Goal: Task Accomplishment & Management: Use online tool/utility

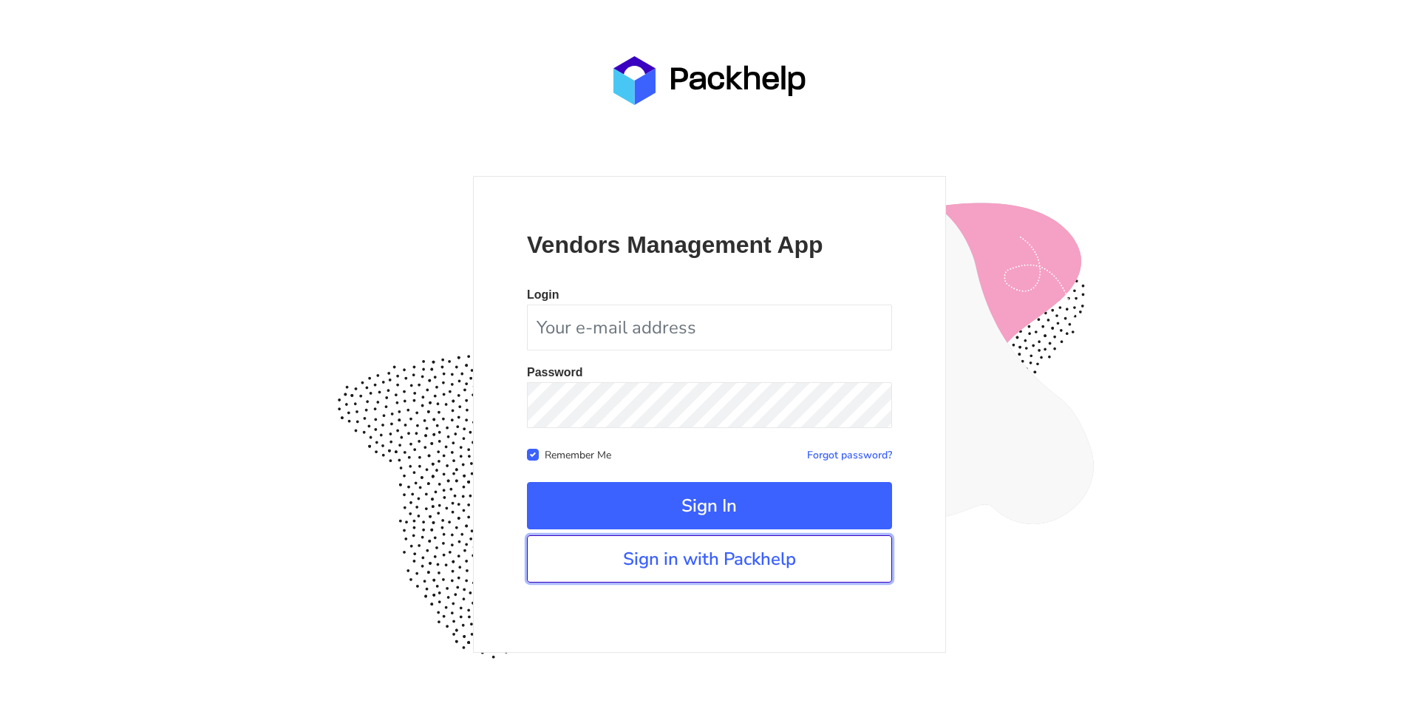
click at [748, 567] on link "Sign in with Packhelp" at bounding box center [709, 558] width 365 height 47
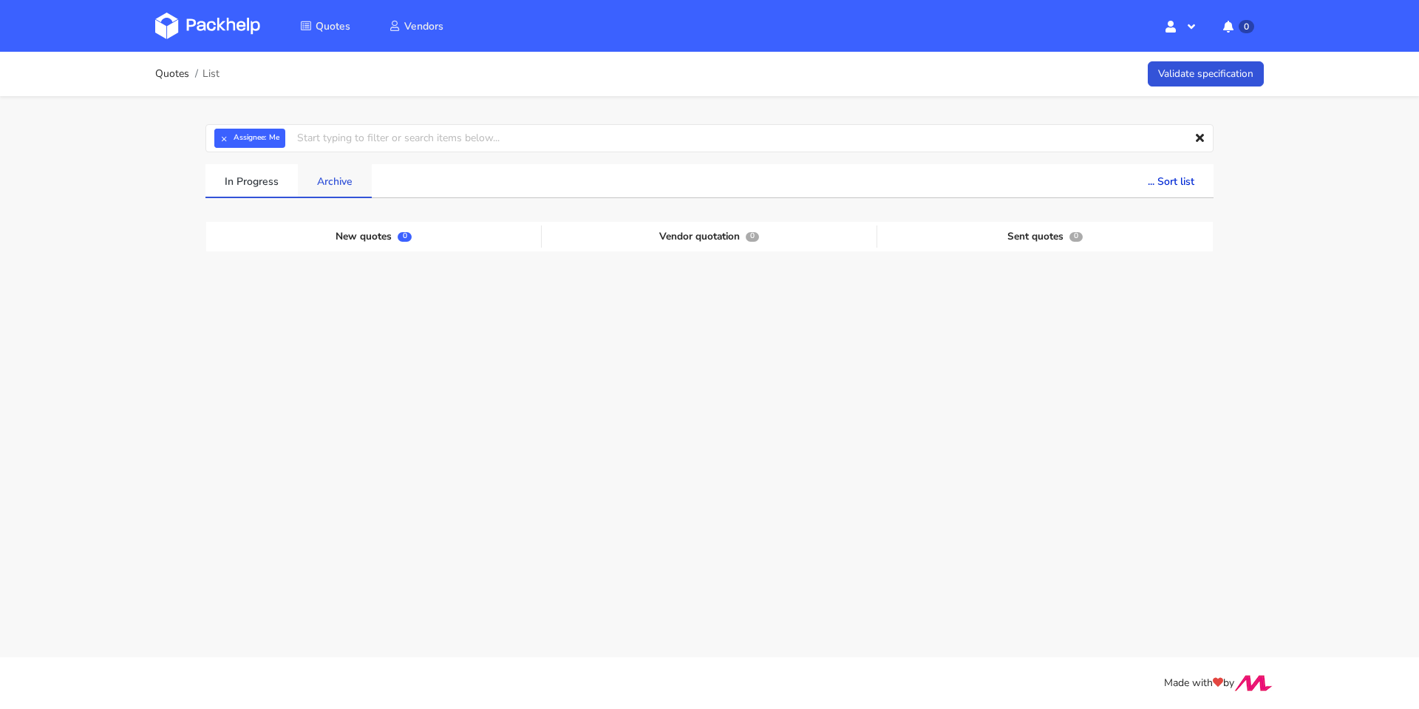
click at [347, 195] on link "Archive" at bounding box center [335, 180] width 74 height 33
click at [348, 188] on link "Archive" at bounding box center [335, 180] width 74 height 33
click at [261, 195] on link "In Progress" at bounding box center [251, 180] width 92 height 33
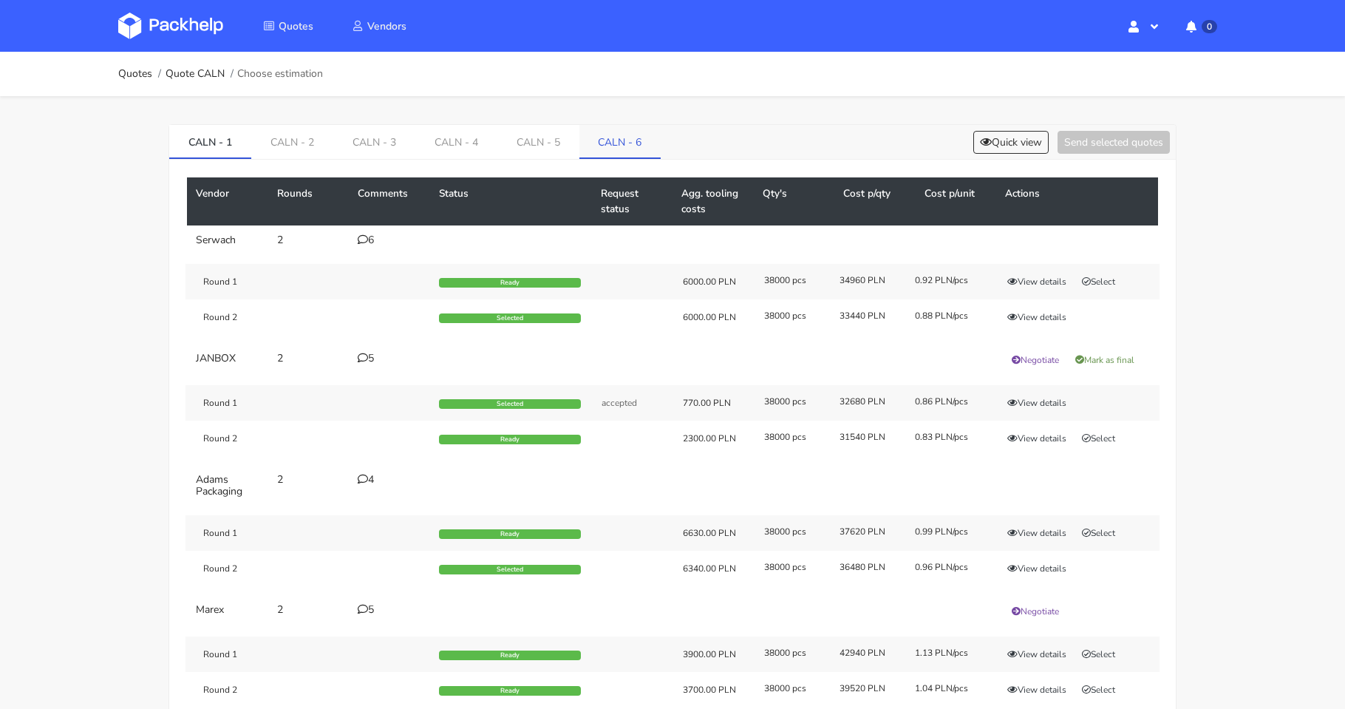
click at [618, 143] on link "CALN - 6" at bounding box center [620, 141] width 82 height 33
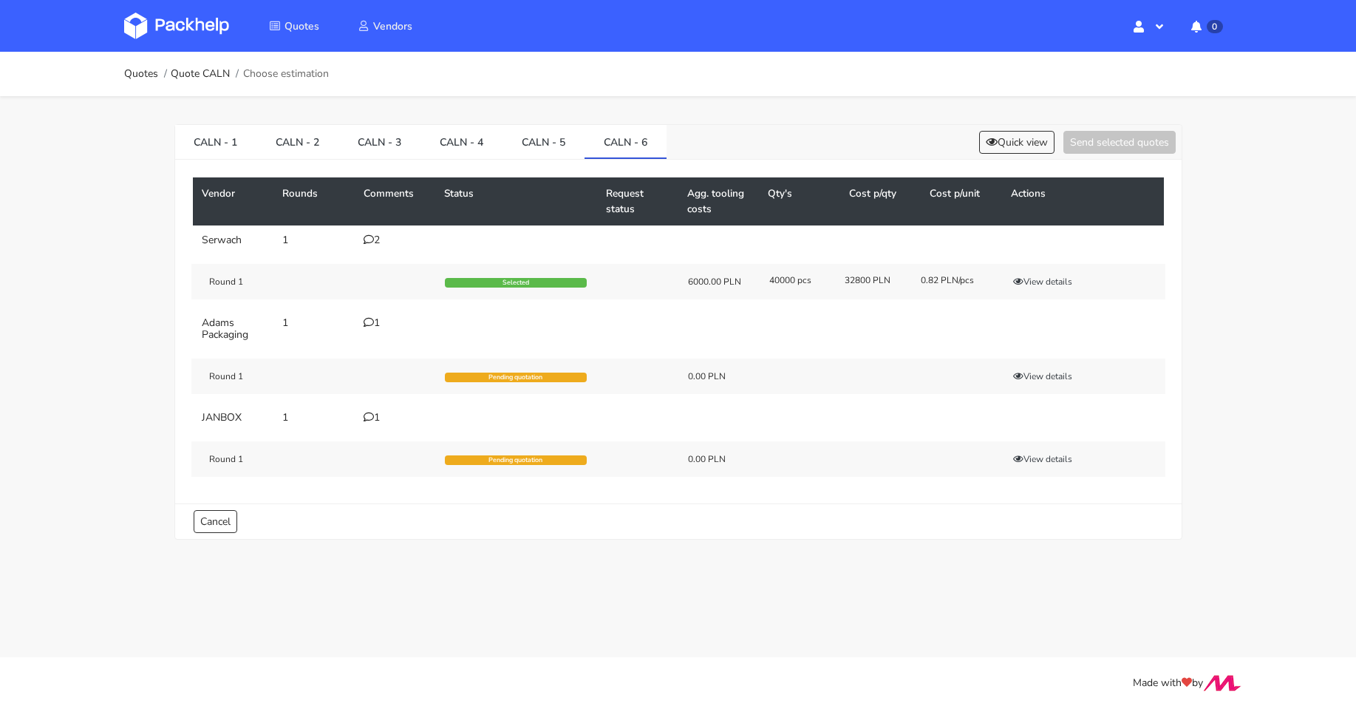
click at [380, 242] on div "2" at bounding box center [396, 240] width 64 height 12
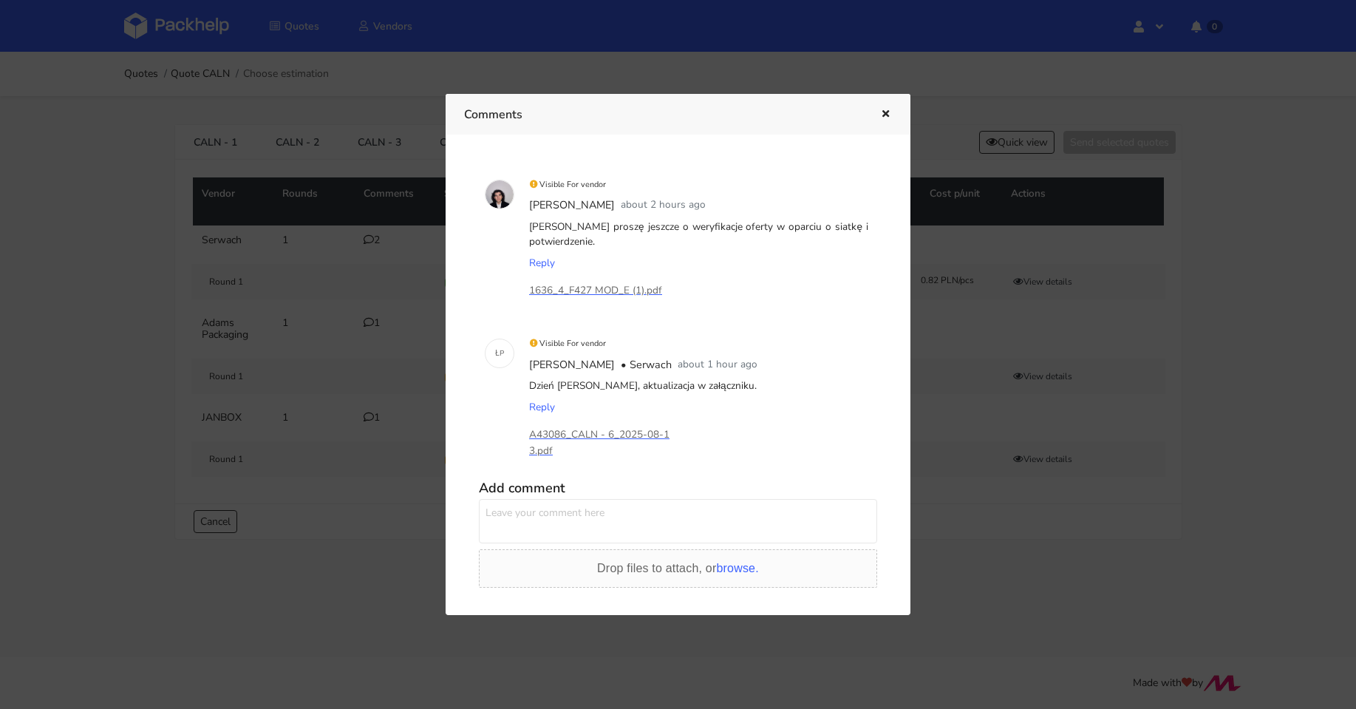
click at [884, 109] on icon "button" at bounding box center [885, 114] width 13 height 10
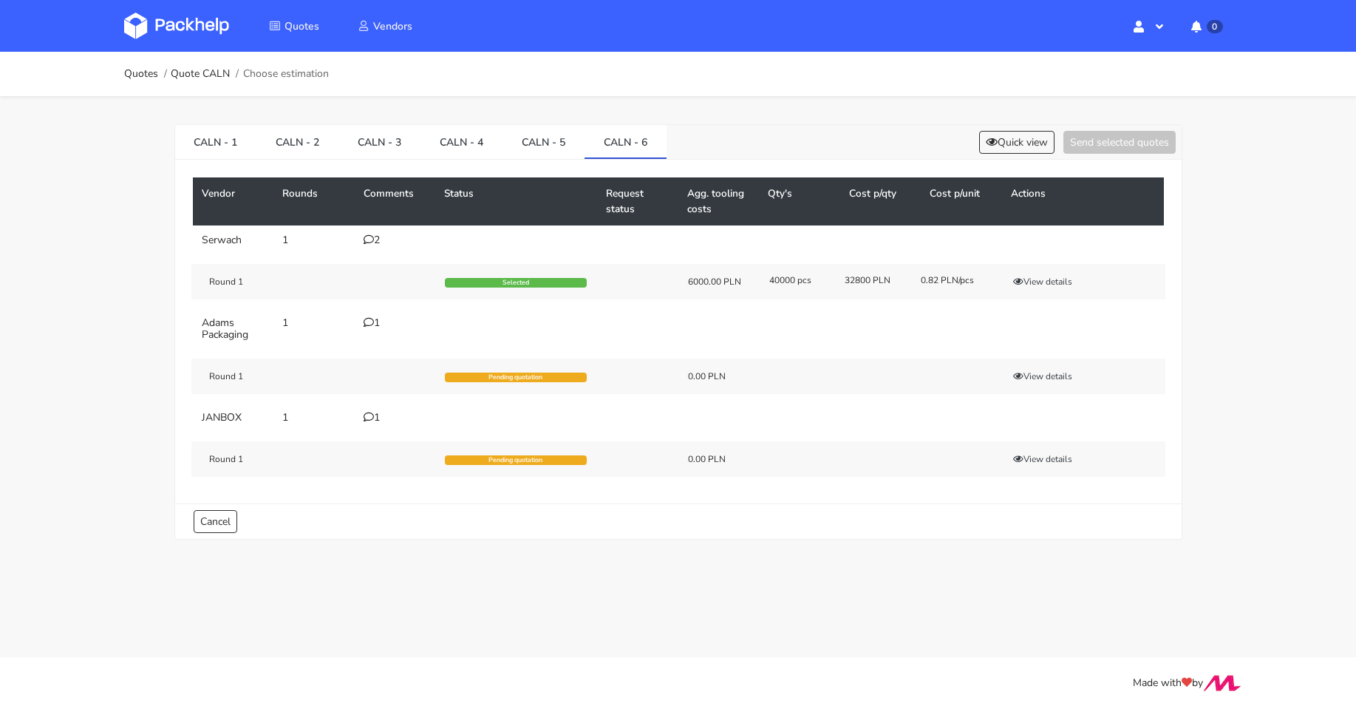
click at [380, 326] on div "1" at bounding box center [396, 323] width 64 height 12
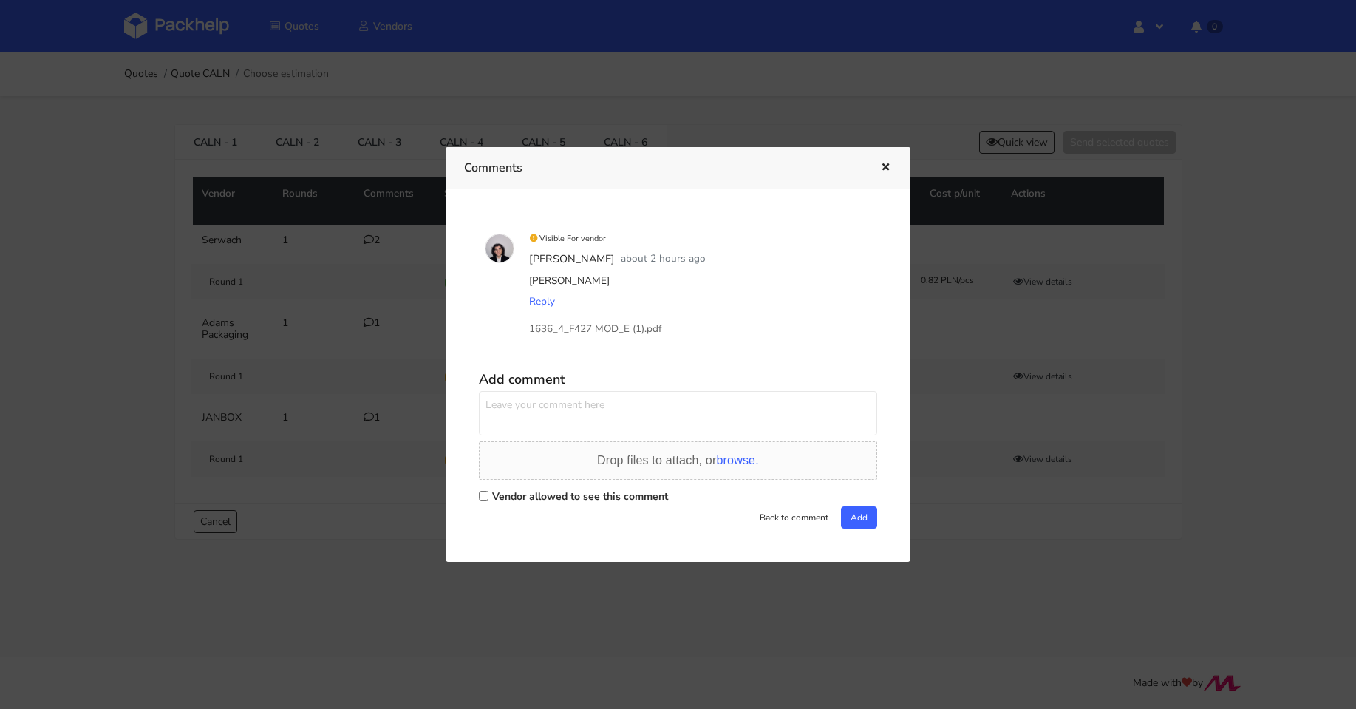
click at [358, 301] on div at bounding box center [678, 354] width 1356 height 709
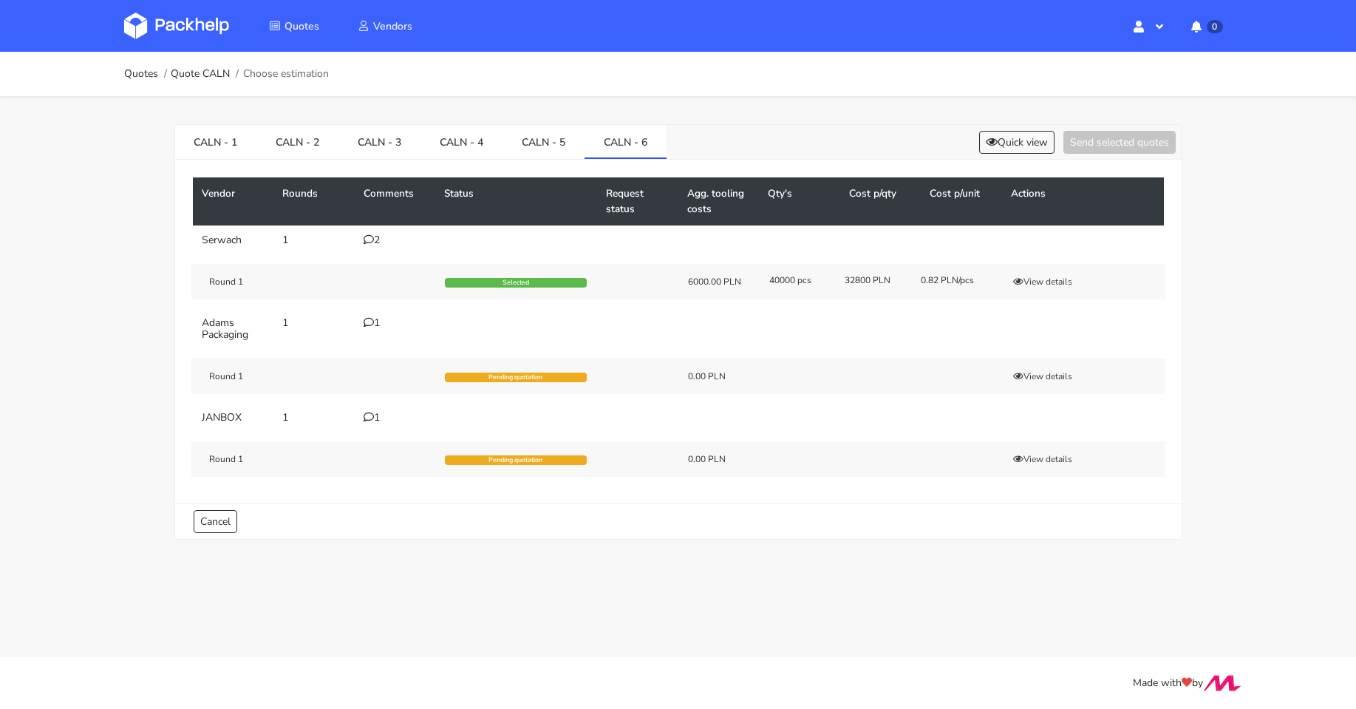
click at [372, 409] on td "1" at bounding box center [395, 418] width 81 height 30
click at [372, 415] on icon at bounding box center [369, 417] width 10 height 10
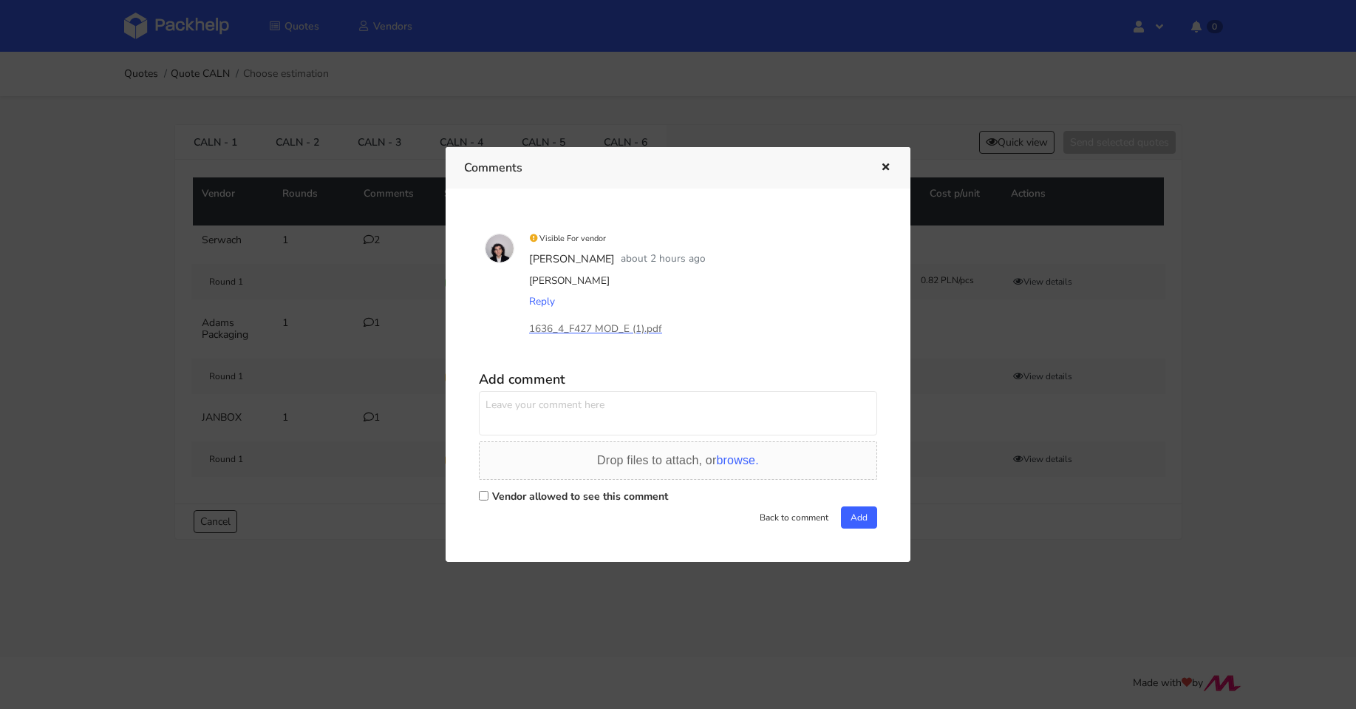
click at [357, 353] on div at bounding box center [678, 354] width 1356 height 709
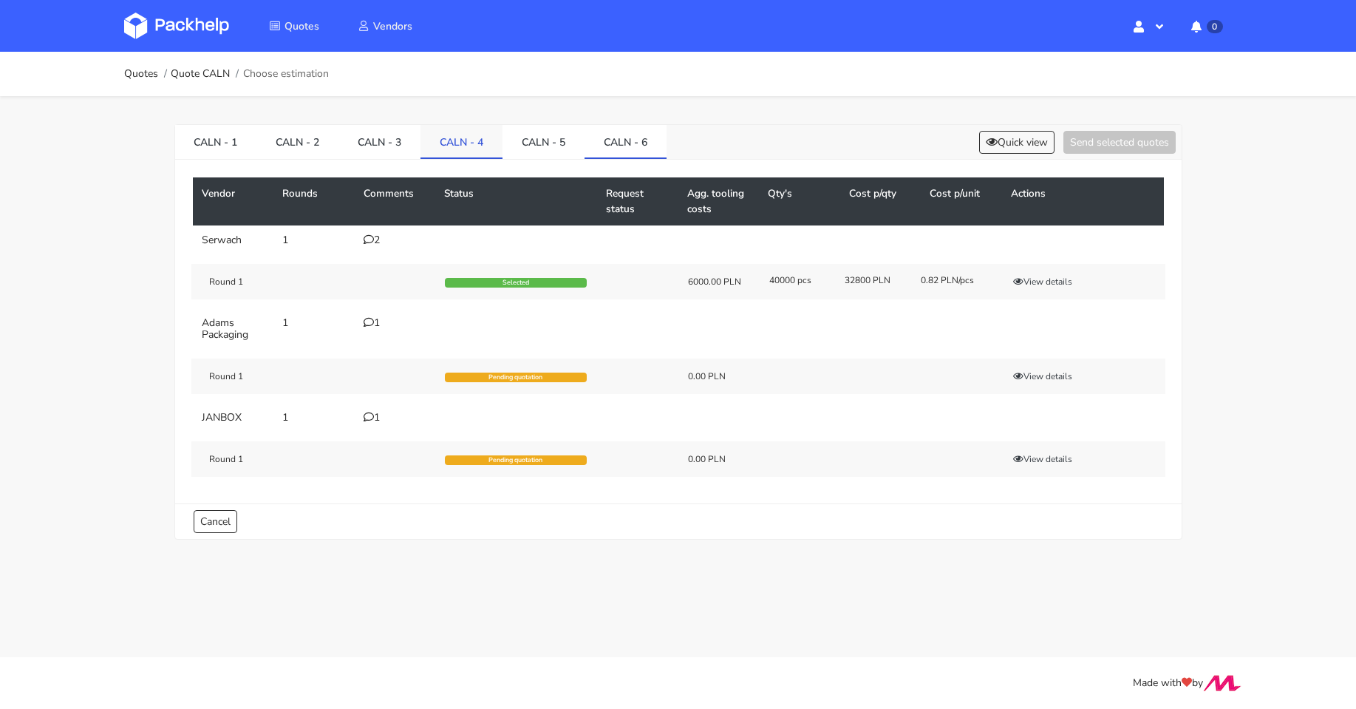
click at [446, 149] on link "CALN - 4" at bounding box center [461, 141] width 82 height 33
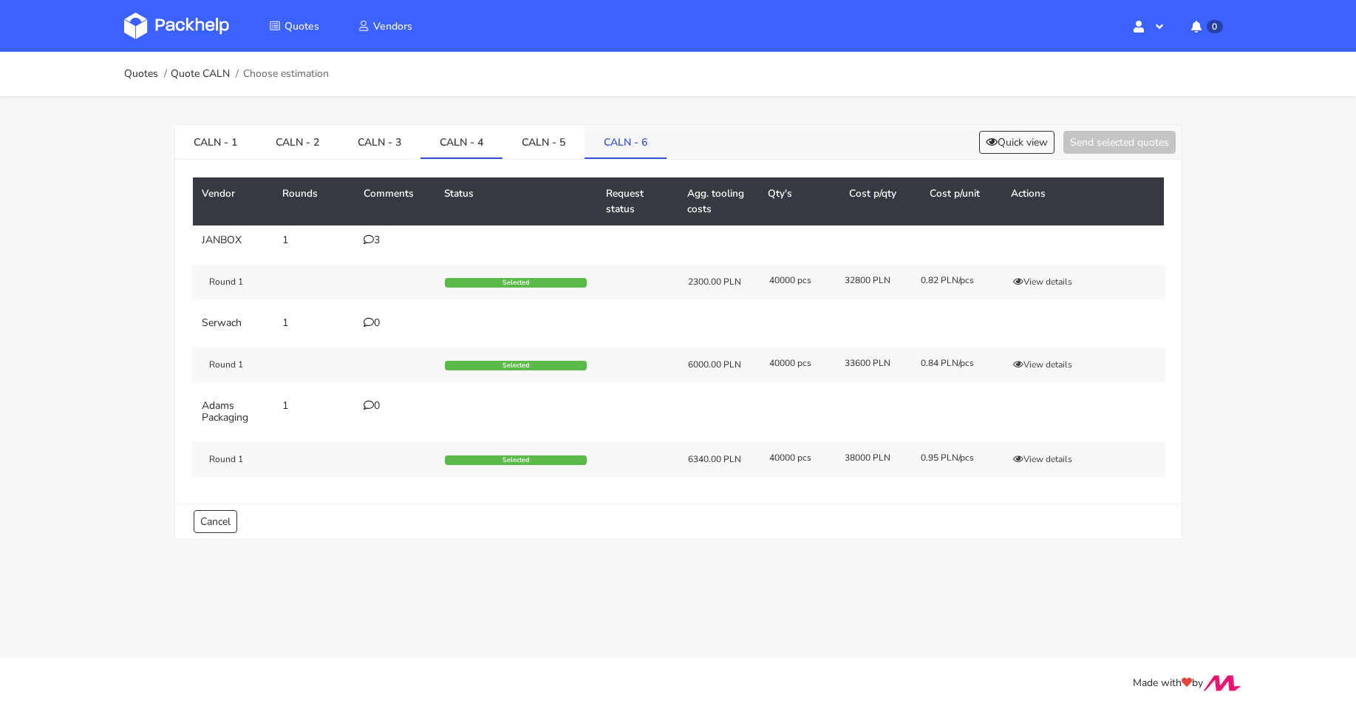
click at [599, 148] on link "CALN - 6" at bounding box center [625, 141] width 82 height 33
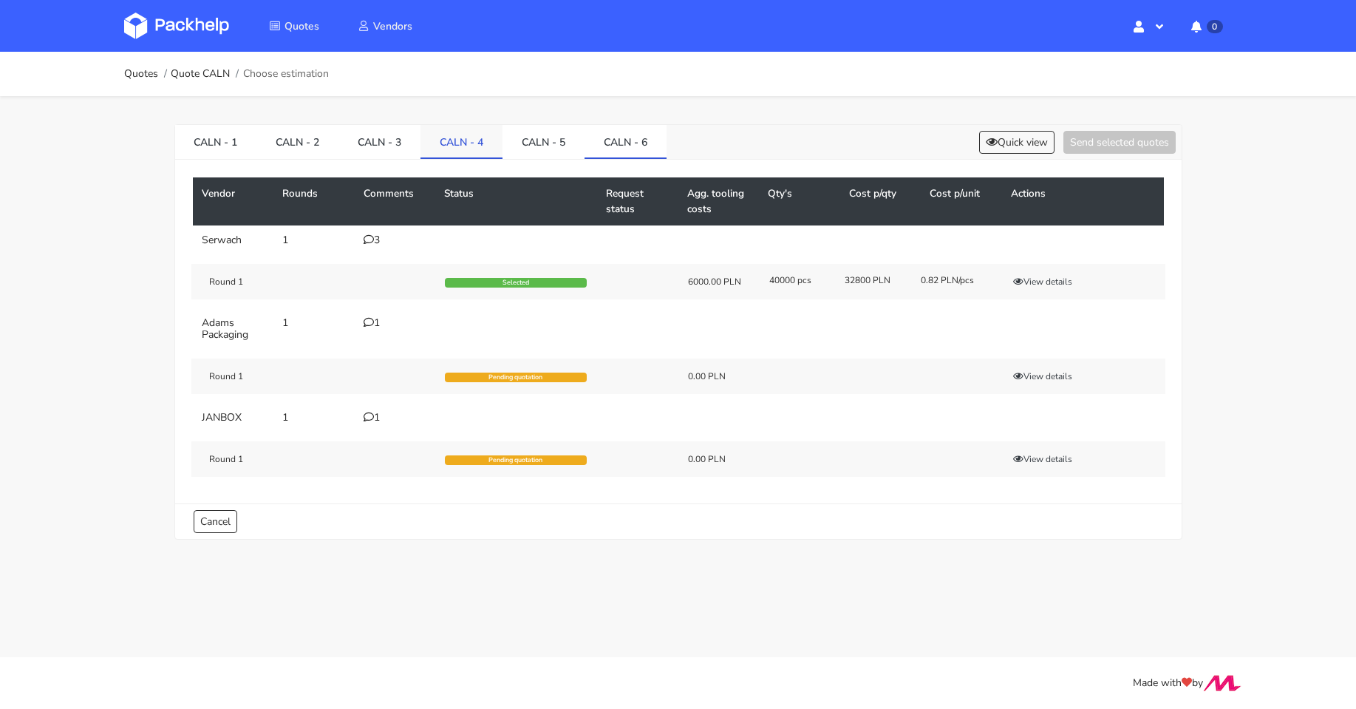
click at [449, 150] on link "CALN - 4" at bounding box center [461, 141] width 82 height 33
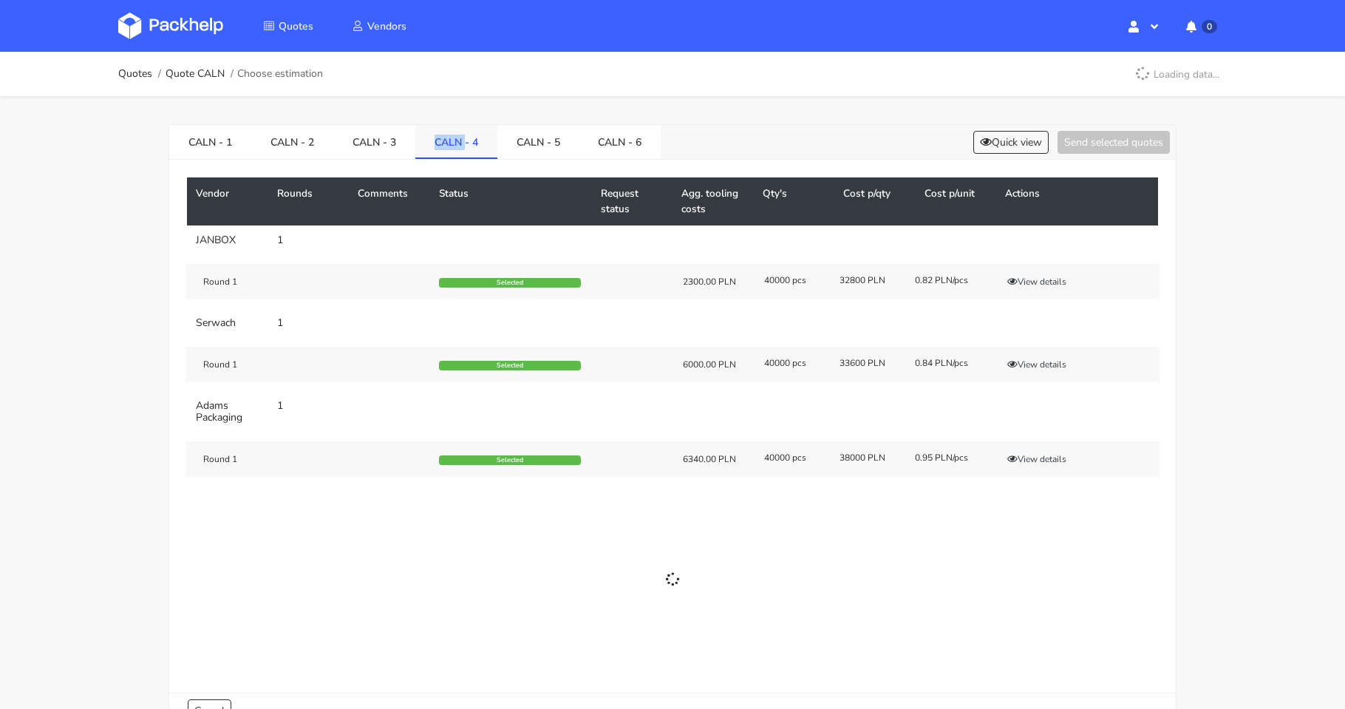
click at [449, 150] on link "CALN - 4" at bounding box center [456, 141] width 82 height 33
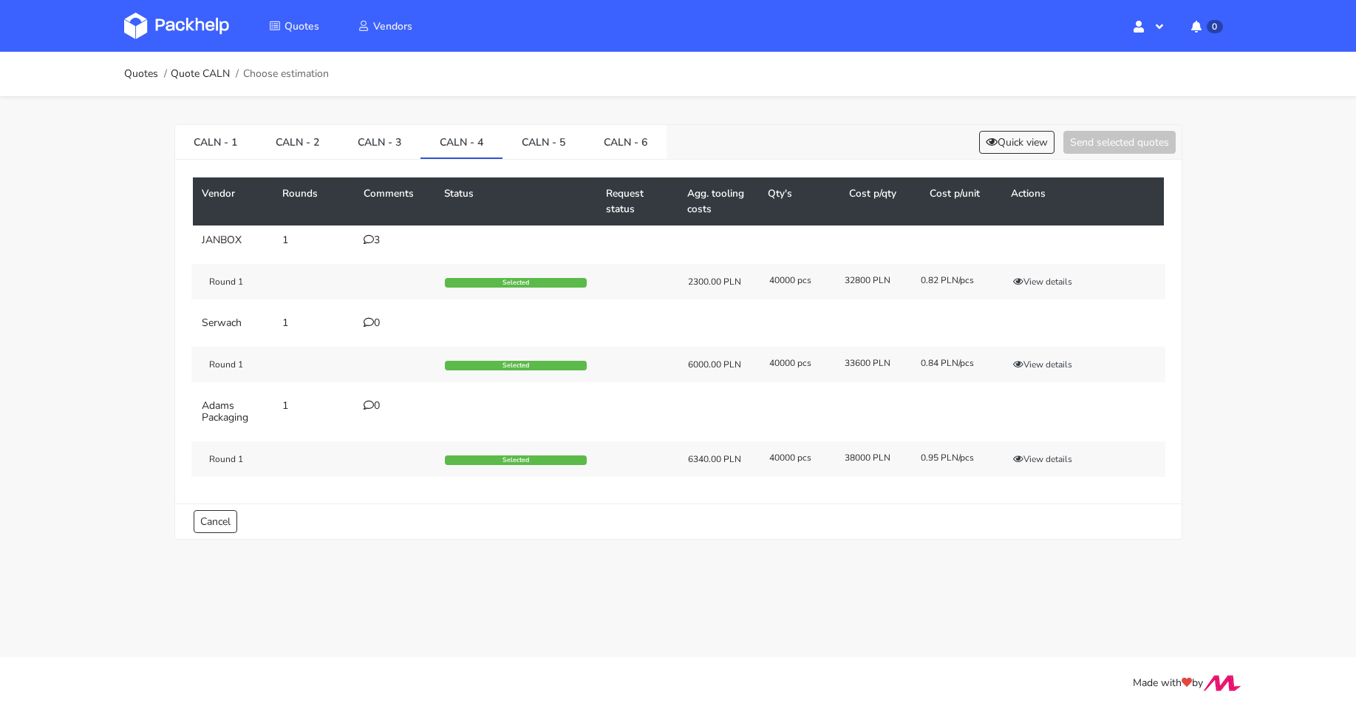
click at [375, 241] on div "3" at bounding box center [396, 240] width 64 height 12
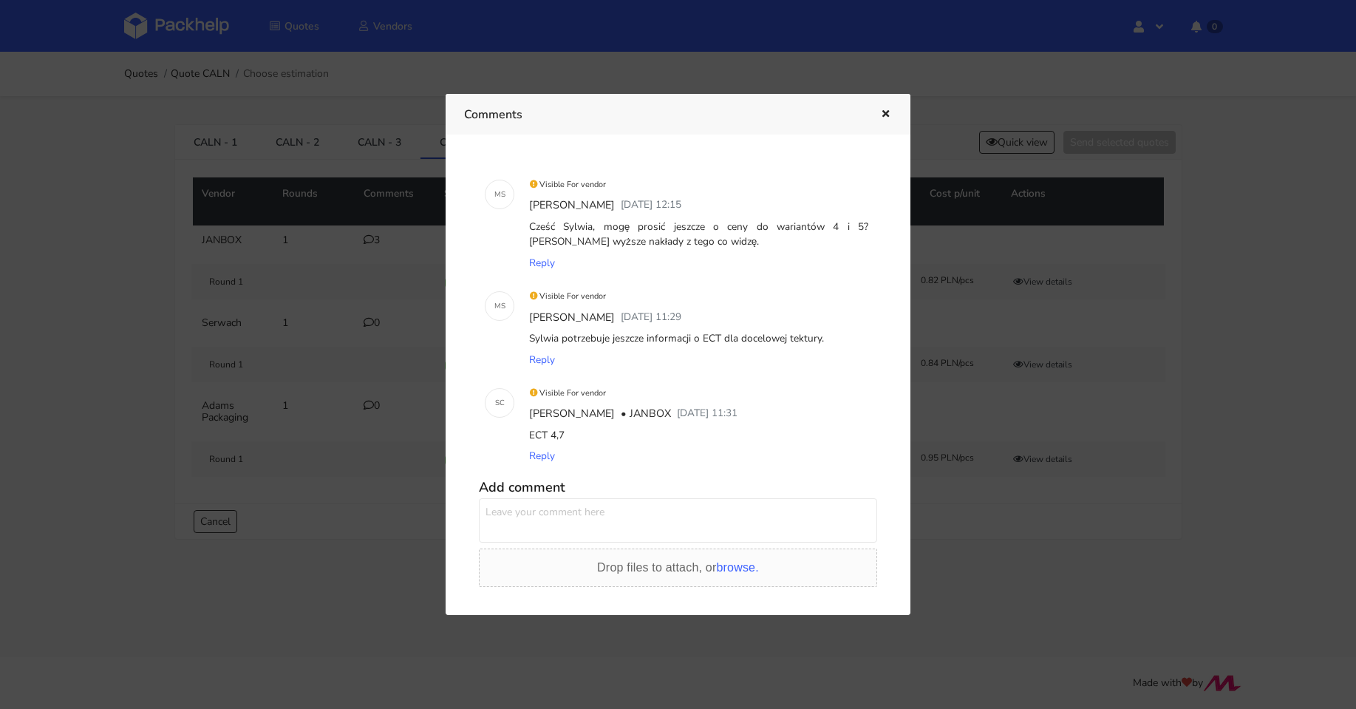
click at [362, 353] on div at bounding box center [678, 354] width 1356 height 709
click at [362, 353] on div "Round 1 Selected 6000.00 PLN 40000 pcs 33600 PLN 0.84 PLN/pcs View details" at bounding box center [678, 364] width 974 height 35
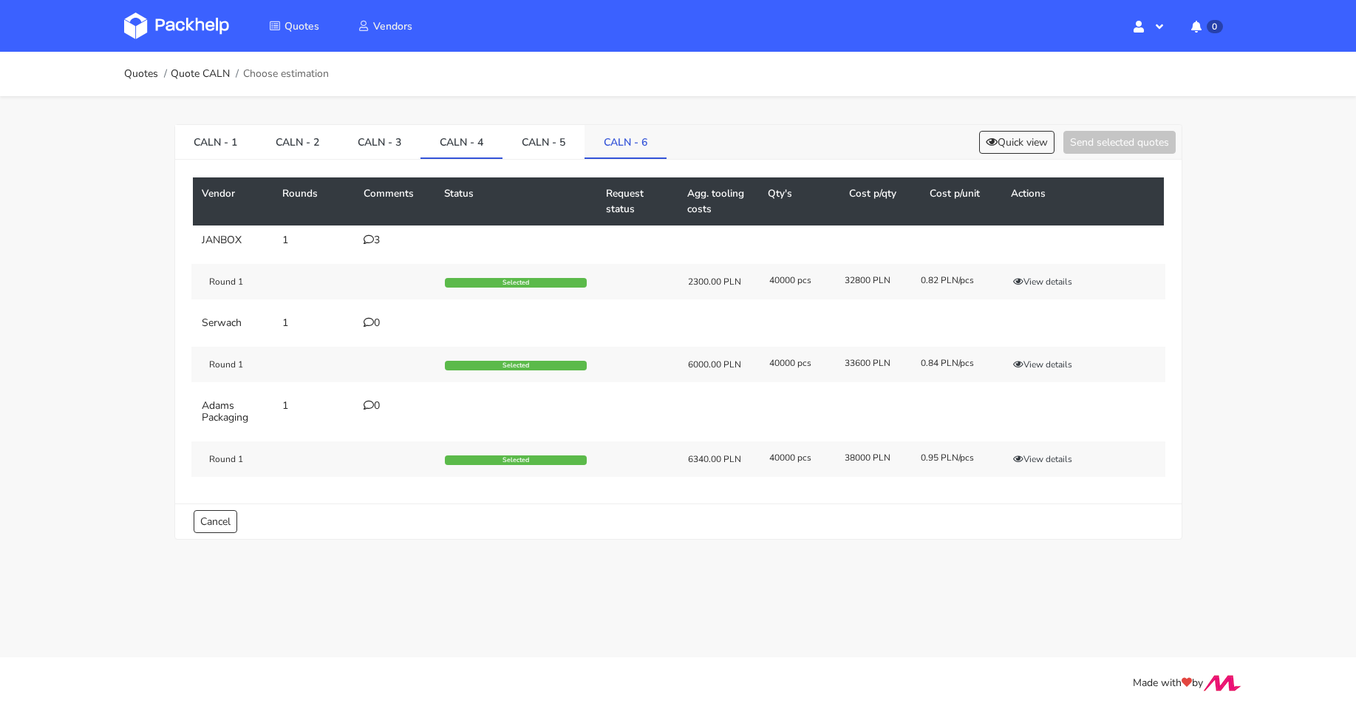
click at [619, 143] on link "CALN - 6" at bounding box center [625, 141] width 82 height 33
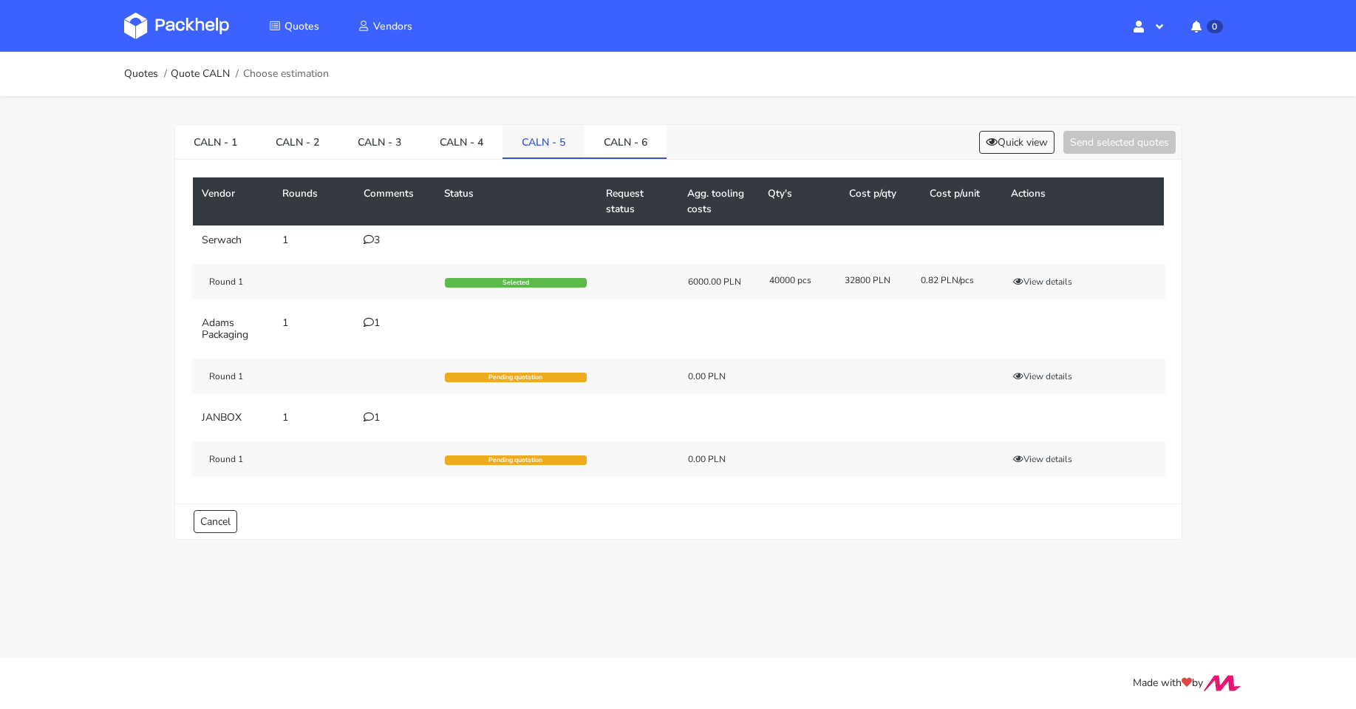
click at [546, 152] on link "CALN - 5" at bounding box center [543, 141] width 82 height 33
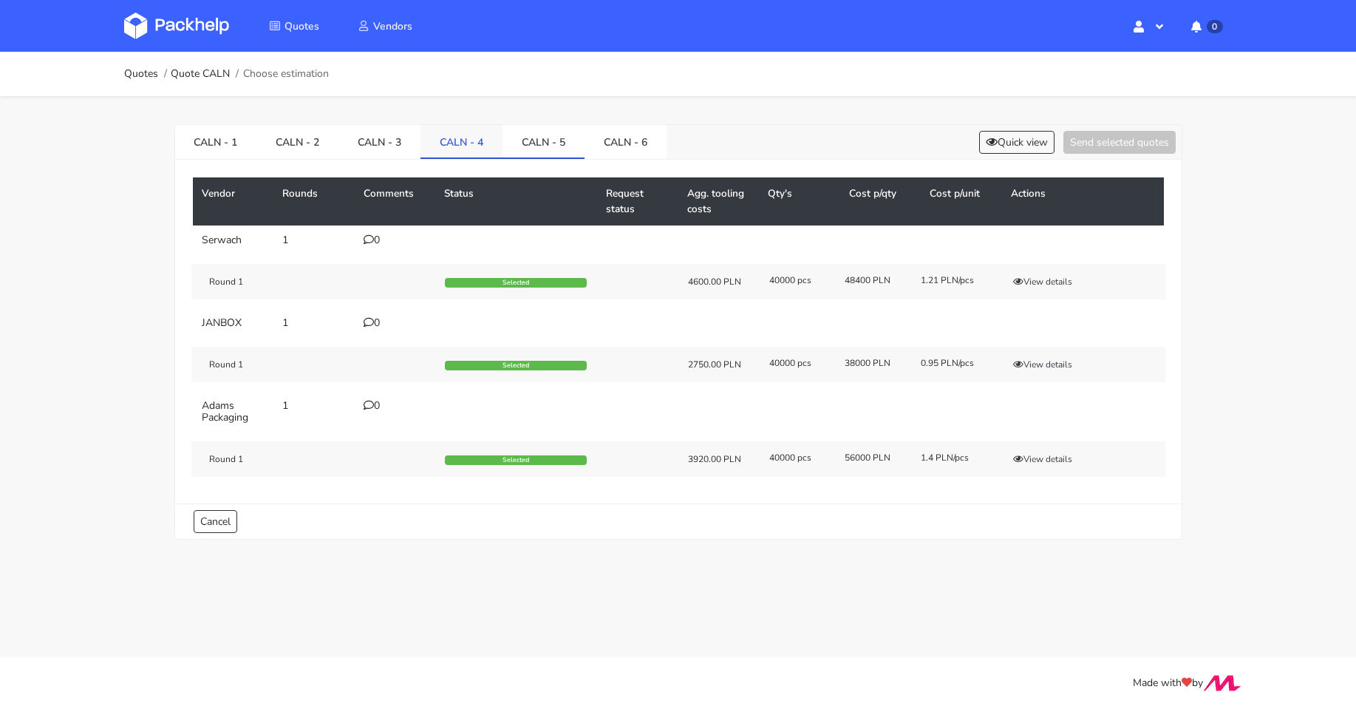
click at [464, 146] on link "CALN - 4" at bounding box center [461, 141] width 82 height 33
click at [365, 237] on icon at bounding box center [369, 239] width 10 height 10
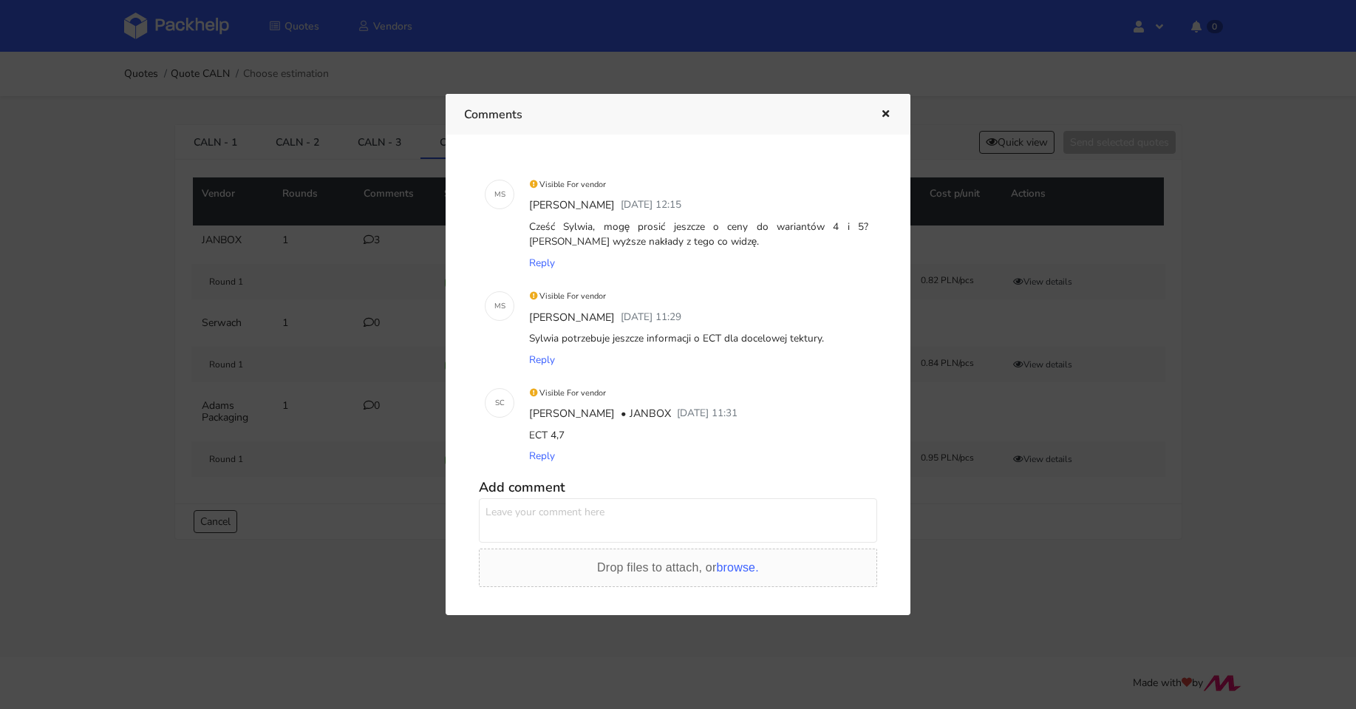
click at [375, 259] on div at bounding box center [678, 354] width 1356 height 709
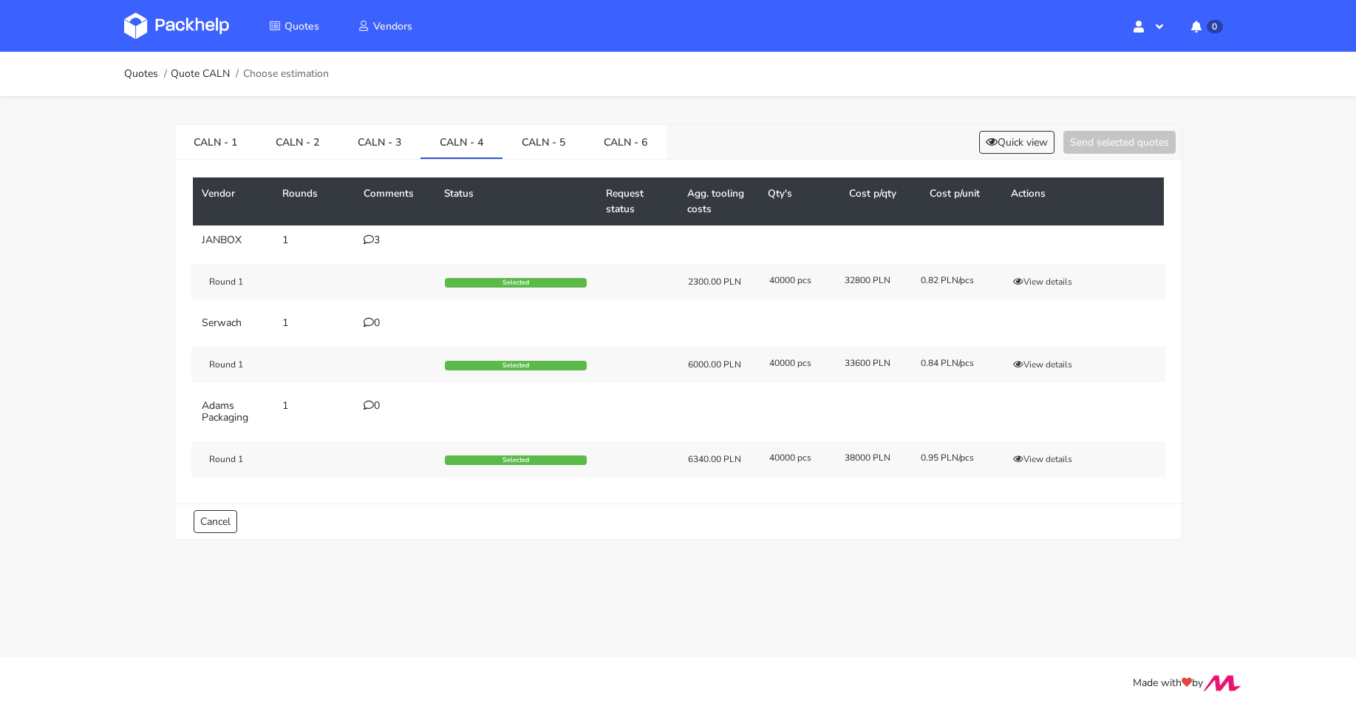
click at [379, 324] on div "0" at bounding box center [396, 323] width 64 height 12
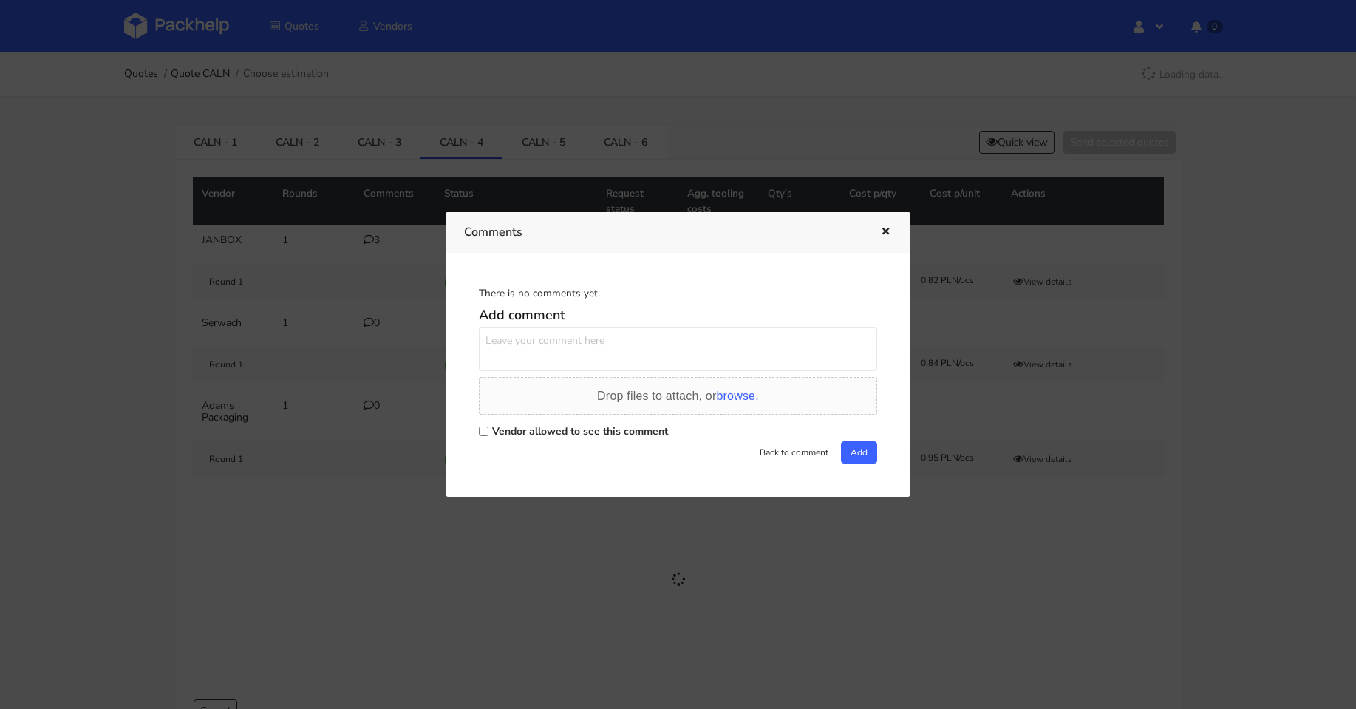
click at [347, 324] on div at bounding box center [678, 354] width 1356 height 709
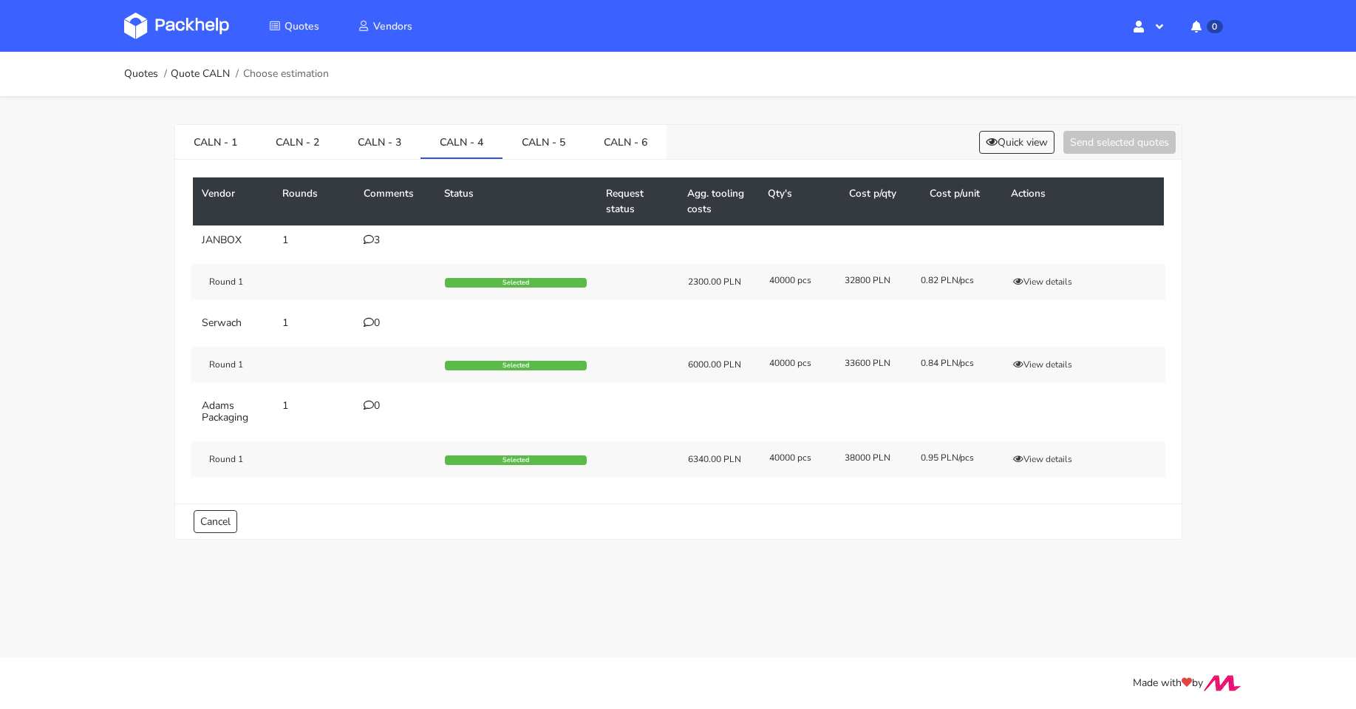
click at [233, 316] on td "Serwach" at bounding box center [233, 323] width 81 height 30
drag, startPoint x: 644, startPoint y: 144, endPoint x: 685, endPoint y: 167, distance: 47.3
click at [643, 144] on link "CALN - 6" at bounding box center [625, 141] width 82 height 33
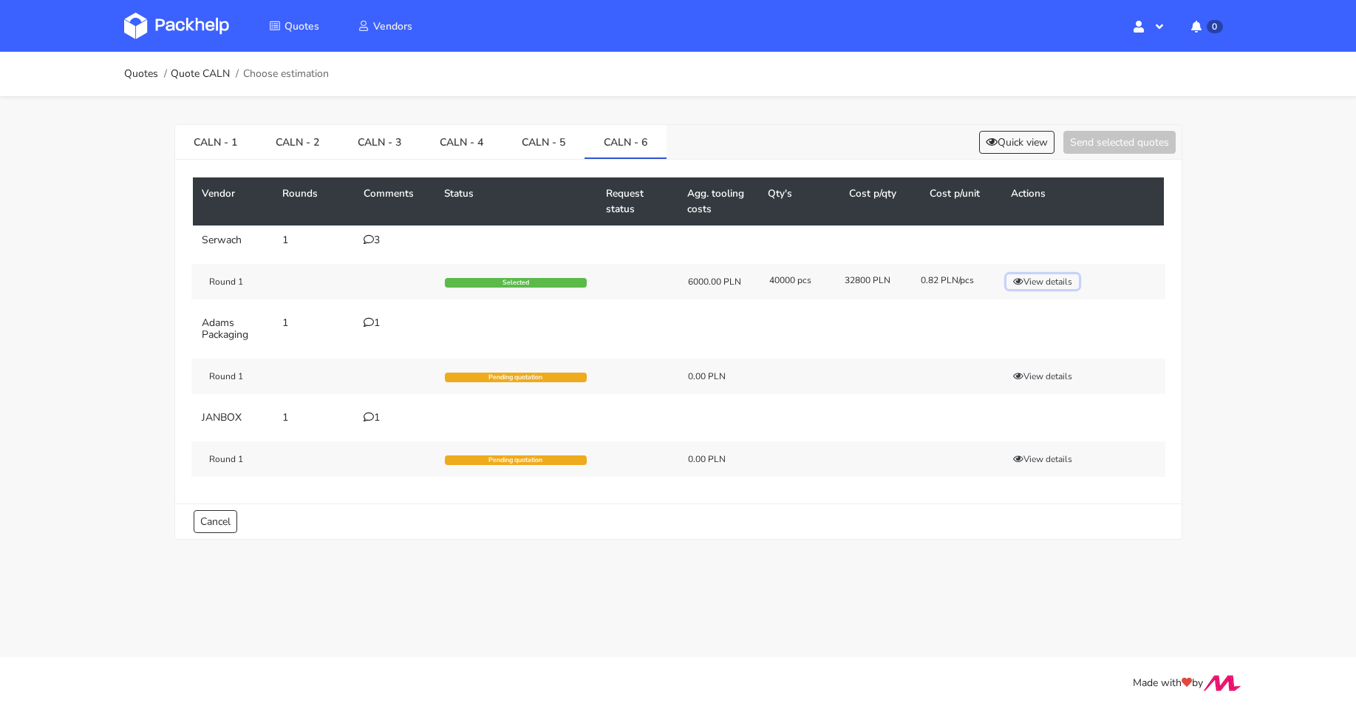
click at [1055, 284] on button "View details" at bounding box center [1042, 281] width 72 height 15
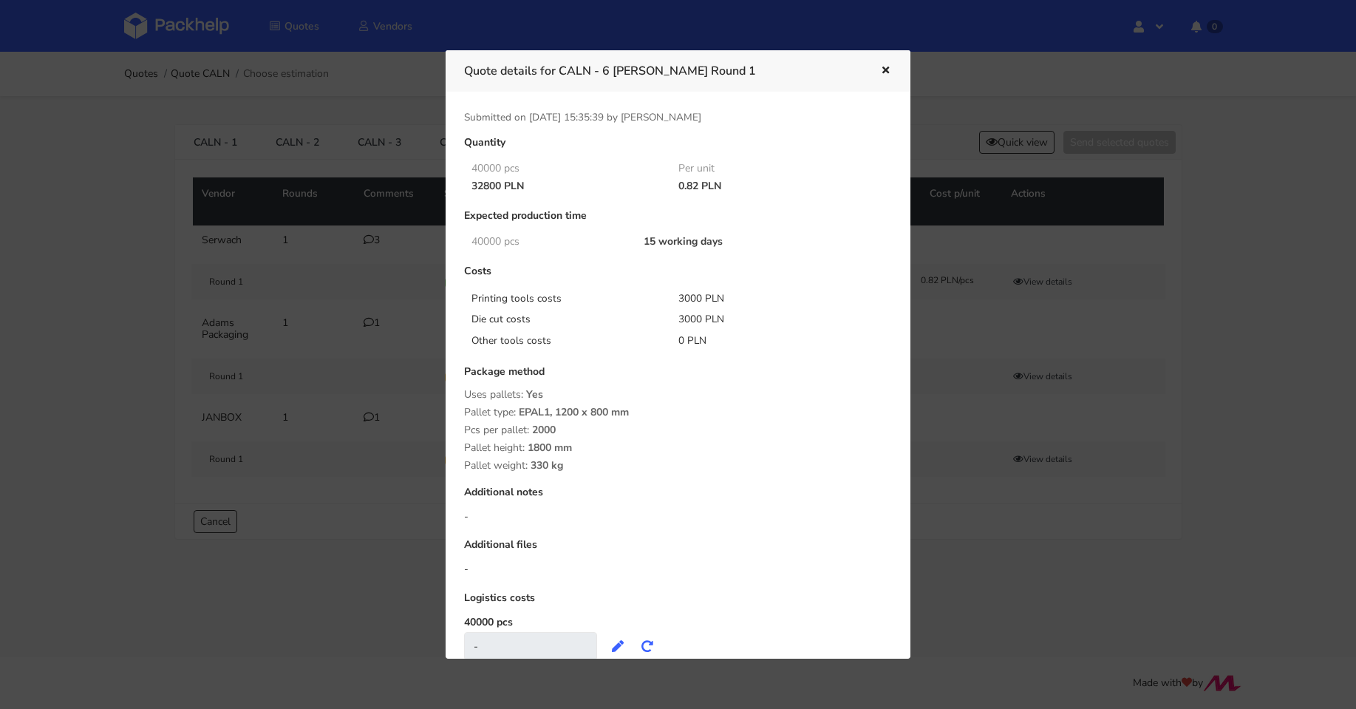
click at [889, 65] on button "button" at bounding box center [884, 70] width 16 height 19
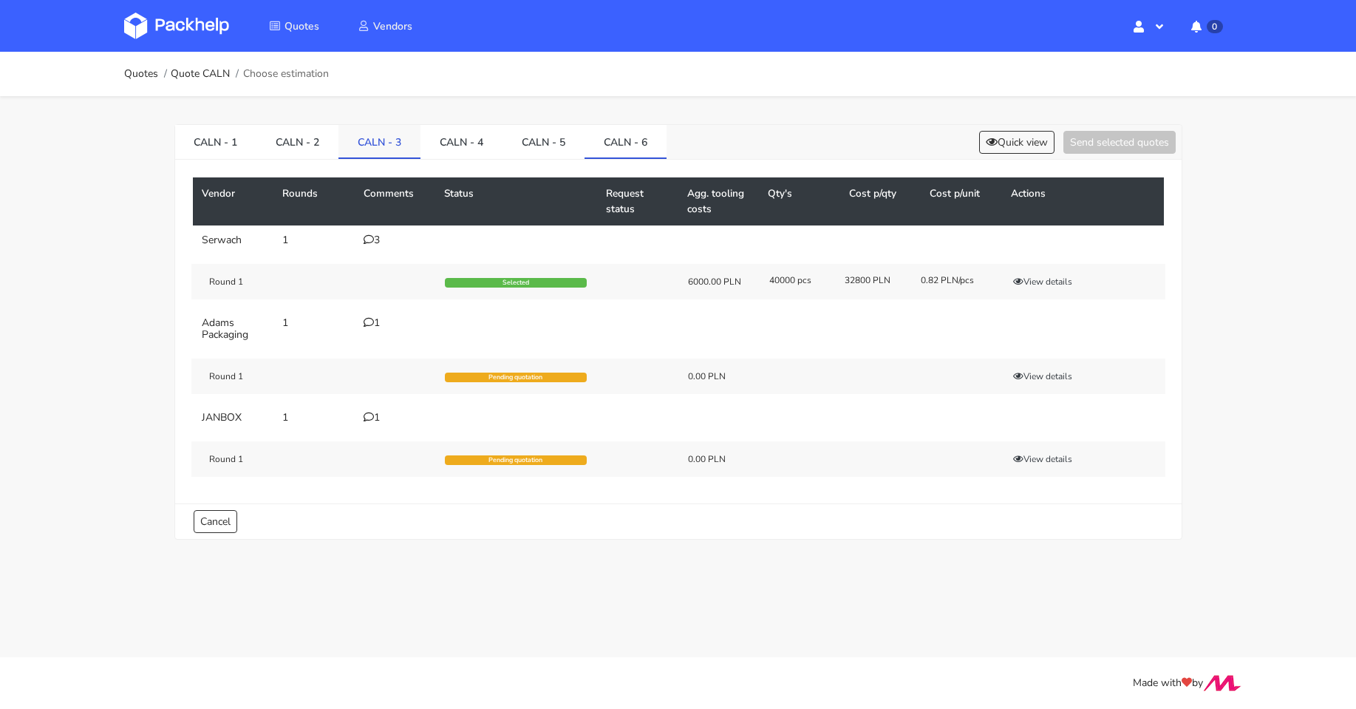
click at [401, 150] on link "CALN - 3" at bounding box center [379, 141] width 82 height 33
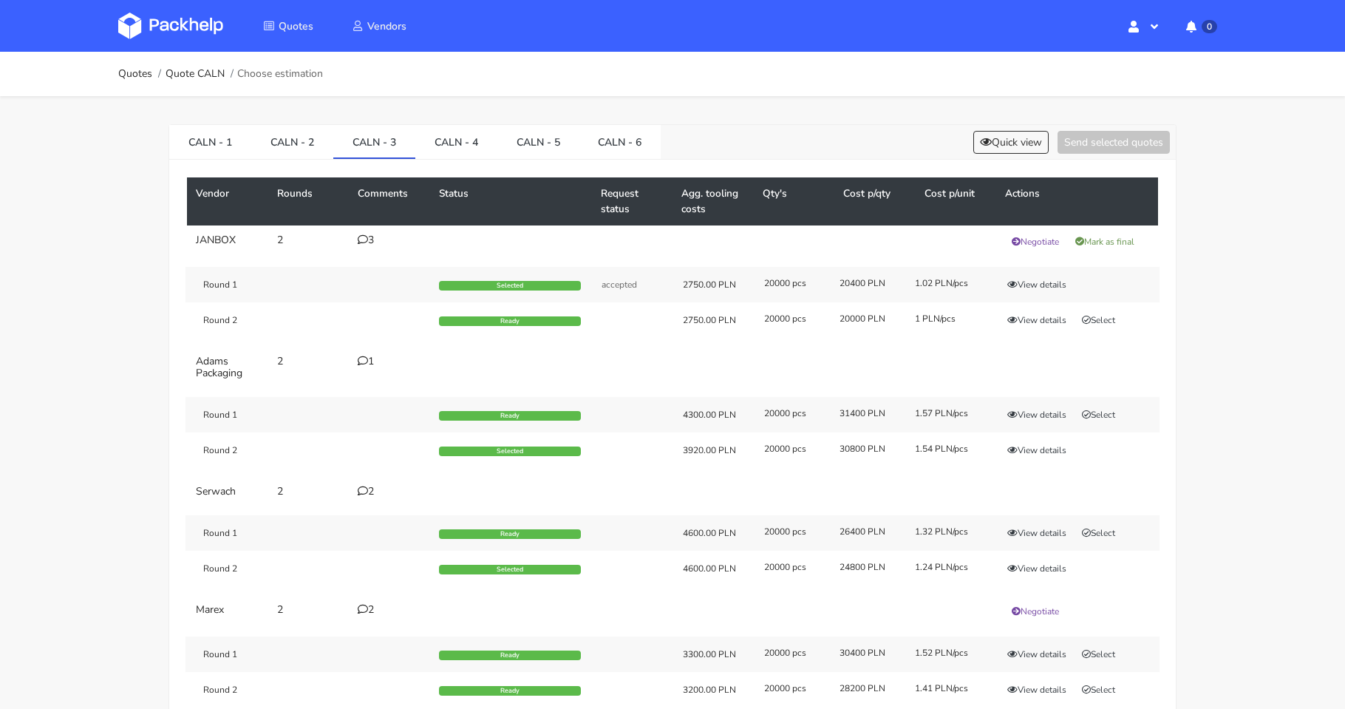
click at [370, 243] on div "3" at bounding box center [390, 240] width 64 height 12
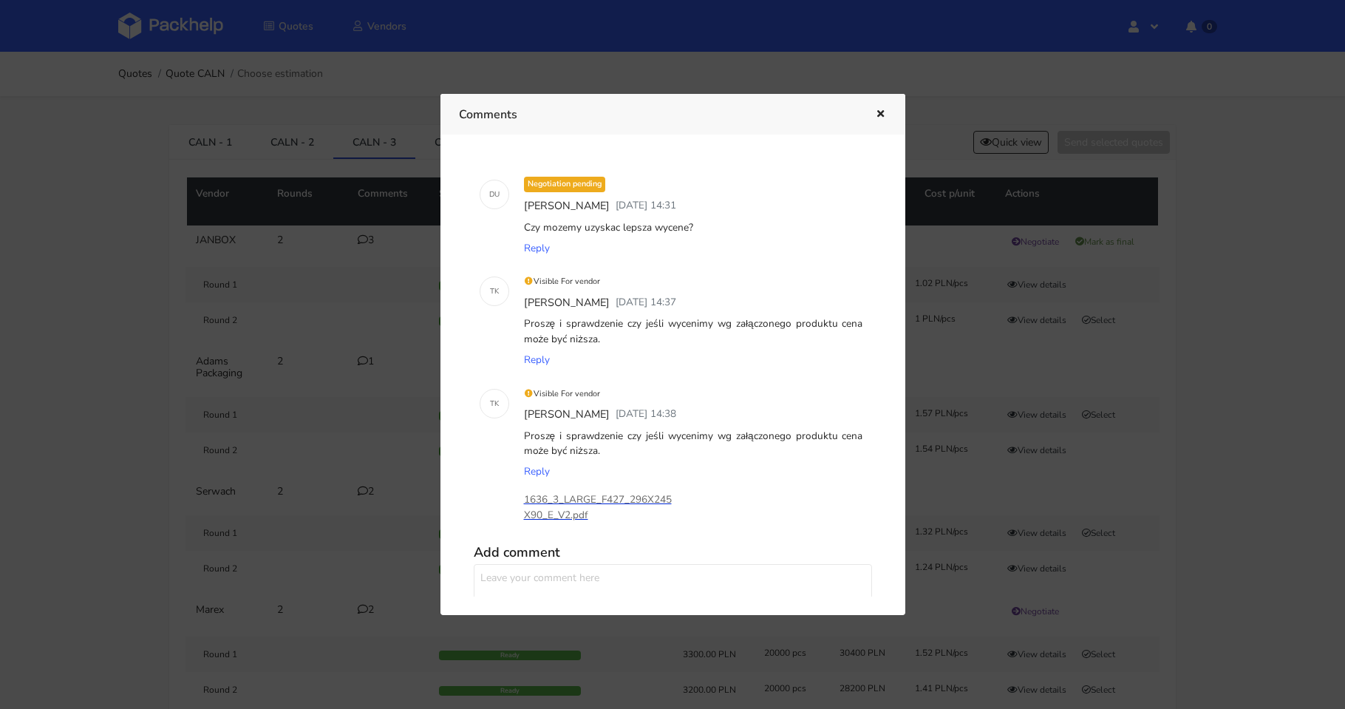
click at [577, 497] on p "1636_3_LARGE_F427_296X245X90_E_V2.pdf" at bounding box center [598, 507] width 148 height 33
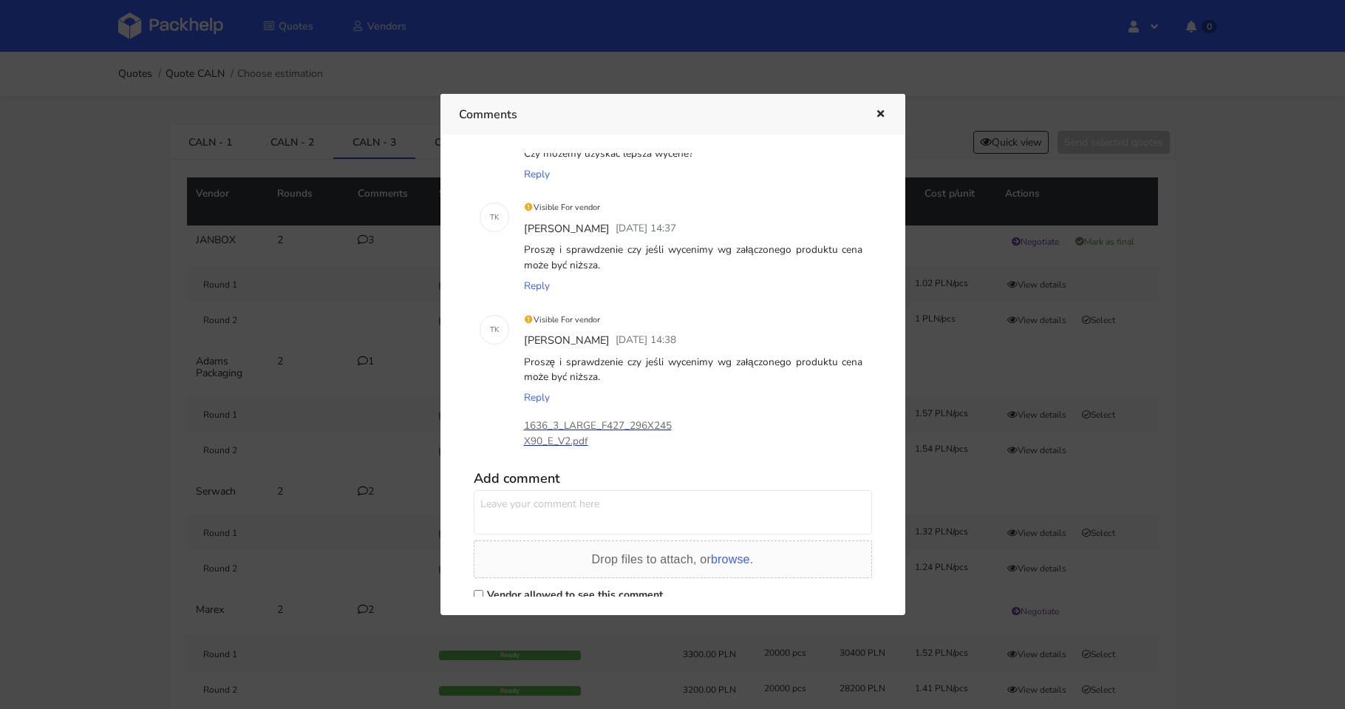
scroll to position [119, 0]
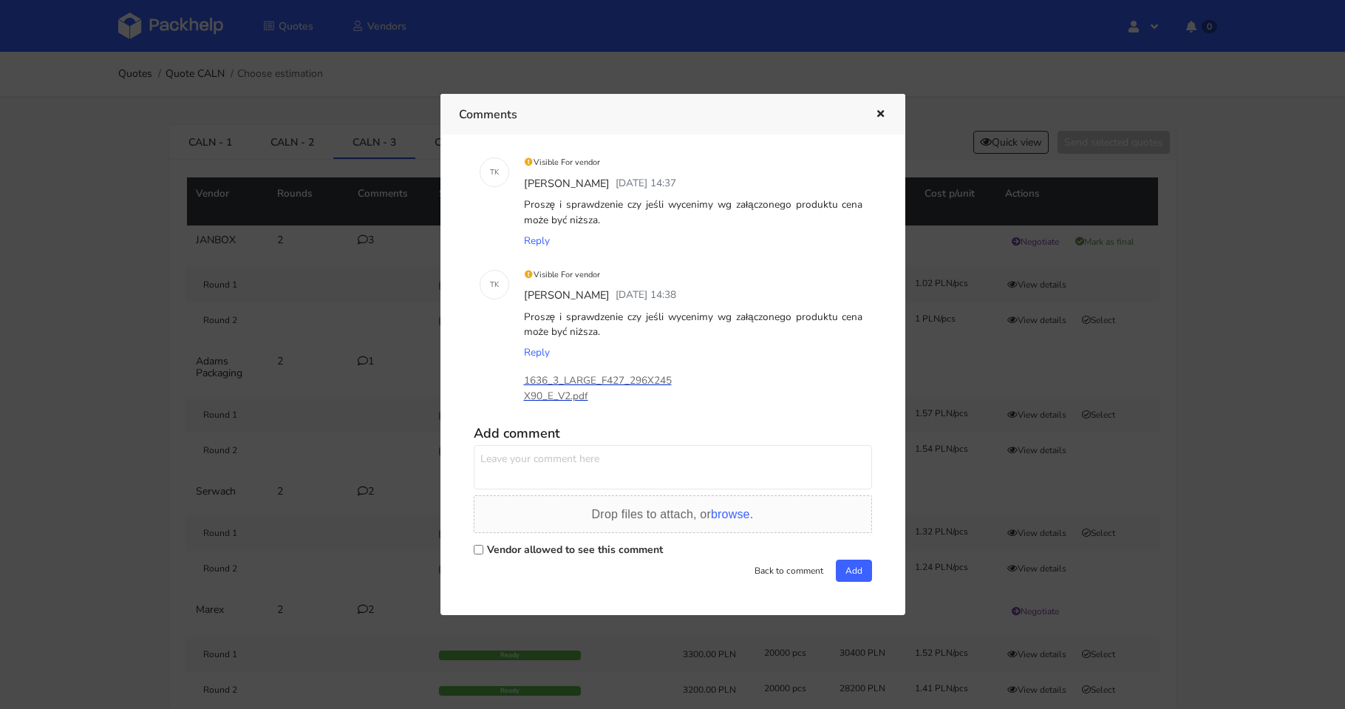
click at [559, 397] on p "1636_3_LARGE_F427_296X245X90_E_V2.pdf" at bounding box center [598, 388] width 148 height 33
click at [420, 386] on div at bounding box center [672, 354] width 1345 height 709
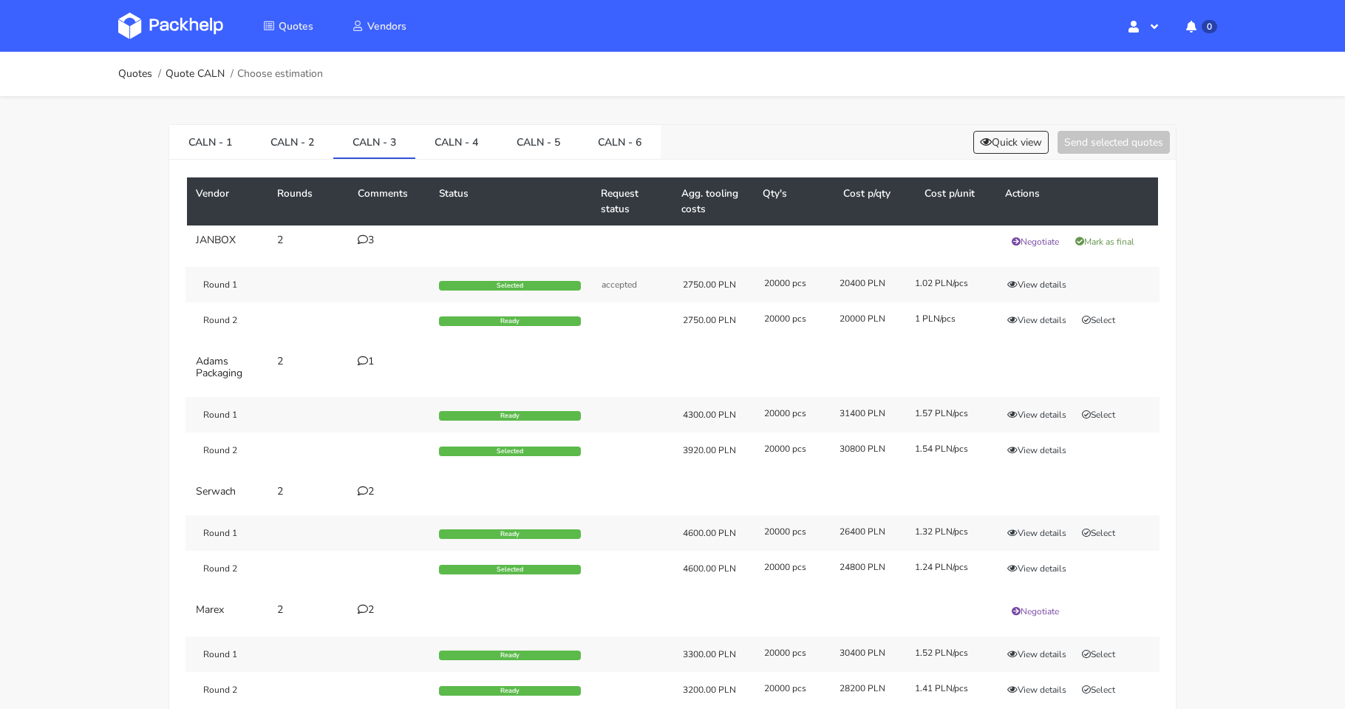
click at [365, 361] on icon at bounding box center [363, 360] width 10 height 10
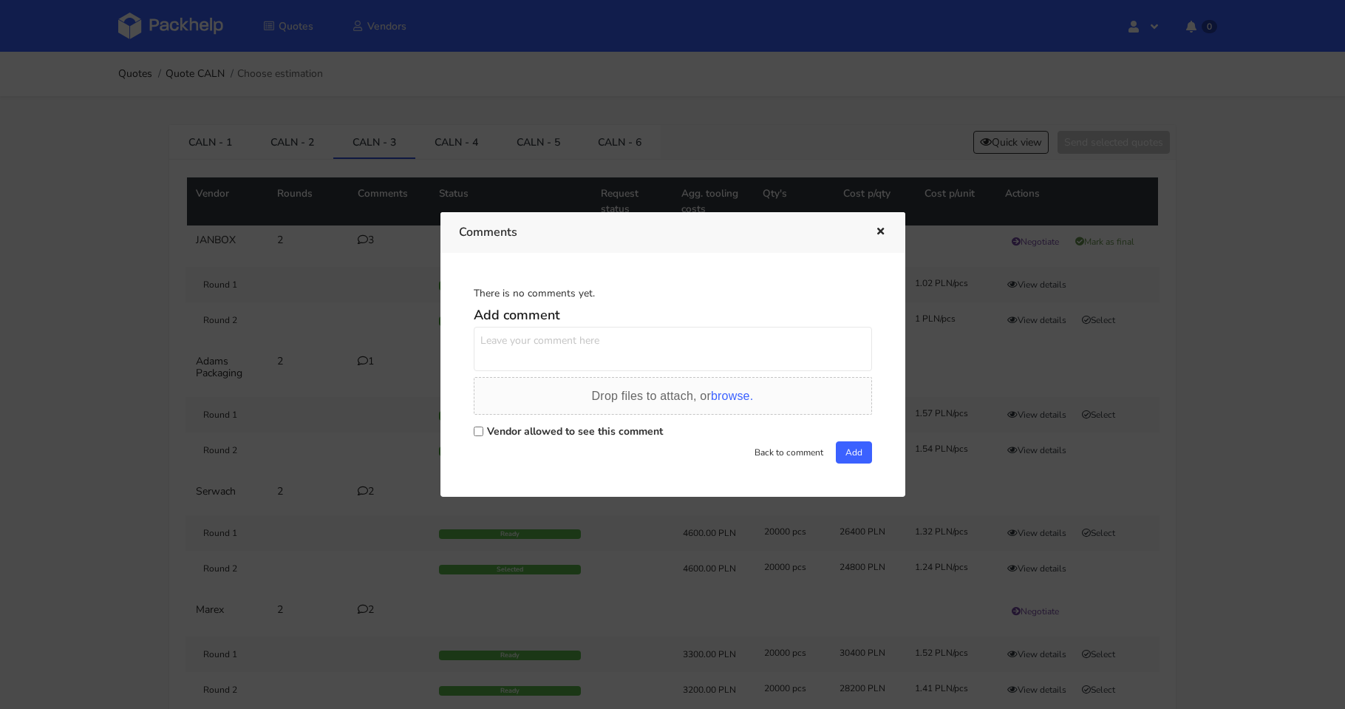
scroll to position [0, 0]
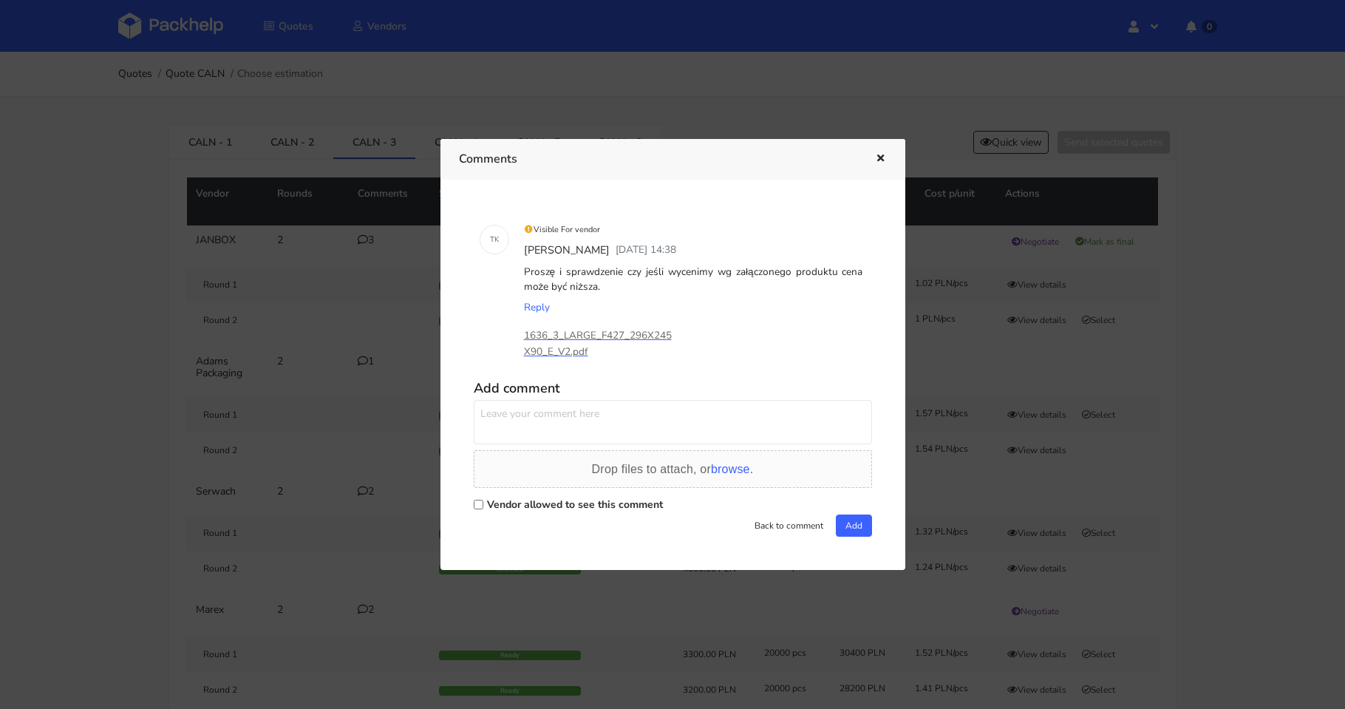
click at [360, 359] on div at bounding box center [672, 354] width 1345 height 709
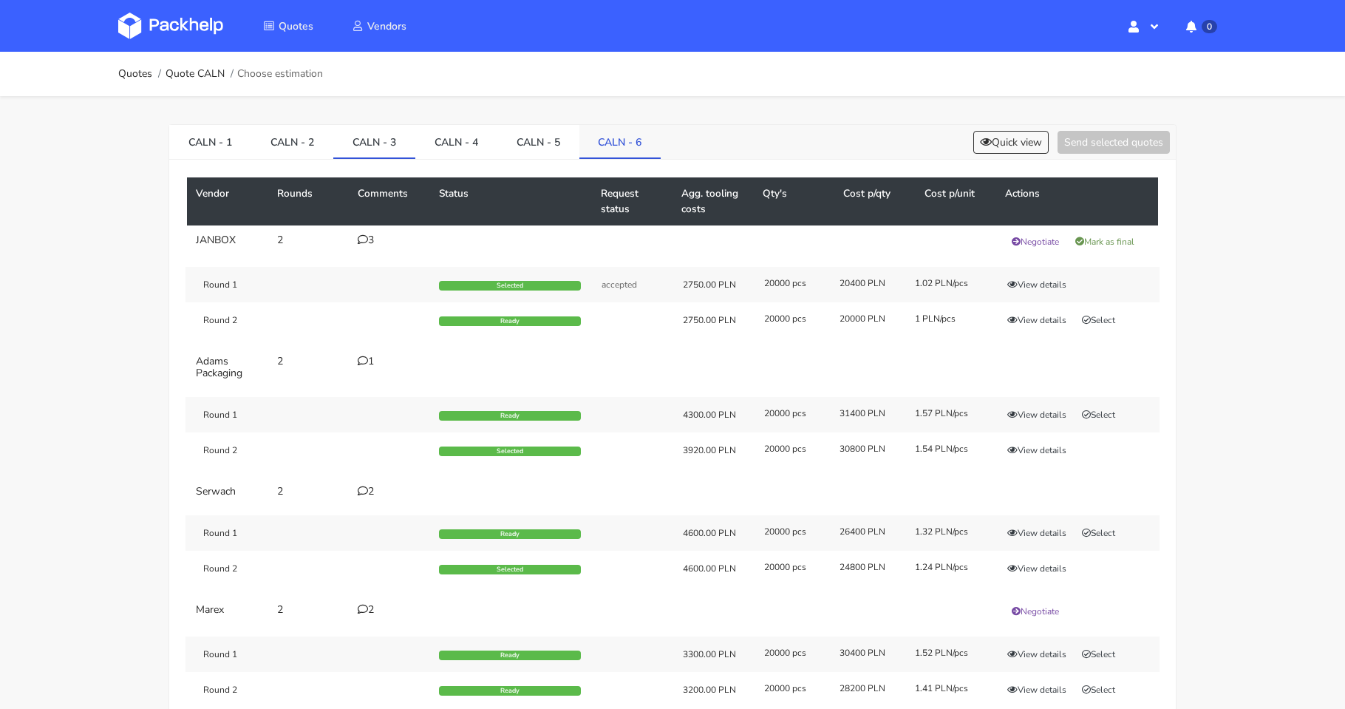
click at [620, 140] on link "CALN - 6" at bounding box center [620, 141] width 82 height 33
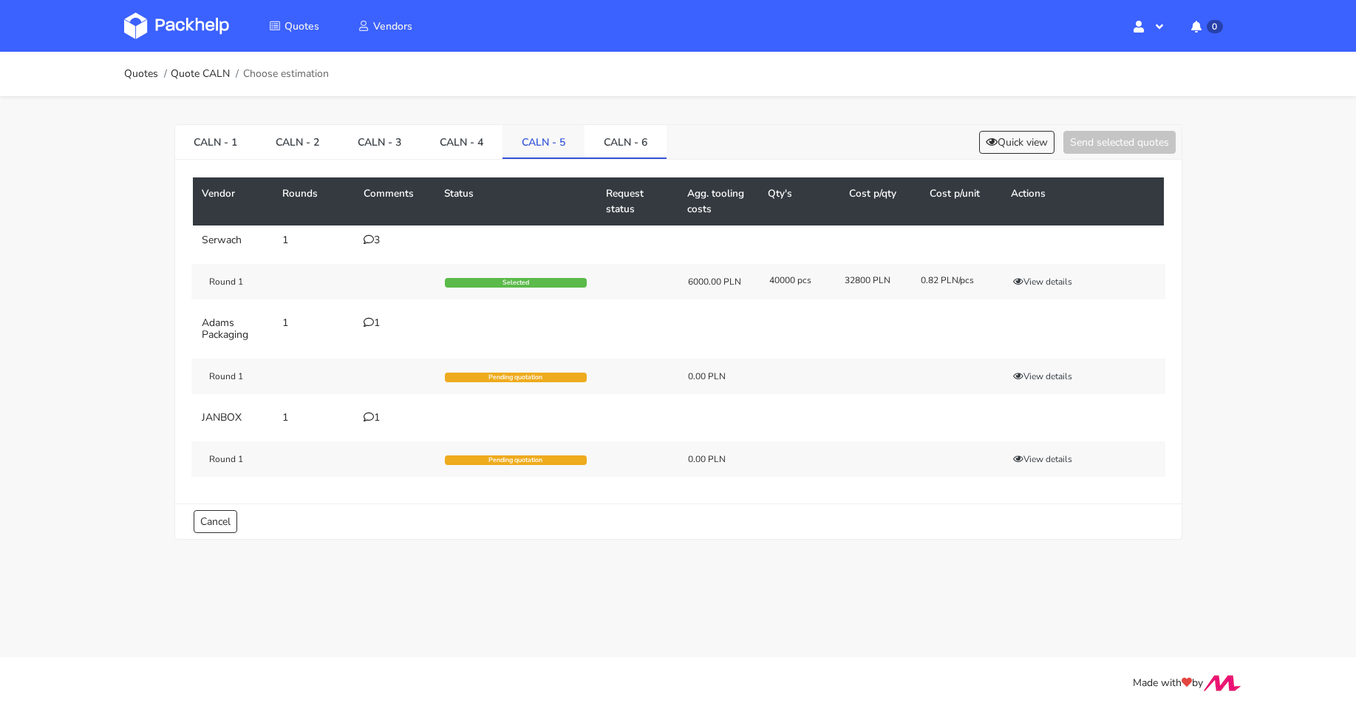
click at [519, 148] on link "CALN - 5" at bounding box center [543, 141] width 82 height 33
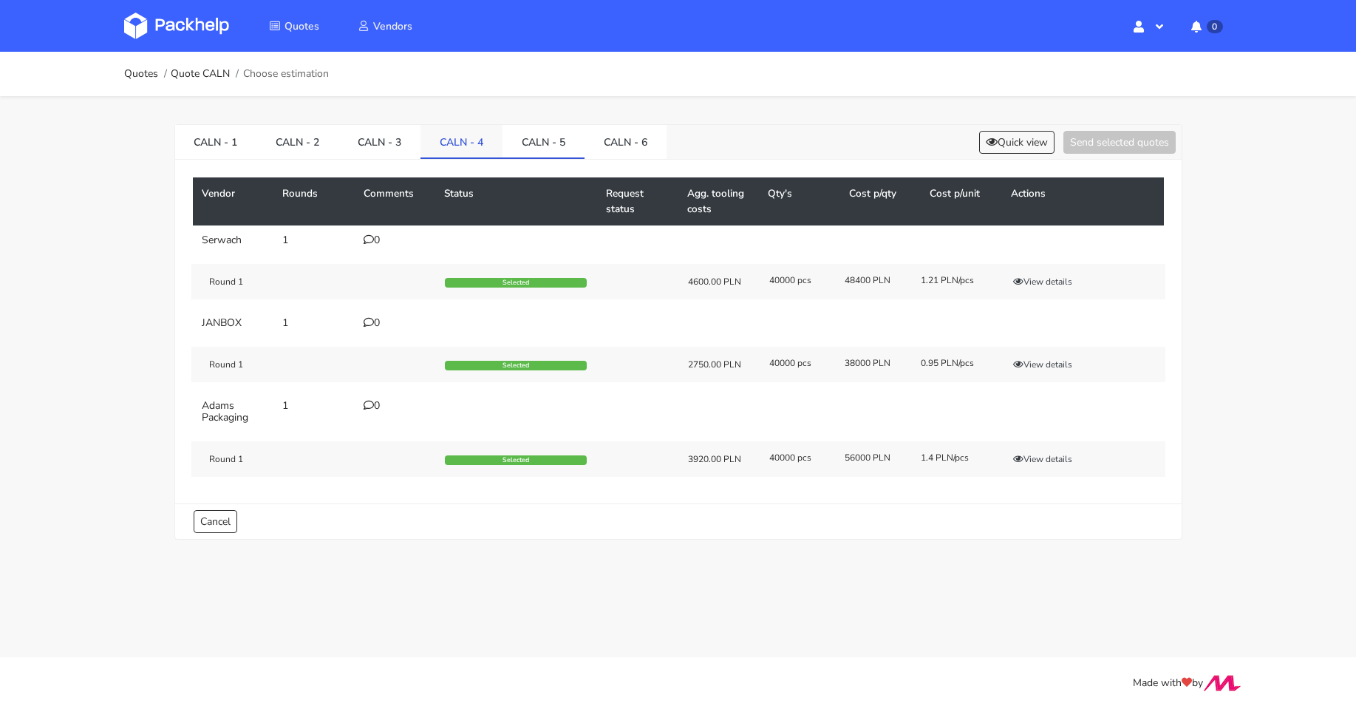
click at [460, 148] on link "CALN - 4" at bounding box center [461, 141] width 82 height 33
click at [375, 142] on link "CALN - 3" at bounding box center [379, 141] width 82 height 33
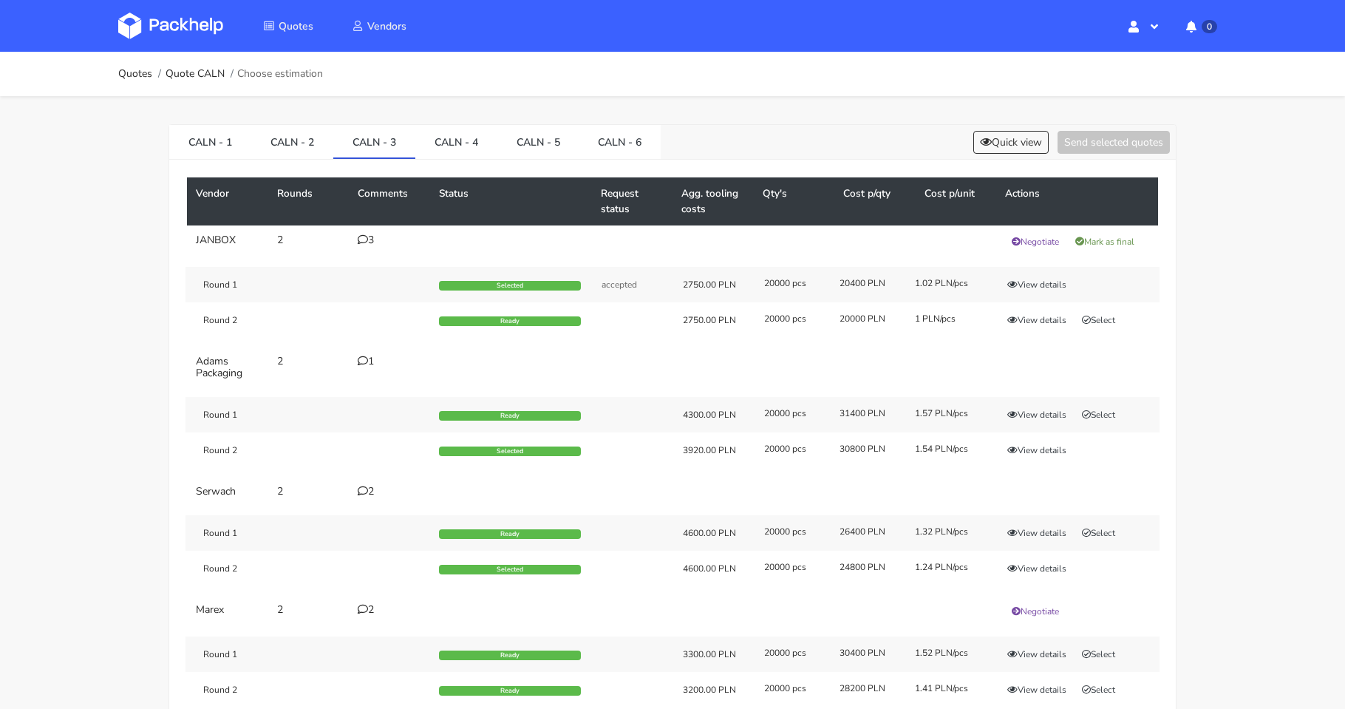
click at [369, 490] on div "2" at bounding box center [390, 491] width 64 height 12
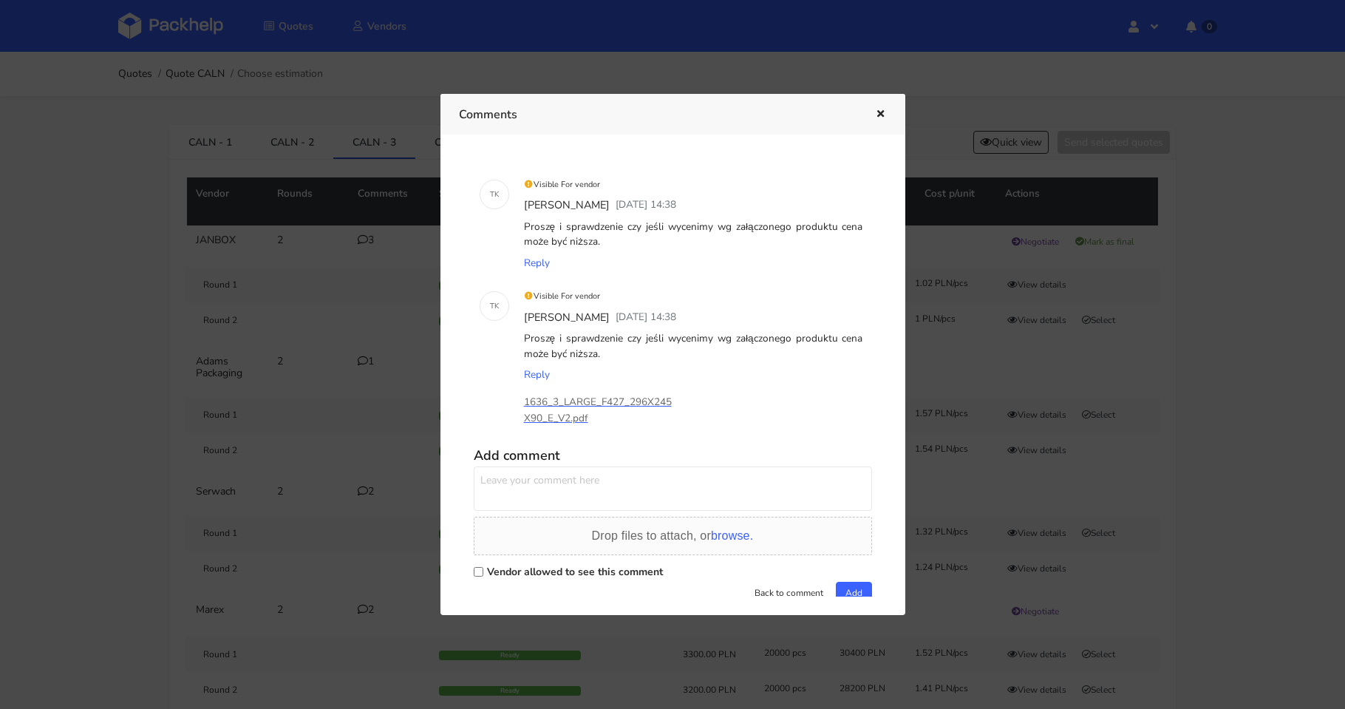
click at [367, 457] on div at bounding box center [672, 354] width 1345 height 709
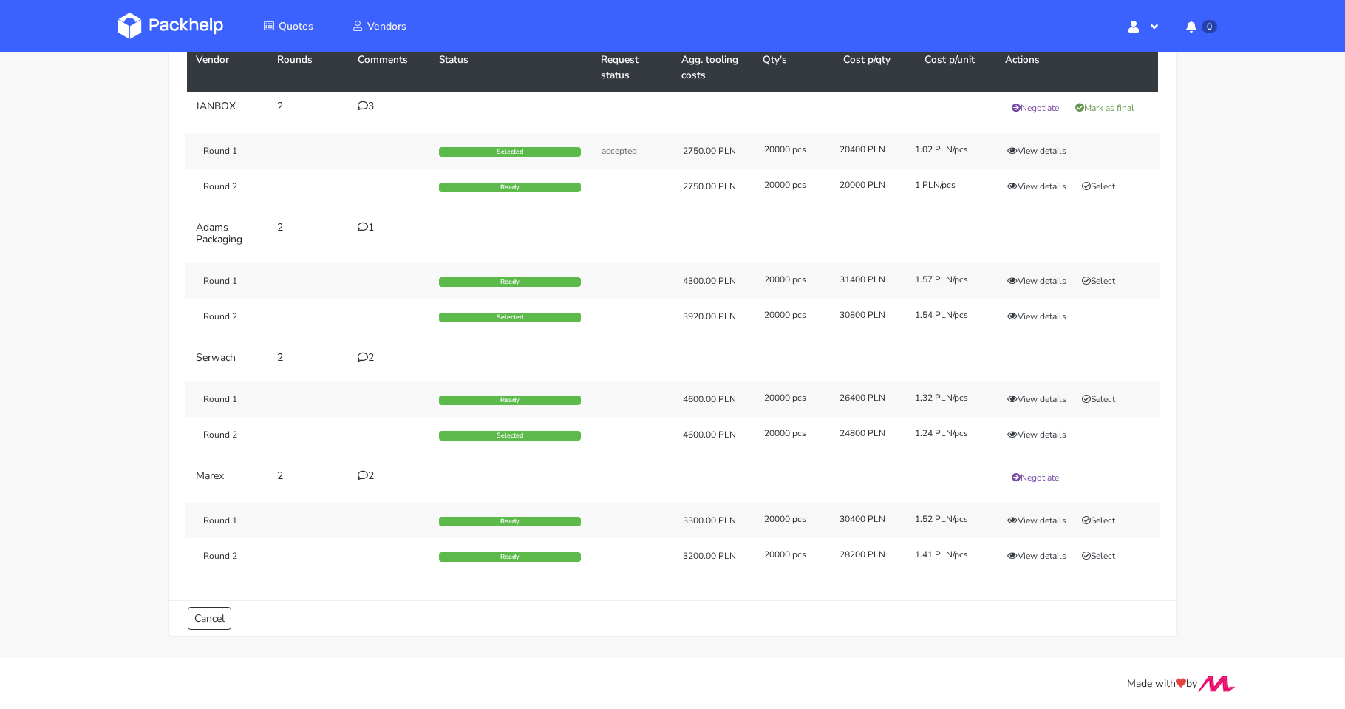
scroll to position [134, 0]
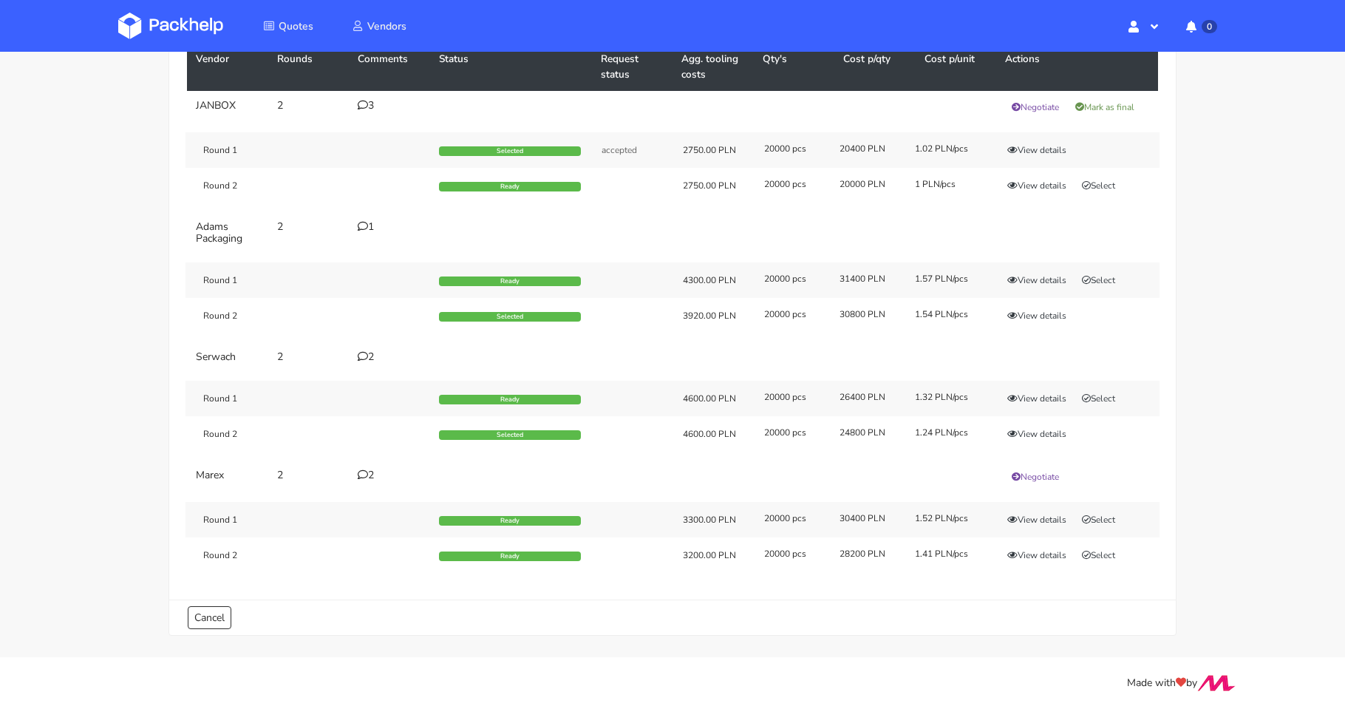
click at [367, 474] on icon at bounding box center [363, 474] width 10 height 10
click at [0, 0] on div at bounding box center [0, 0] width 0 height 0
click at [367, 474] on icon at bounding box center [363, 474] width 10 height 10
click at [0, 0] on div at bounding box center [0, 0] width 0 height 0
click at [367, 474] on icon at bounding box center [363, 474] width 10 height 10
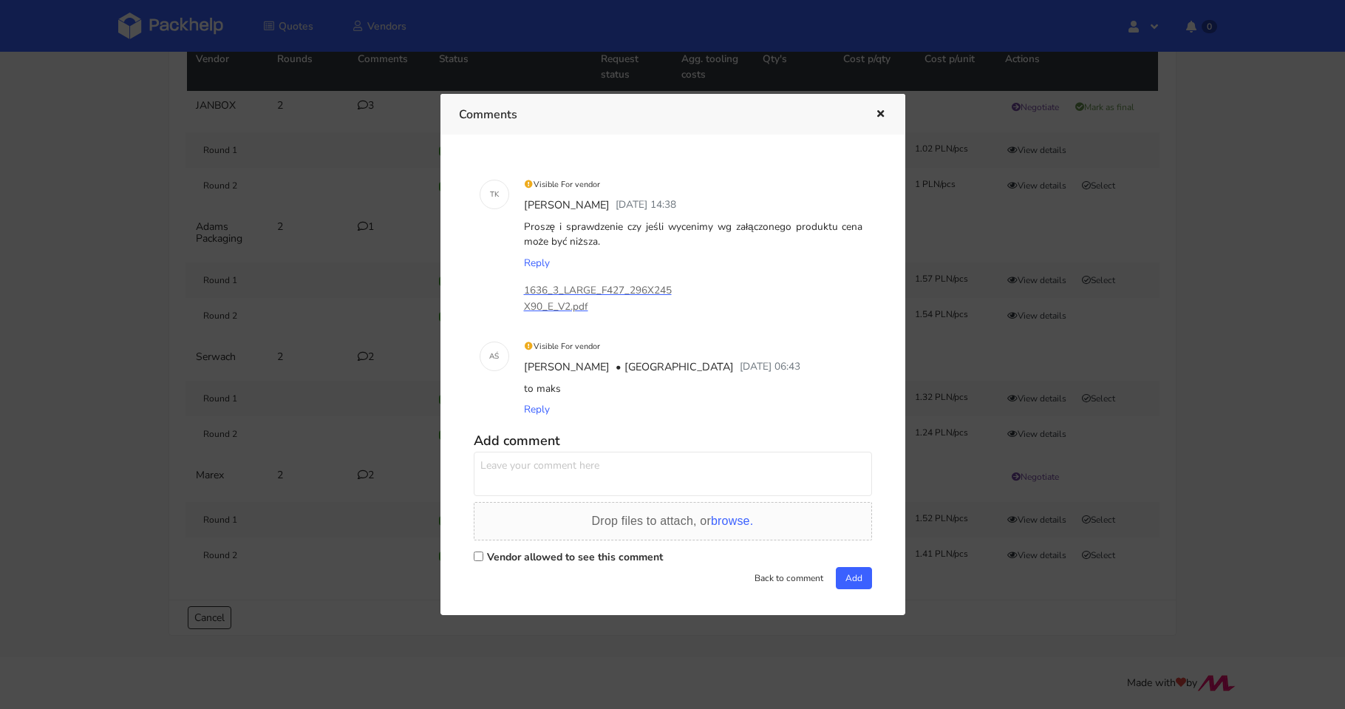
click at [366, 454] on div at bounding box center [672, 354] width 1345 height 709
click at [366, 454] on td "Round 1 Ready 4600.00 PLN 20000 pcs 26400 PLN 1.32 PLN/pcs View details Select …" at bounding box center [672, 416] width 971 height 89
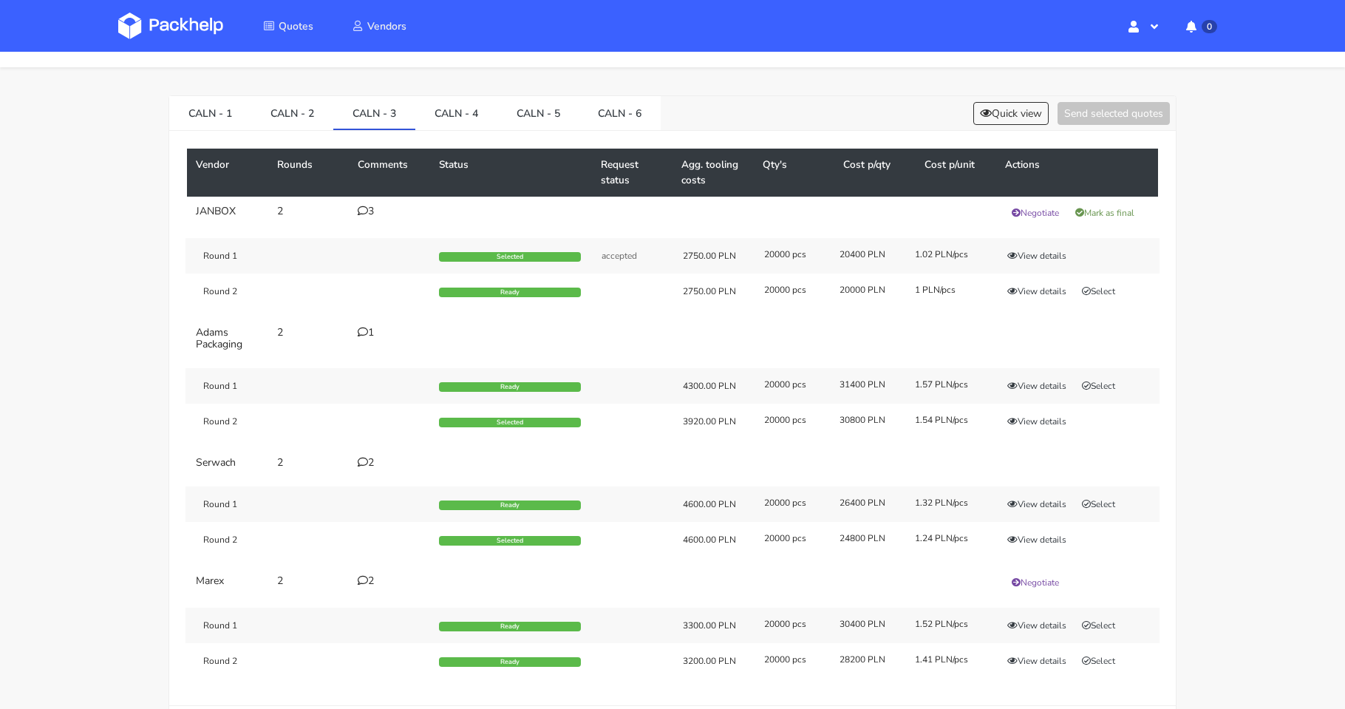
scroll to position [0, 0]
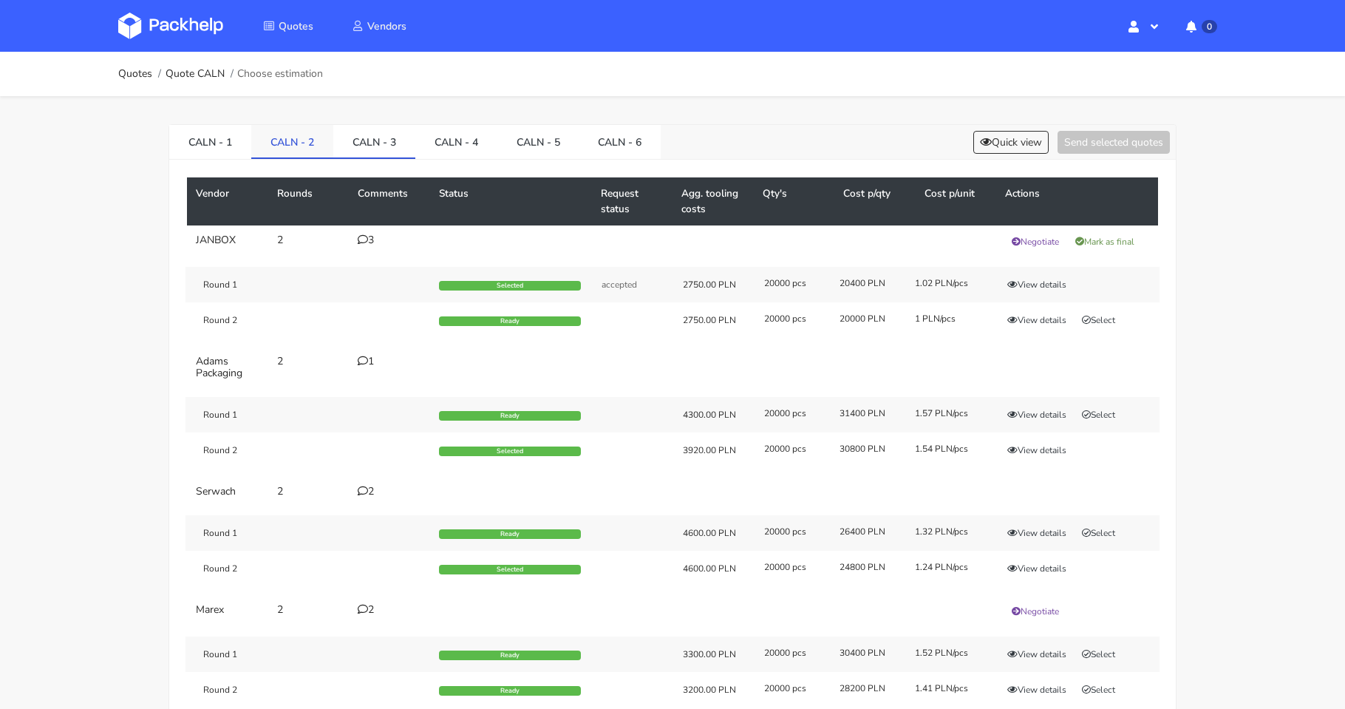
click at [313, 152] on link "CALN - 2" at bounding box center [292, 141] width 82 height 33
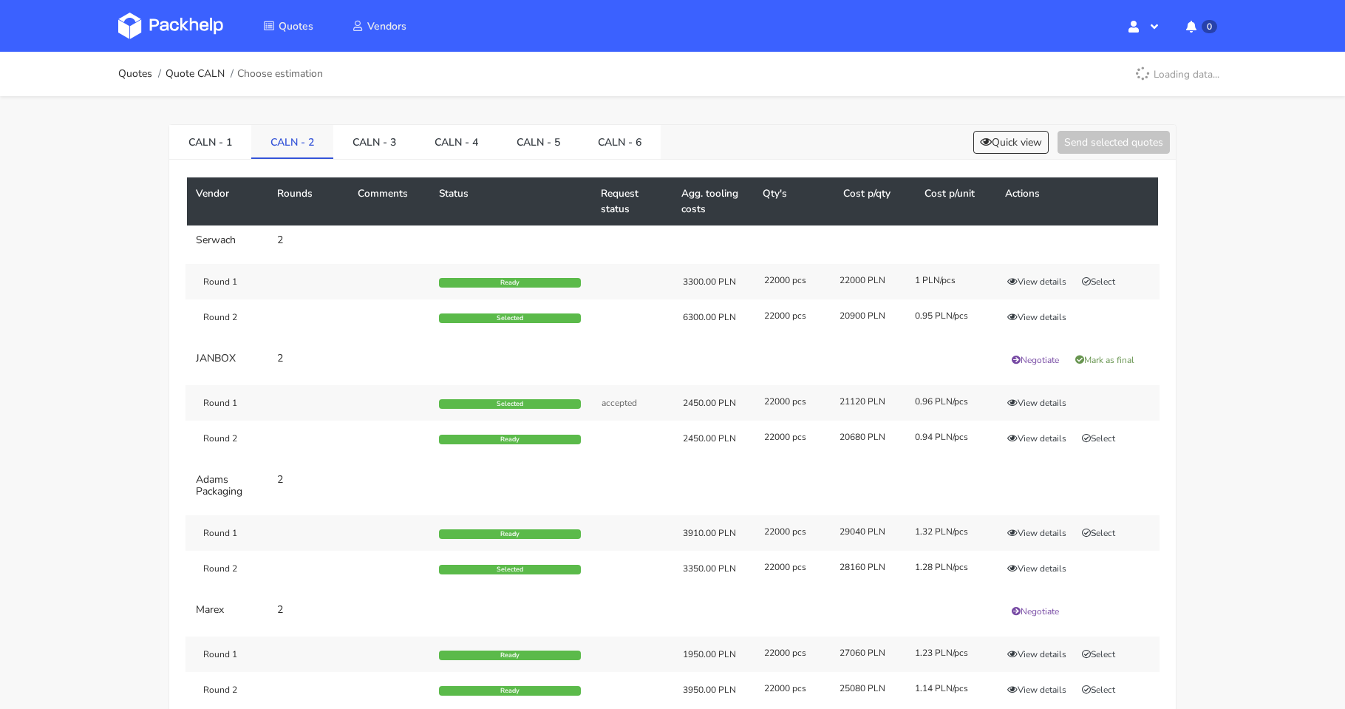
click at [313, 152] on link "CALN - 2" at bounding box center [292, 141] width 82 height 33
click at [367, 238] on icon at bounding box center [363, 239] width 10 height 10
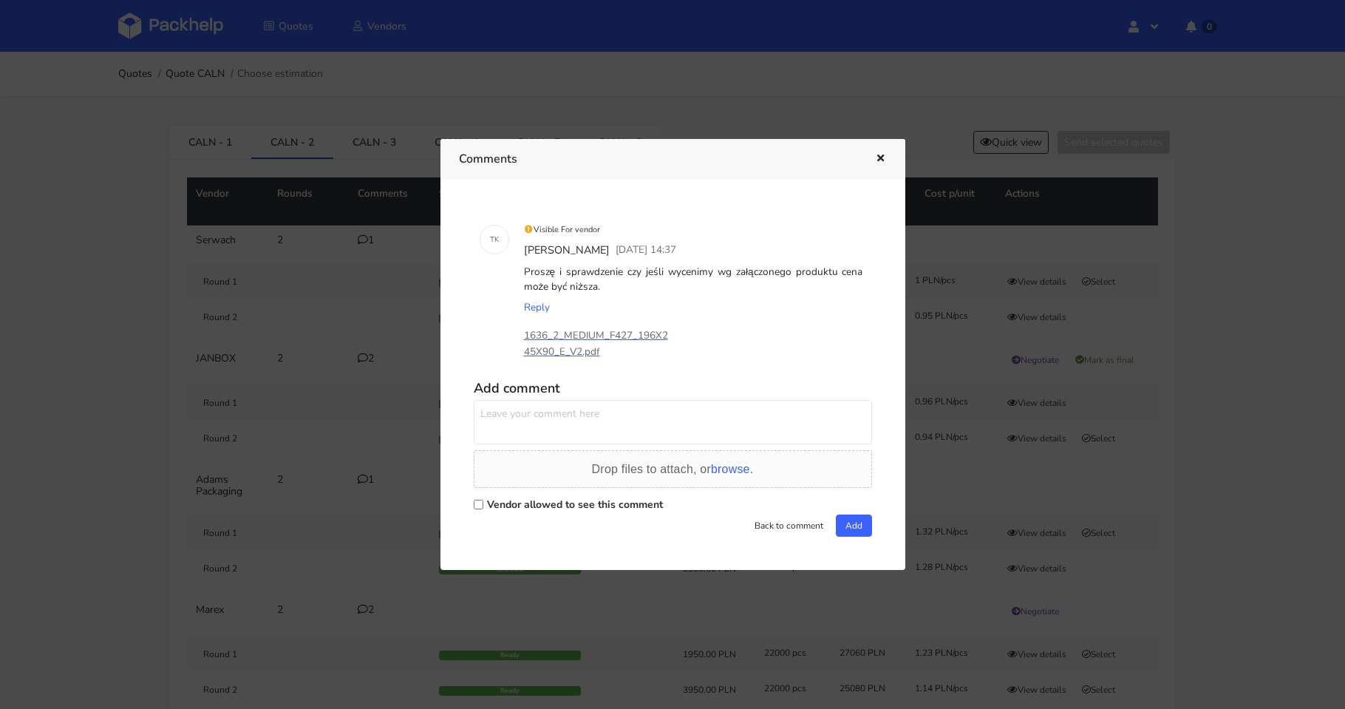
click at [364, 369] on div at bounding box center [672, 354] width 1345 height 709
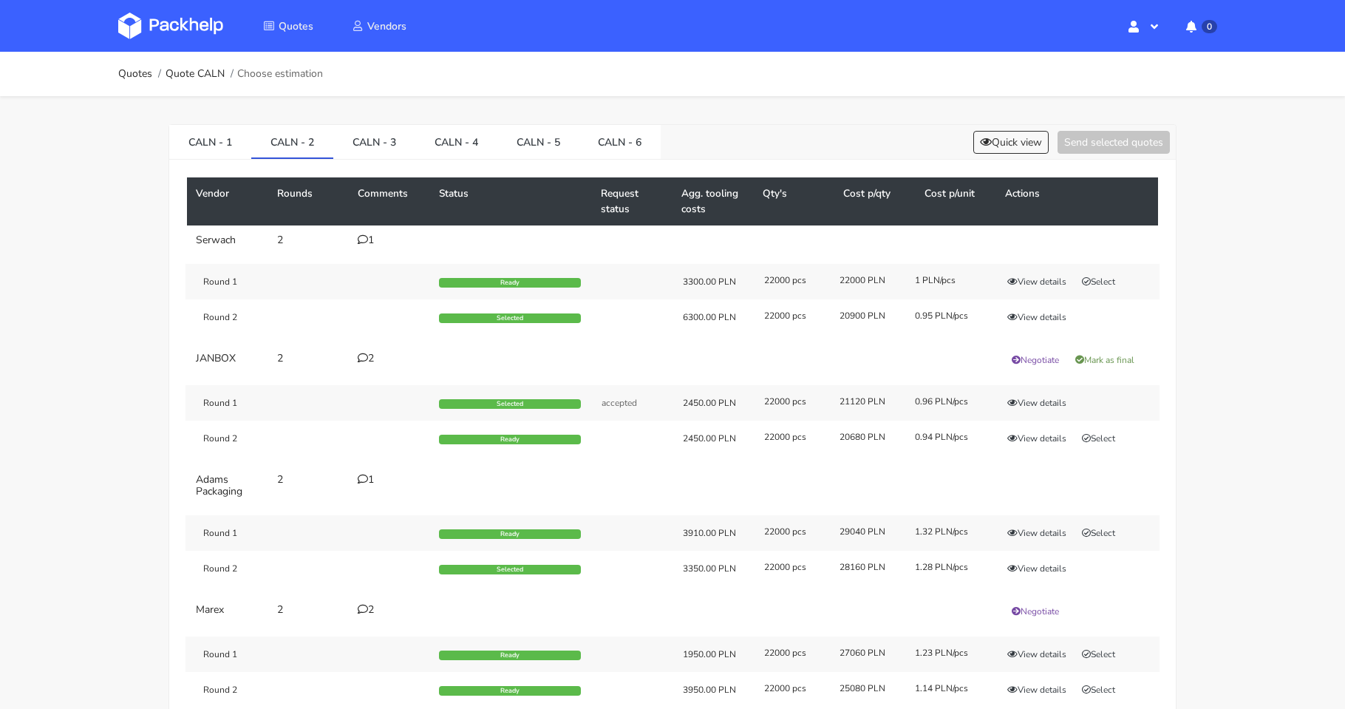
click at [368, 358] on div "2" at bounding box center [390, 358] width 64 height 12
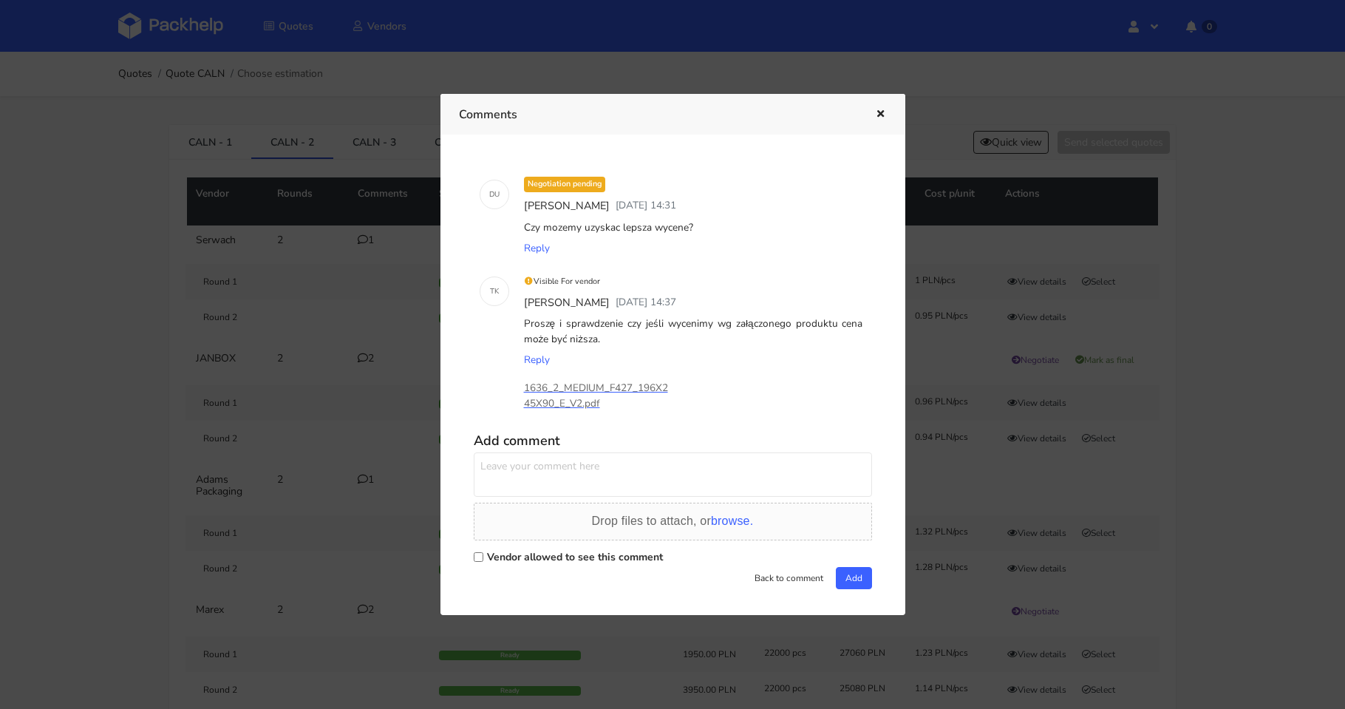
click at [350, 429] on div at bounding box center [672, 354] width 1345 height 709
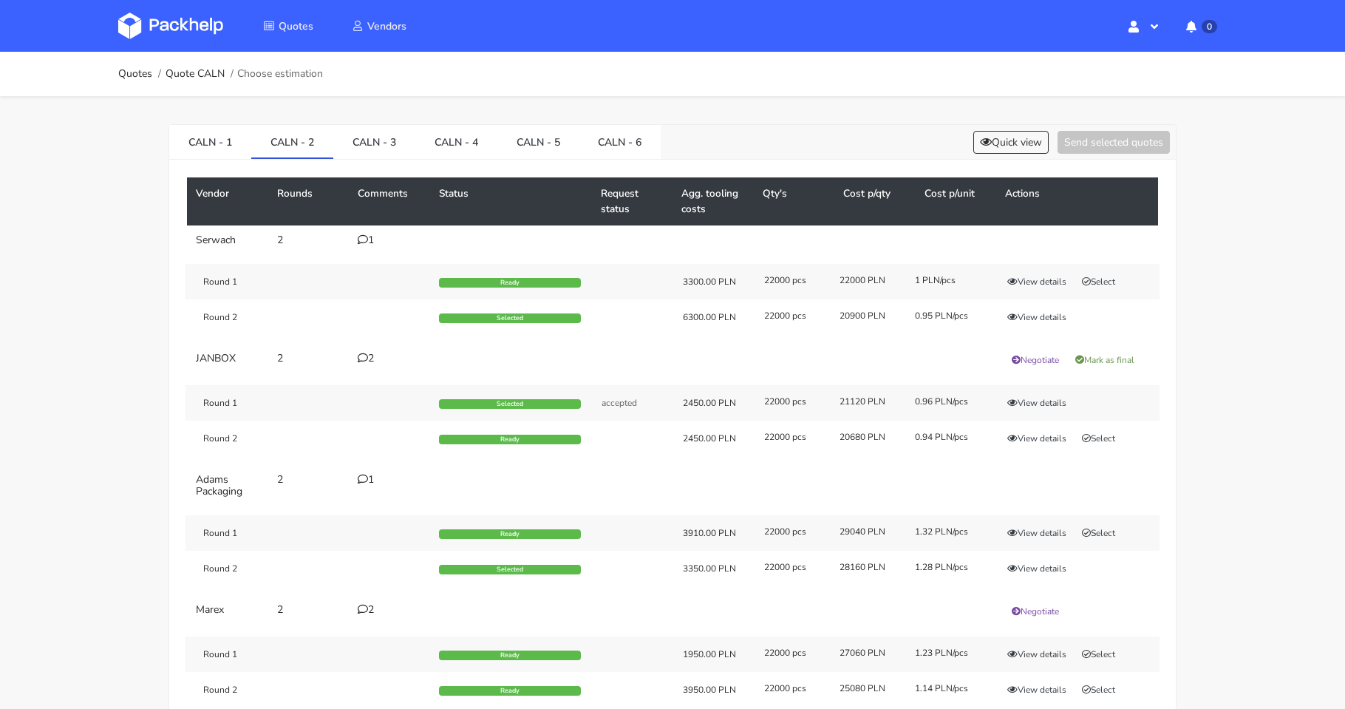
click at [364, 476] on icon at bounding box center [363, 479] width 10 height 10
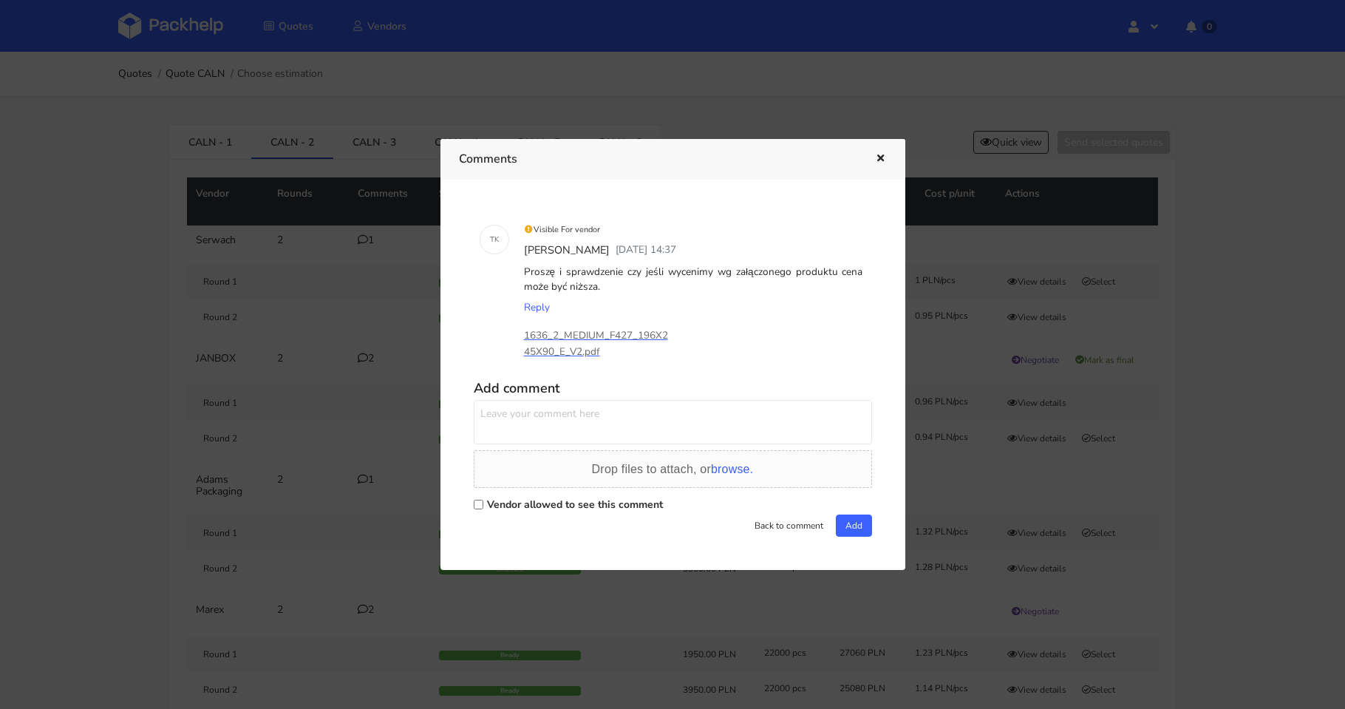
click at [352, 454] on div at bounding box center [672, 354] width 1345 height 709
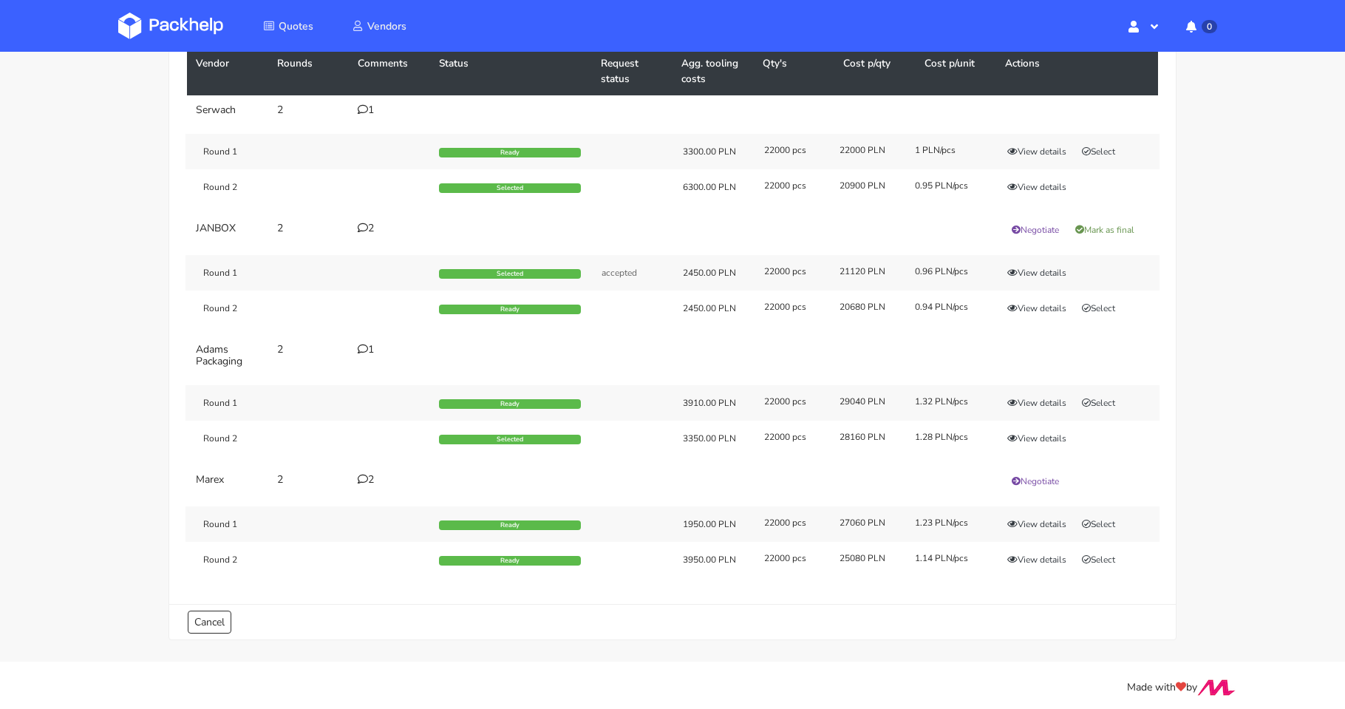
scroll to position [134, 0]
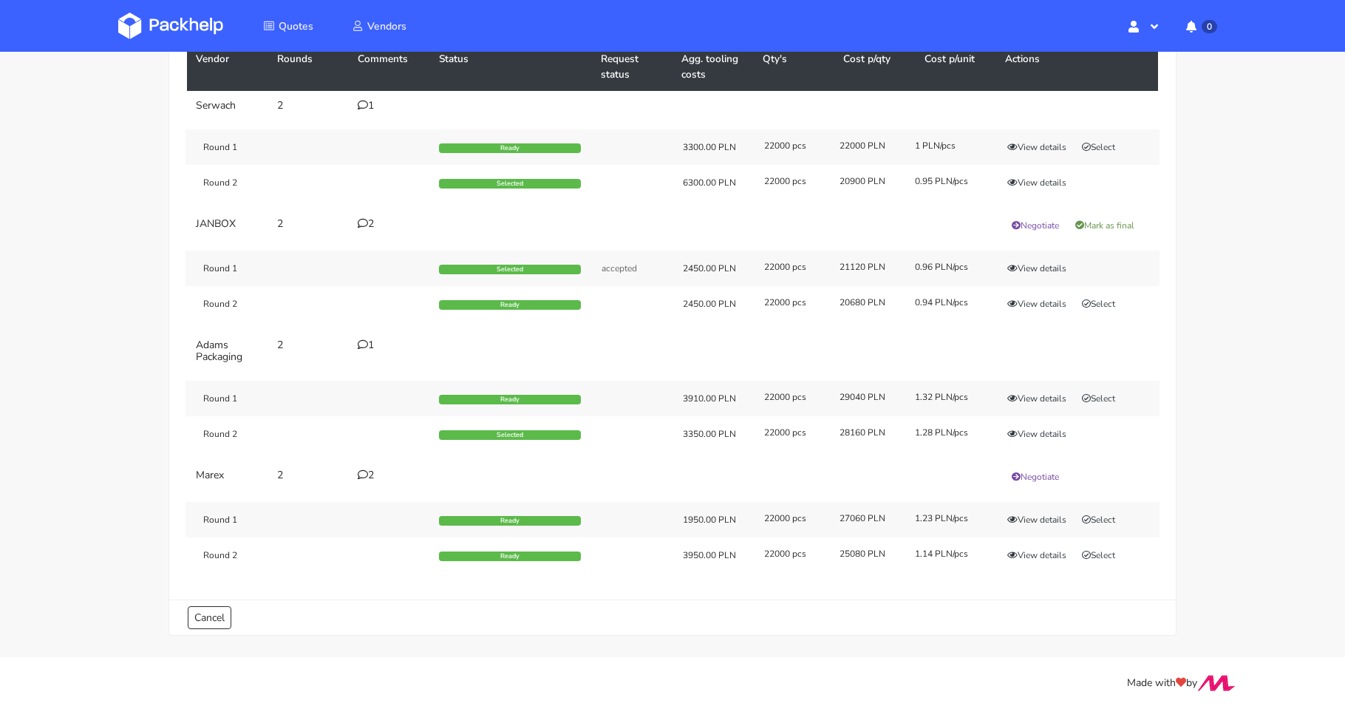
click at [364, 472] on icon at bounding box center [363, 474] width 10 height 10
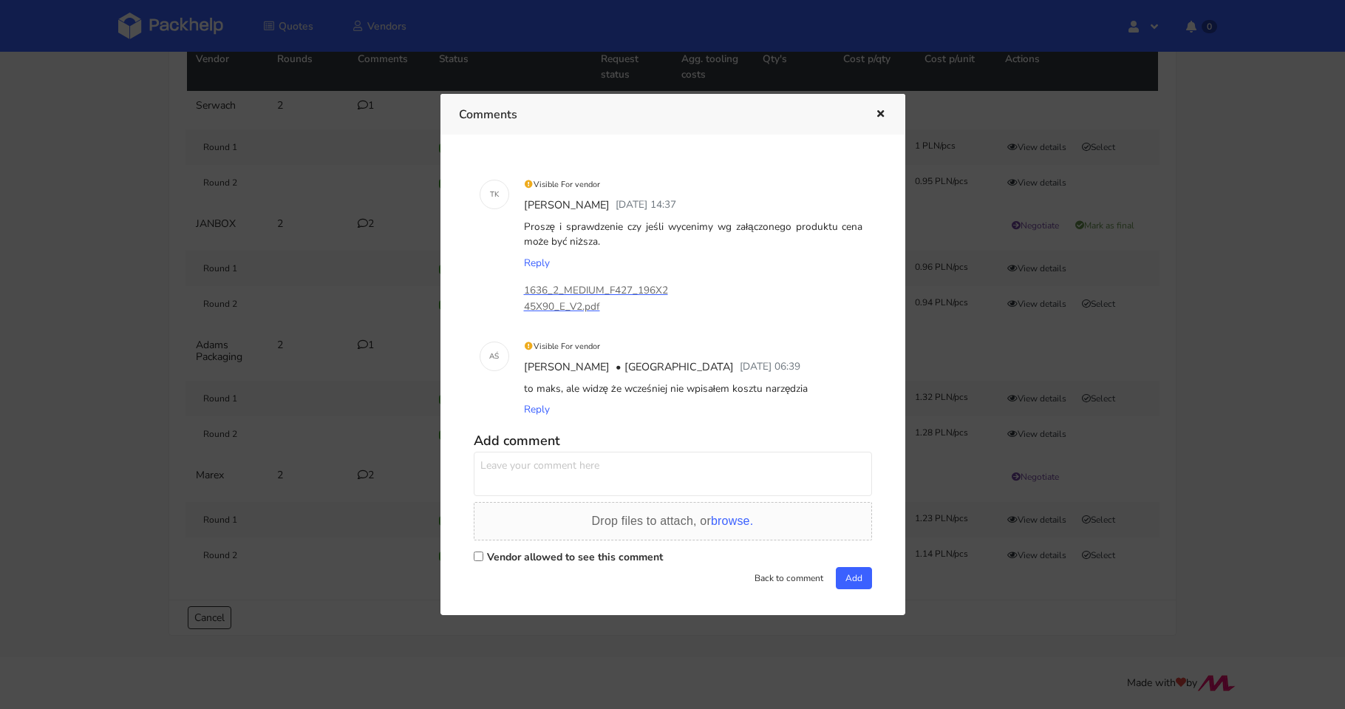
click at [358, 446] on div at bounding box center [672, 354] width 1345 height 709
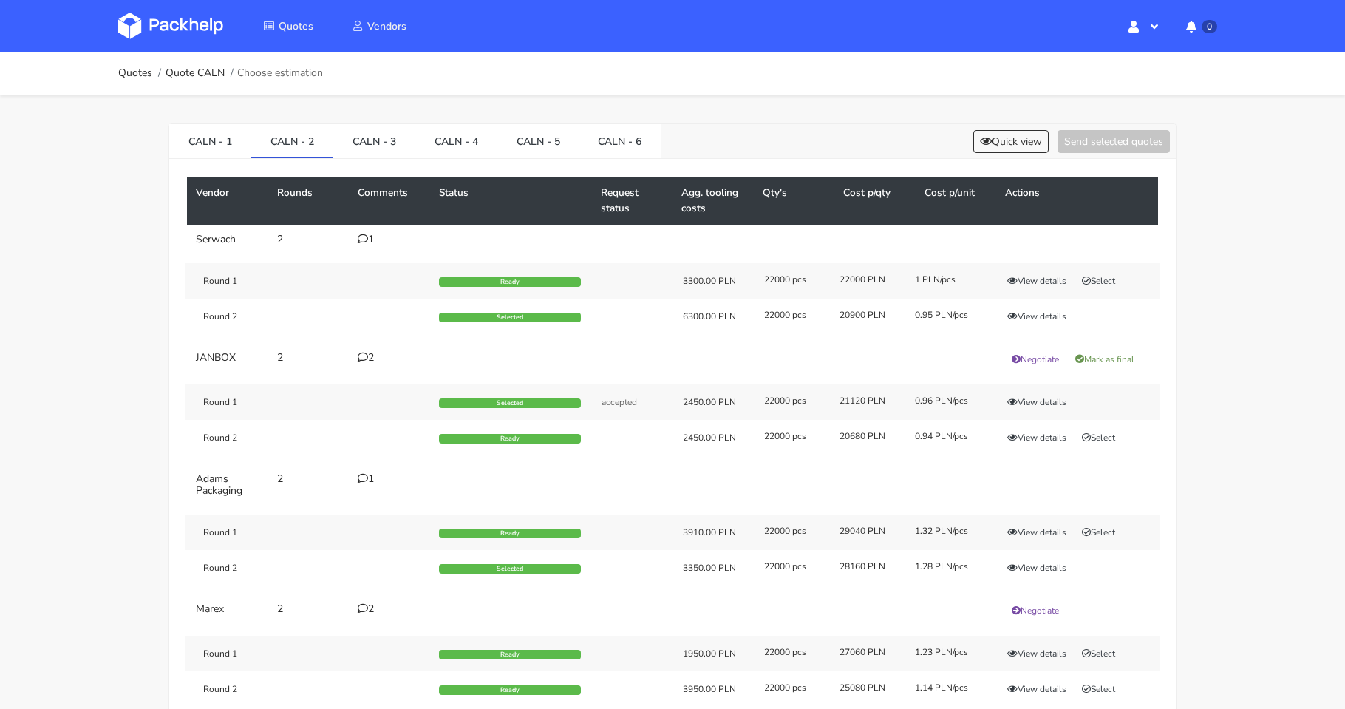
scroll to position [0, 0]
click at [371, 146] on link "CALN - 3" at bounding box center [374, 141] width 82 height 33
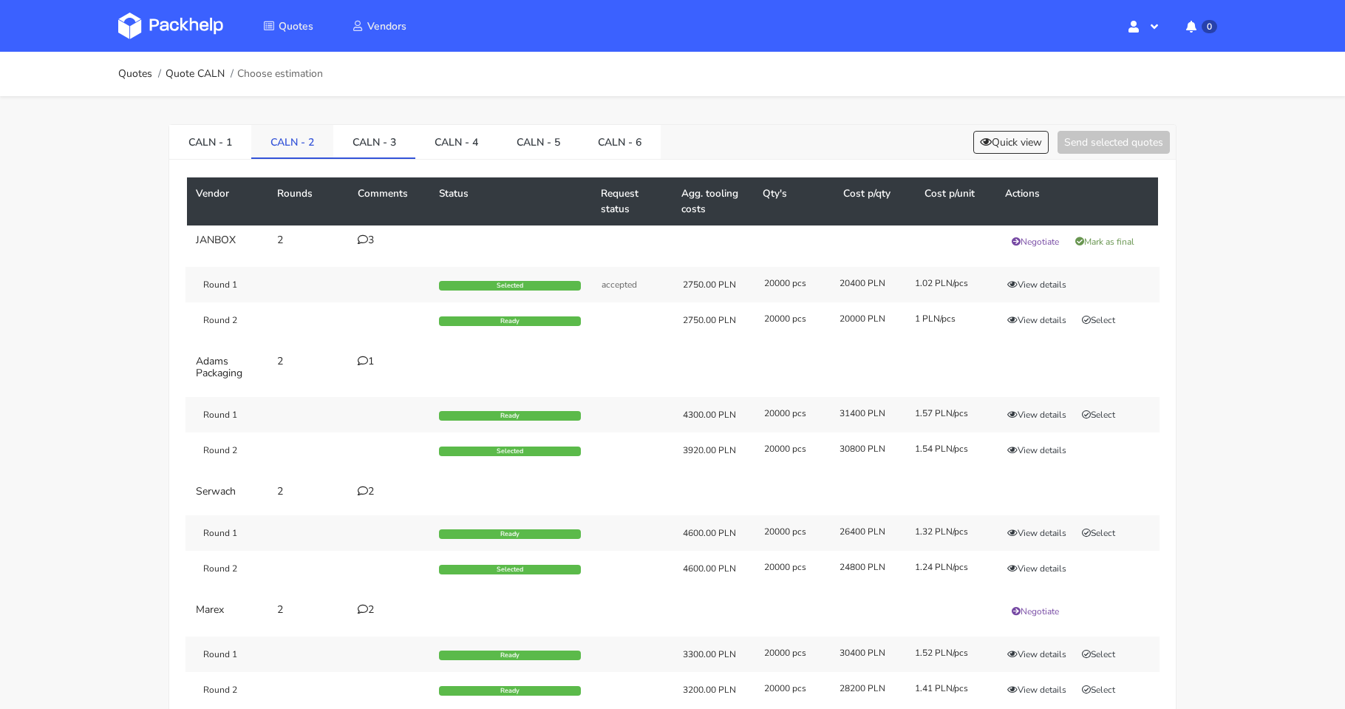
click at [307, 143] on link "CALN - 2" at bounding box center [292, 141] width 82 height 33
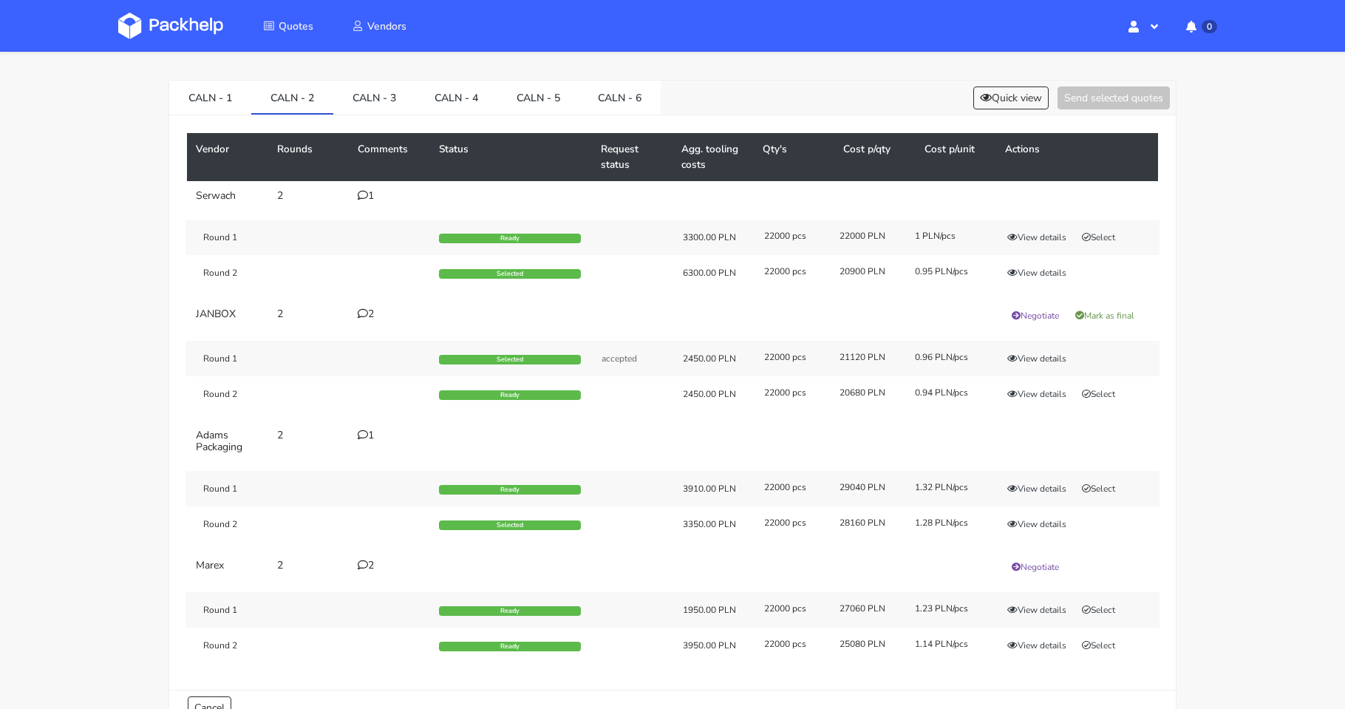
scroll to position [74, 0]
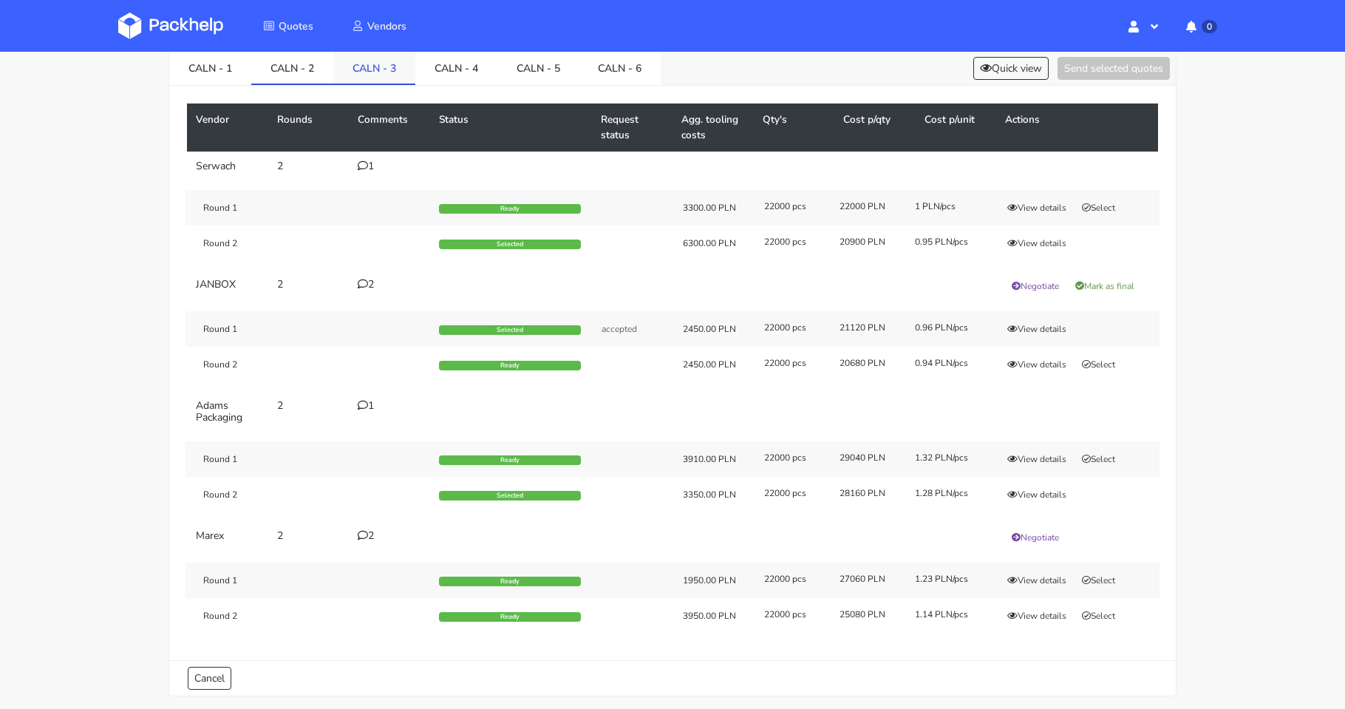
click at [392, 59] on link "CALN - 3" at bounding box center [374, 67] width 82 height 33
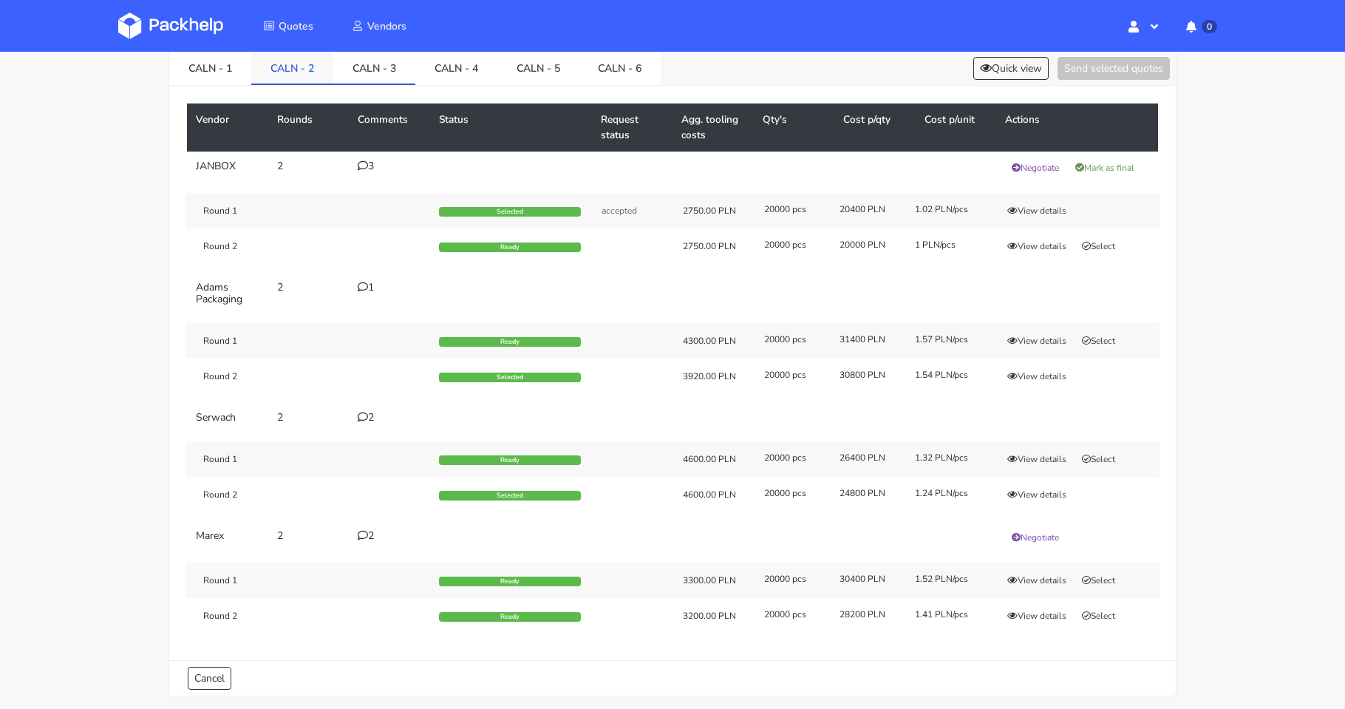
click at [285, 82] on link "CALN - 2" at bounding box center [292, 67] width 82 height 33
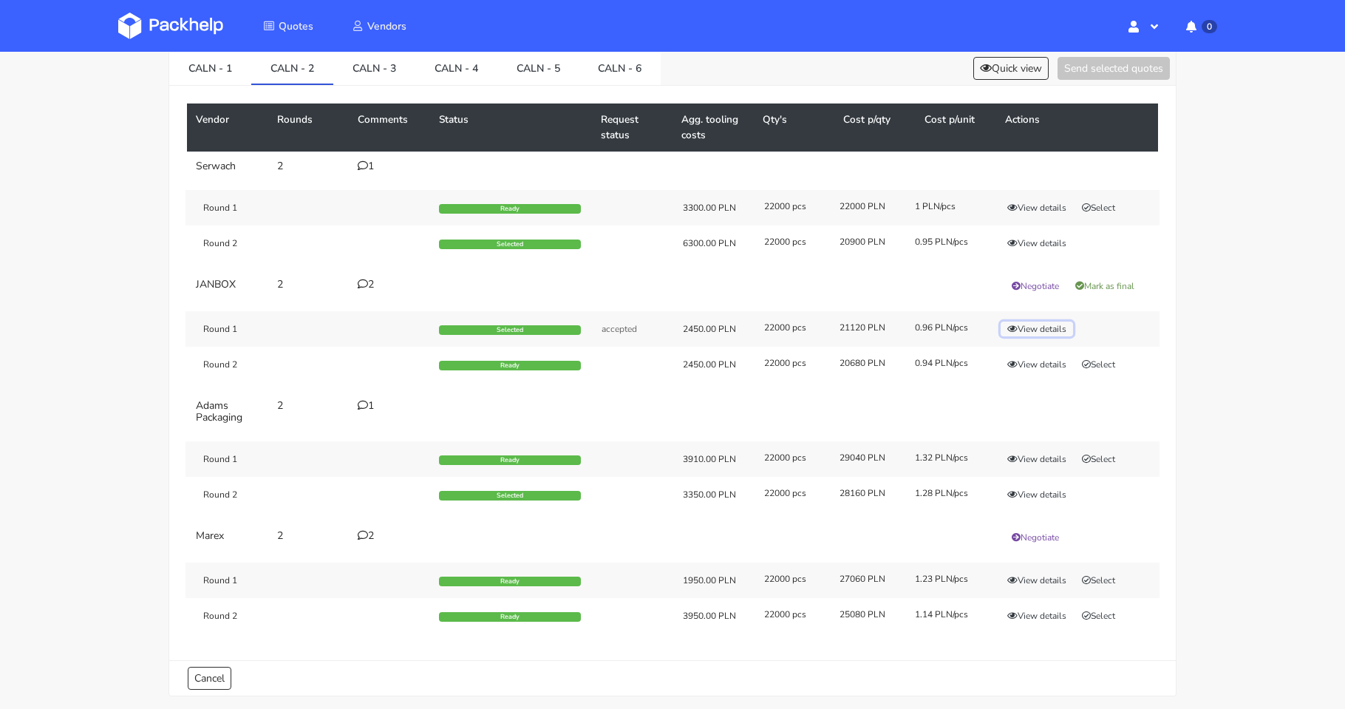
click at [1049, 330] on button "View details" at bounding box center [1036, 328] width 72 height 15
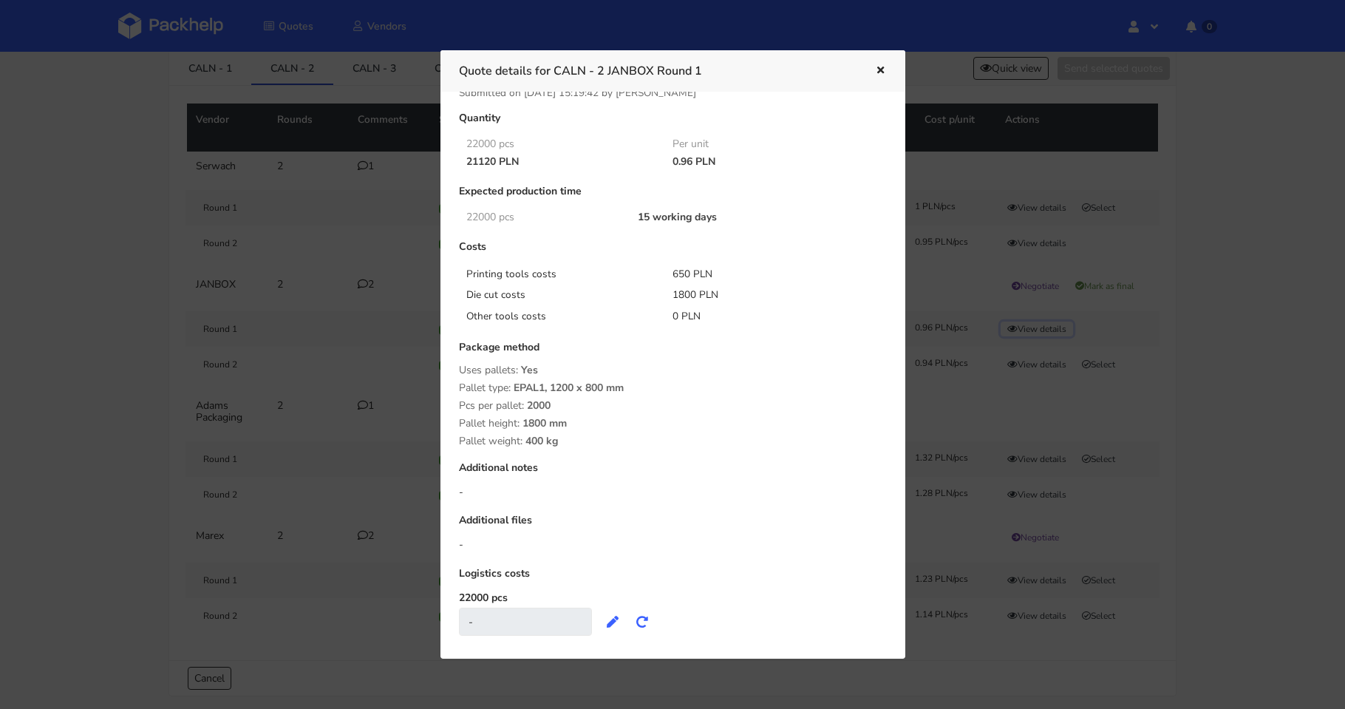
scroll to position [0, 0]
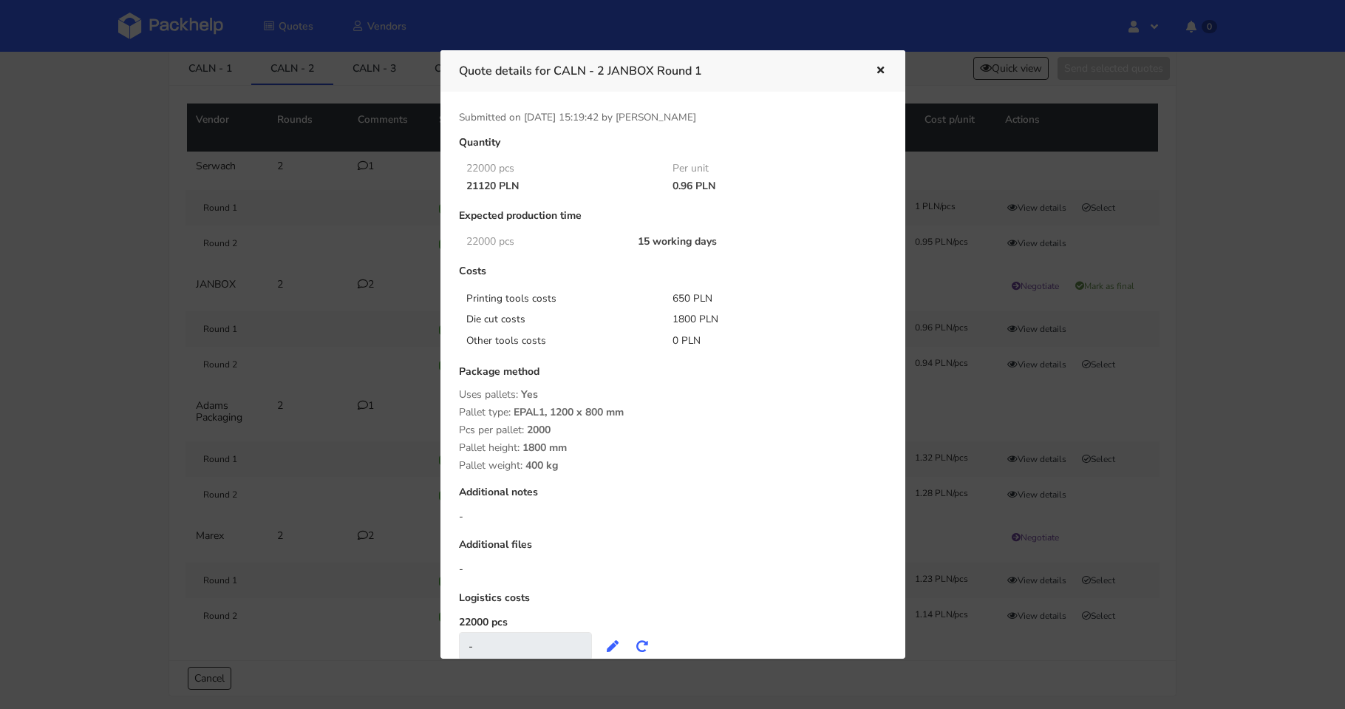
click at [880, 67] on icon "button" at bounding box center [880, 71] width 13 height 10
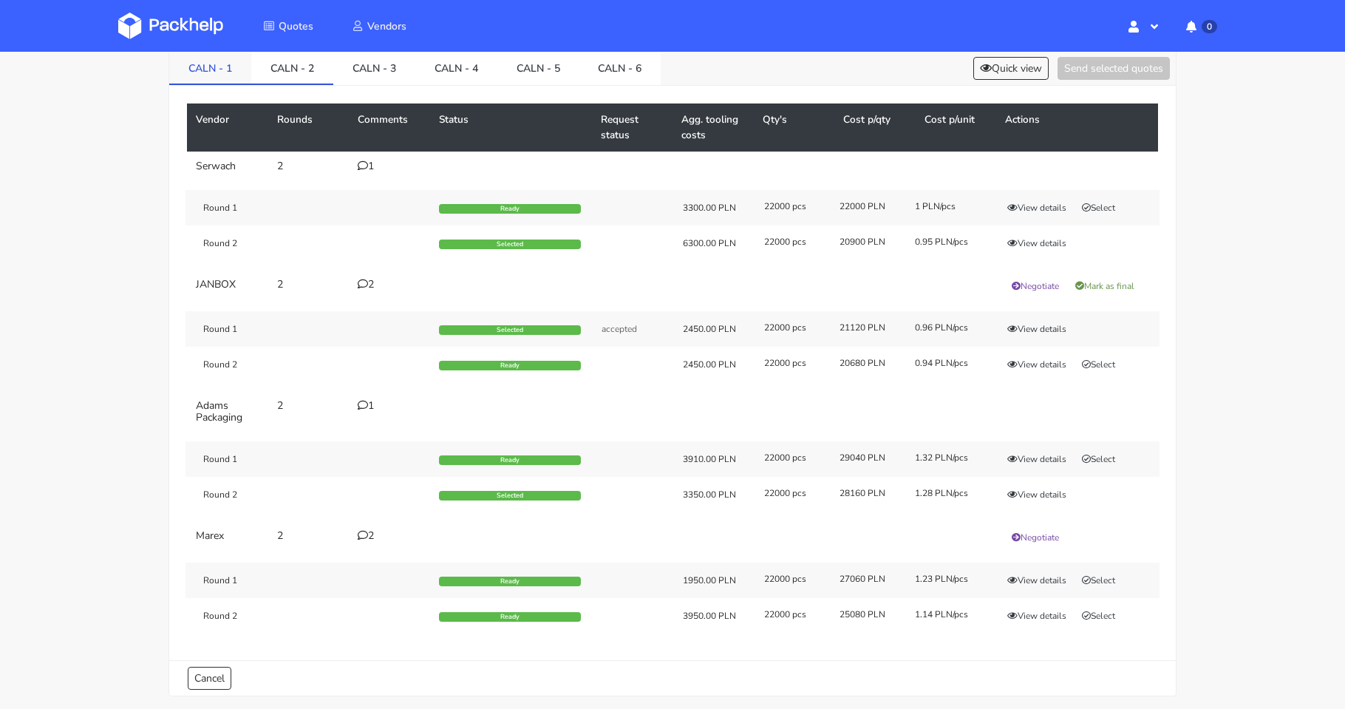
click at [217, 73] on link "CALN - 1" at bounding box center [210, 67] width 82 height 33
click at [277, 65] on link "CALN - 2" at bounding box center [292, 67] width 82 height 33
click at [217, 70] on link "CALN - 1" at bounding box center [210, 67] width 82 height 33
click at [368, 285] on div "5" at bounding box center [390, 285] width 64 height 12
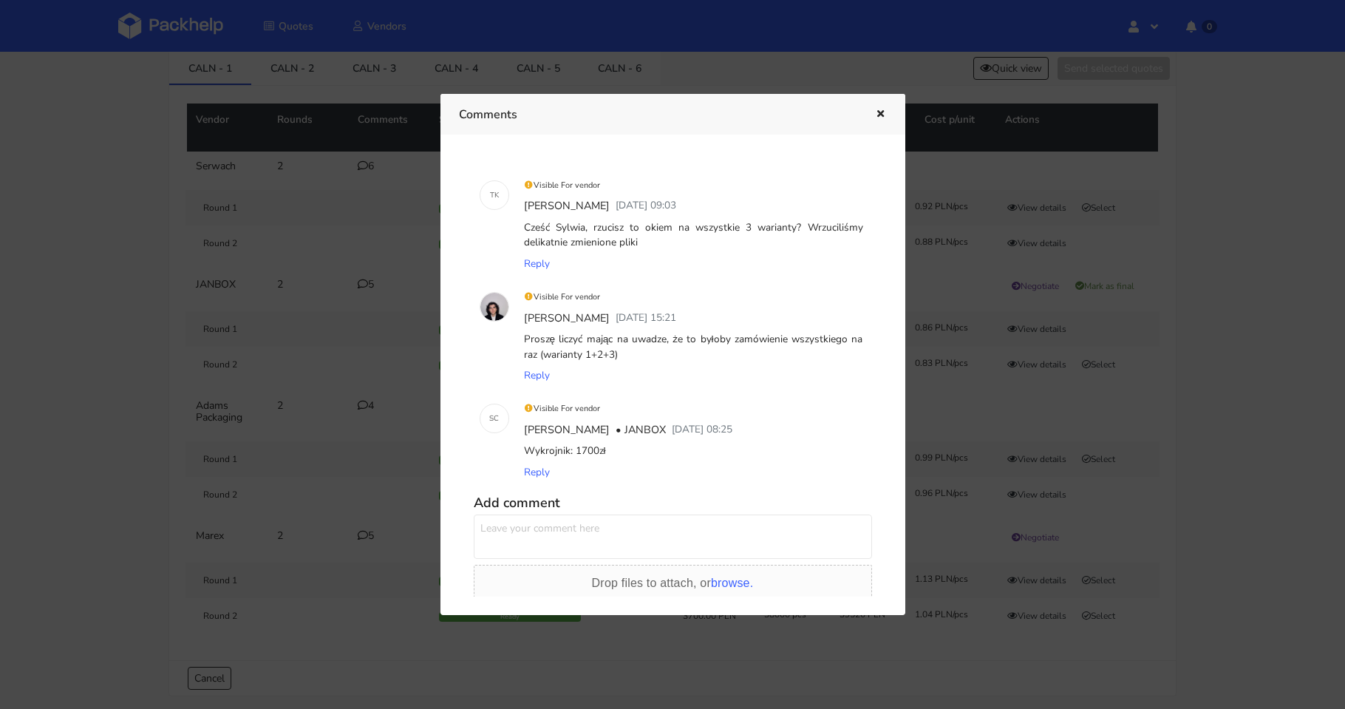
scroll to position [296, 0]
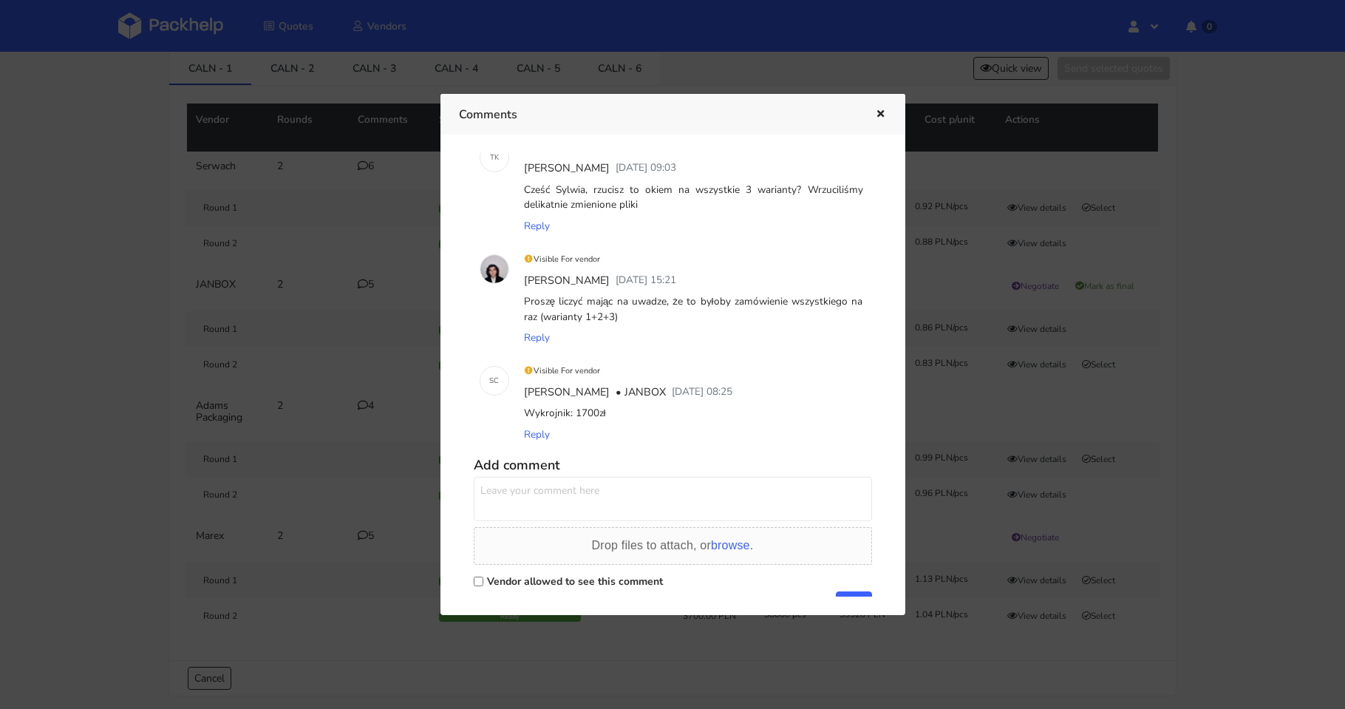
click at [340, 303] on div at bounding box center [672, 354] width 1345 height 709
click at [340, 303] on td "Round 1 Selected accepted 770.00 PLN 38000 pcs 32680 PLN 0.86 PLN/pcs View deta…" at bounding box center [672, 346] width 971 height 89
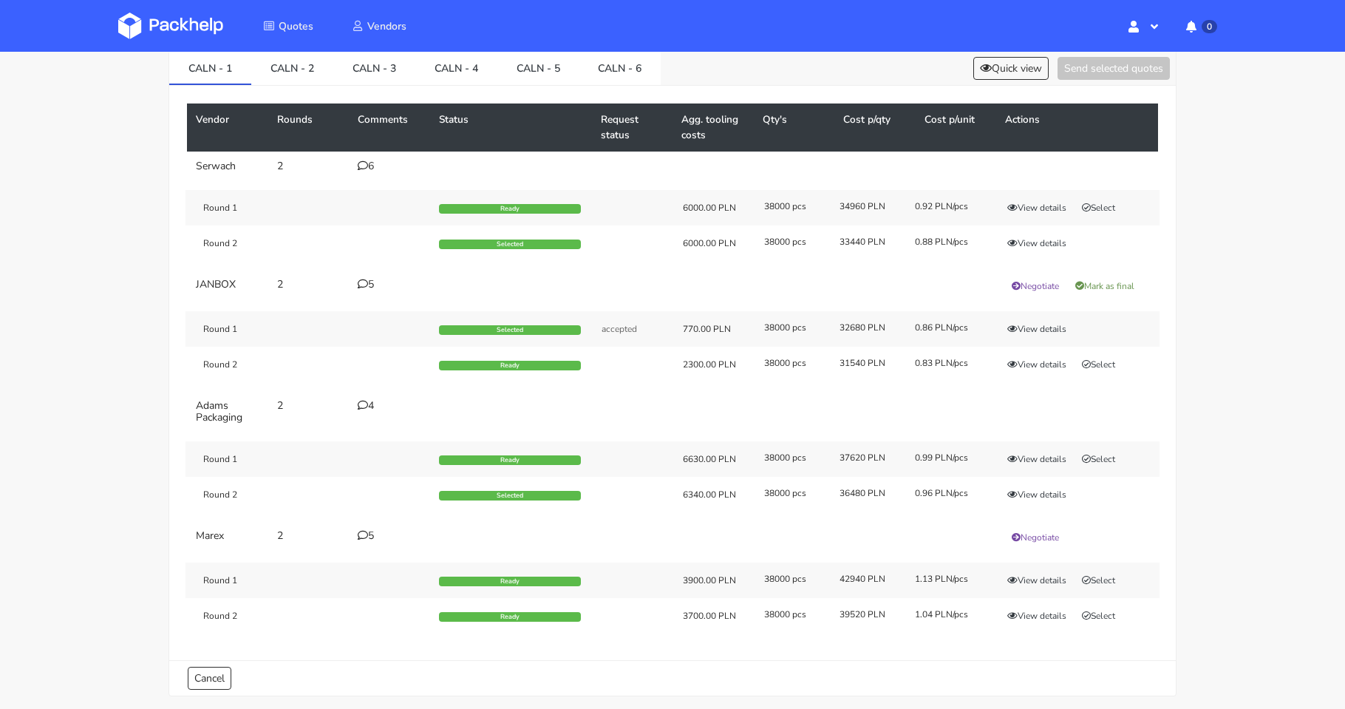
click at [363, 167] on icon at bounding box center [363, 165] width 10 height 10
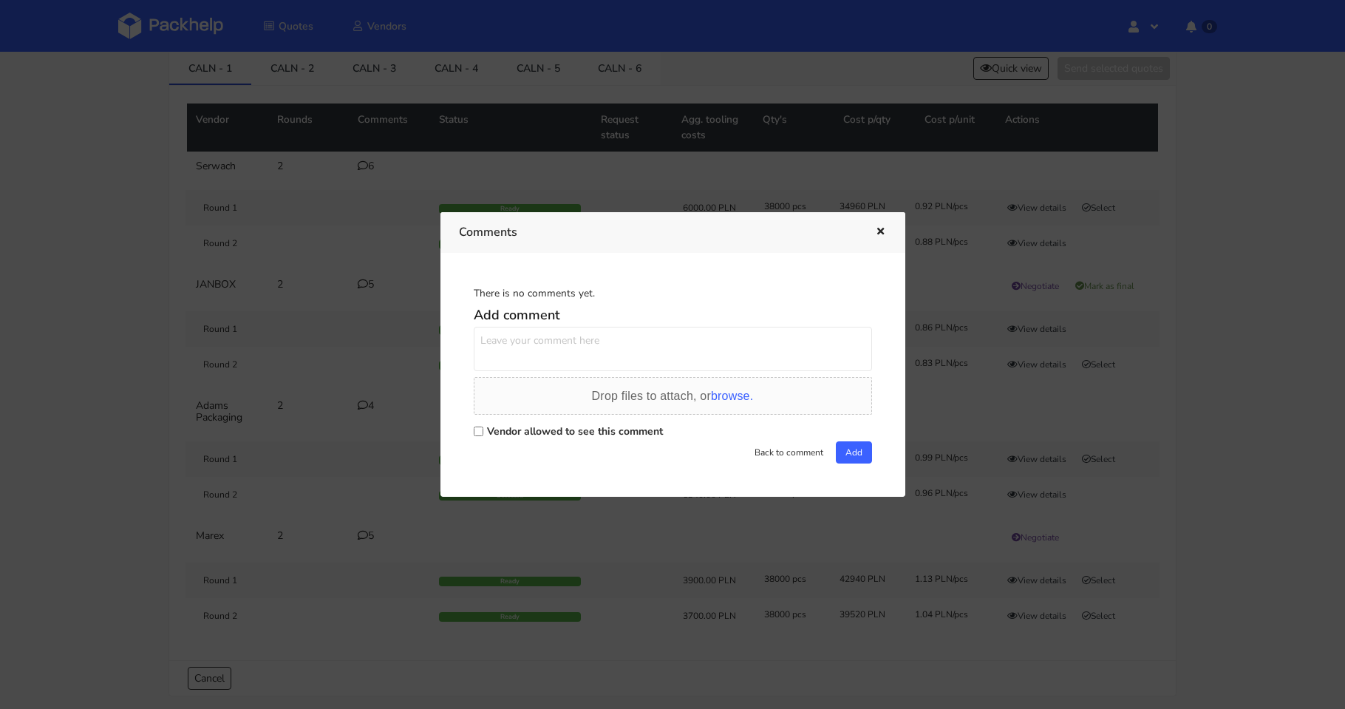
click at [363, 167] on div at bounding box center [672, 354] width 1345 height 709
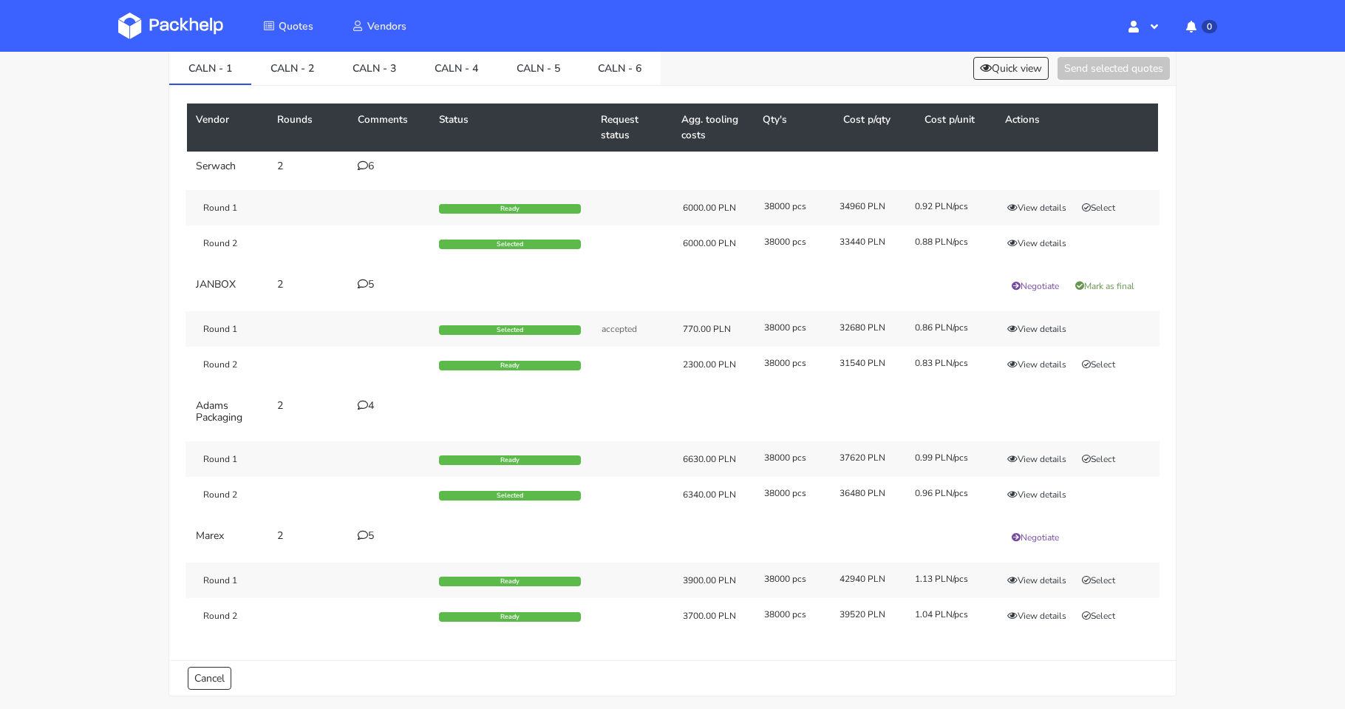
click at [372, 166] on div "6" at bounding box center [390, 166] width 64 height 12
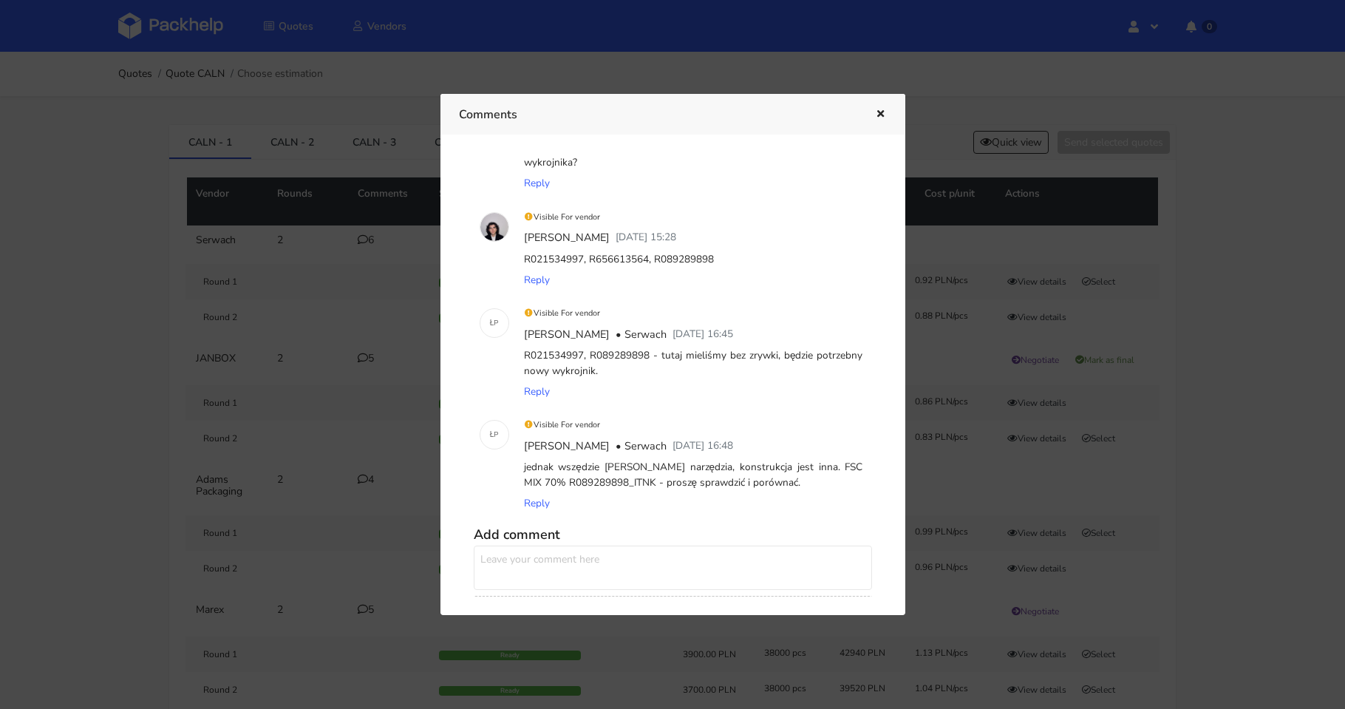
scroll to position [369, 0]
click at [333, 388] on div at bounding box center [672, 354] width 1345 height 709
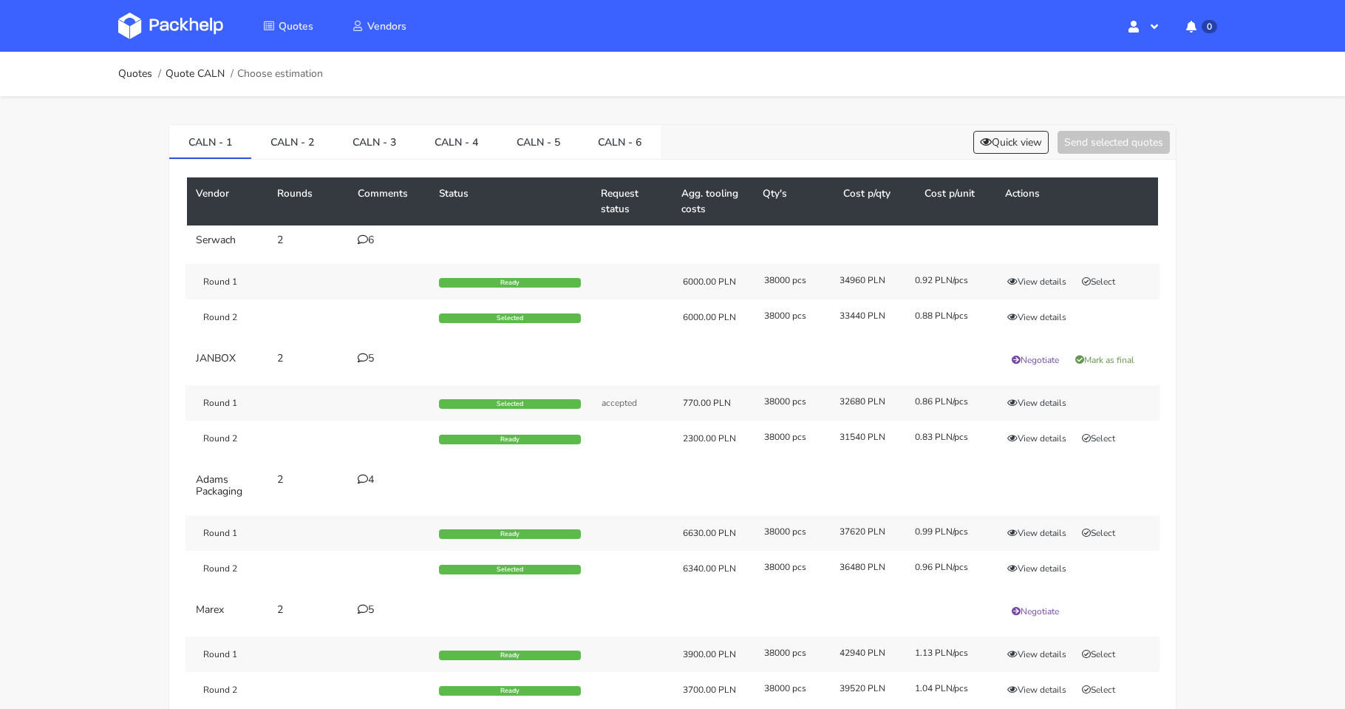
scroll to position [74, 0]
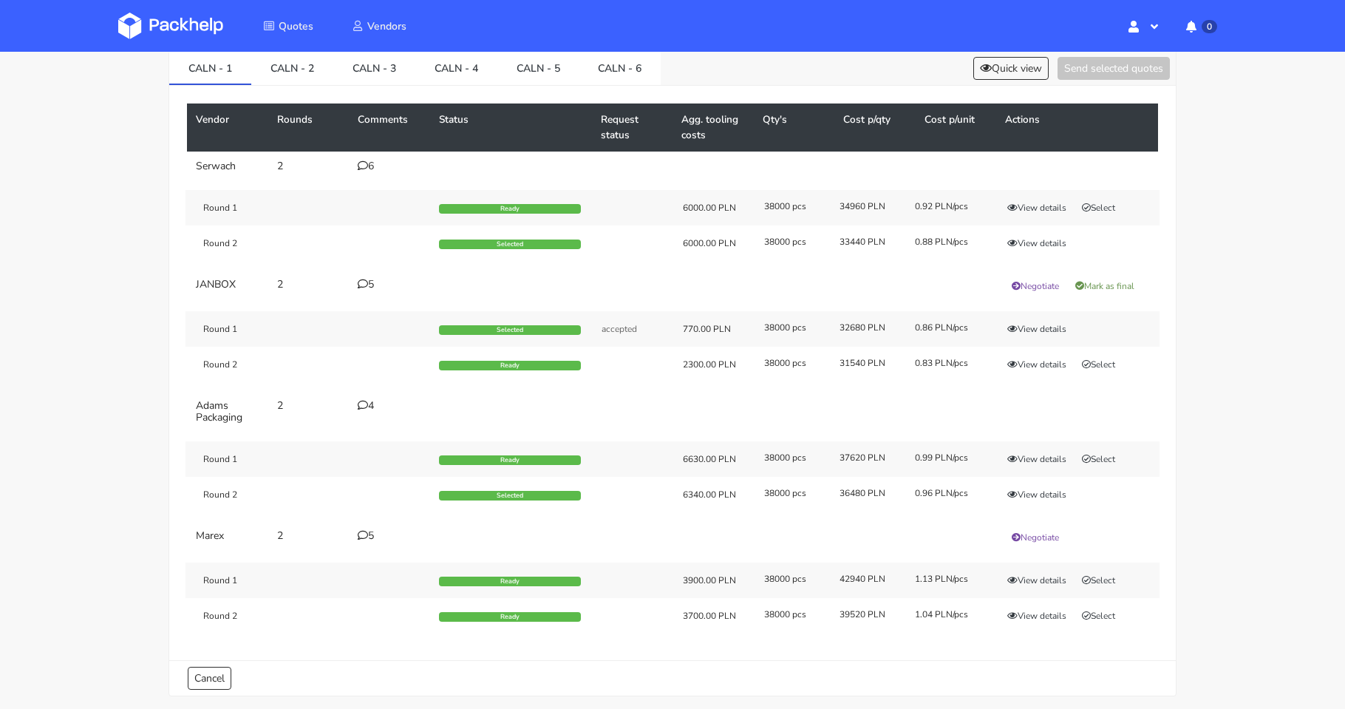
click at [372, 279] on div "5" at bounding box center [390, 285] width 64 height 12
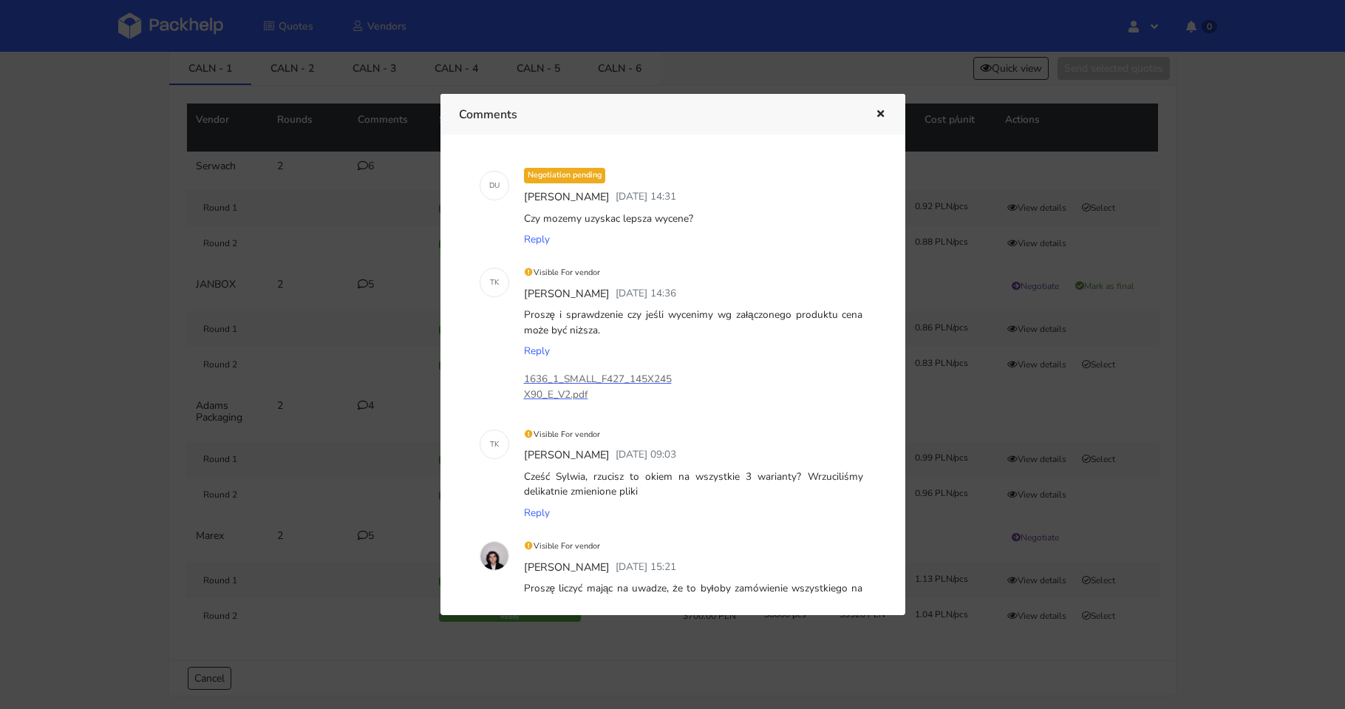
scroll to position [0, 0]
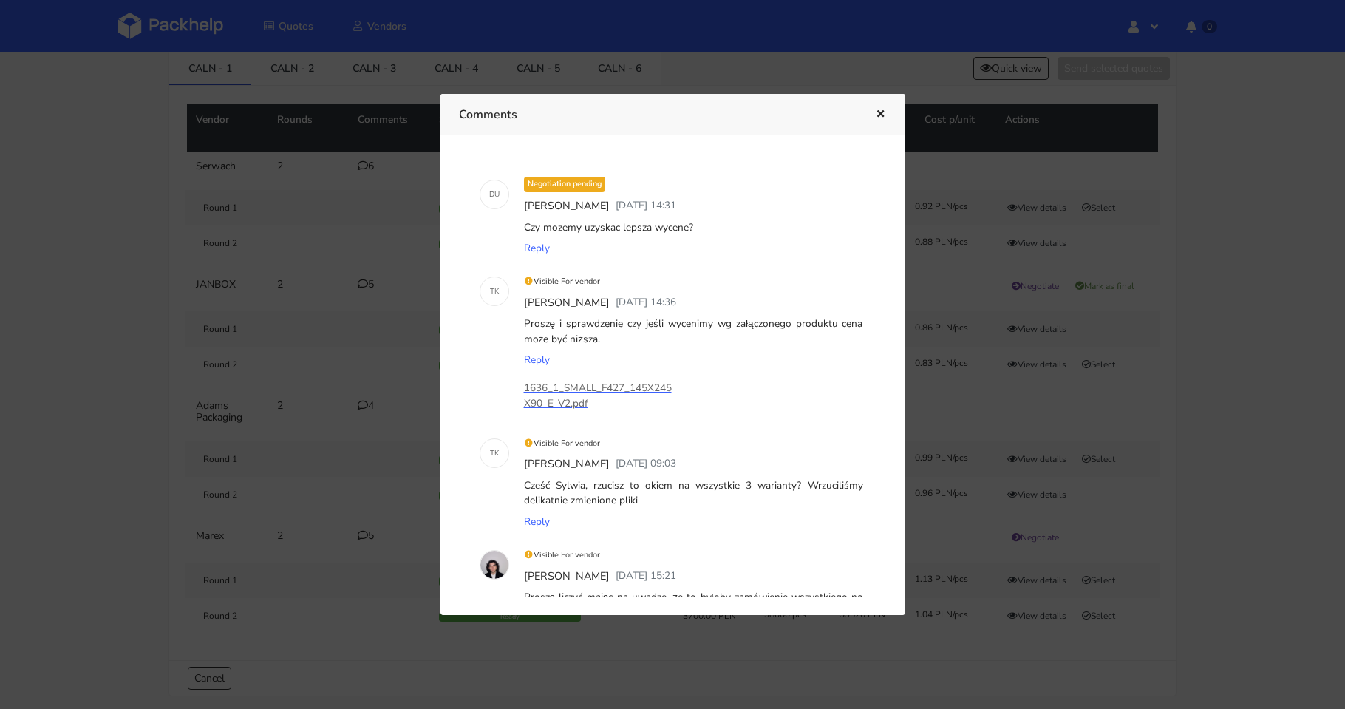
click at [340, 381] on div at bounding box center [672, 354] width 1345 height 709
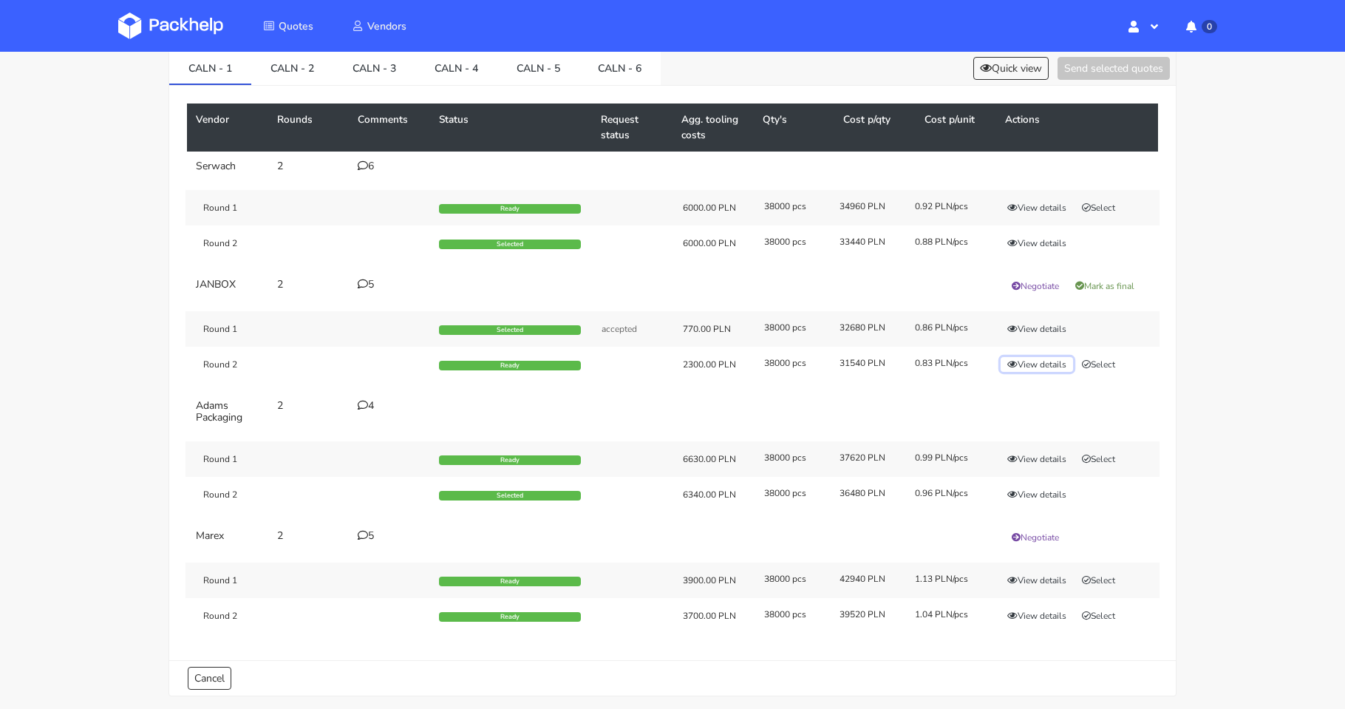
click at [1044, 366] on button "View details" at bounding box center [1036, 364] width 72 height 15
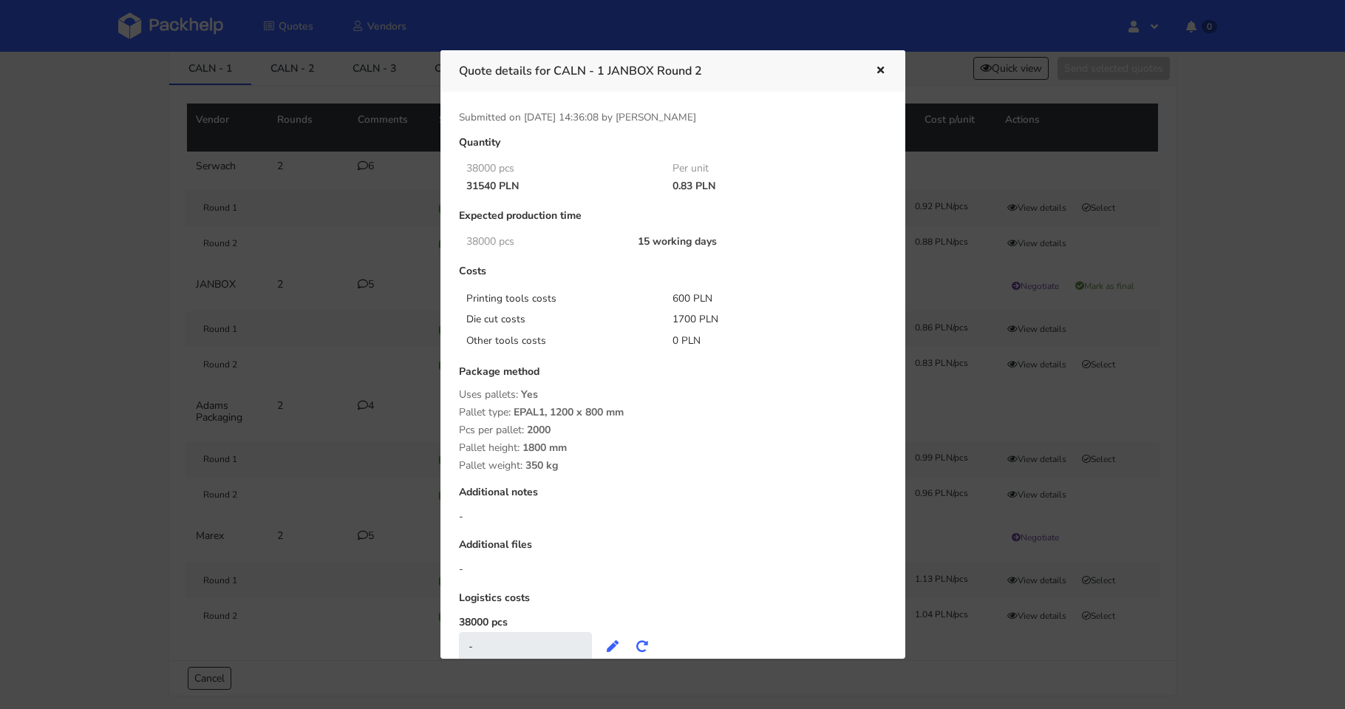
click at [997, 372] on div at bounding box center [672, 354] width 1345 height 709
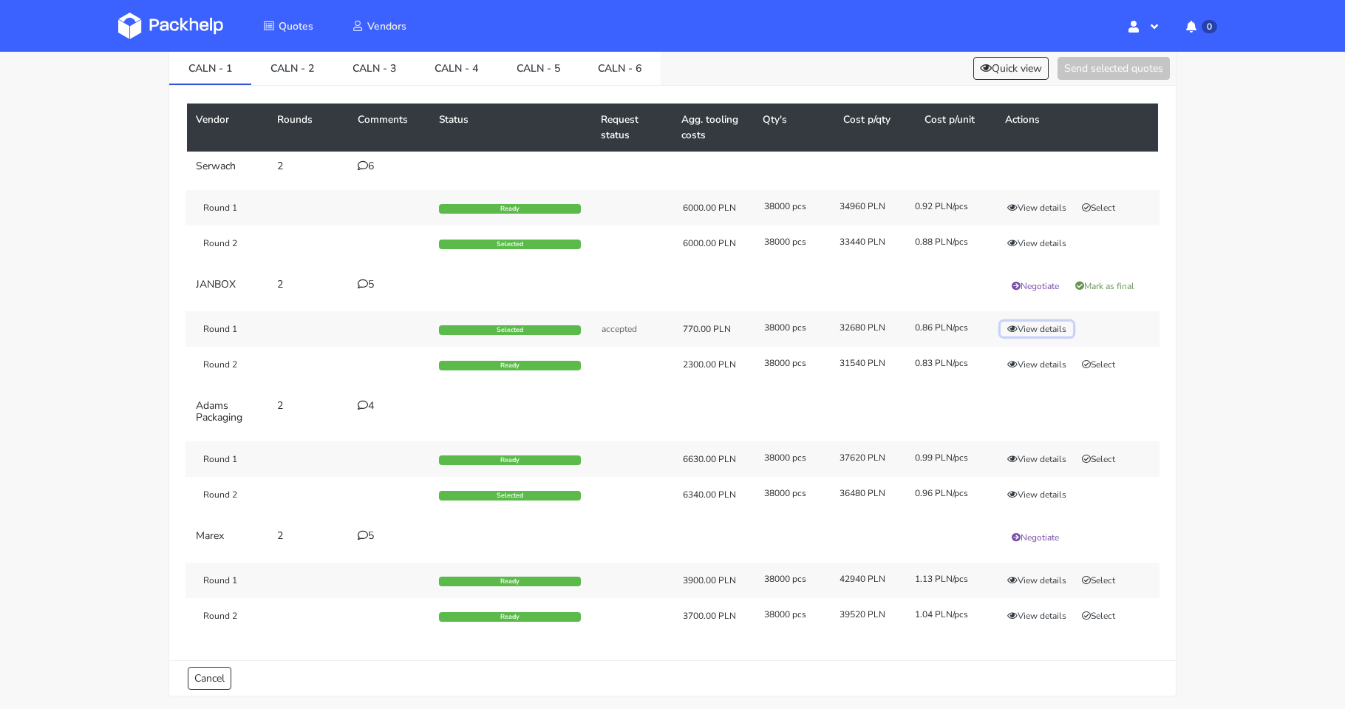
click at [1030, 326] on button "View details" at bounding box center [1036, 328] width 72 height 15
click at [0, 0] on div at bounding box center [0, 0] width 0 height 0
click at [1030, 326] on button "View details" at bounding box center [1036, 328] width 72 height 15
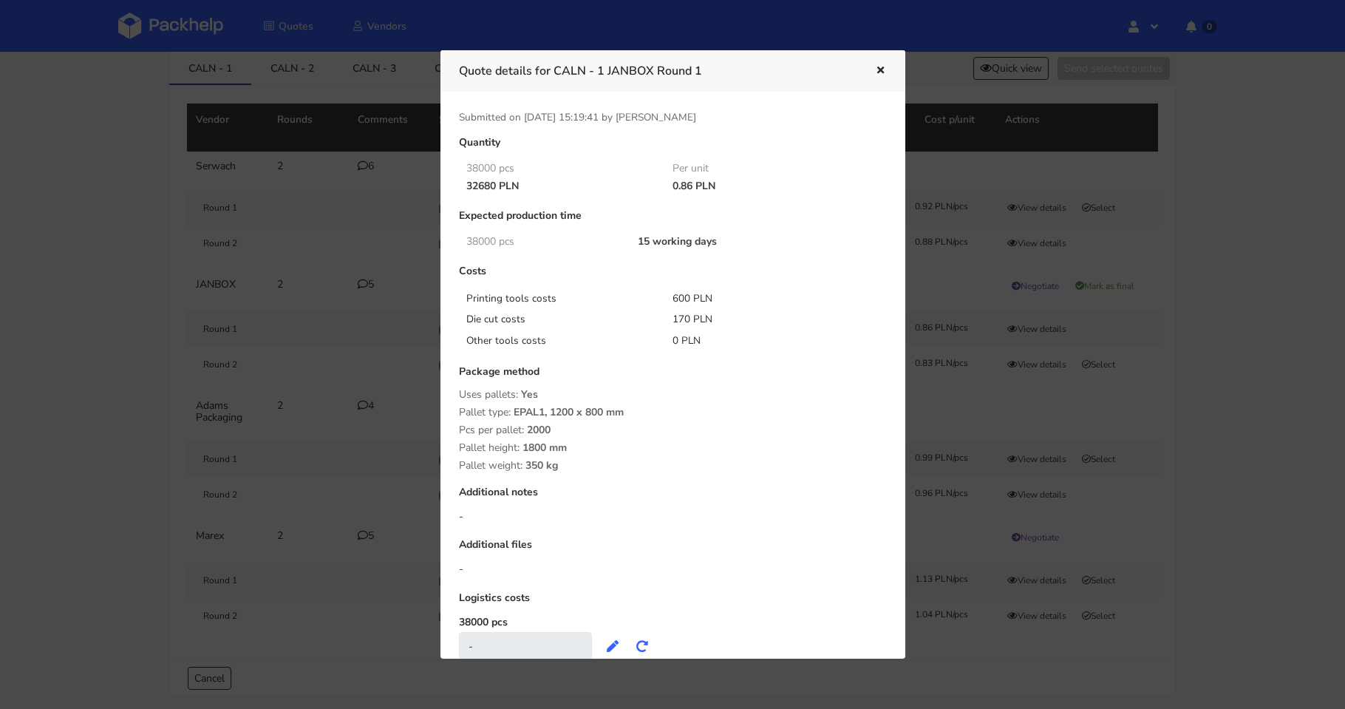
click at [1007, 378] on div at bounding box center [672, 354] width 1345 height 709
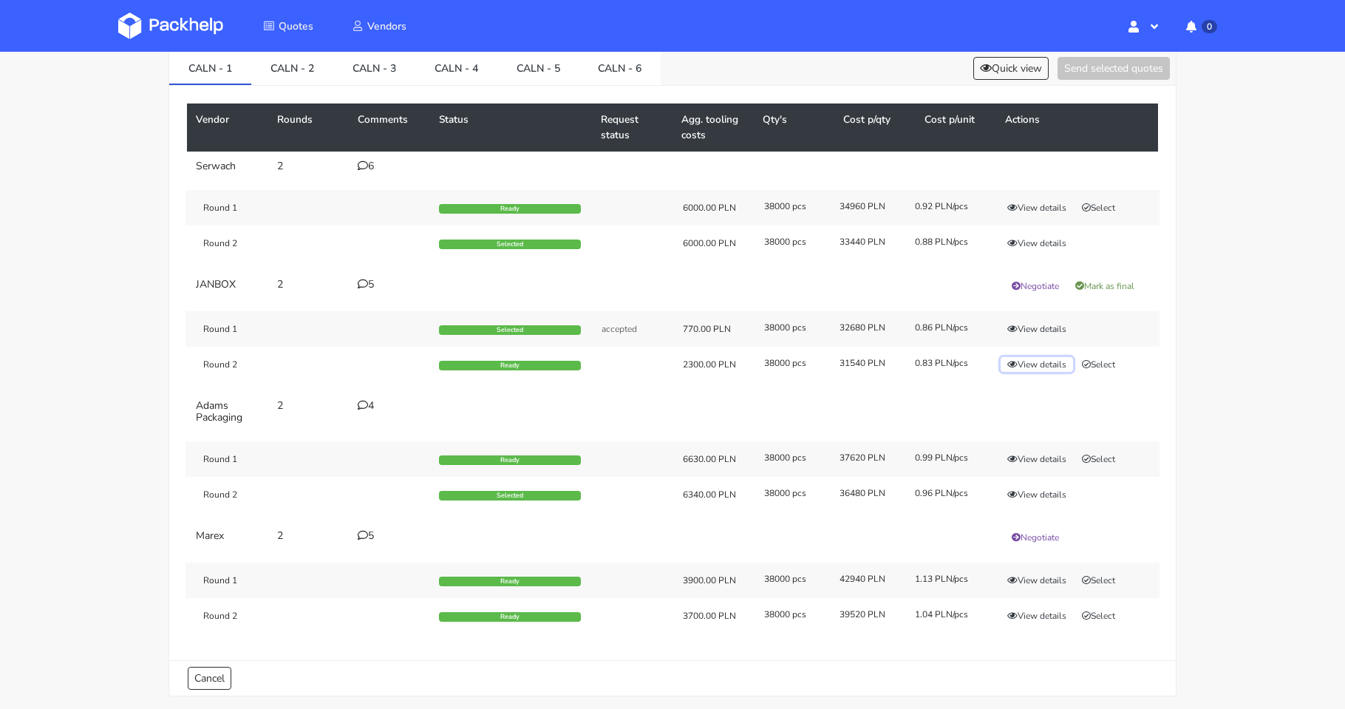
click at [1039, 364] on button "View details" at bounding box center [1036, 364] width 72 height 15
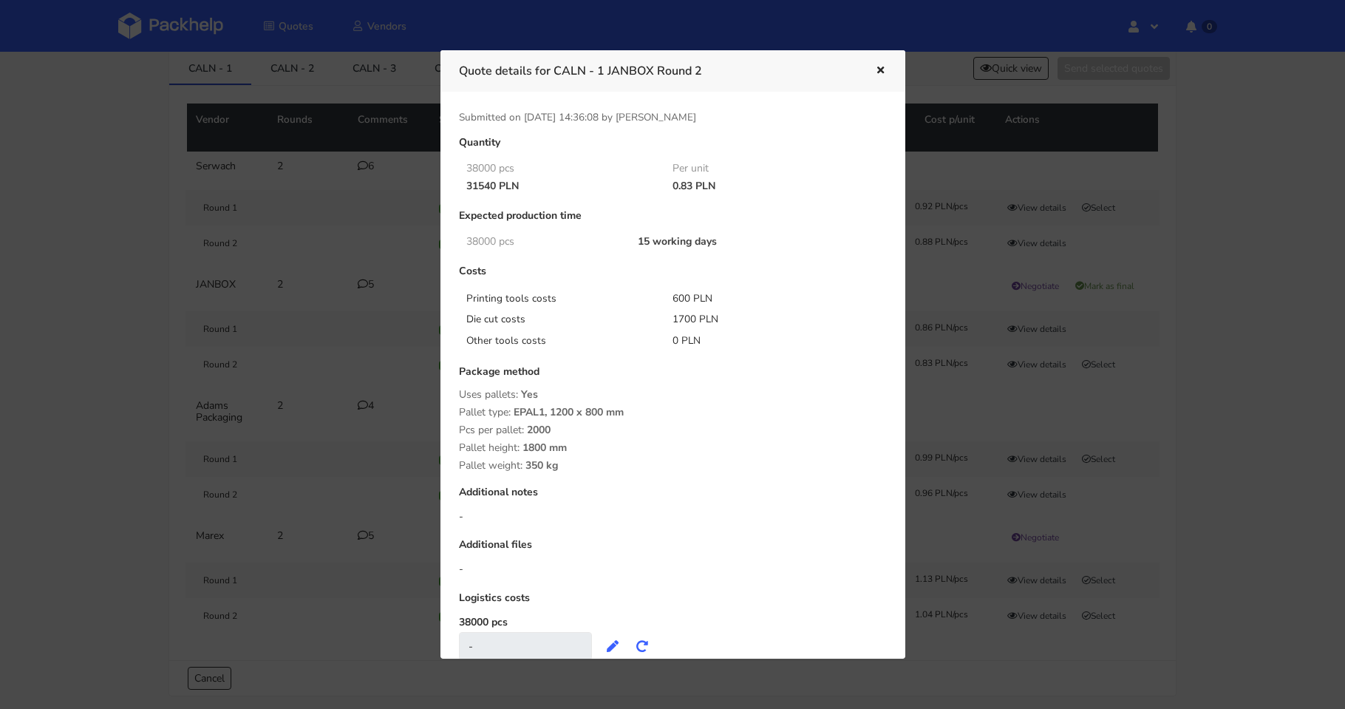
click at [1023, 377] on div at bounding box center [672, 354] width 1345 height 709
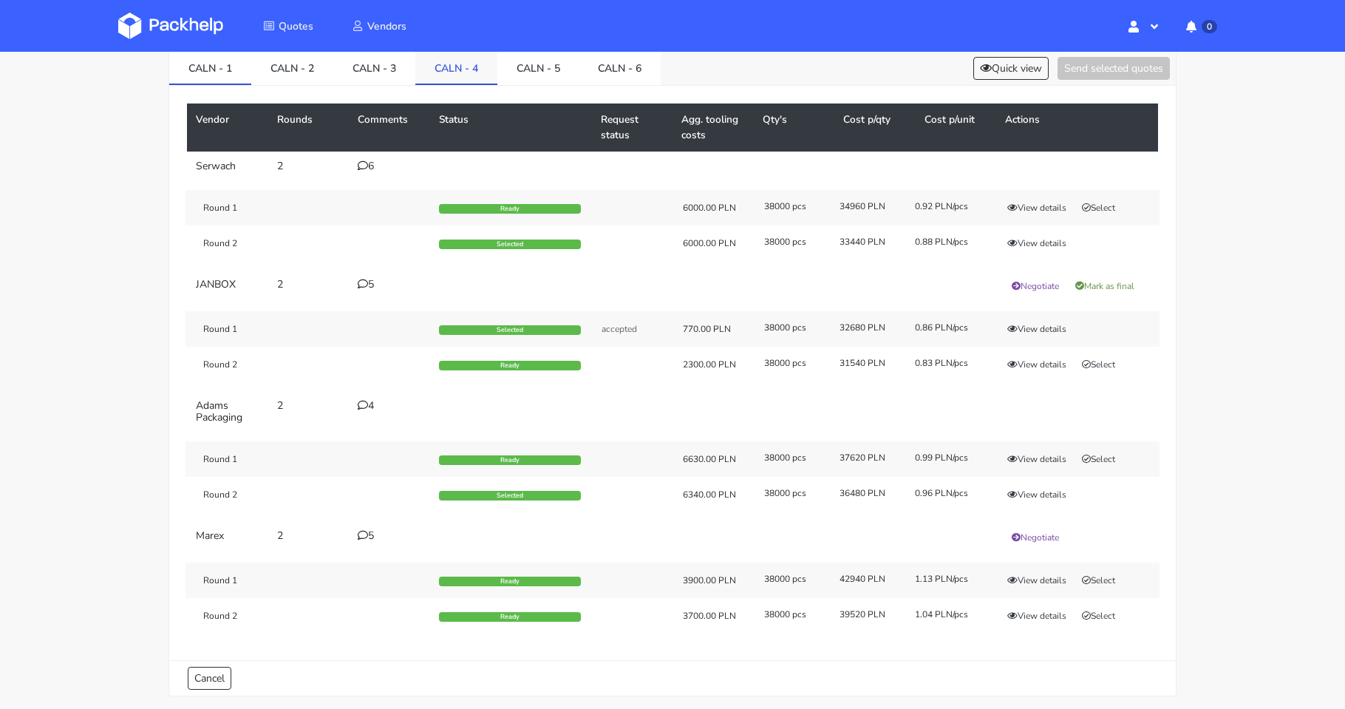
click at [447, 75] on link "CALN - 4" at bounding box center [456, 67] width 82 height 33
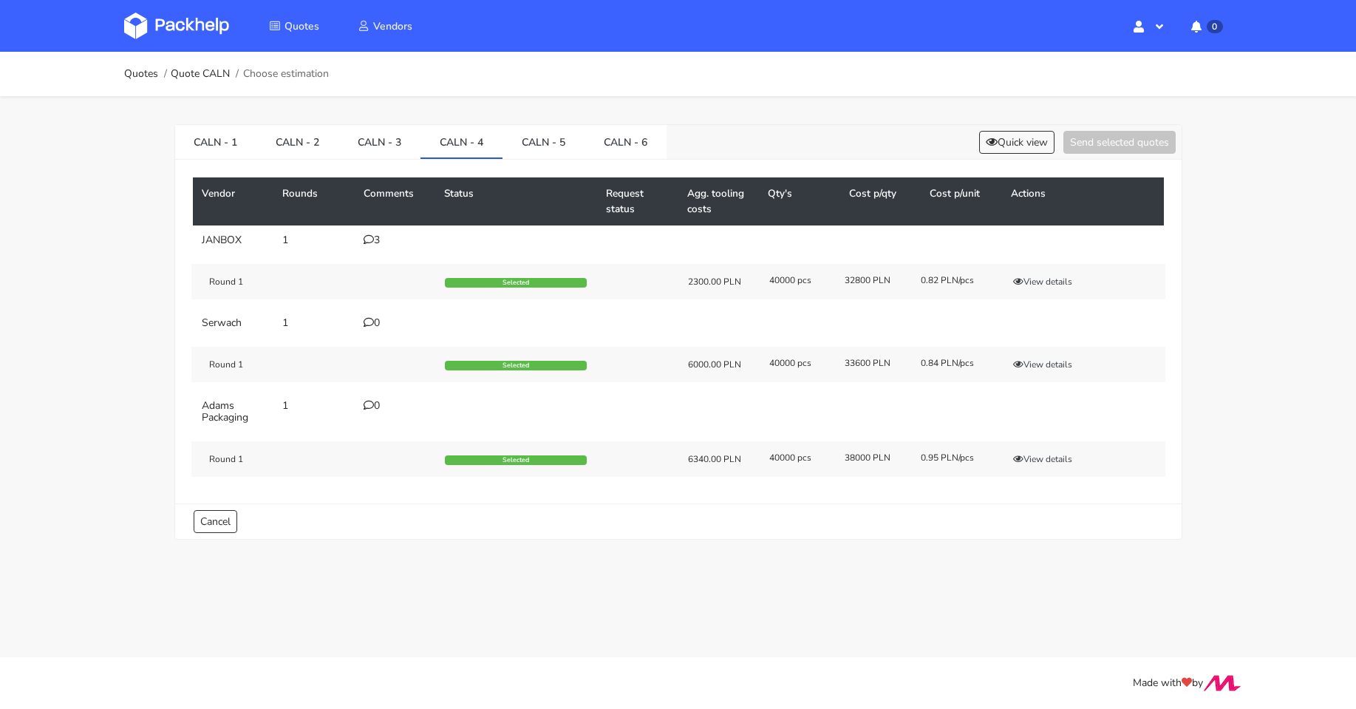
click at [377, 238] on div "3" at bounding box center [396, 240] width 64 height 12
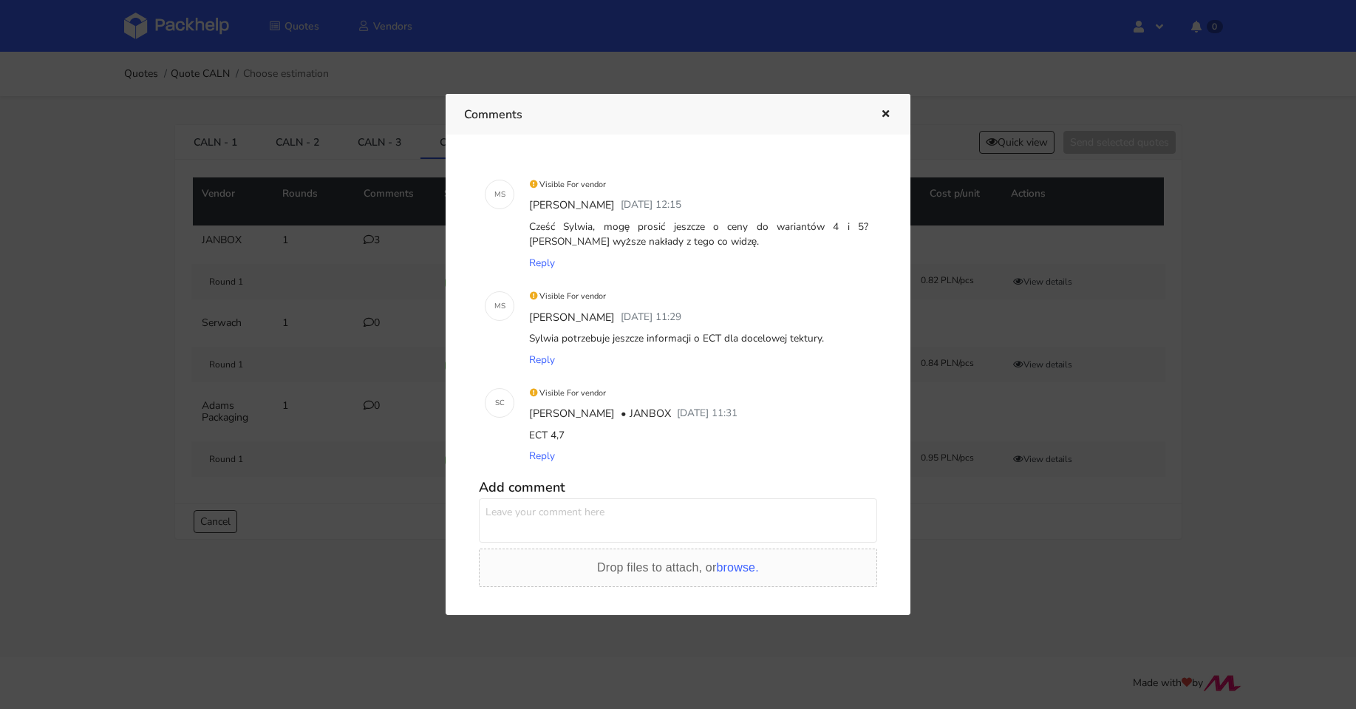
click at [381, 320] on div at bounding box center [678, 354] width 1356 height 709
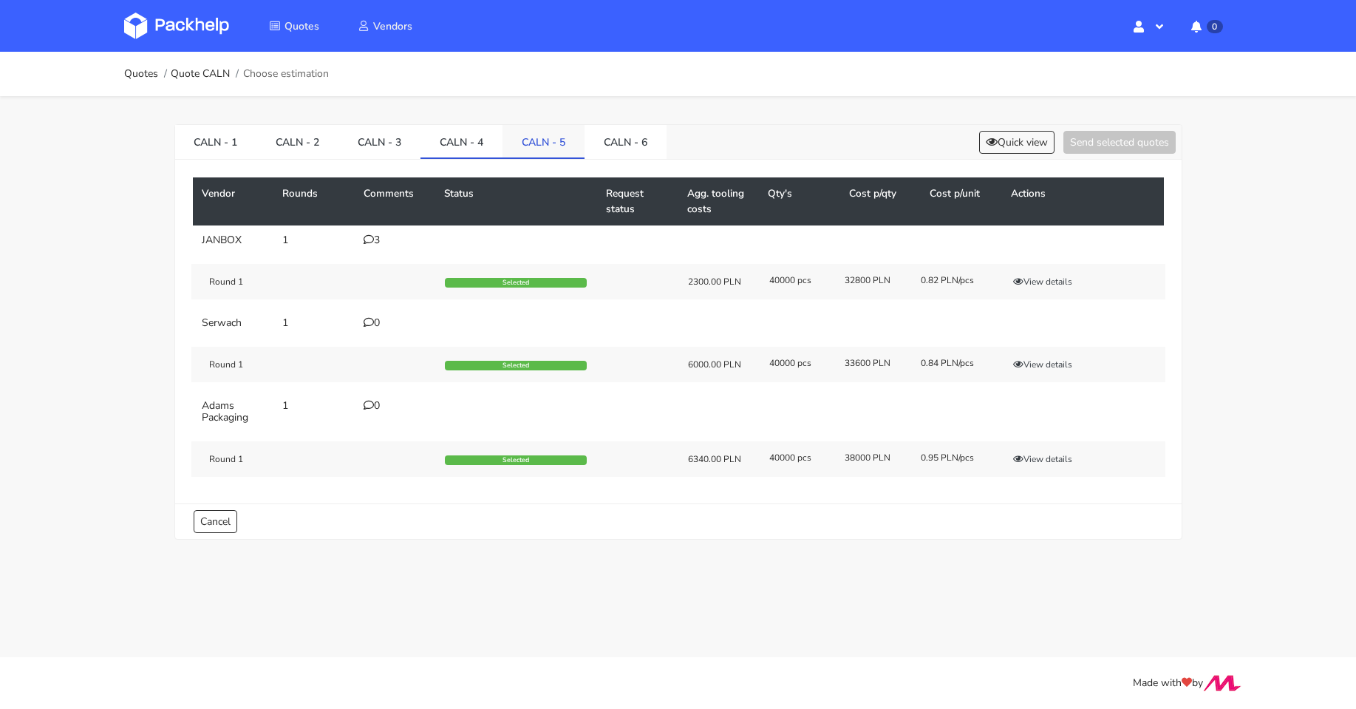
click at [538, 149] on link "CALN - 5" at bounding box center [543, 141] width 82 height 33
click at [618, 143] on link "CALN - 6" at bounding box center [625, 141] width 82 height 33
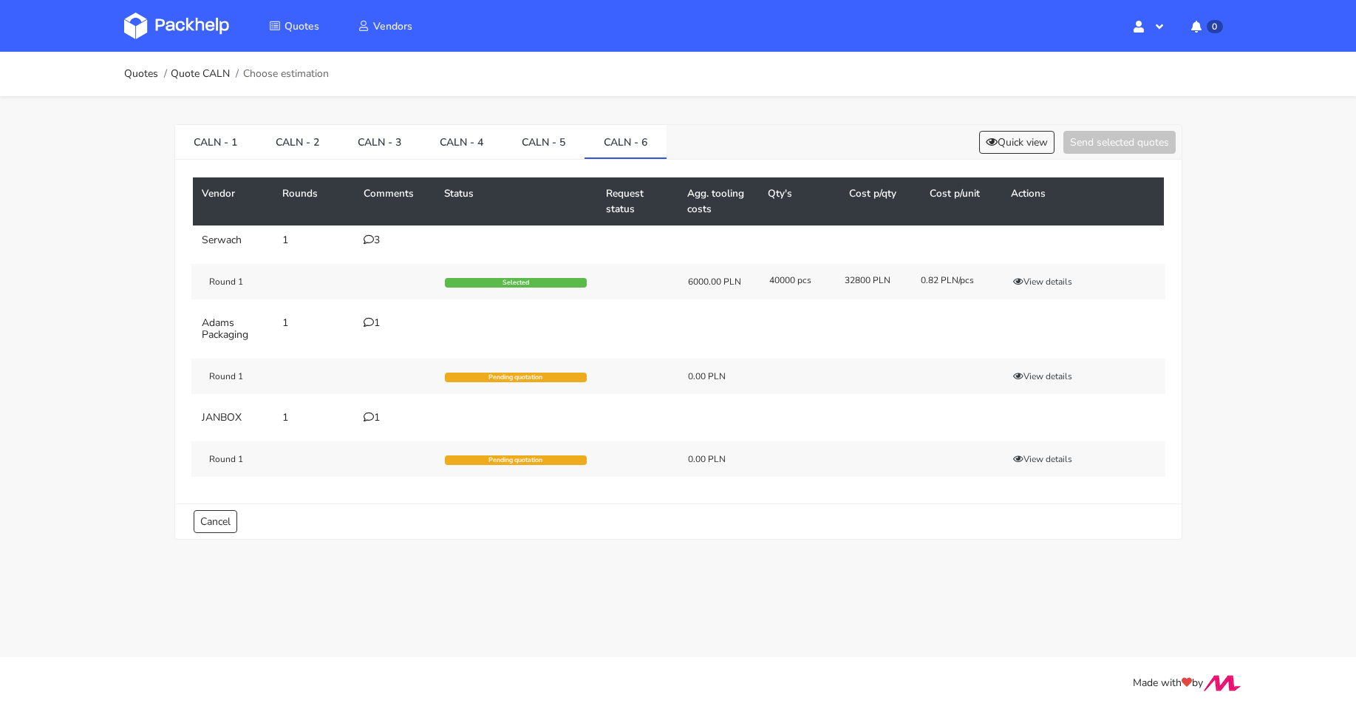
click at [380, 234] on div "3" at bounding box center [396, 240] width 64 height 12
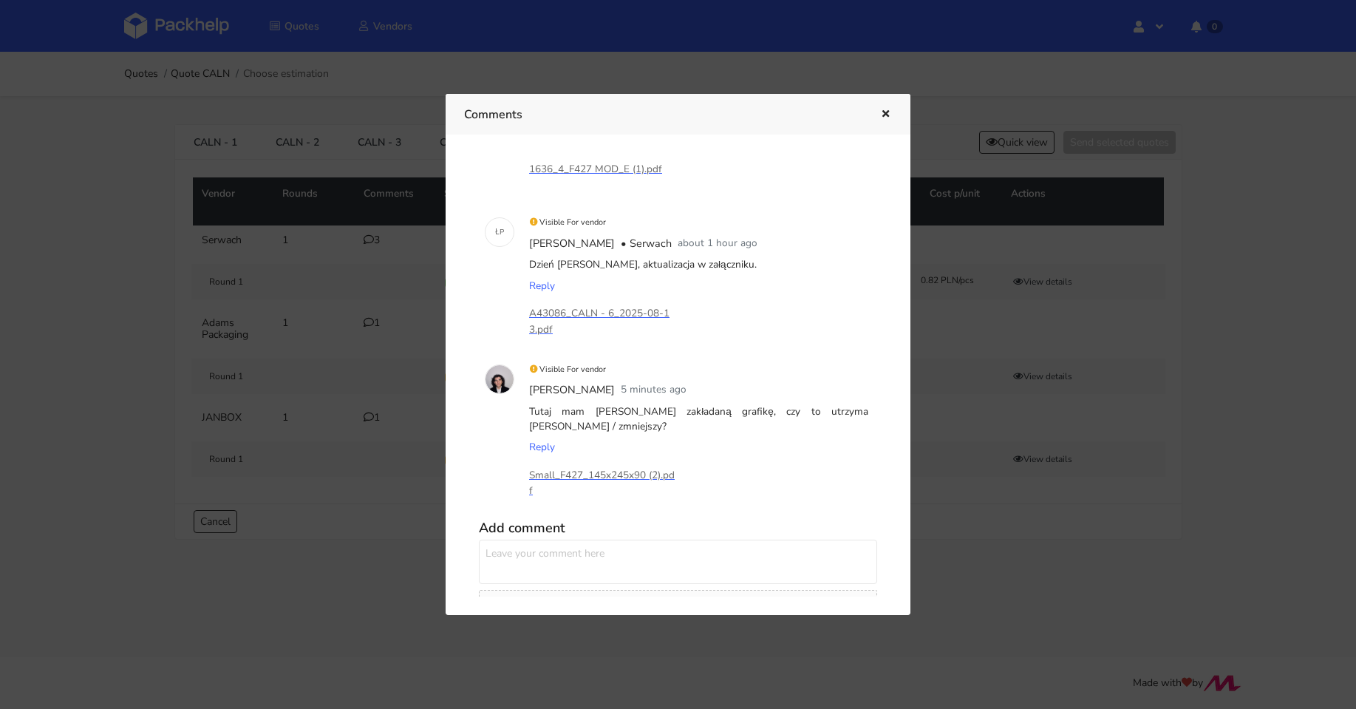
scroll to position [148, 0]
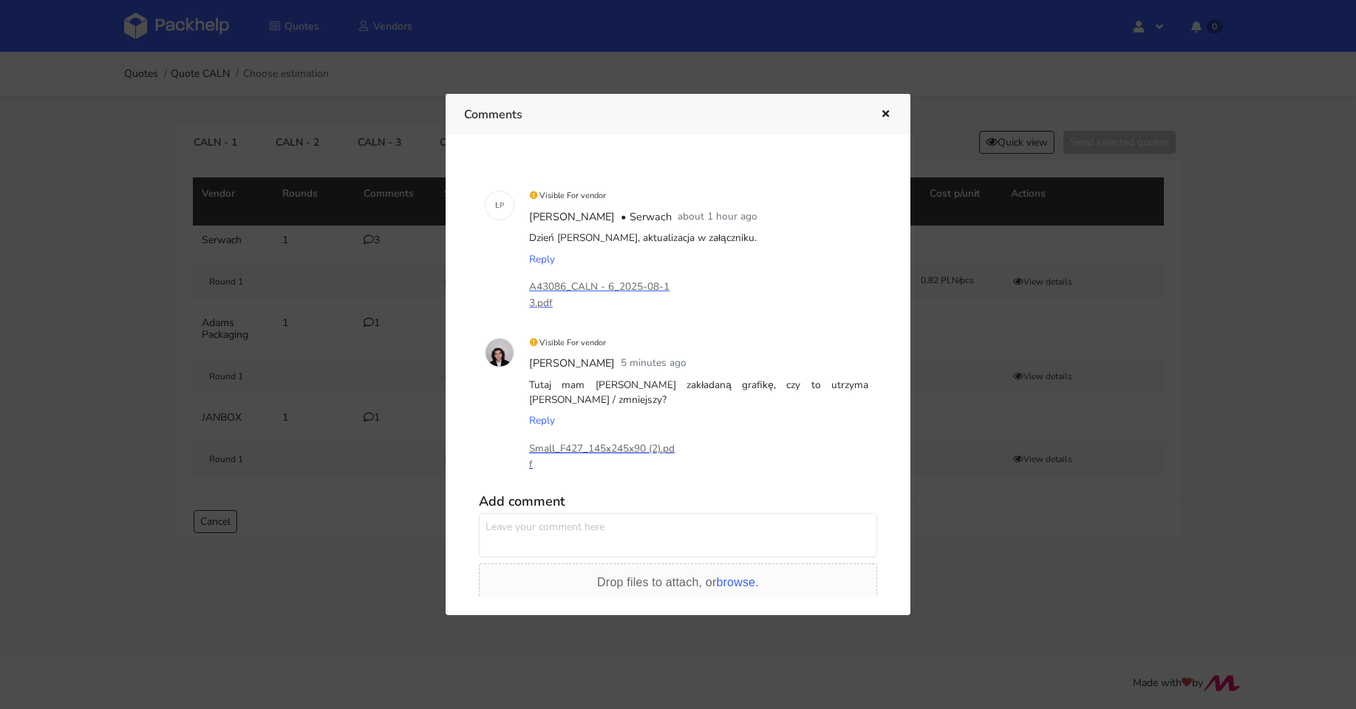
click at [621, 449] on p "Small_F427_145x245x90 (2).pdf" at bounding box center [603, 456] width 148 height 33
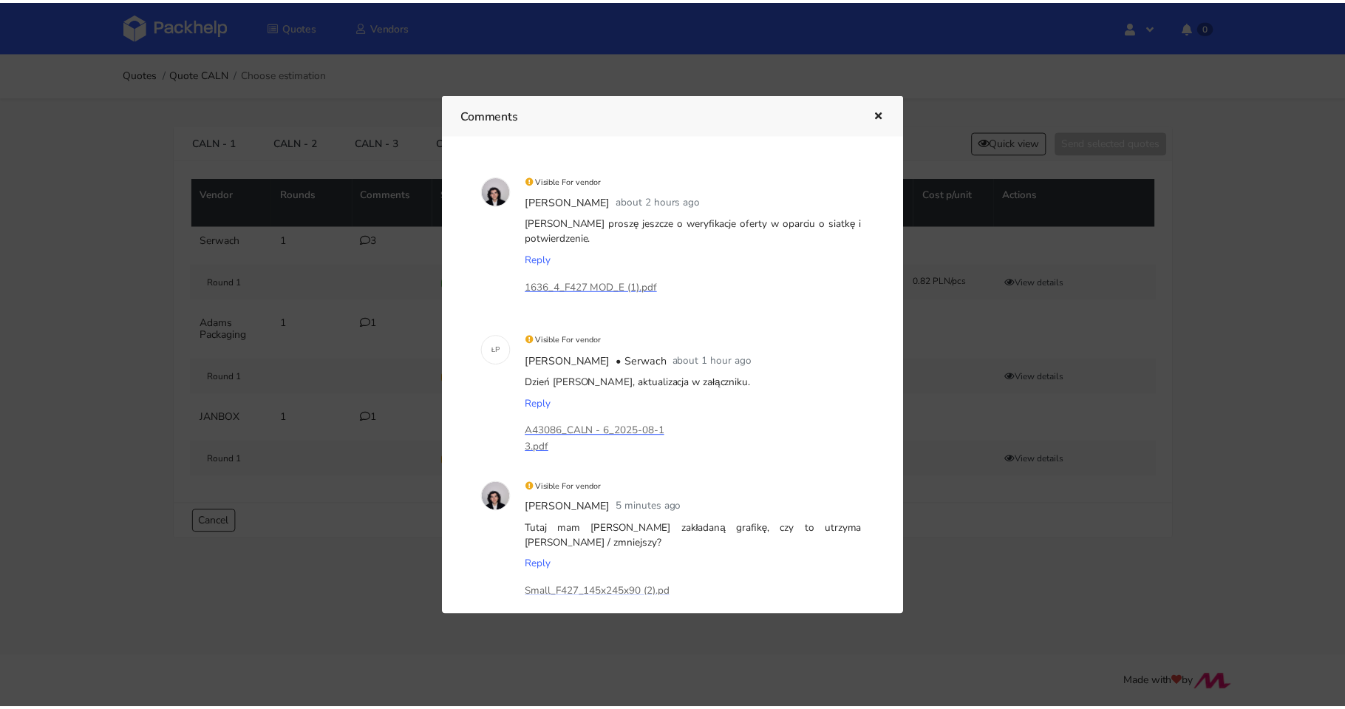
scroll to position [0, 0]
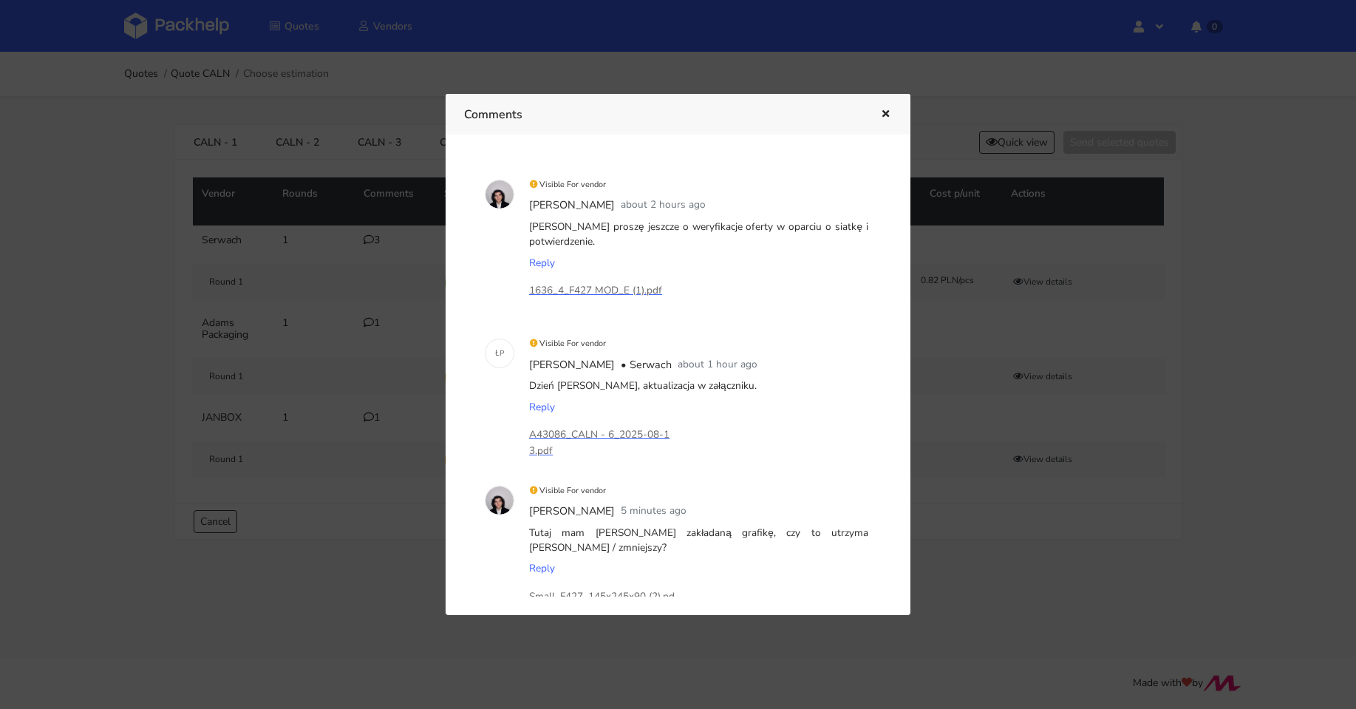
click at [885, 117] on icon "button" at bounding box center [885, 114] width 13 height 10
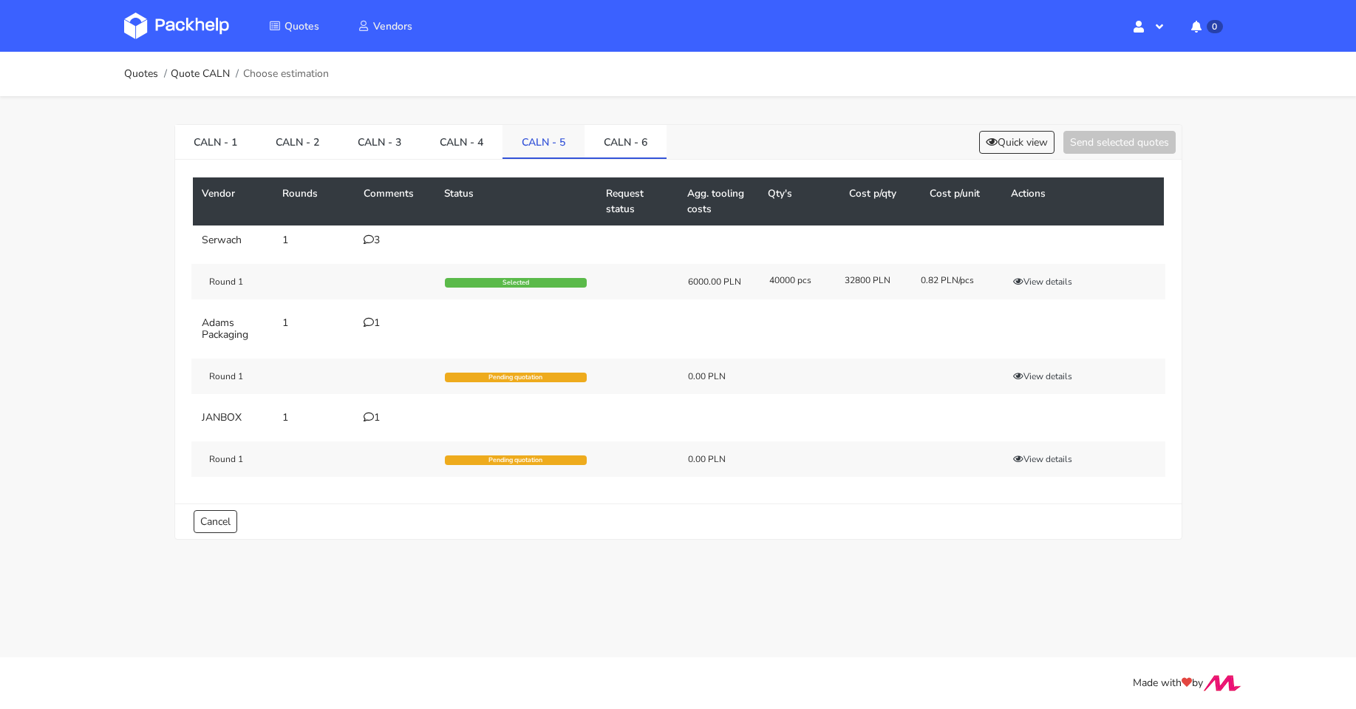
click at [537, 143] on link "CALN - 5" at bounding box center [543, 141] width 82 height 33
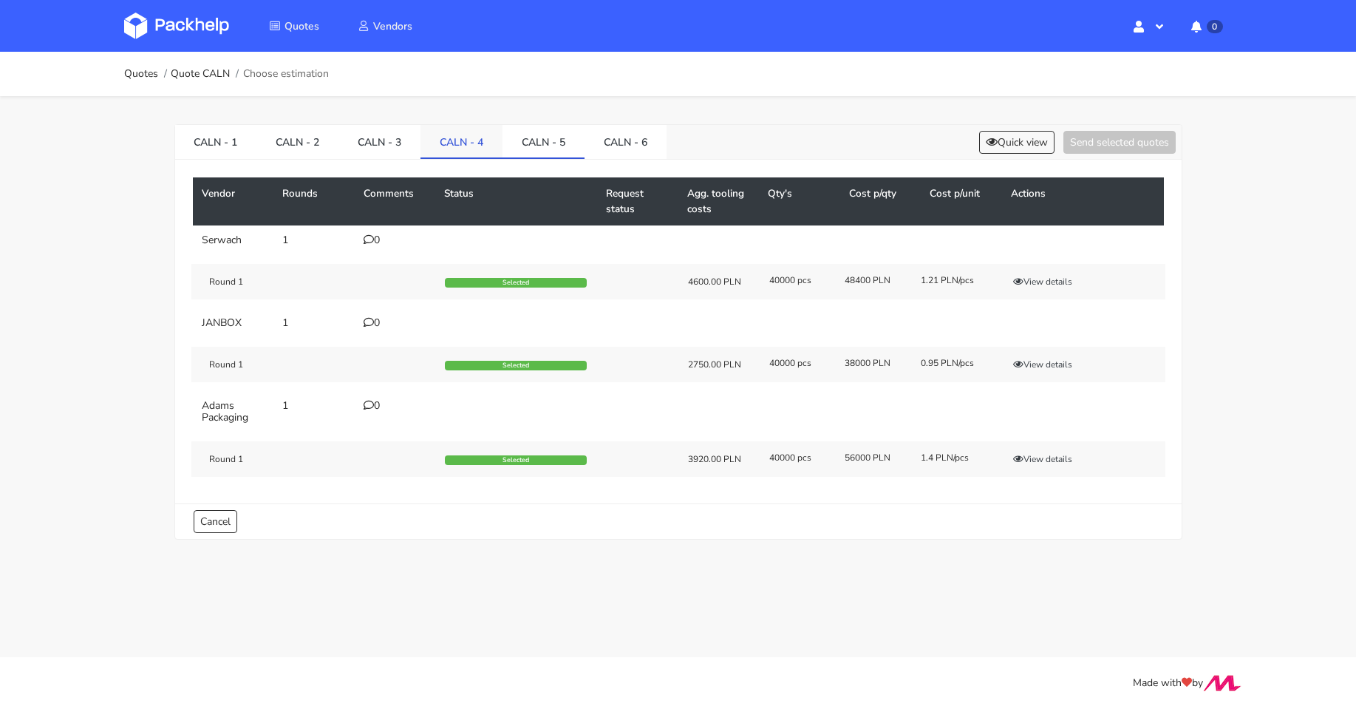
click at [439, 146] on link "CALN - 4" at bounding box center [461, 141] width 82 height 33
click at [383, 240] on div "3" at bounding box center [396, 240] width 64 height 12
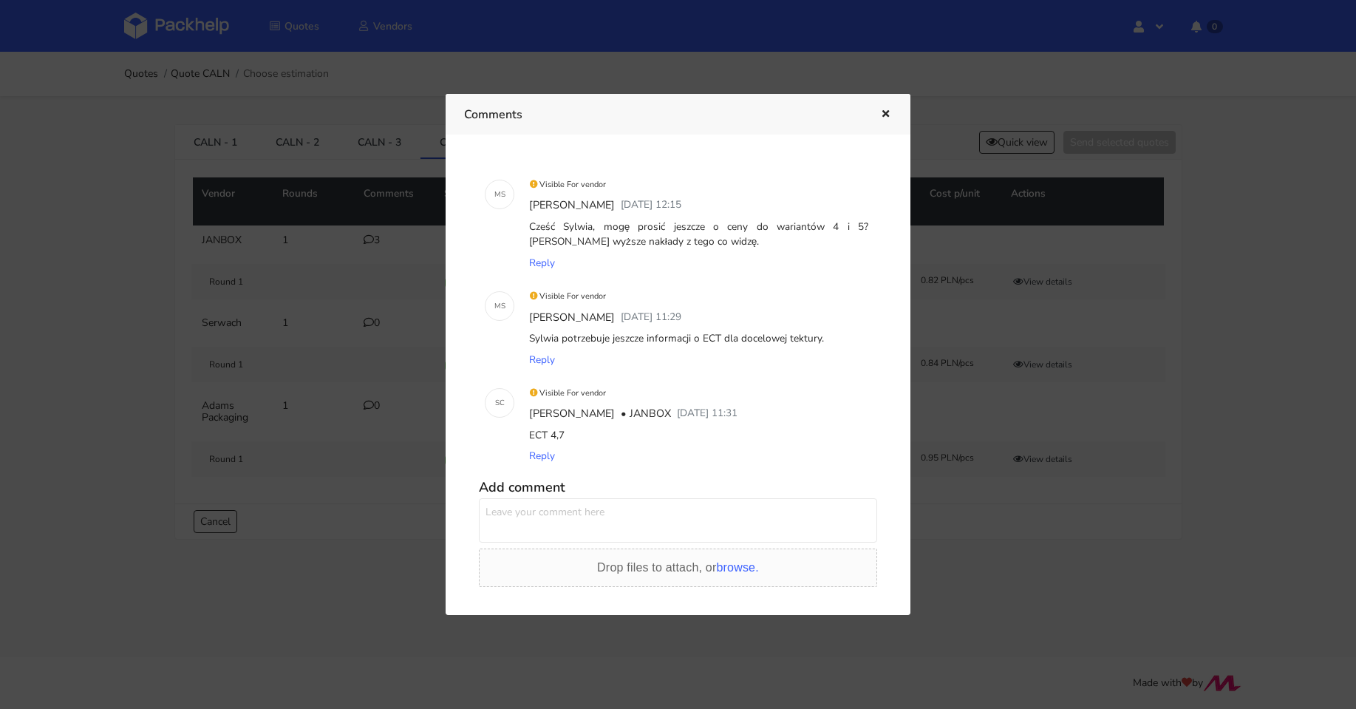
click at [383, 240] on div at bounding box center [678, 354] width 1356 height 709
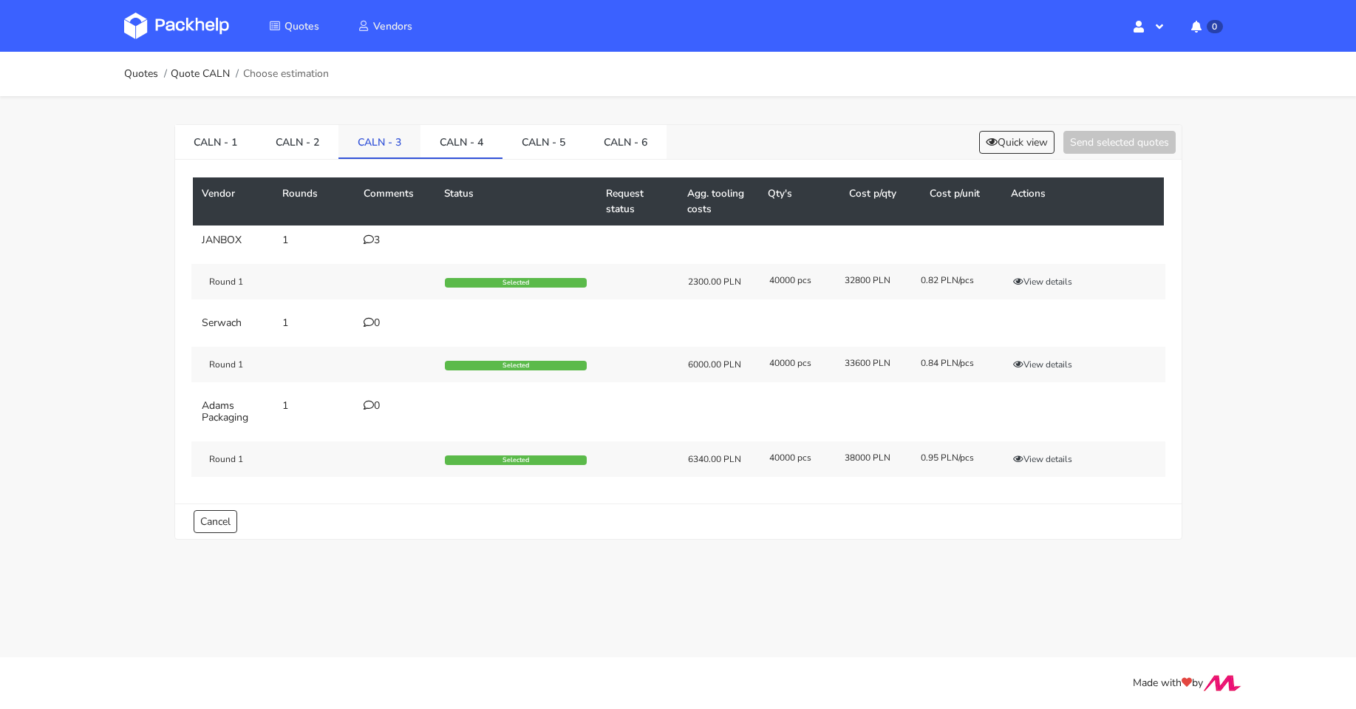
click at [385, 143] on link "CALN - 3" at bounding box center [379, 141] width 82 height 33
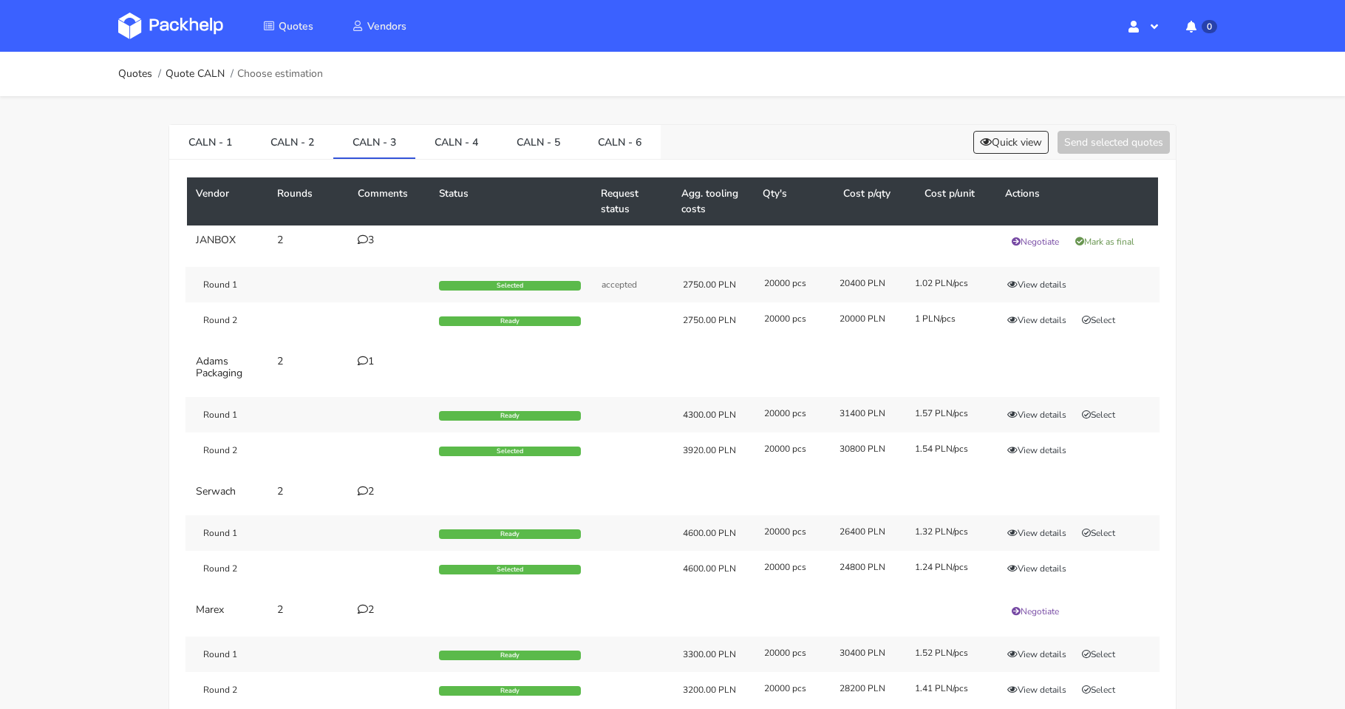
scroll to position [74, 0]
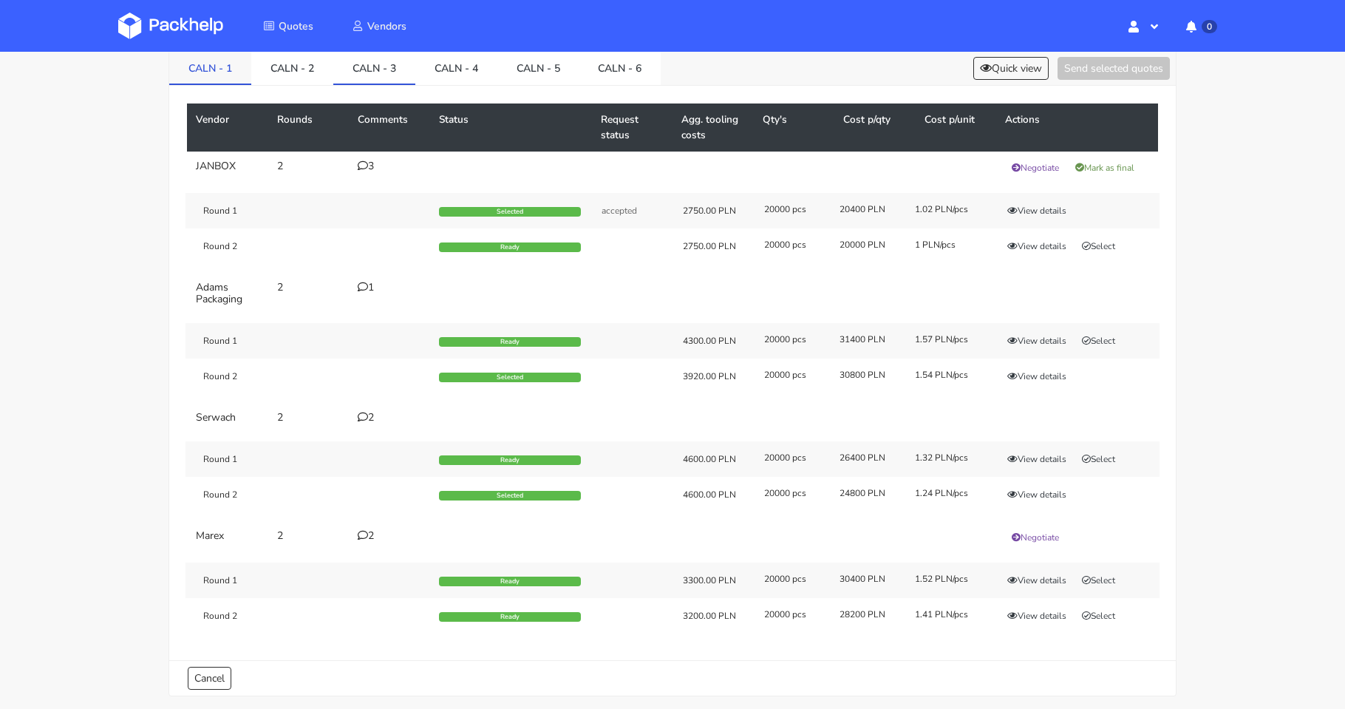
click at [199, 68] on link "CALN - 1" at bounding box center [210, 67] width 82 height 33
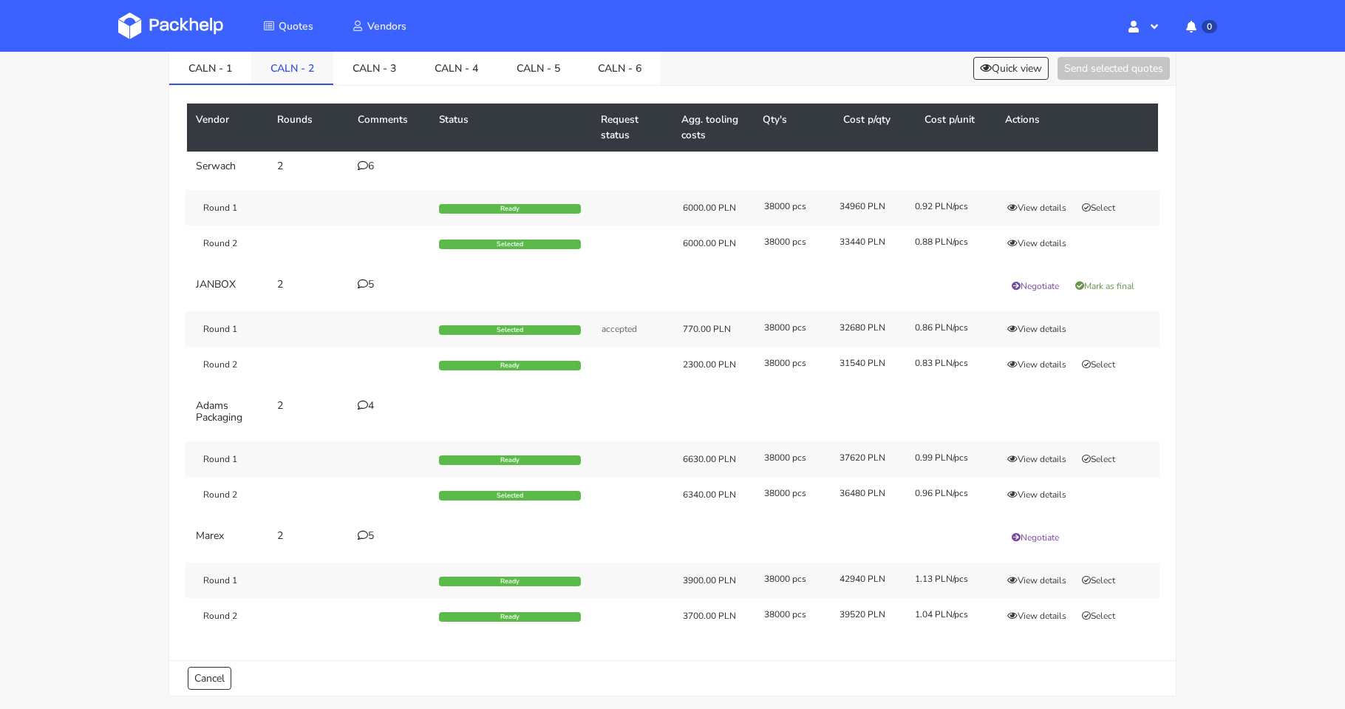
click at [304, 70] on link "CALN - 2" at bounding box center [292, 67] width 82 height 33
click at [305, 71] on link "CALN - 2" at bounding box center [292, 67] width 82 height 33
click at [386, 73] on link "CALN - 3" at bounding box center [374, 67] width 82 height 33
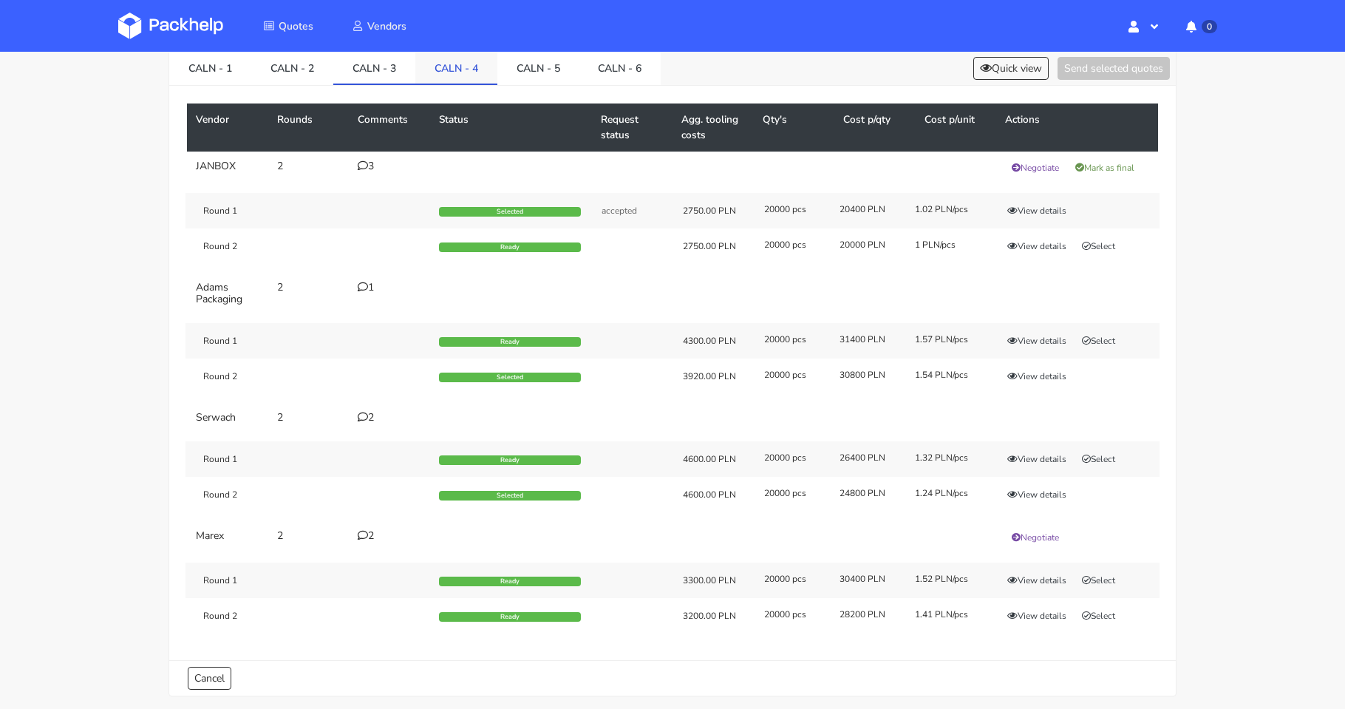
click at [485, 80] on link "CALN - 4" at bounding box center [456, 67] width 82 height 33
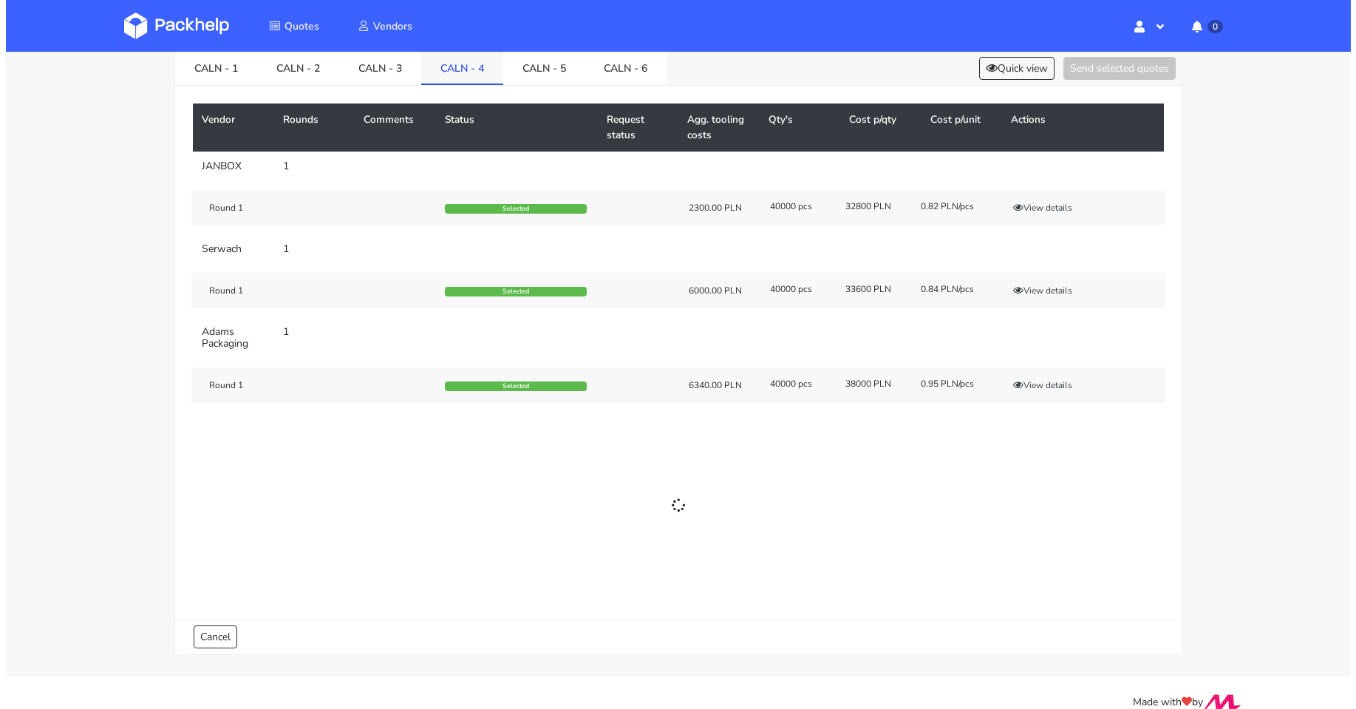
scroll to position [0, 0]
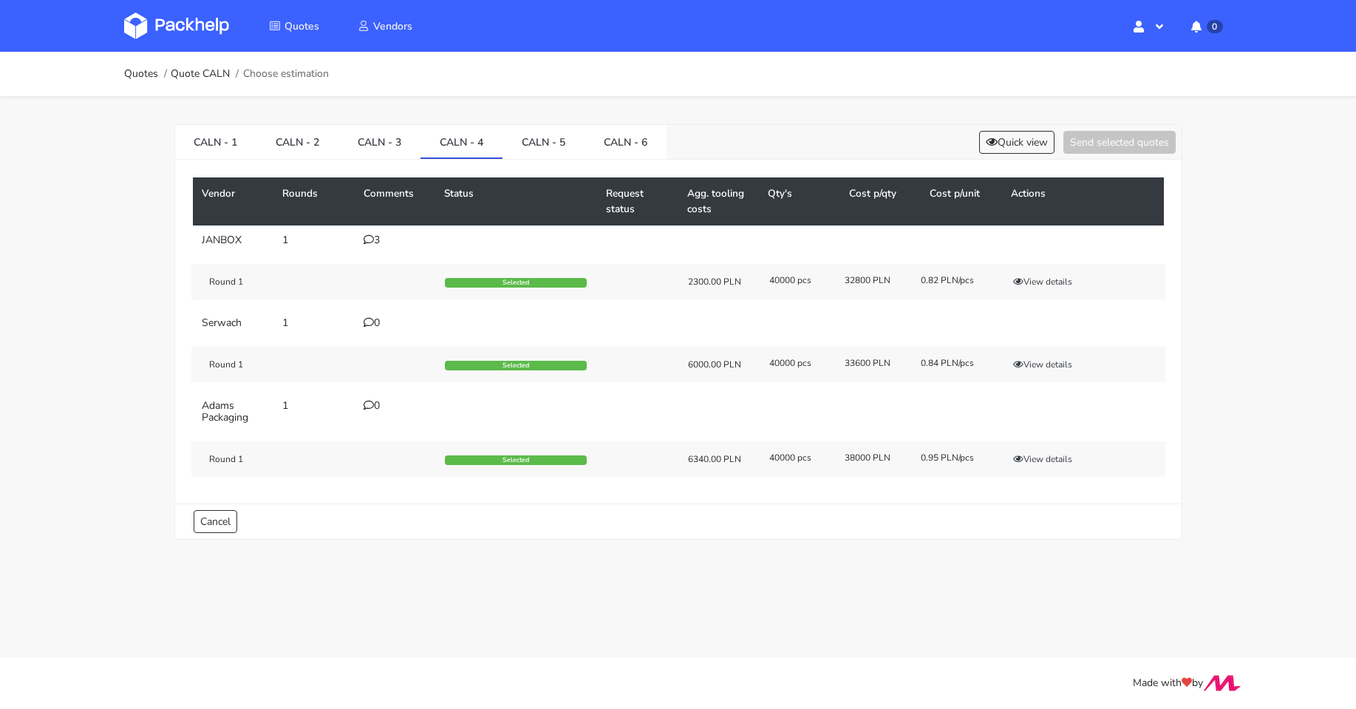
click at [518, 75] on div "Quotes Quote CALN Choose estimation" at bounding box center [678, 74] width 1108 height 30
click at [525, 126] on link "CALN - 5" at bounding box center [543, 141] width 82 height 33
click at [647, 152] on link "CALN - 6" at bounding box center [625, 141] width 82 height 33
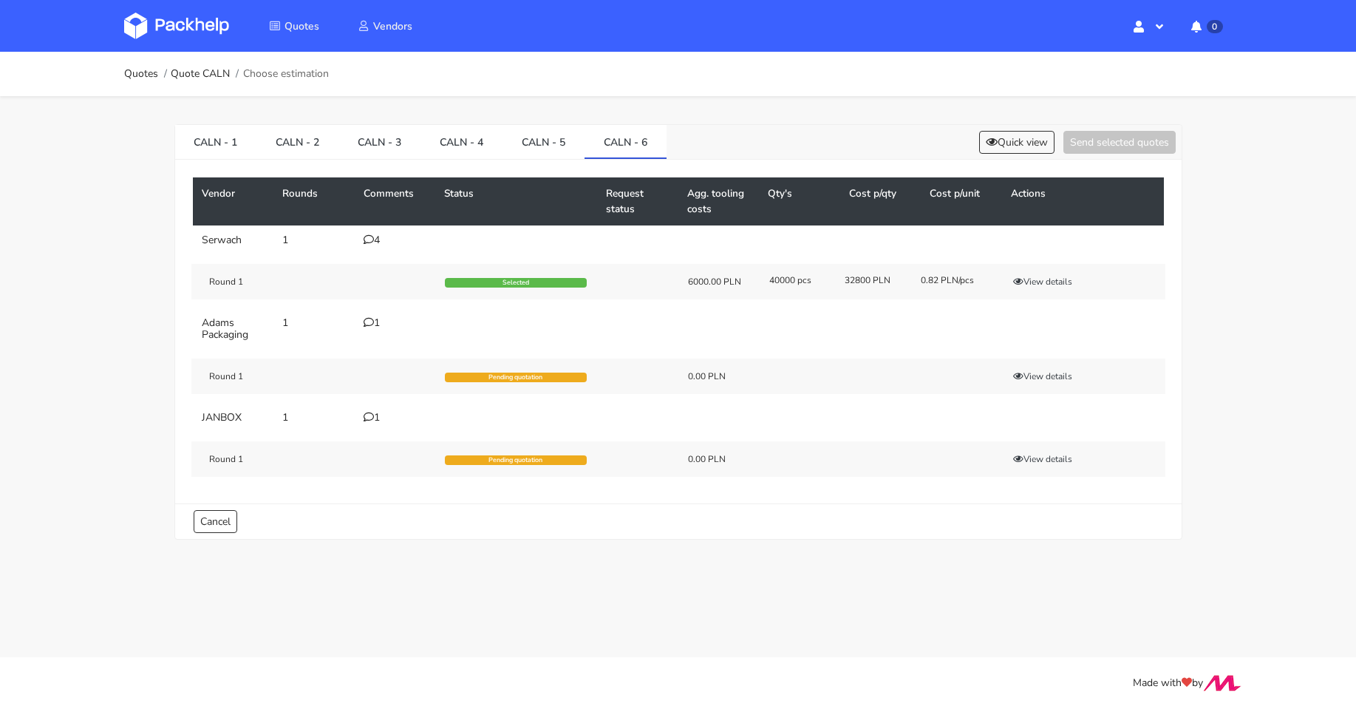
click at [371, 242] on icon at bounding box center [369, 239] width 10 height 10
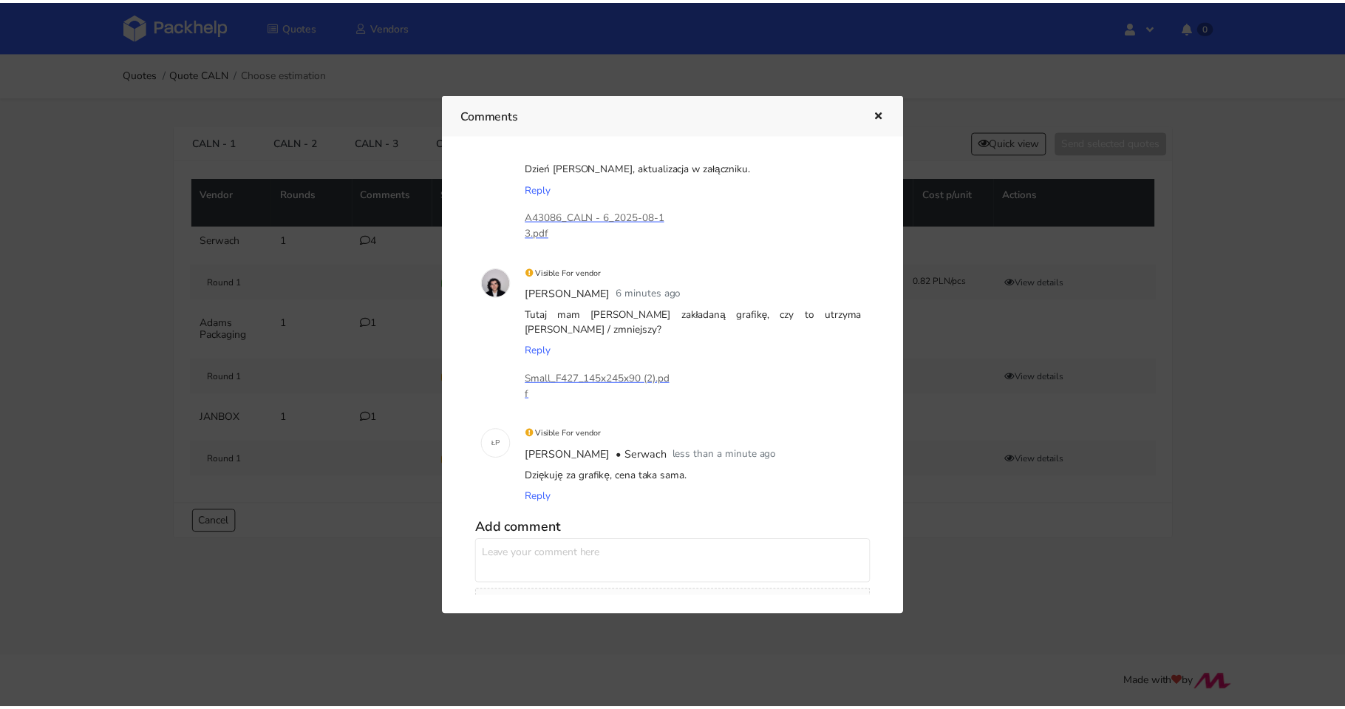
scroll to position [222, 0]
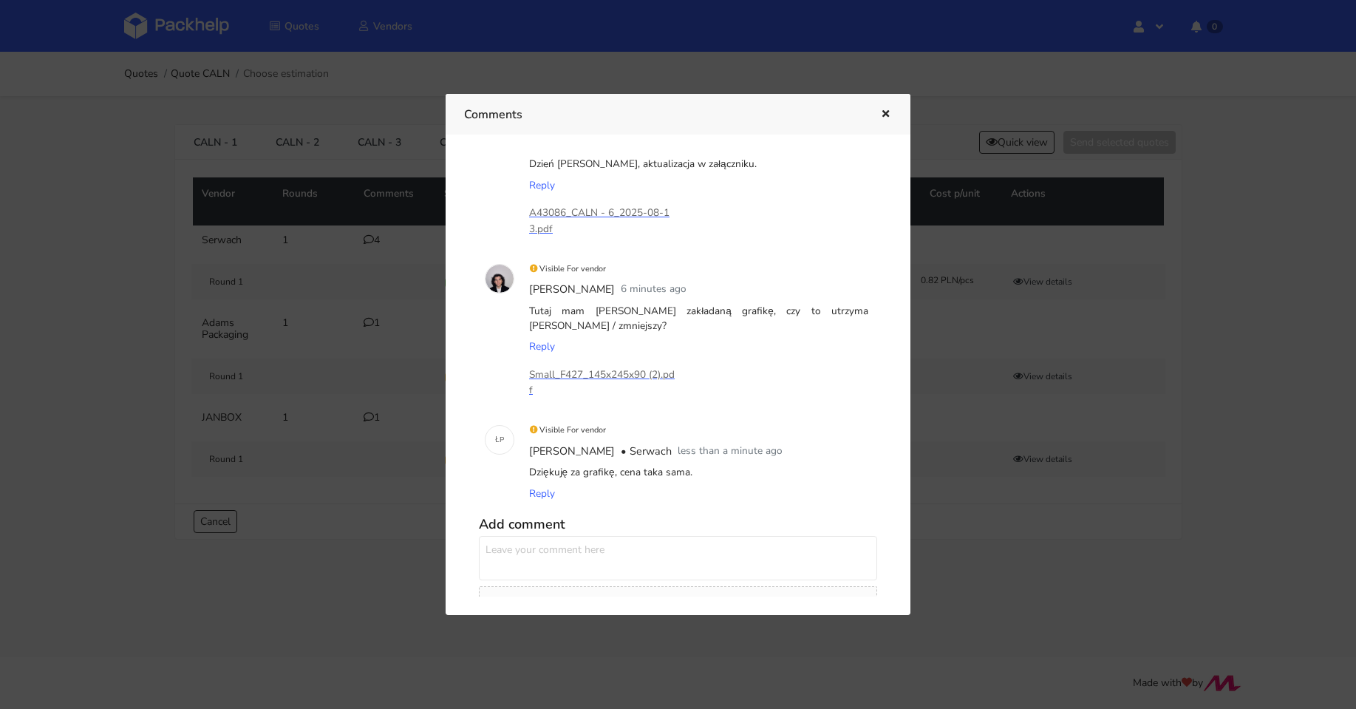
click at [379, 295] on div at bounding box center [678, 354] width 1356 height 709
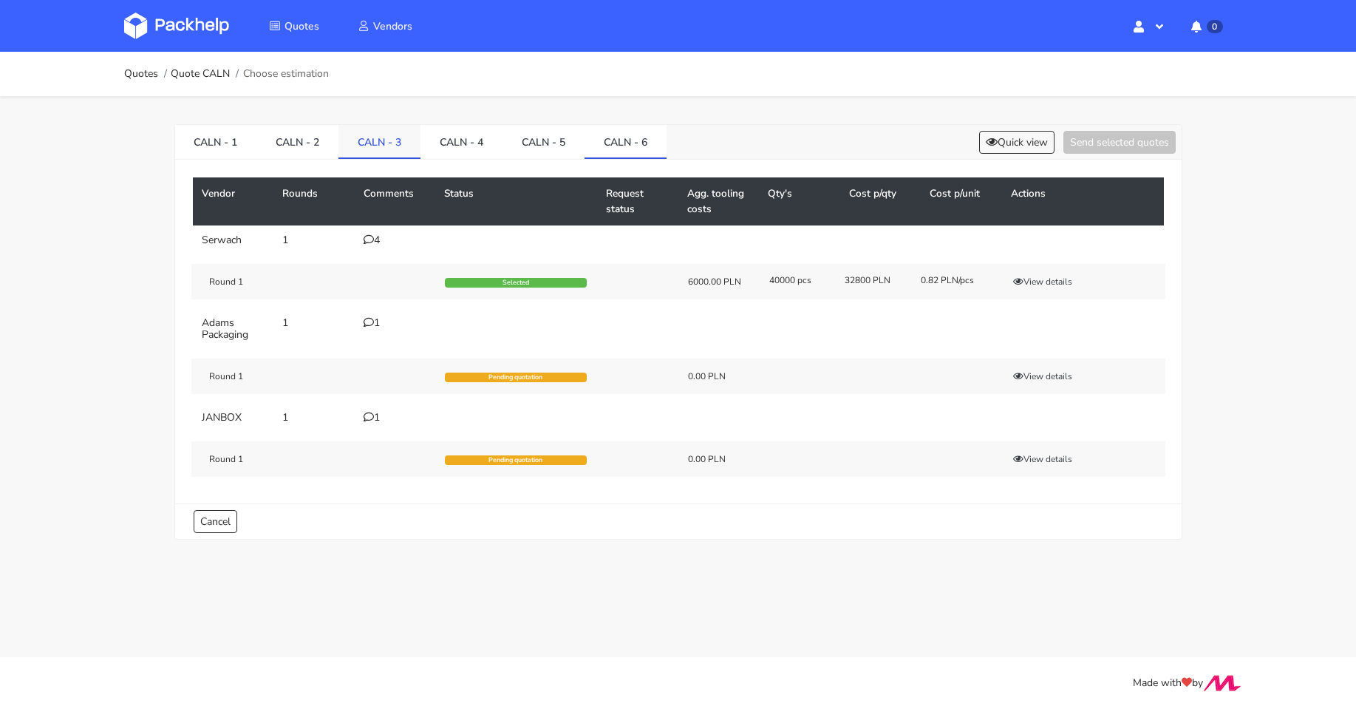
click at [397, 137] on link "CALN - 3" at bounding box center [379, 141] width 82 height 33
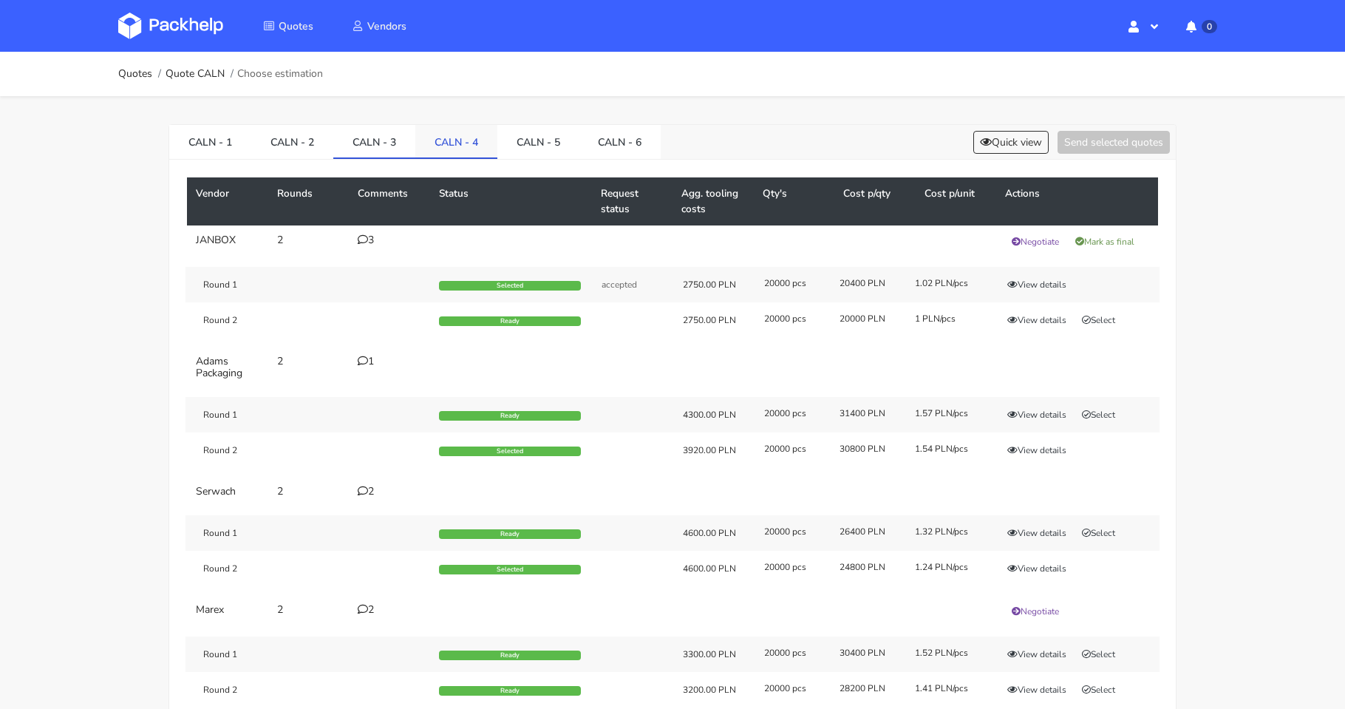
click at [443, 138] on link "CALN - 4" at bounding box center [456, 141] width 82 height 33
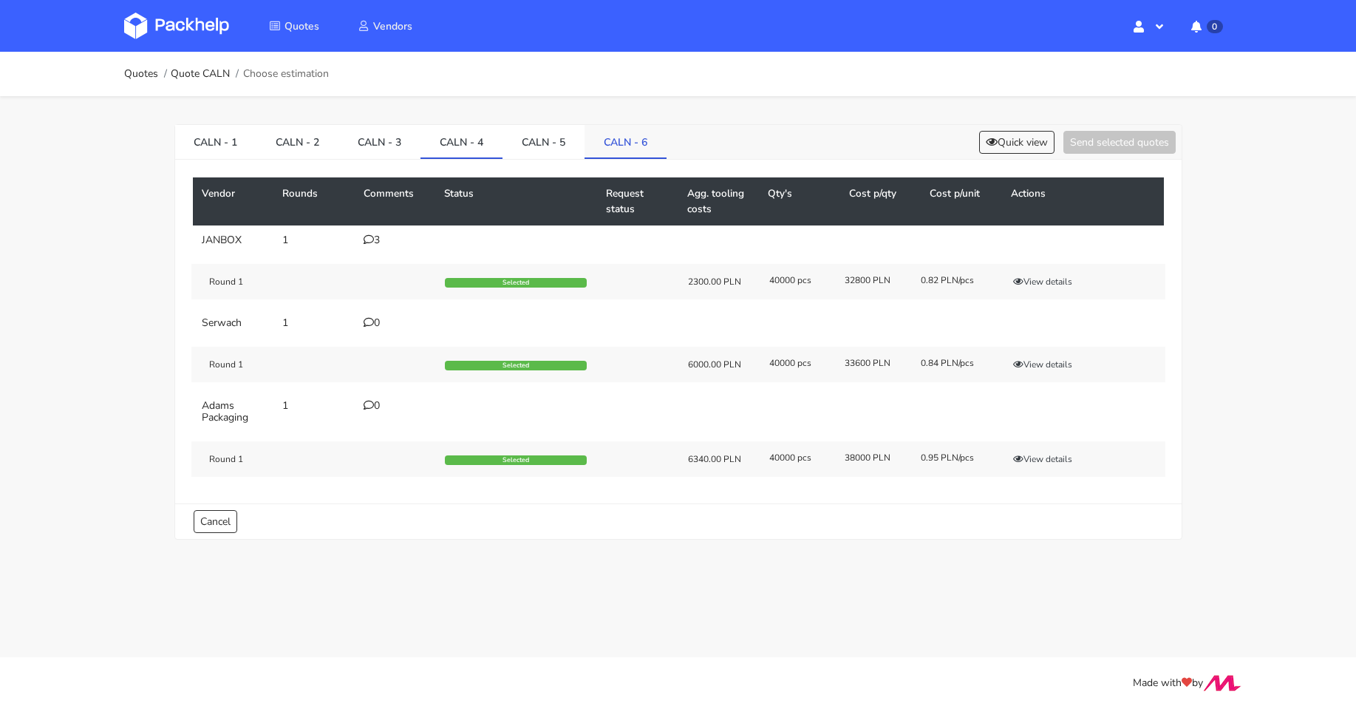
click at [616, 136] on link "CALN - 6" at bounding box center [625, 141] width 82 height 33
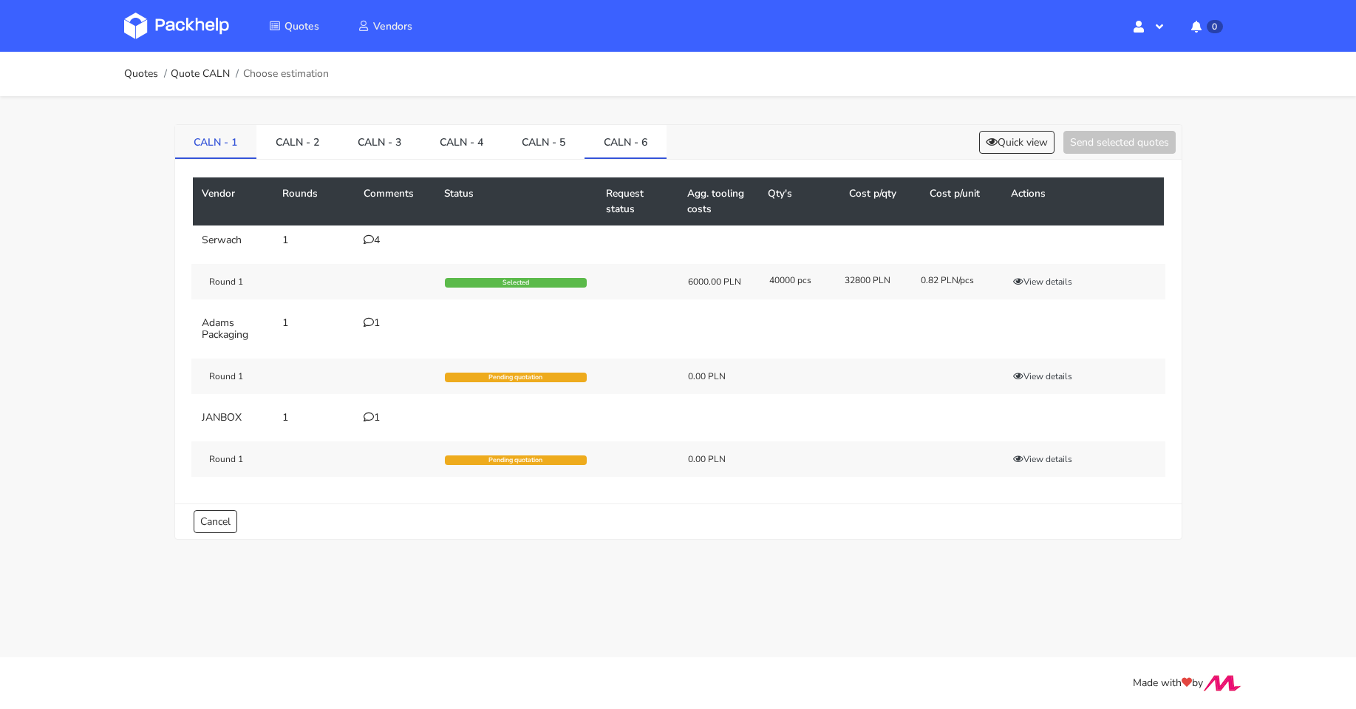
click at [218, 146] on link "CALN - 1" at bounding box center [216, 141] width 82 height 33
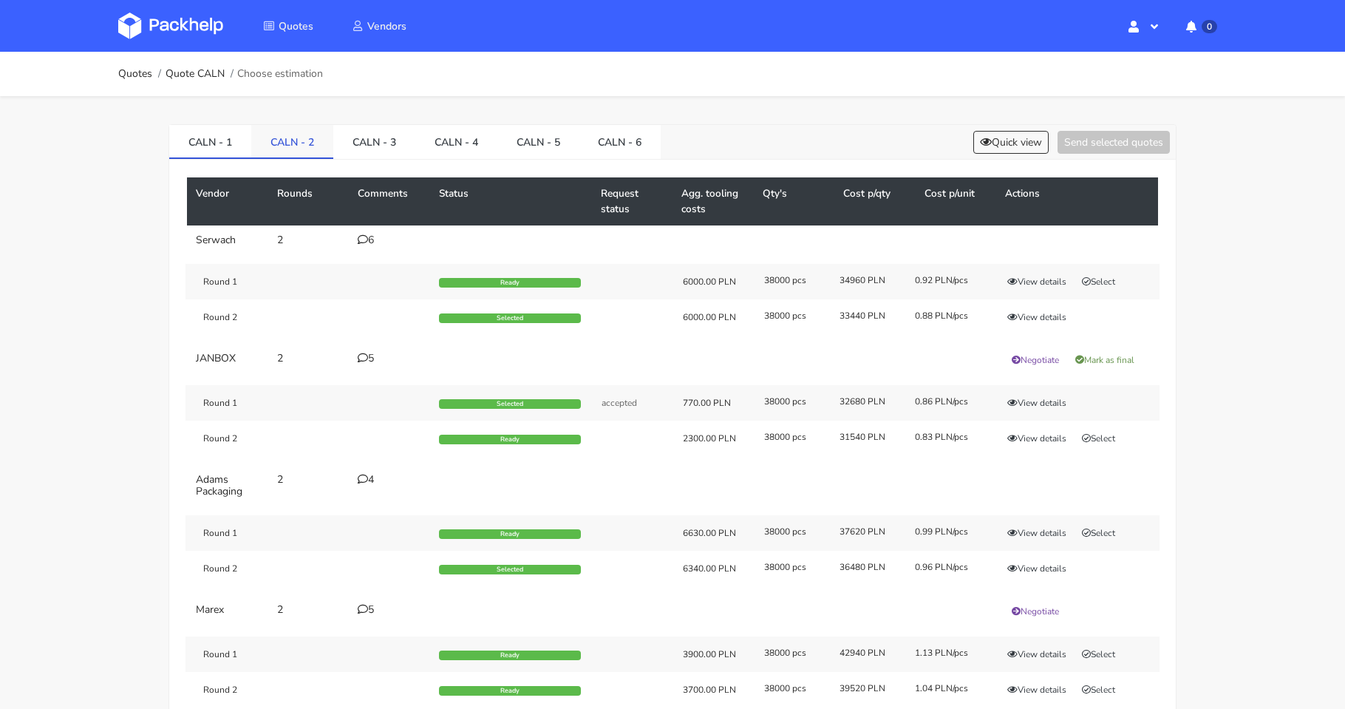
click at [318, 154] on link "CALN - 2" at bounding box center [292, 141] width 82 height 33
click at [357, 146] on link "CALN - 3" at bounding box center [374, 141] width 82 height 33
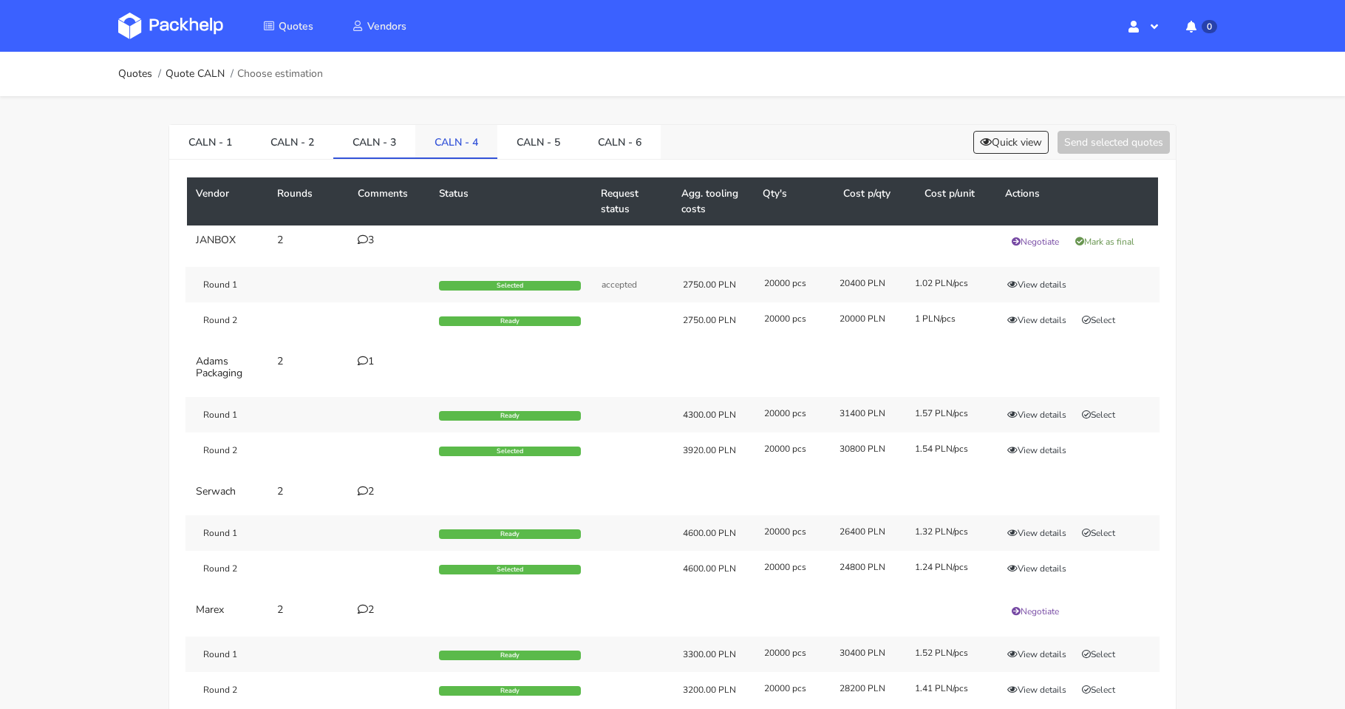
click at [457, 138] on link "CALN - 4" at bounding box center [456, 141] width 82 height 33
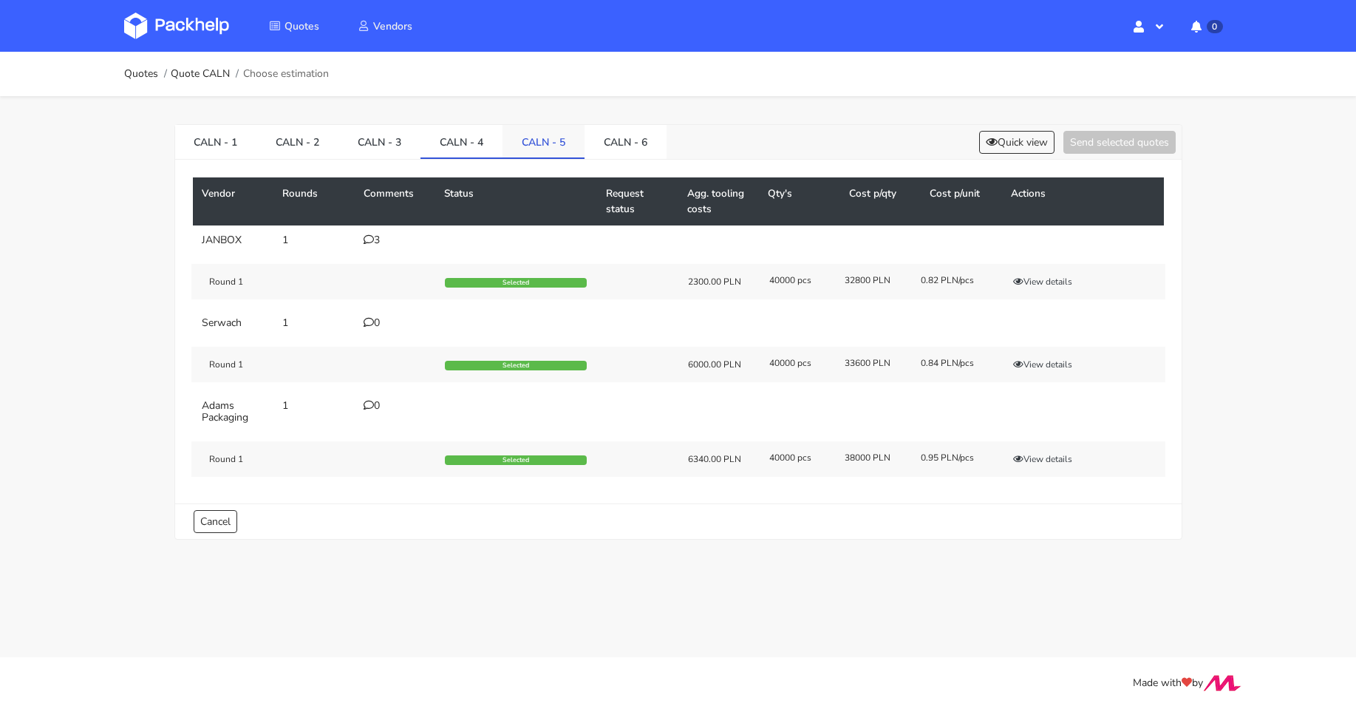
click at [538, 140] on link "CALN - 5" at bounding box center [543, 141] width 82 height 33
click at [603, 141] on link "CALN - 6" at bounding box center [625, 141] width 82 height 33
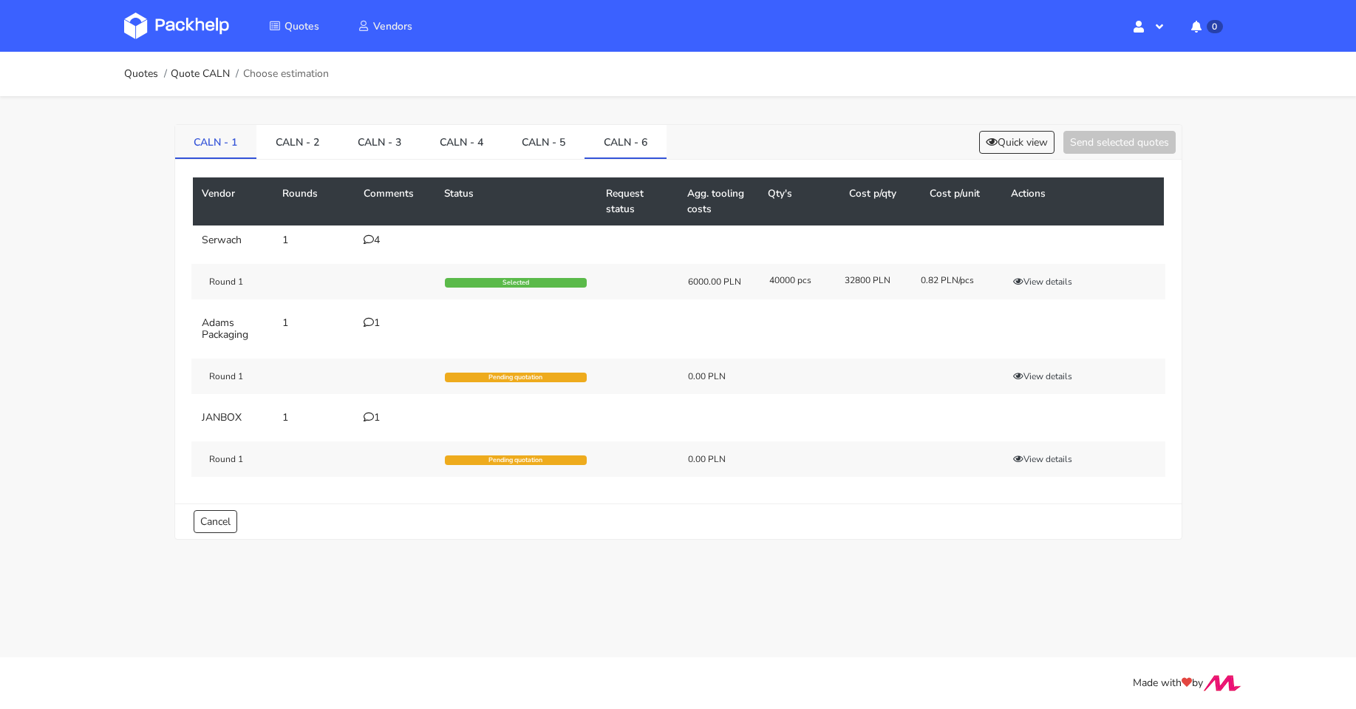
click at [232, 145] on link "CALN - 1" at bounding box center [216, 141] width 82 height 33
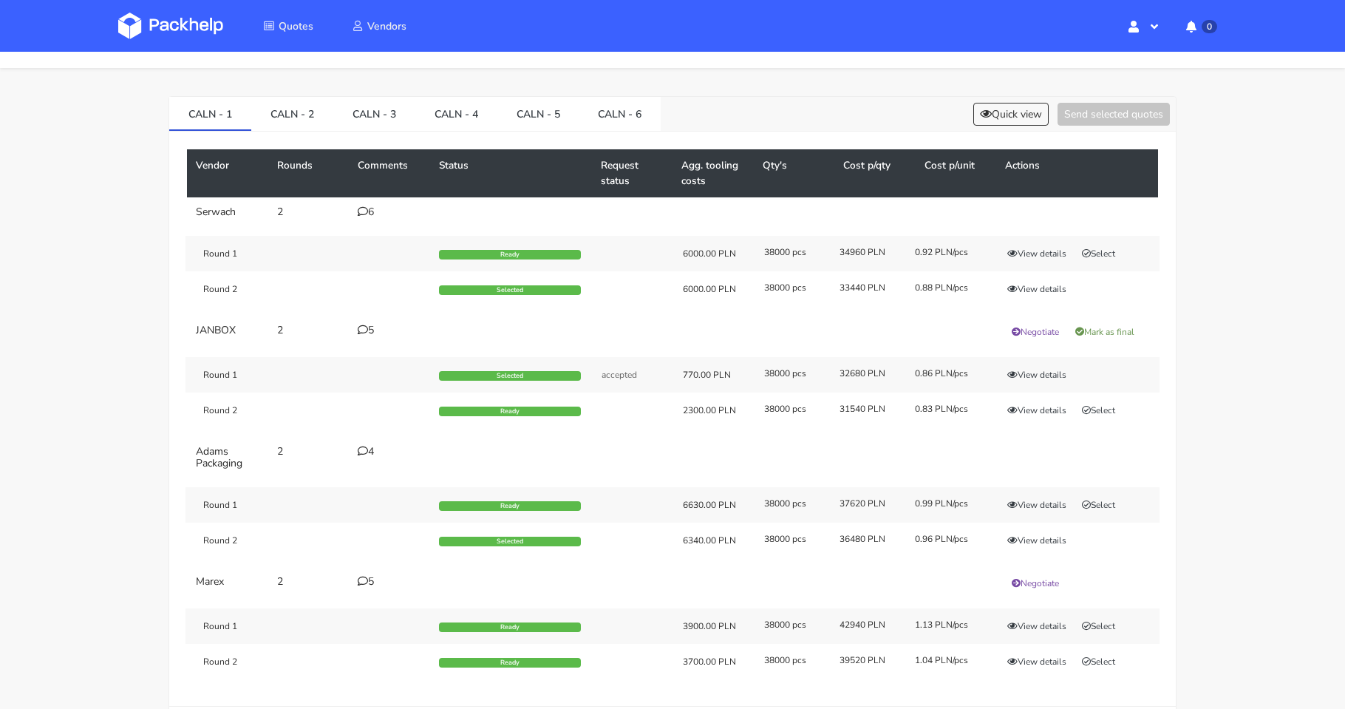
scroll to position [0, 0]
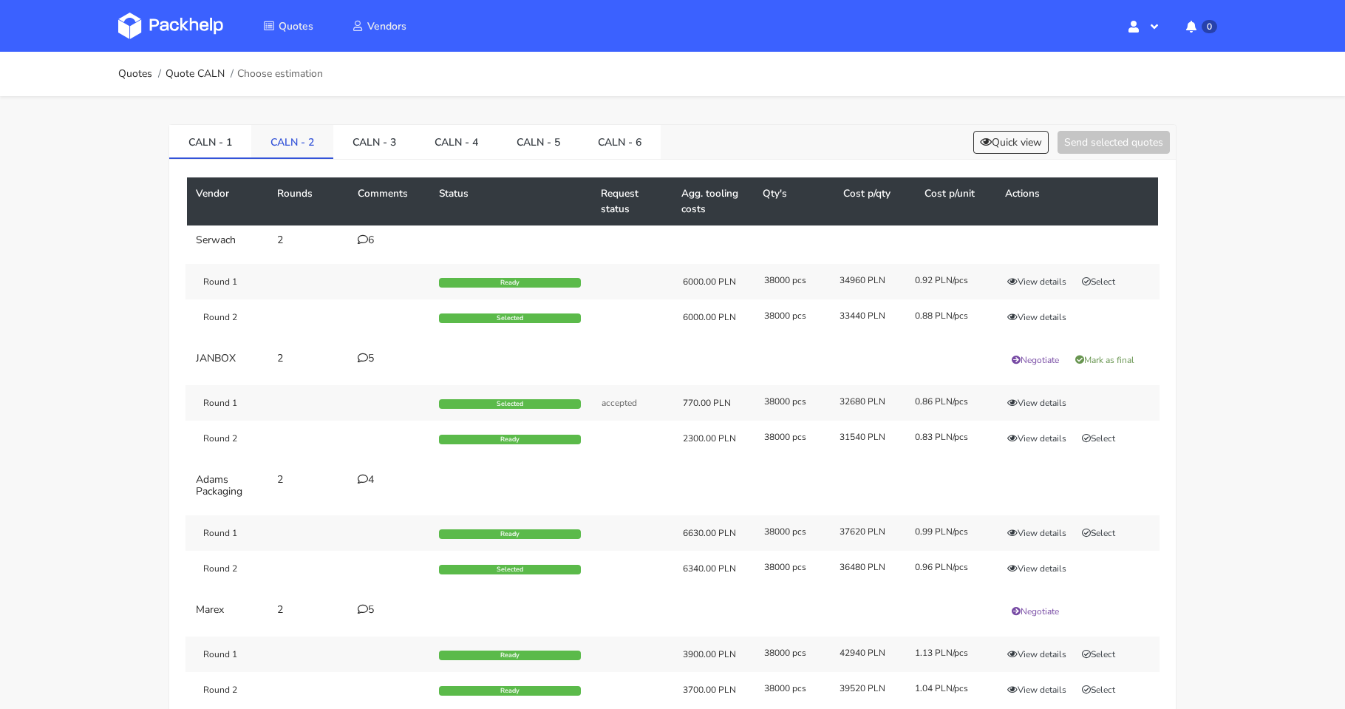
click at [303, 137] on link "CALN - 2" at bounding box center [292, 141] width 82 height 33
click at [370, 131] on link "CALN - 3" at bounding box center [374, 141] width 82 height 33
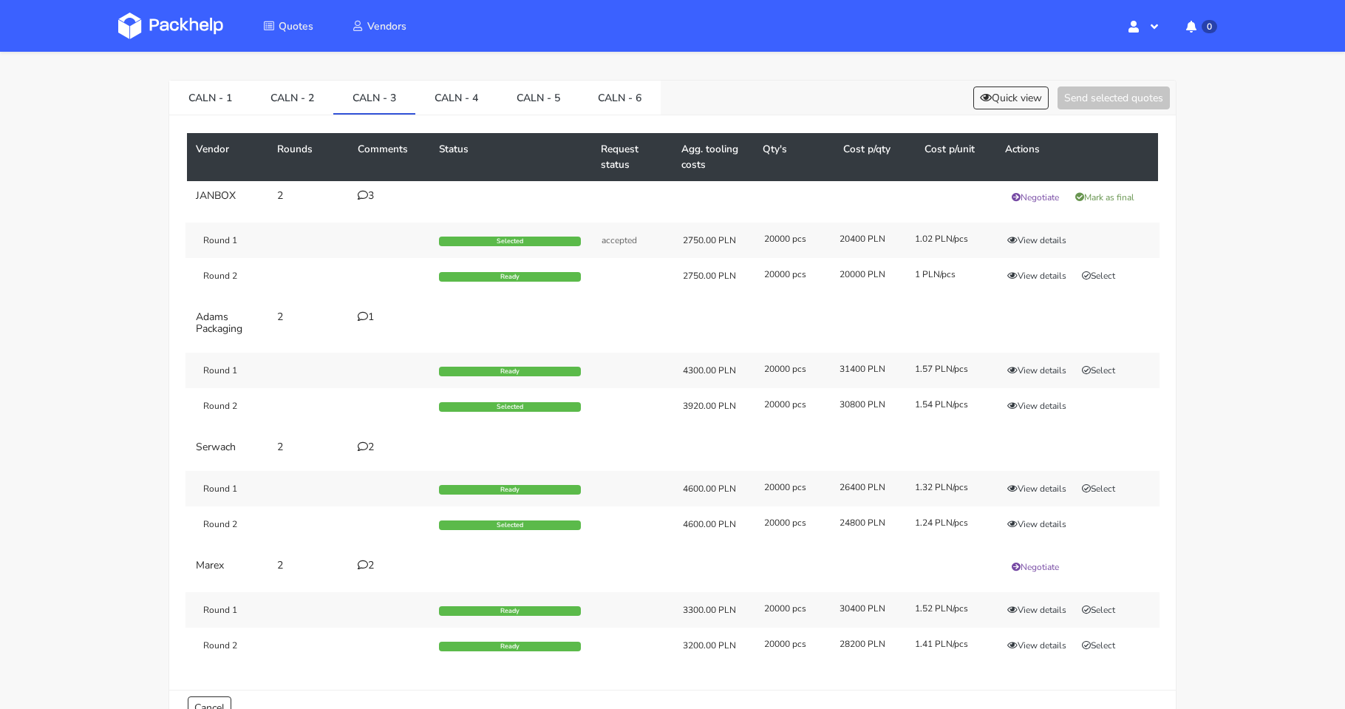
scroll to position [74, 0]
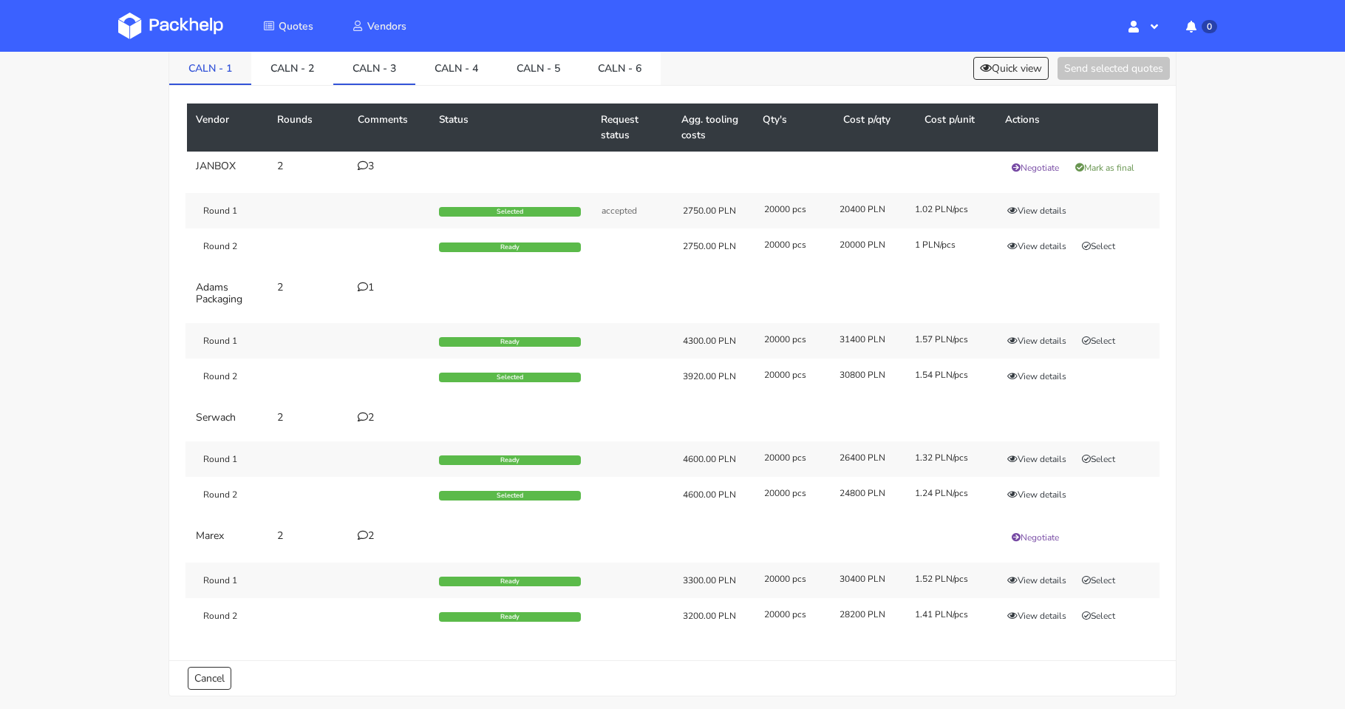
click at [219, 72] on link "CALN - 1" at bounding box center [210, 67] width 82 height 33
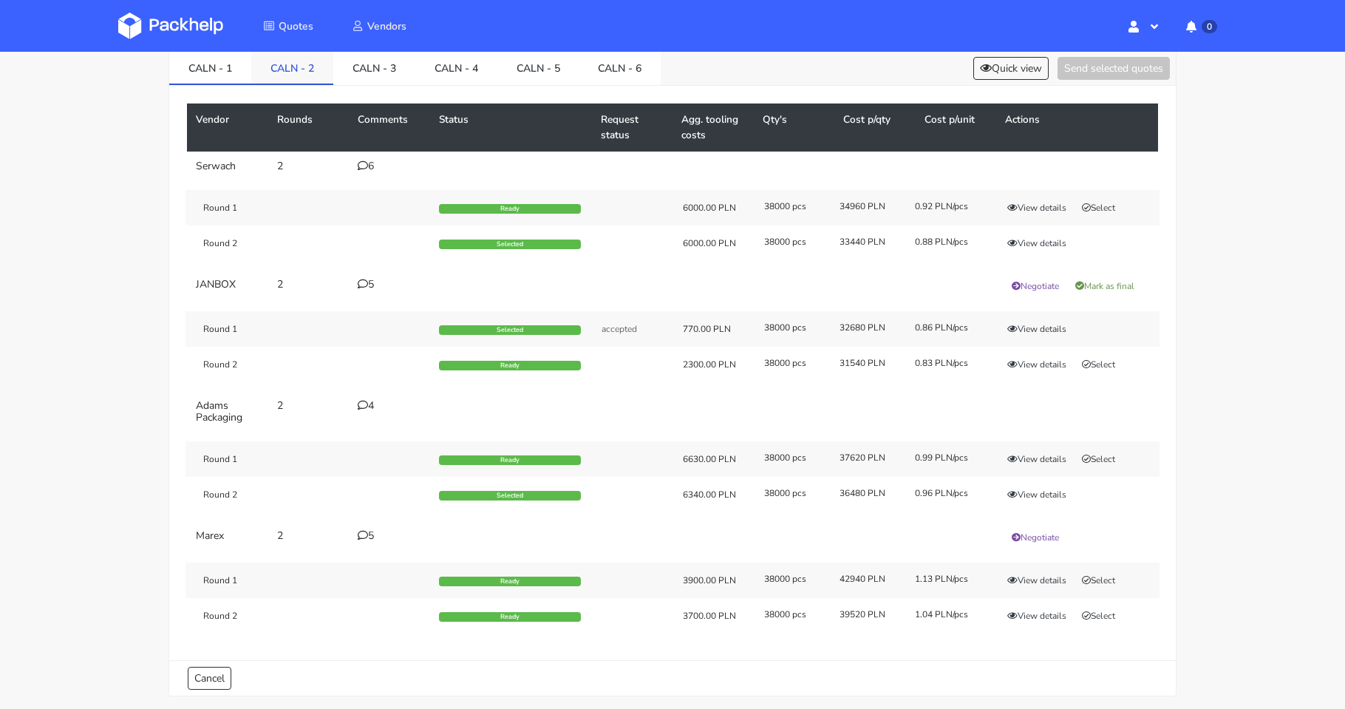
click at [291, 70] on link "CALN - 2" at bounding box center [292, 67] width 82 height 33
click at [222, 73] on link "CALN - 1" at bounding box center [210, 67] width 82 height 33
click at [277, 71] on link "CALN - 2" at bounding box center [292, 67] width 82 height 33
click at [357, 67] on link "CALN - 3" at bounding box center [374, 67] width 82 height 33
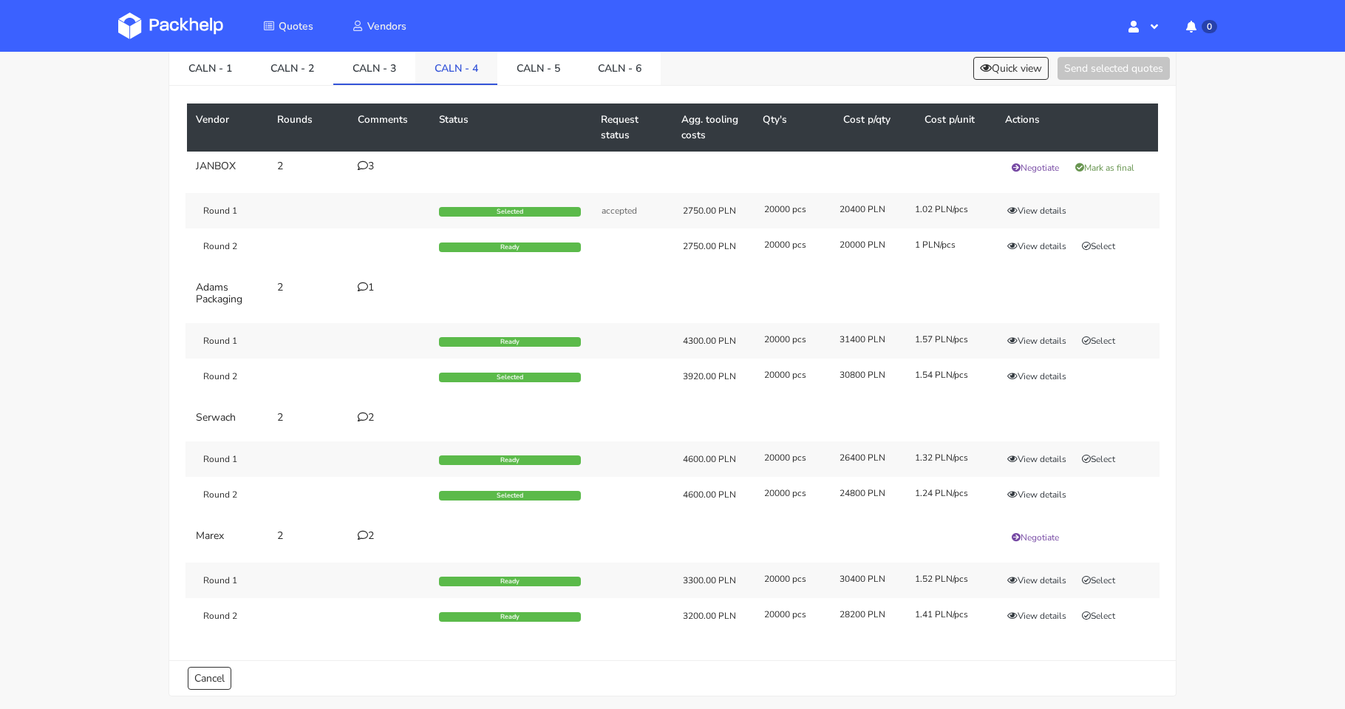
click at [453, 70] on link "CALN - 4" at bounding box center [456, 67] width 82 height 33
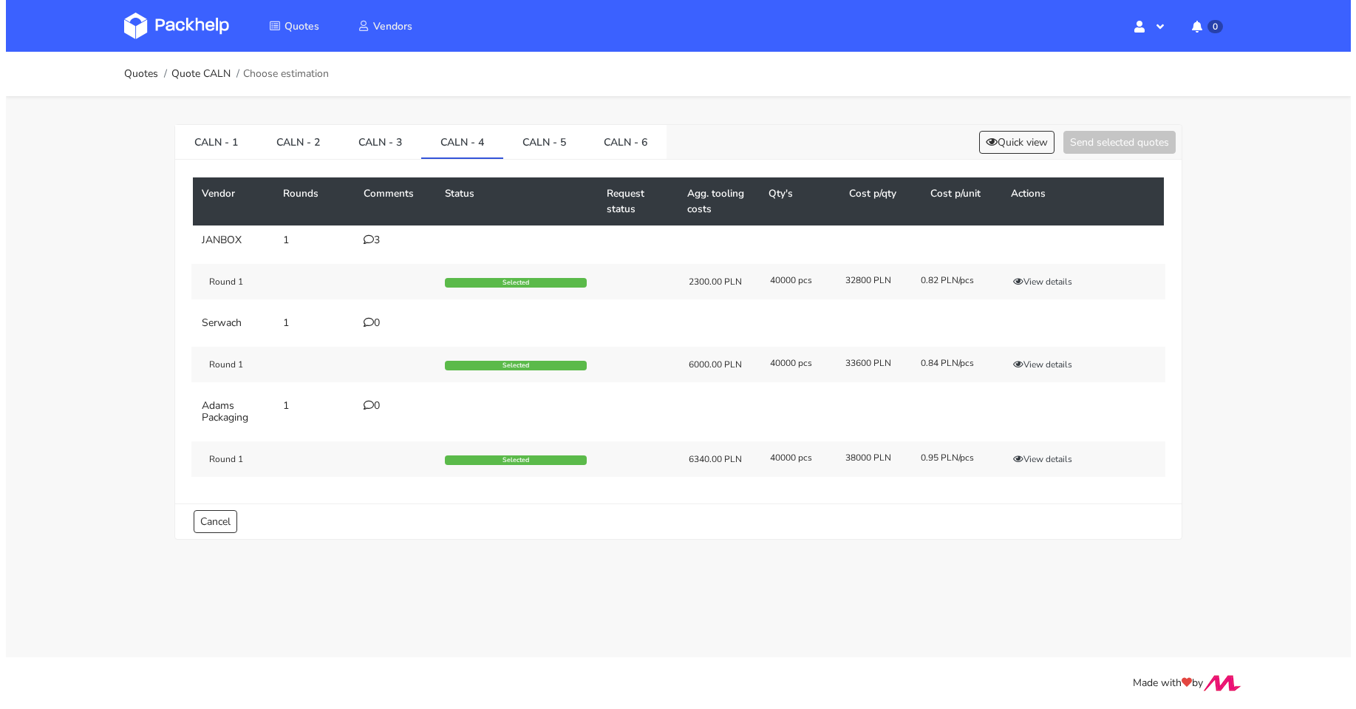
scroll to position [0, 0]
click at [539, 130] on link "CALN - 5" at bounding box center [543, 141] width 82 height 33
click at [644, 144] on link "CALN - 6" at bounding box center [625, 141] width 82 height 33
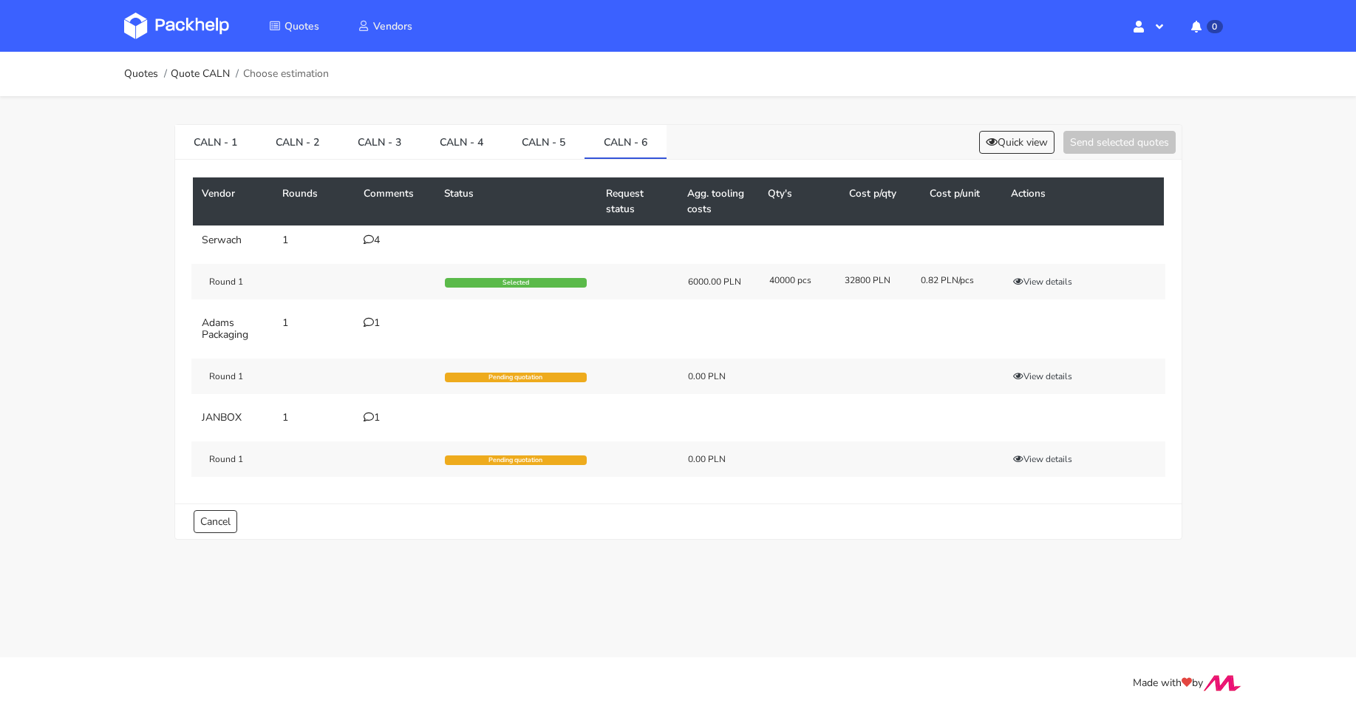
click at [371, 317] on icon at bounding box center [369, 322] width 10 height 10
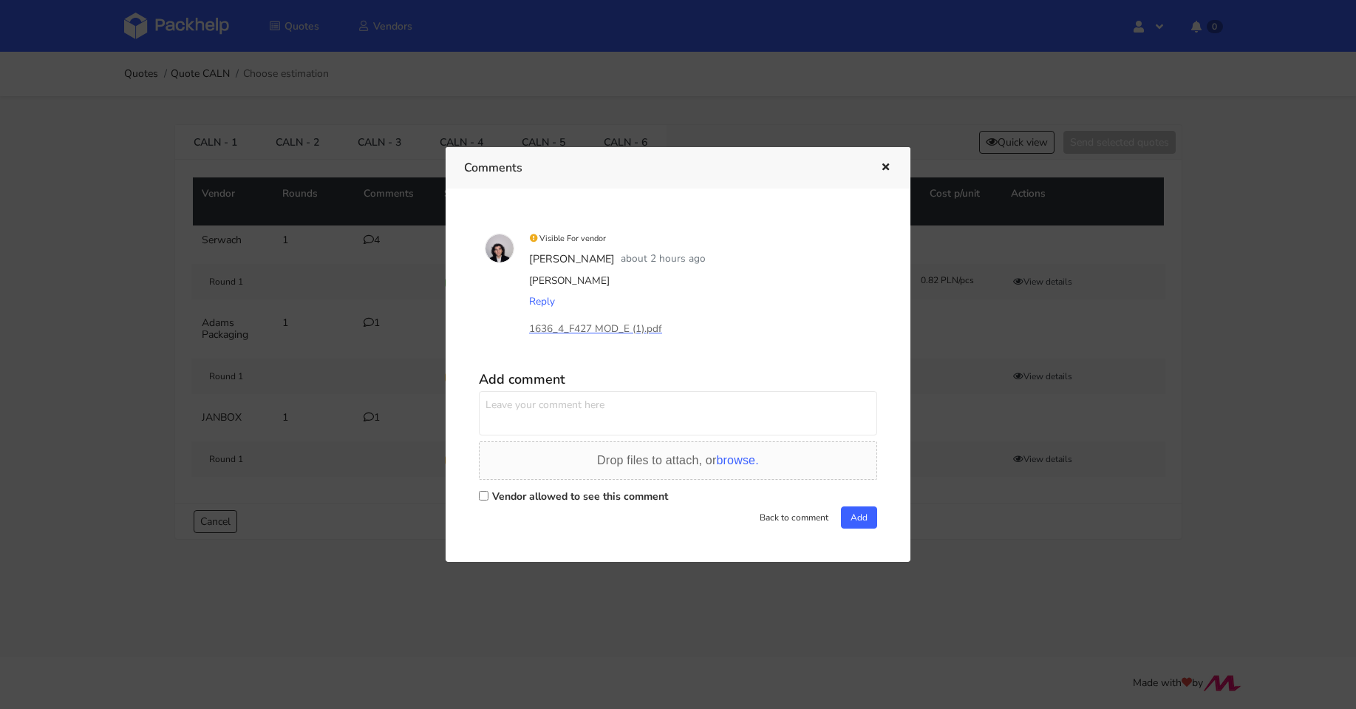
click at [371, 314] on div at bounding box center [678, 354] width 1356 height 709
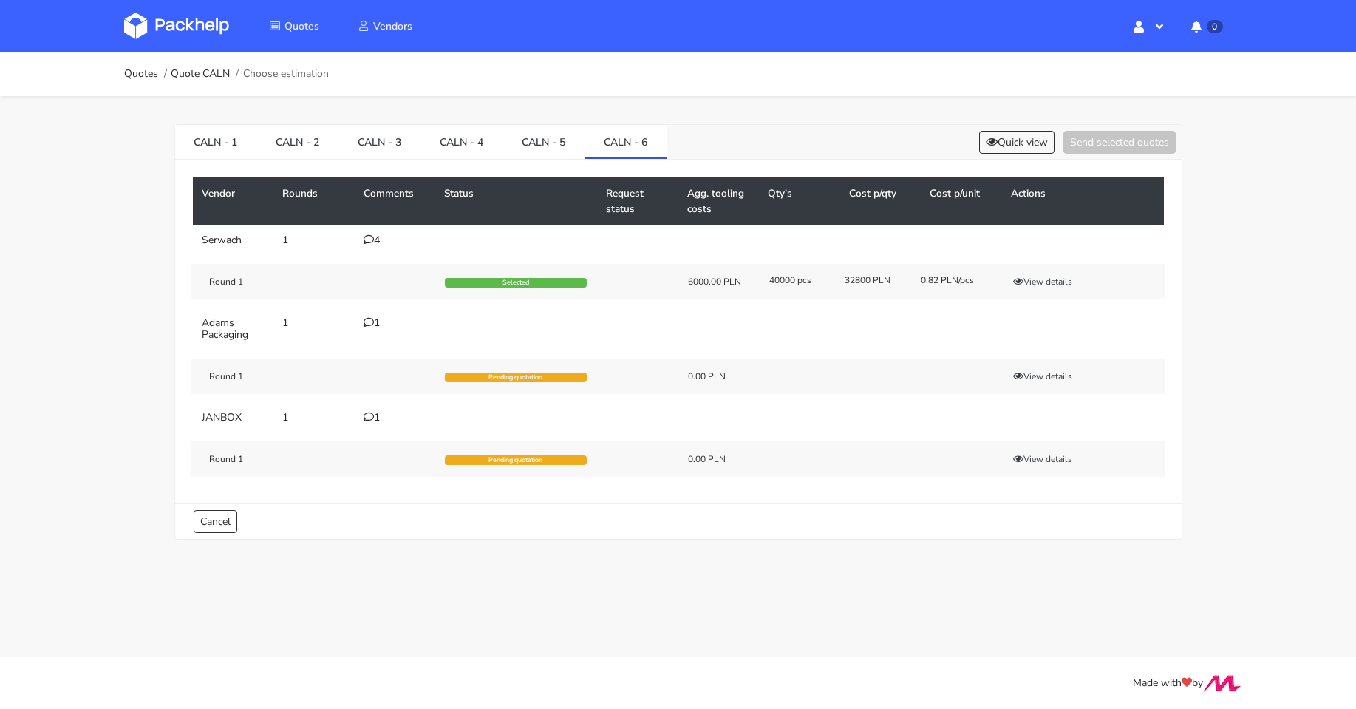
click at [369, 416] on icon at bounding box center [369, 417] width 10 height 10
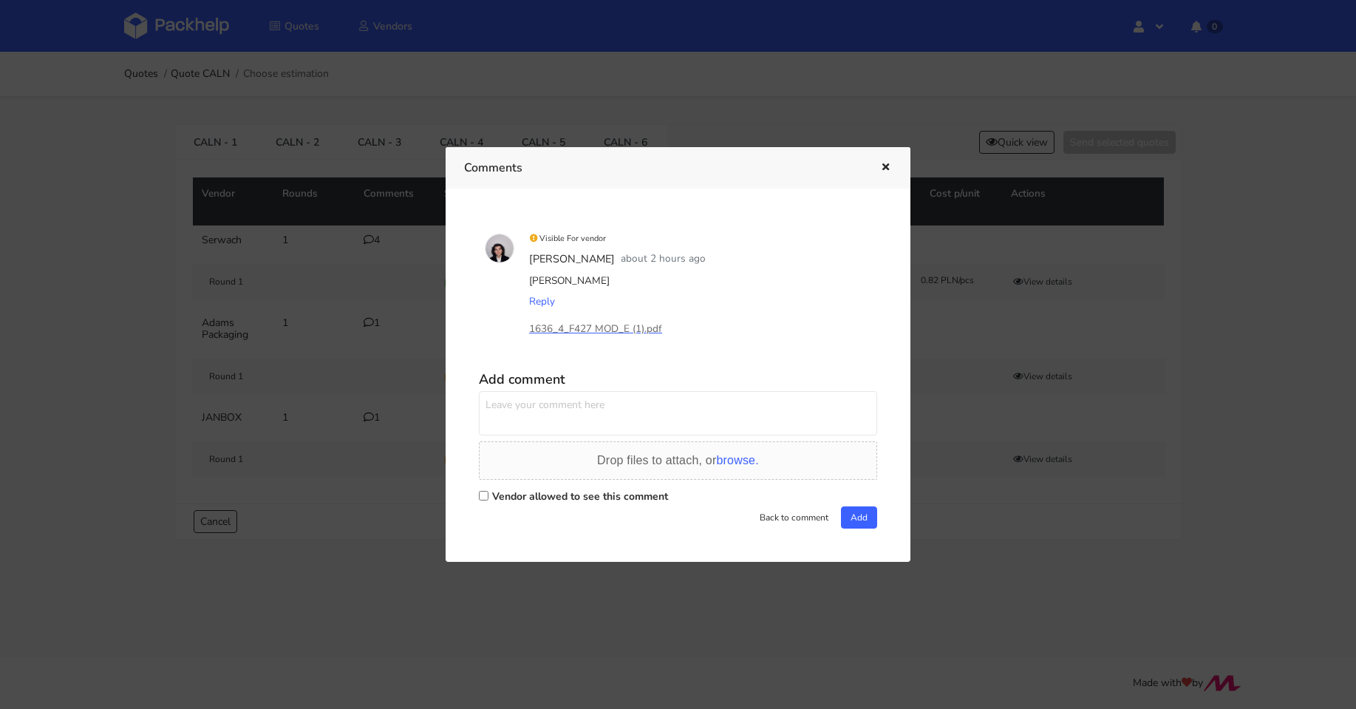
click at [363, 359] on div at bounding box center [678, 354] width 1356 height 709
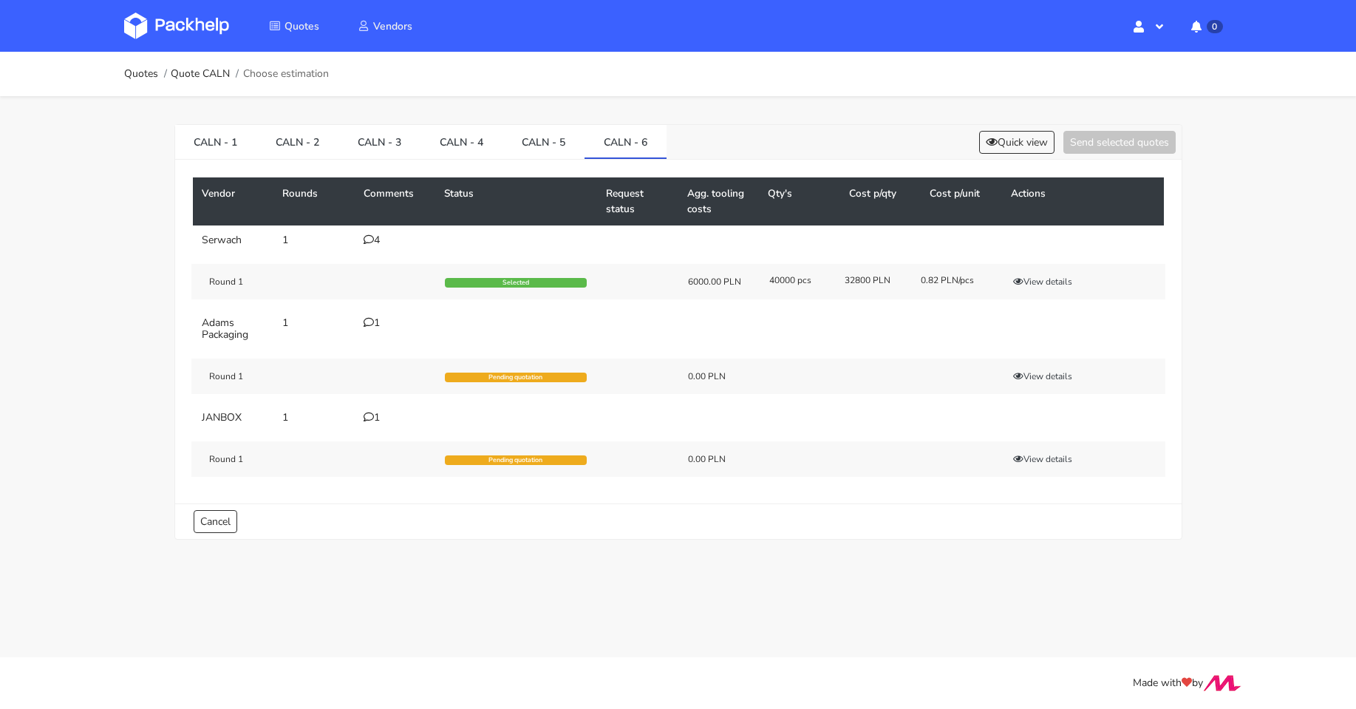
click at [214, 31] on img at bounding box center [176, 26] width 105 height 27
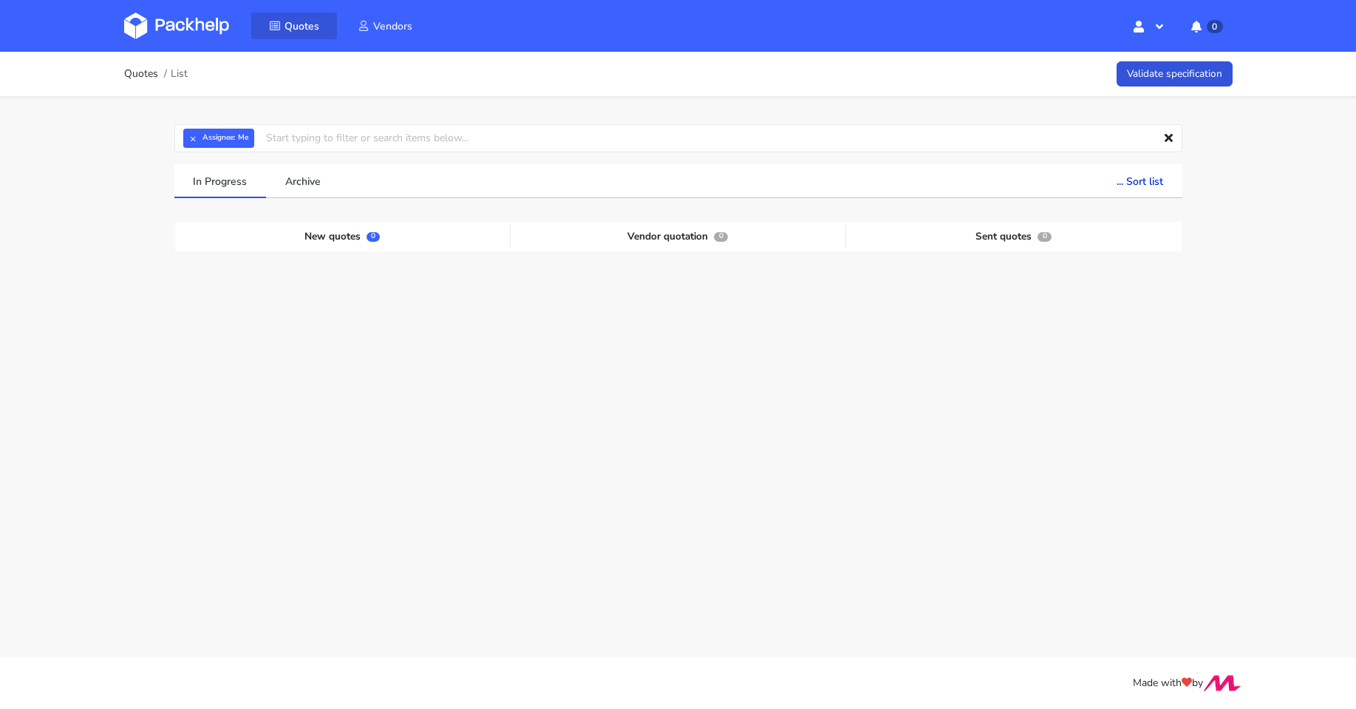
click at [299, 29] on span "Quotes" at bounding box center [301, 26] width 35 height 14
click at [401, 30] on span "Vendors" at bounding box center [392, 26] width 39 height 14
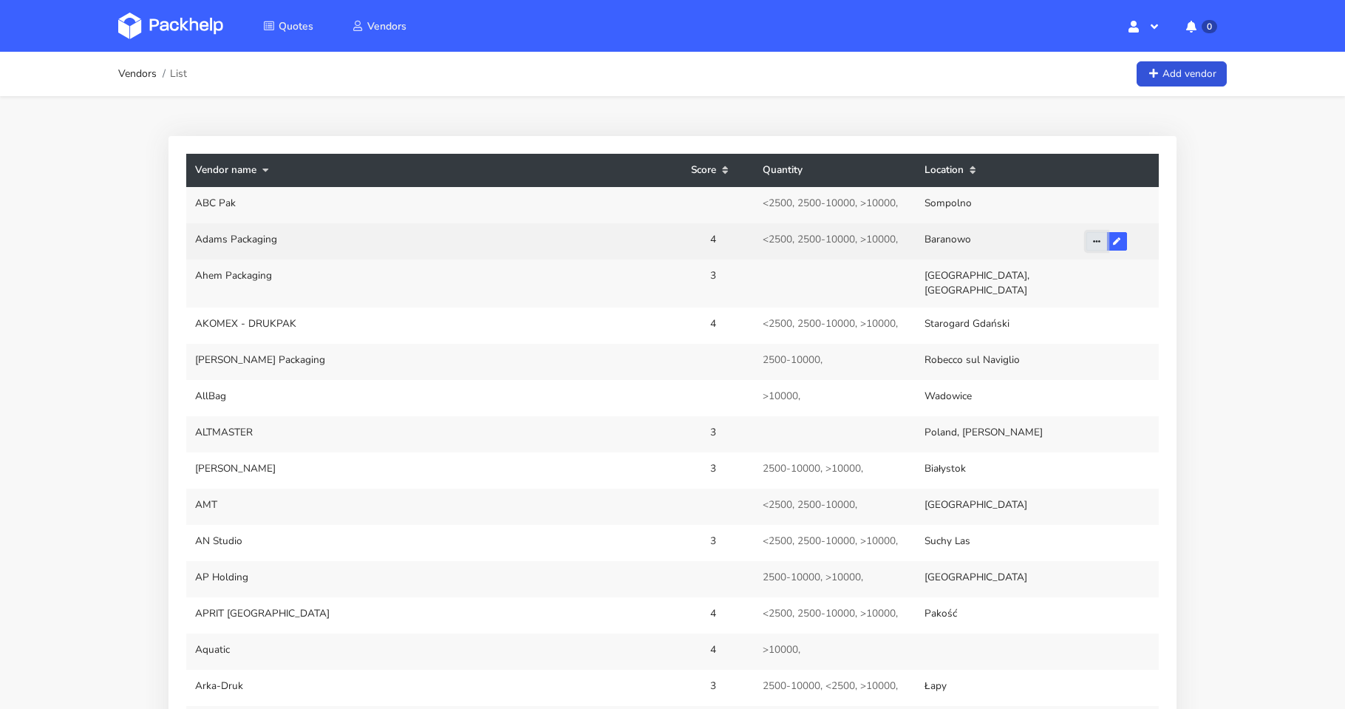
click at [1097, 244] on icon "button" at bounding box center [1096, 240] width 7 height 7
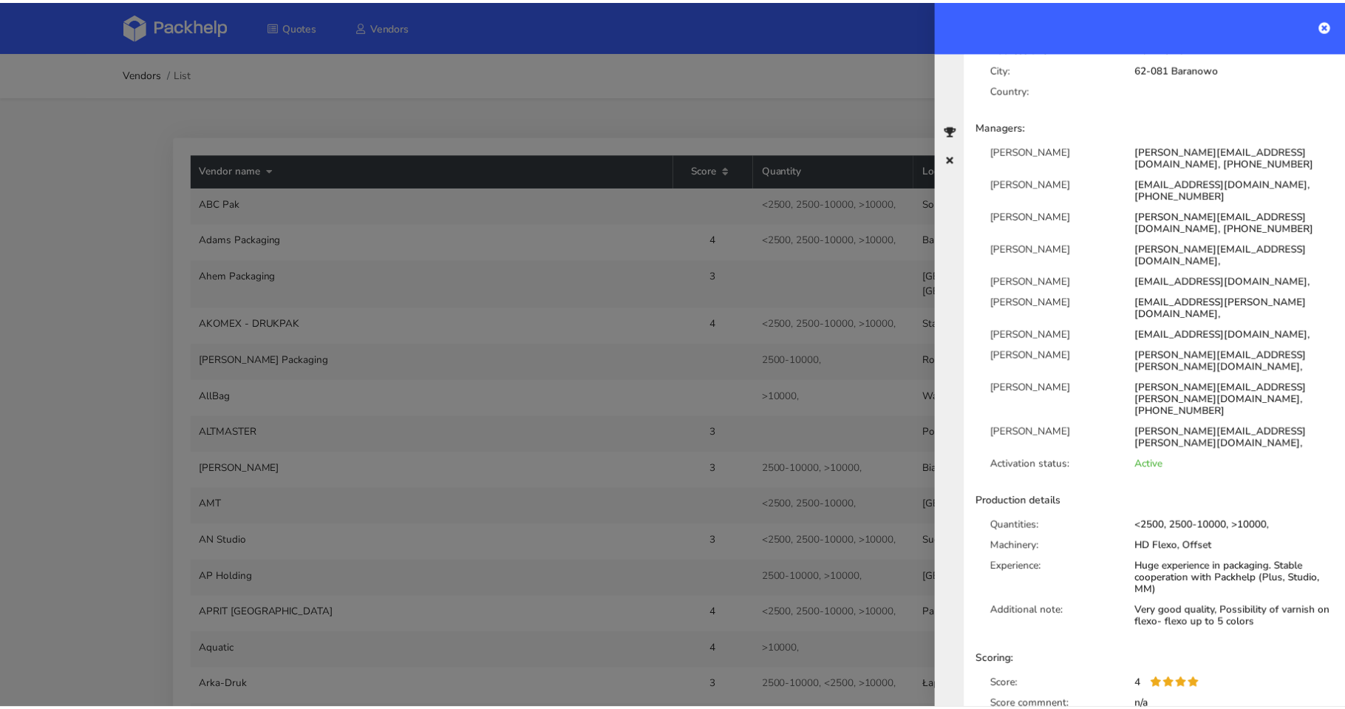
scroll to position [110, 0]
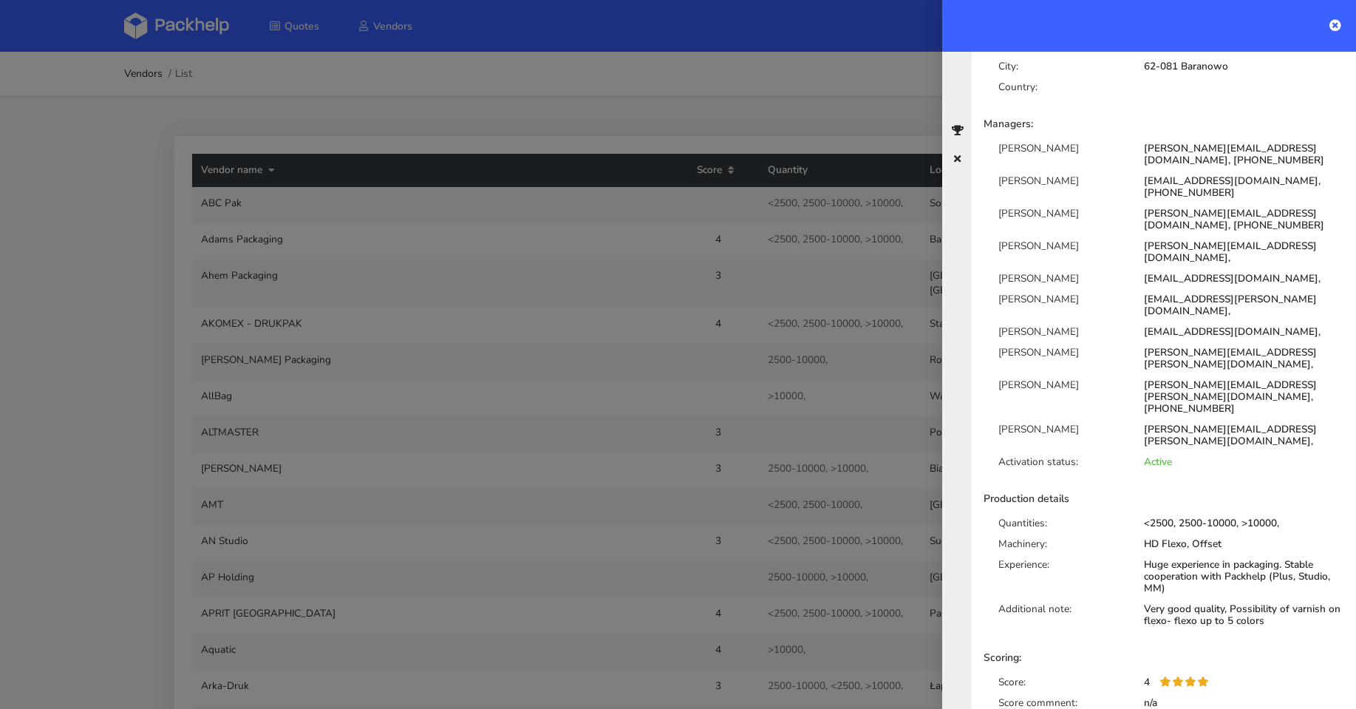
click at [692, 134] on div at bounding box center [678, 354] width 1356 height 709
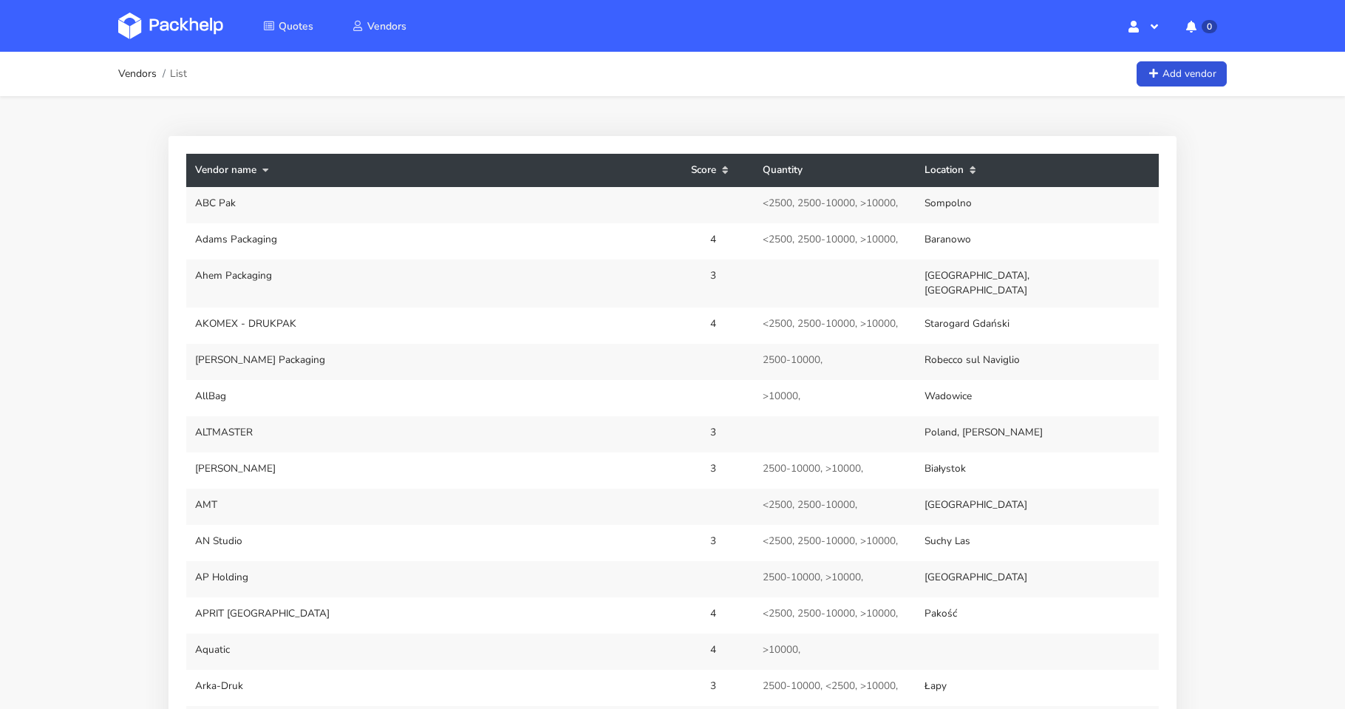
click at [173, 25] on img at bounding box center [170, 26] width 105 height 27
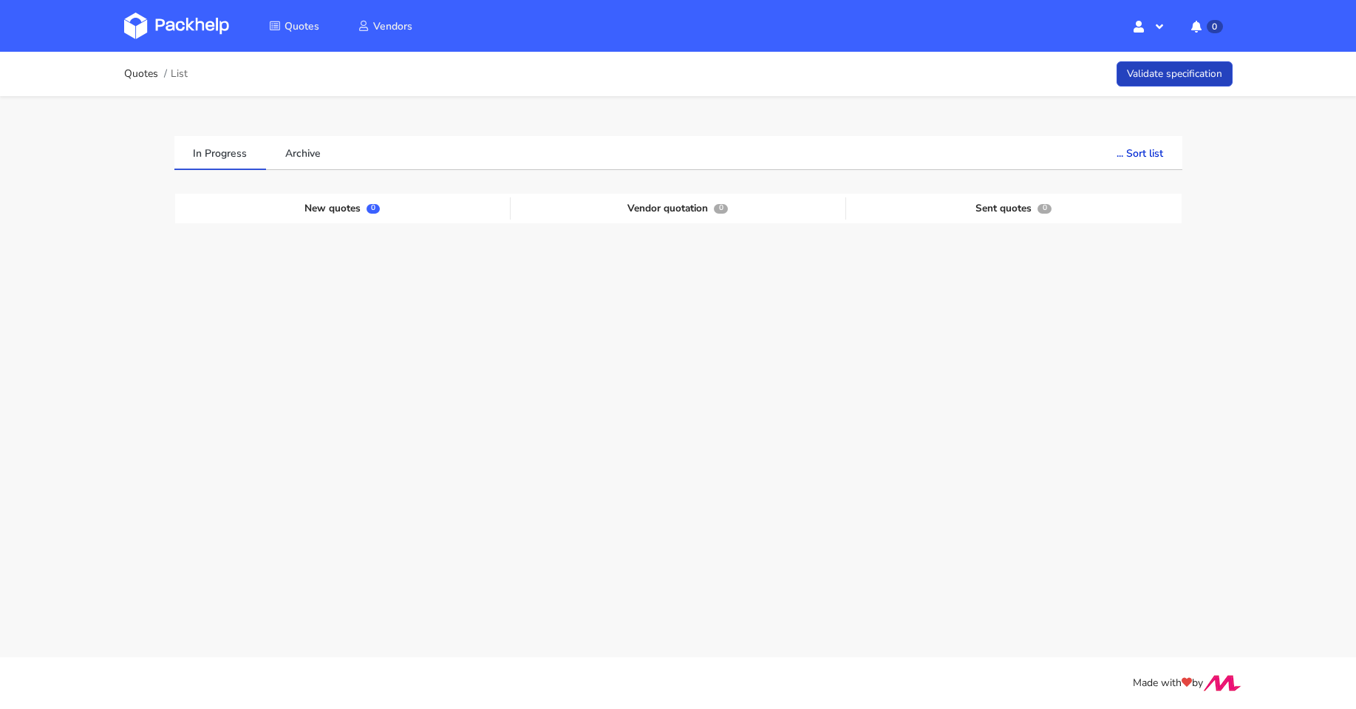
click at [1200, 79] on link "Validate specification" at bounding box center [1174, 74] width 116 height 26
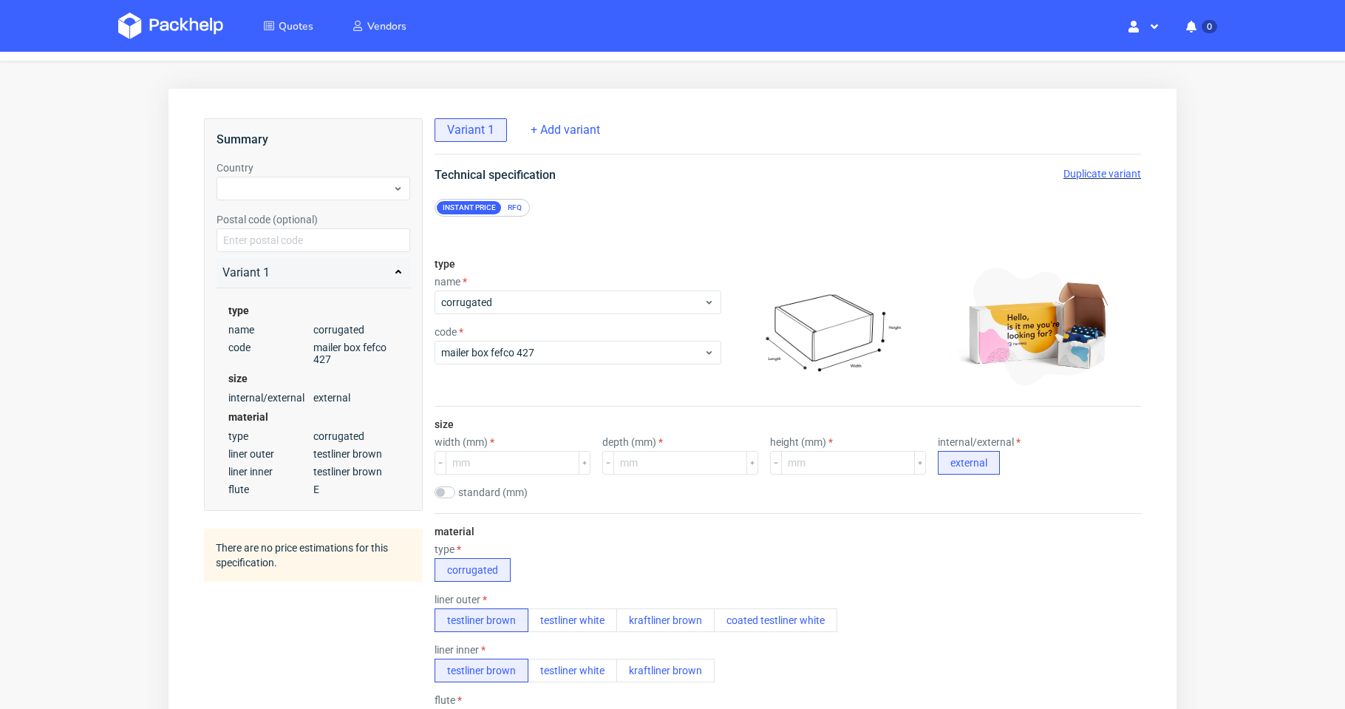
scroll to position [74, 0]
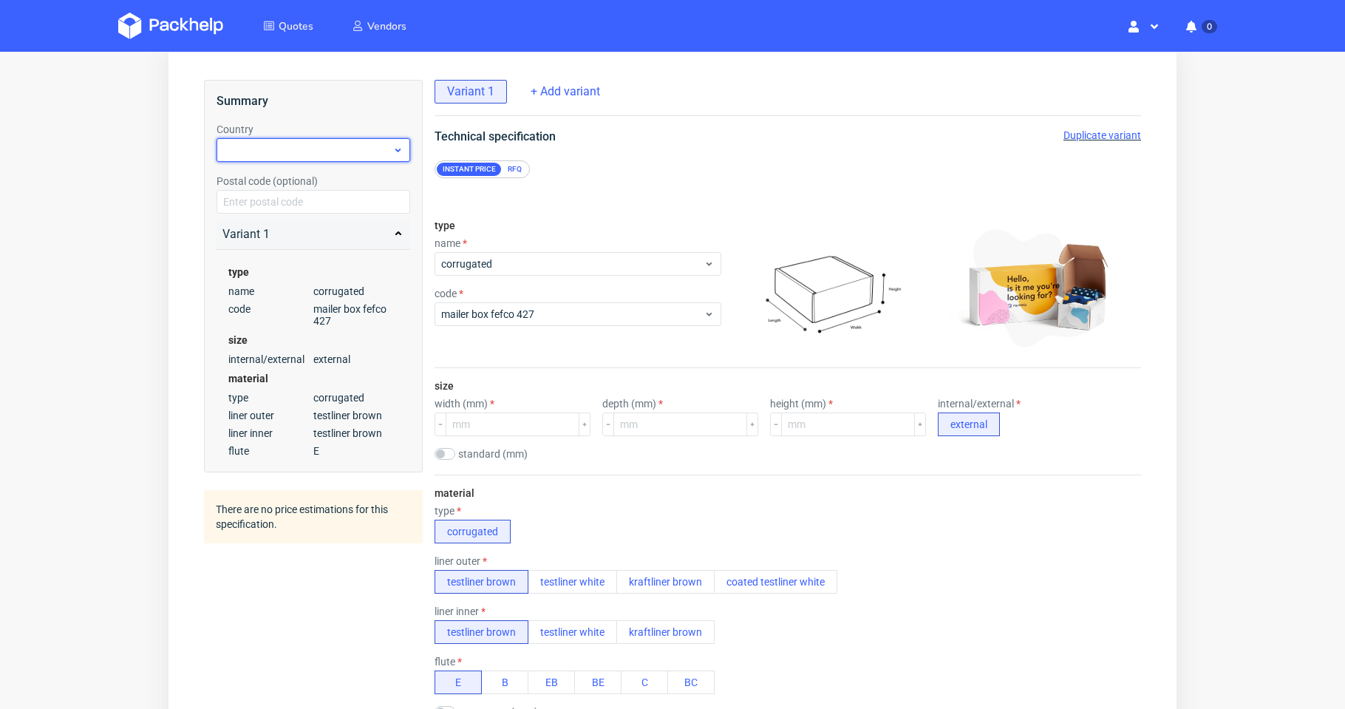
click at [365, 154] on div at bounding box center [314, 150] width 194 height 24
click at [367, 151] on input "text" at bounding box center [314, 150] width 194 height 24
click at [367, 151] on div at bounding box center [314, 150] width 194 height 24
type input "pol"
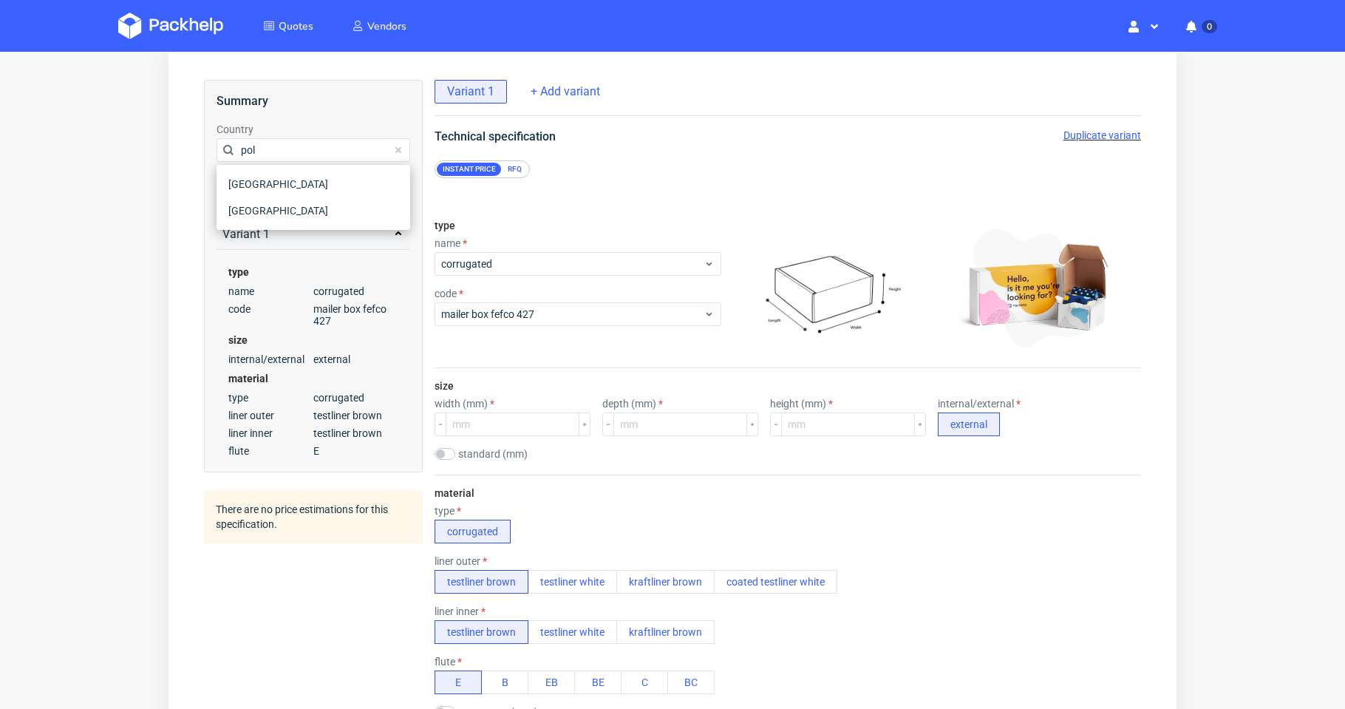
click at [283, 225] on div "[GEOGRAPHIC_DATA] [GEOGRAPHIC_DATA]" at bounding box center [314, 197] width 194 height 65
click at [287, 222] on div "[GEOGRAPHIC_DATA]" at bounding box center [313, 210] width 182 height 27
click at [366, 200] on input "text" at bounding box center [314, 202] width 194 height 24
type input "01-105"
click at [181, 259] on div "Your browser does not support iframes." at bounding box center [672, 676] width 1008 height 1252
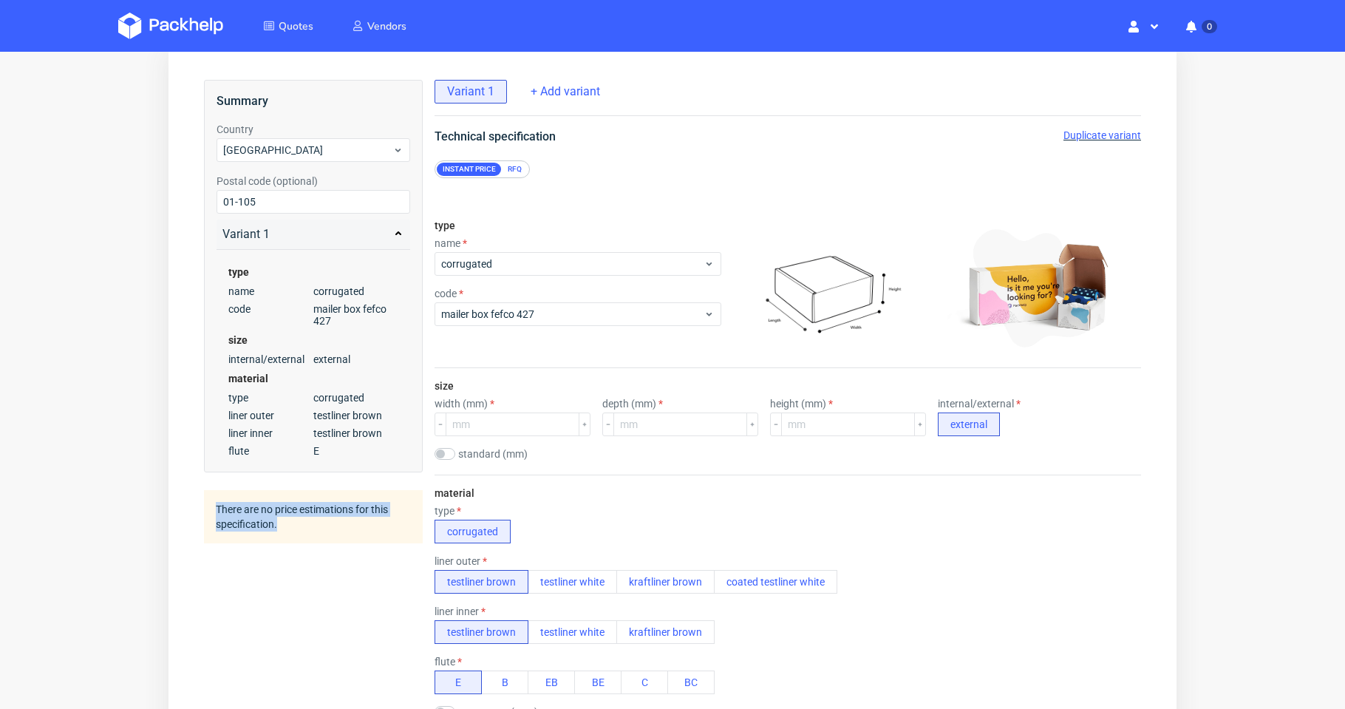
drag, startPoint x: 278, startPoint y: 522, endPoint x: 213, endPoint y: 512, distance: 65.7
click at [213, 512] on div "There are no price estimations for this specification." at bounding box center [313, 516] width 219 height 53
click at [293, 599] on div "Summary Country Poland Postal code (optional) 01-105 Variant 1 type name corrug…" at bounding box center [313, 668] width 219 height 1177
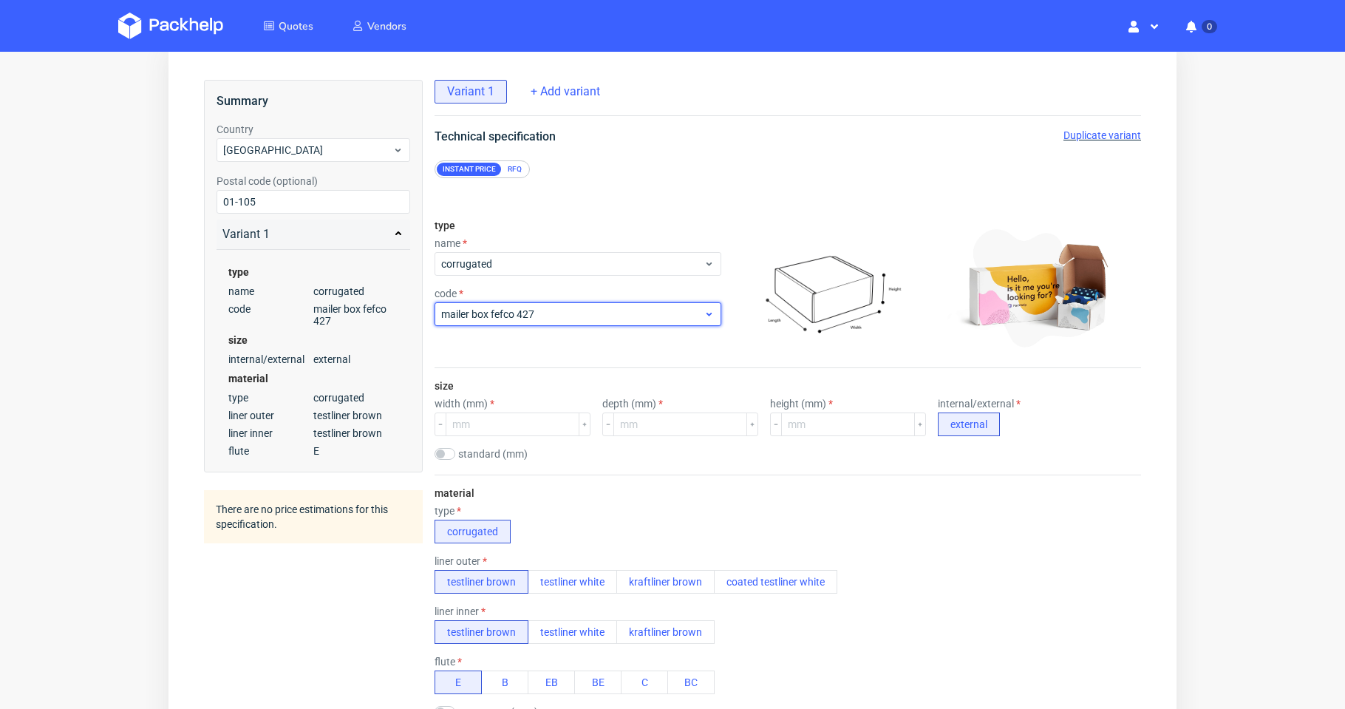
click at [675, 312] on span "mailer box fefco 427" at bounding box center [572, 314] width 262 height 15
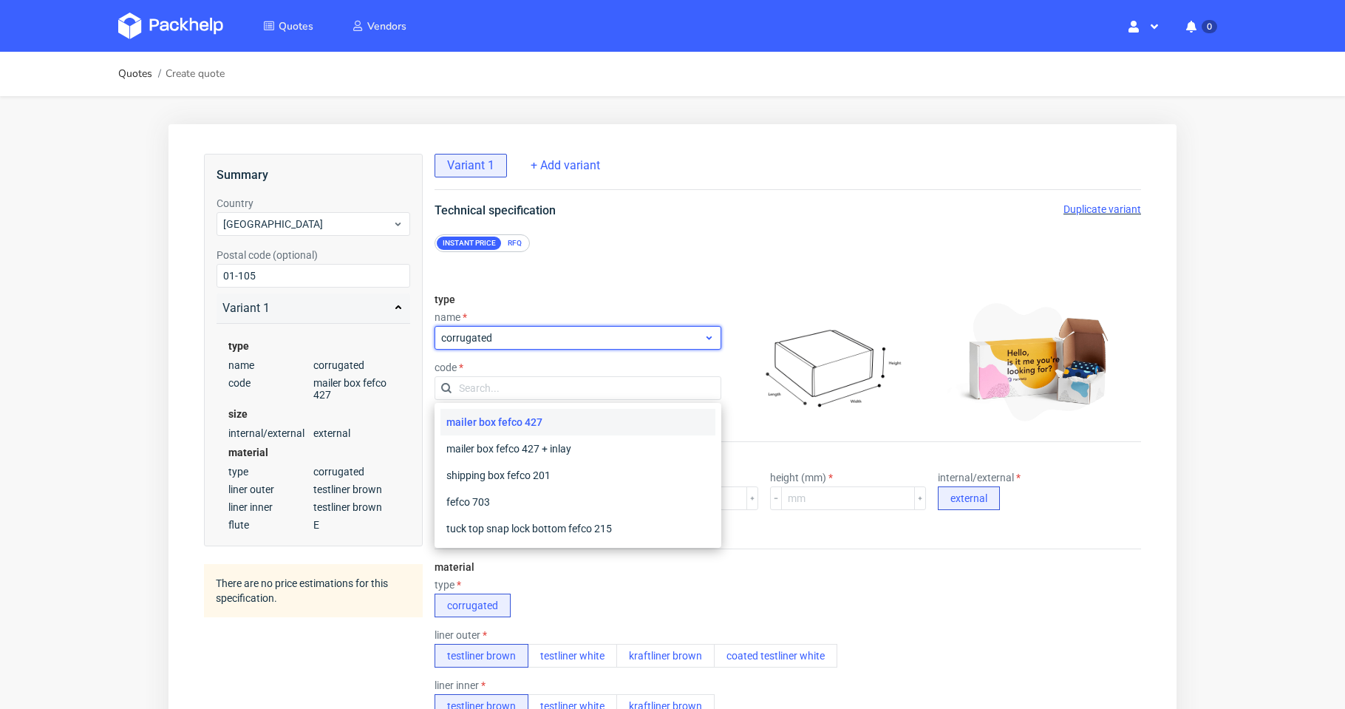
click at [615, 343] on span "corrugated" at bounding box center [572, 337] width 262 height 15
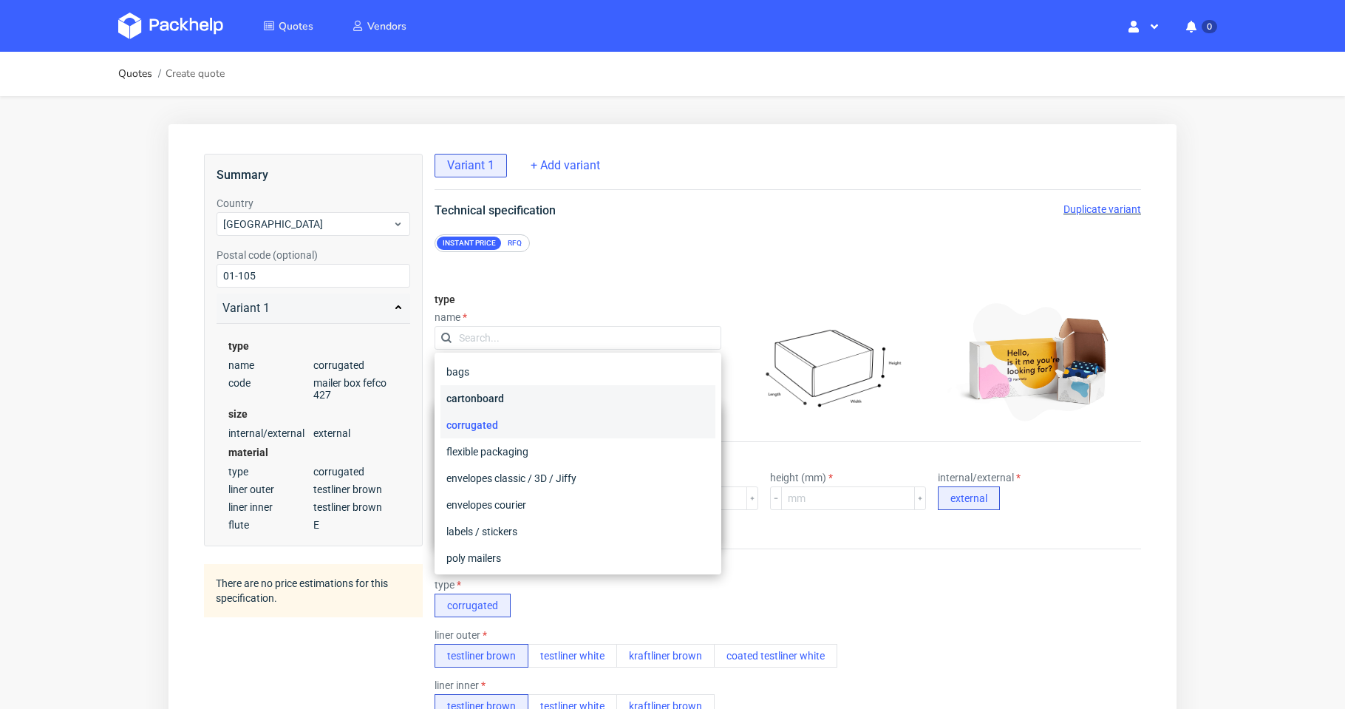
click at [556, 400] on div "cartonboard" at bounding box center [577, 398] width 275 height 27
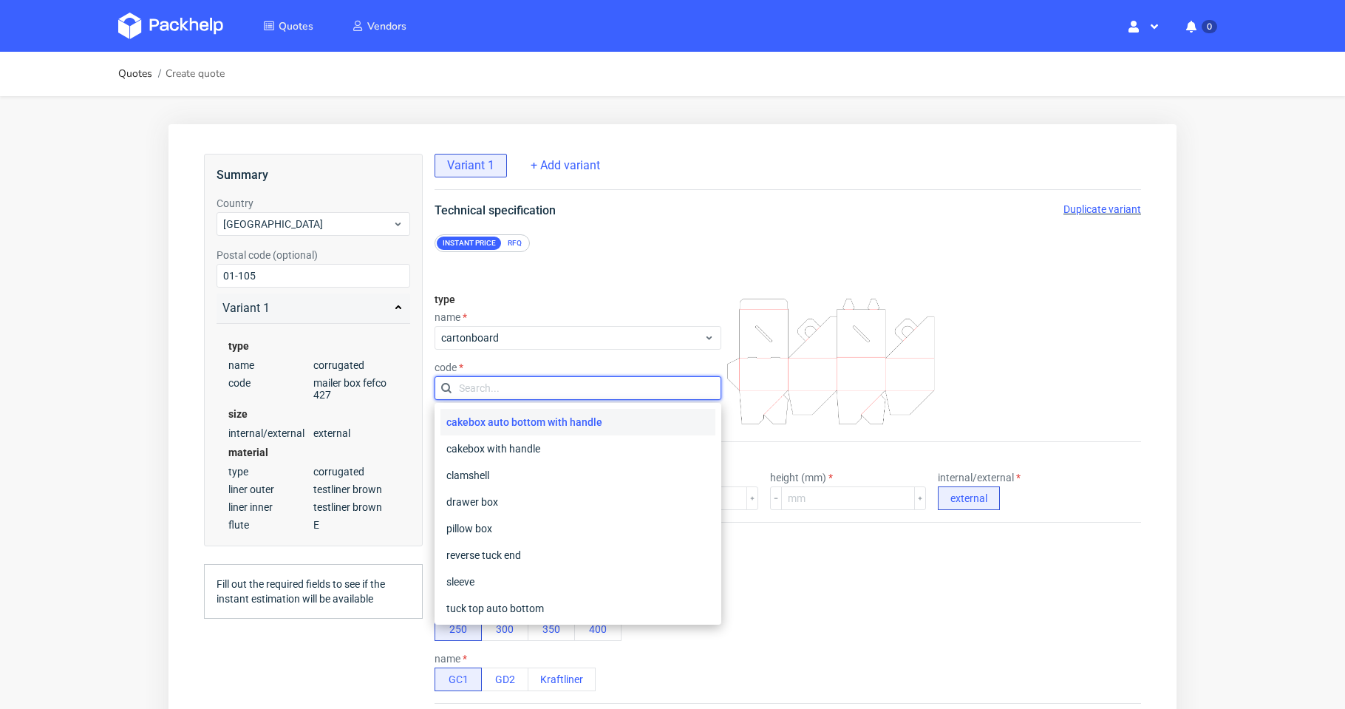
click at [626, 392] on input "text" at bounding box center [577, 388] width 287 height 24
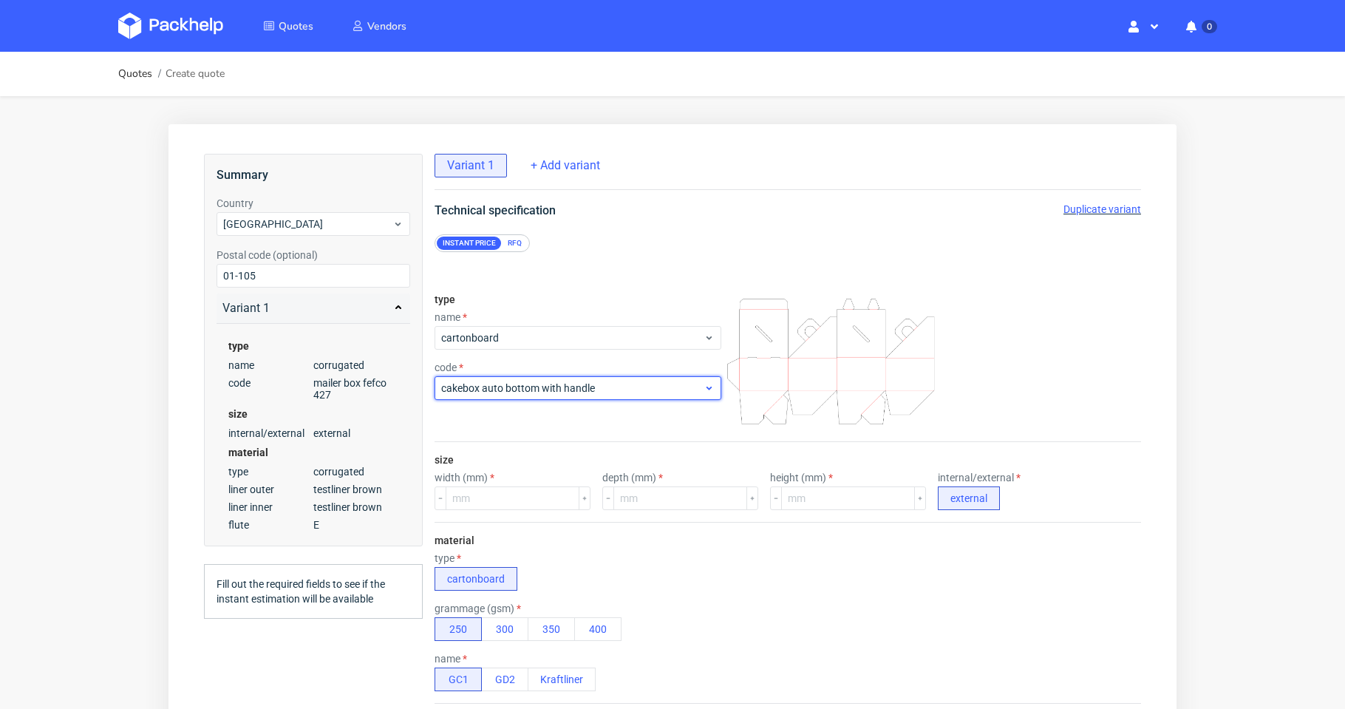
click at [626, 392] on span "cakebox auto bottom with handle" at bounding box center [572, 388] width 262 height 15
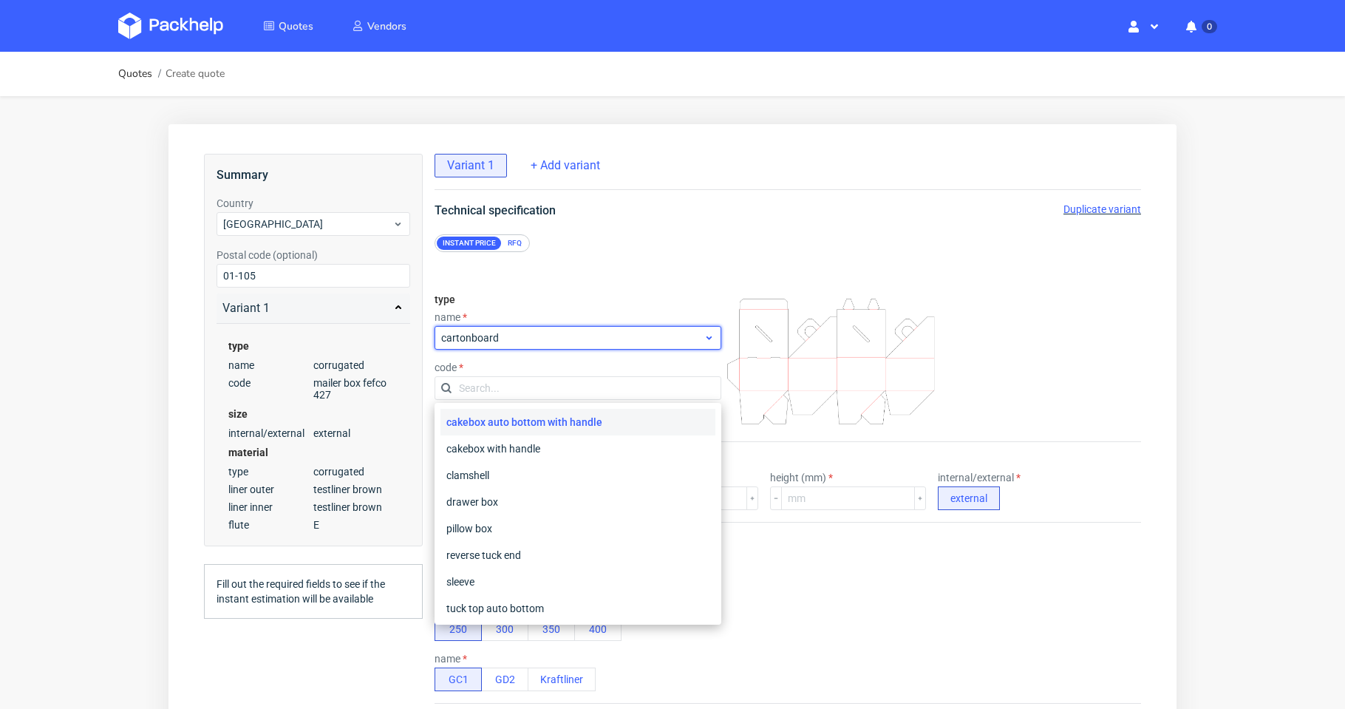
click at [623, 344] on span "cartonboard" at bounding box center [572, 337] width 262 height 15
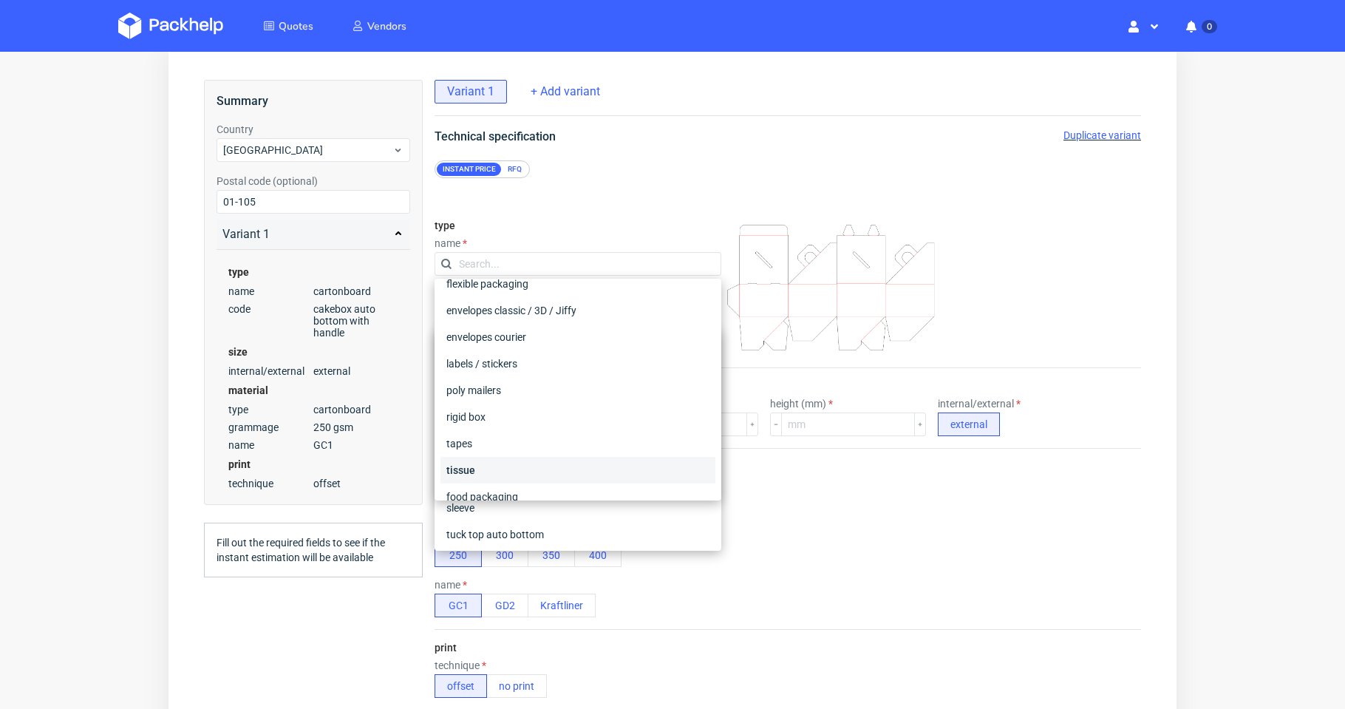
scroll to position [109, 0]
click at [566, 480] on div "food packaging" at bounding box center [577, 481] width 275 height 27
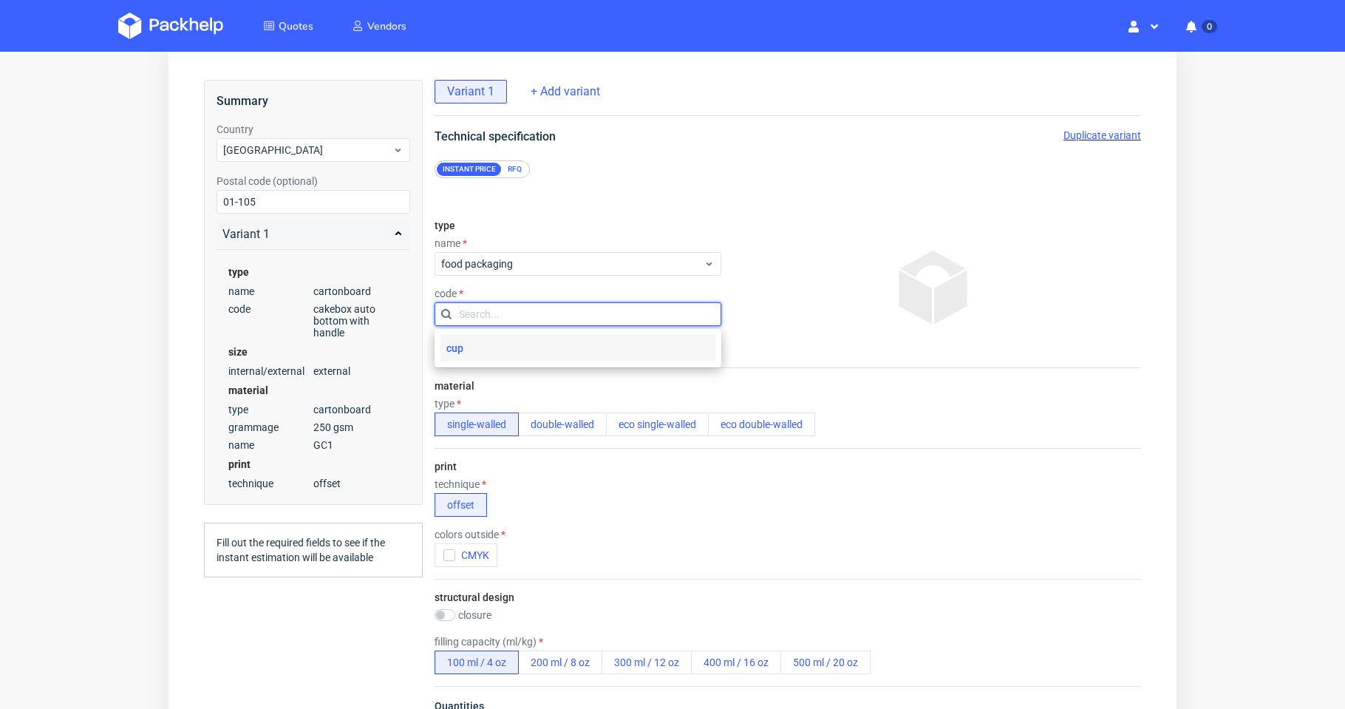
click at [612, 312] on input "text" at bounding box center [577, 314] width 287 height 24
click at [612, 316] on span "cup" at bounding box center [572, 314] width 262 height 15
click at [616, 318] on input "text" at bounding box center [577, 314] width 287 height 24
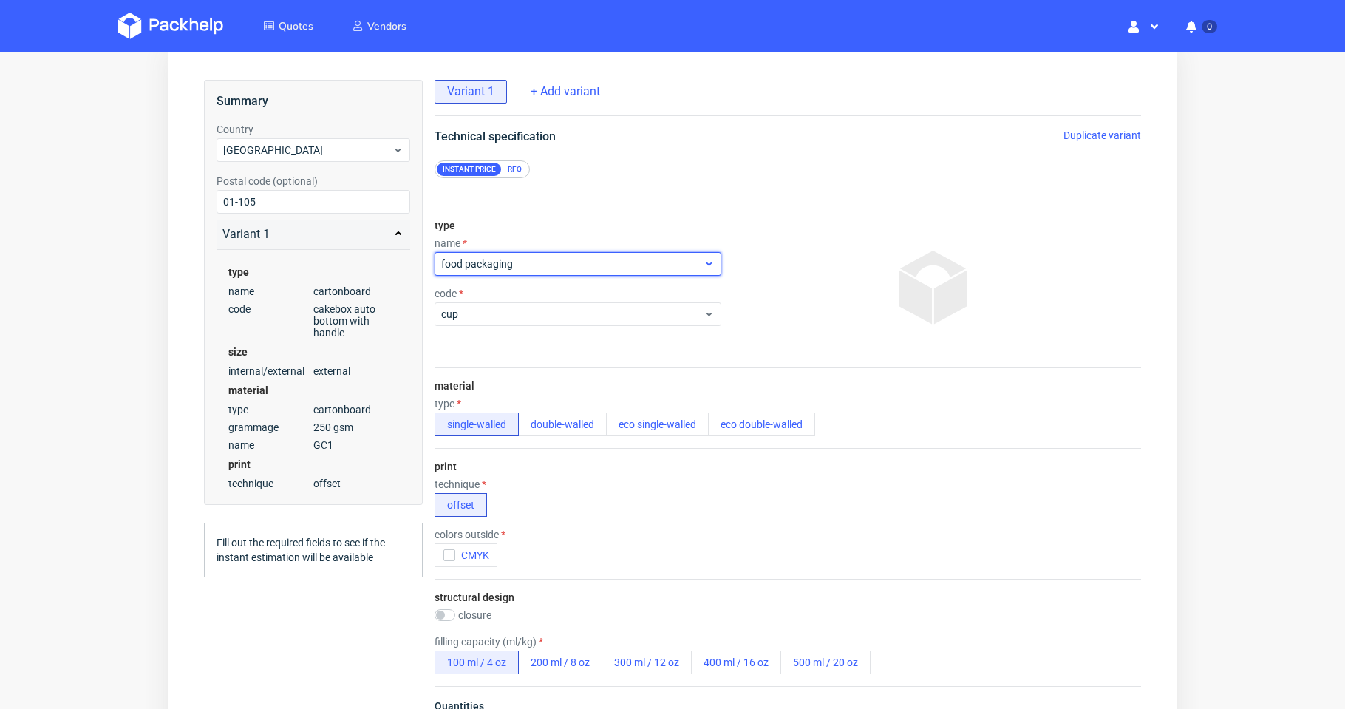
click at [633, 256] on span "food packaging" at bounding box center [572, 263] width 262 height 15
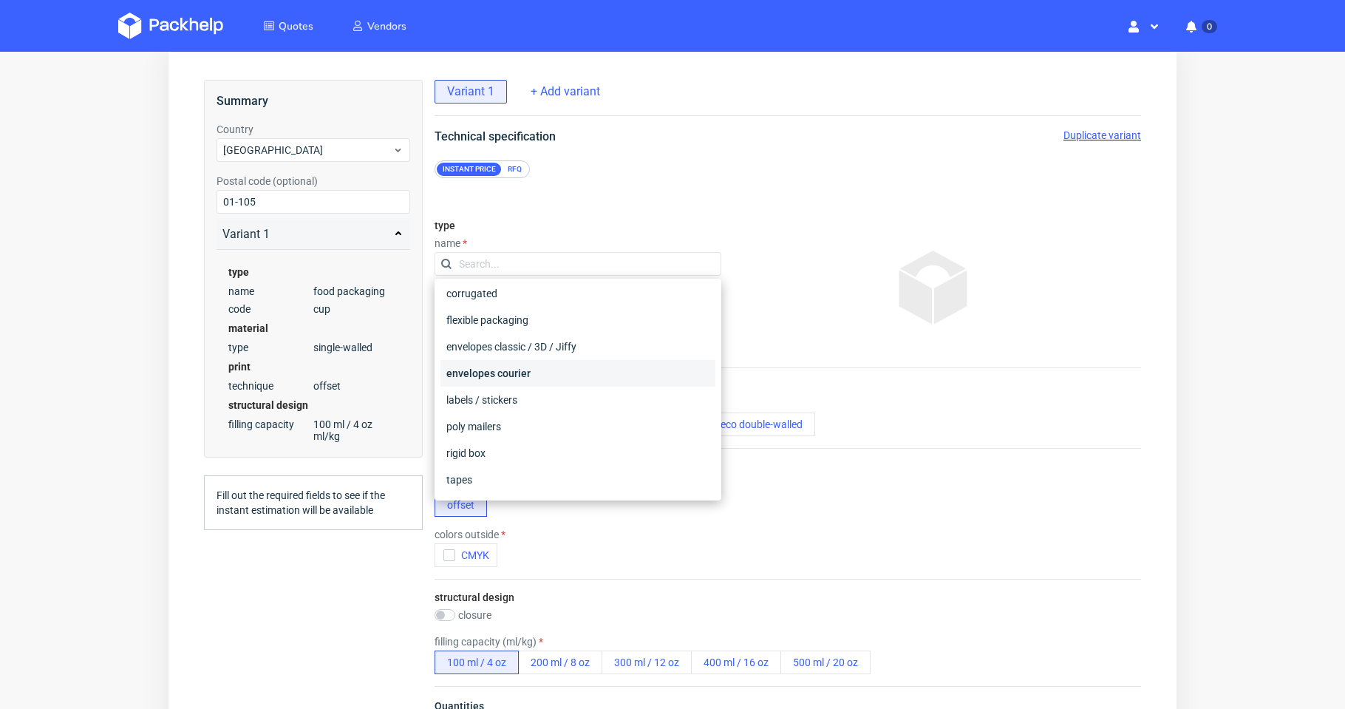
scroll to position [0, 0]
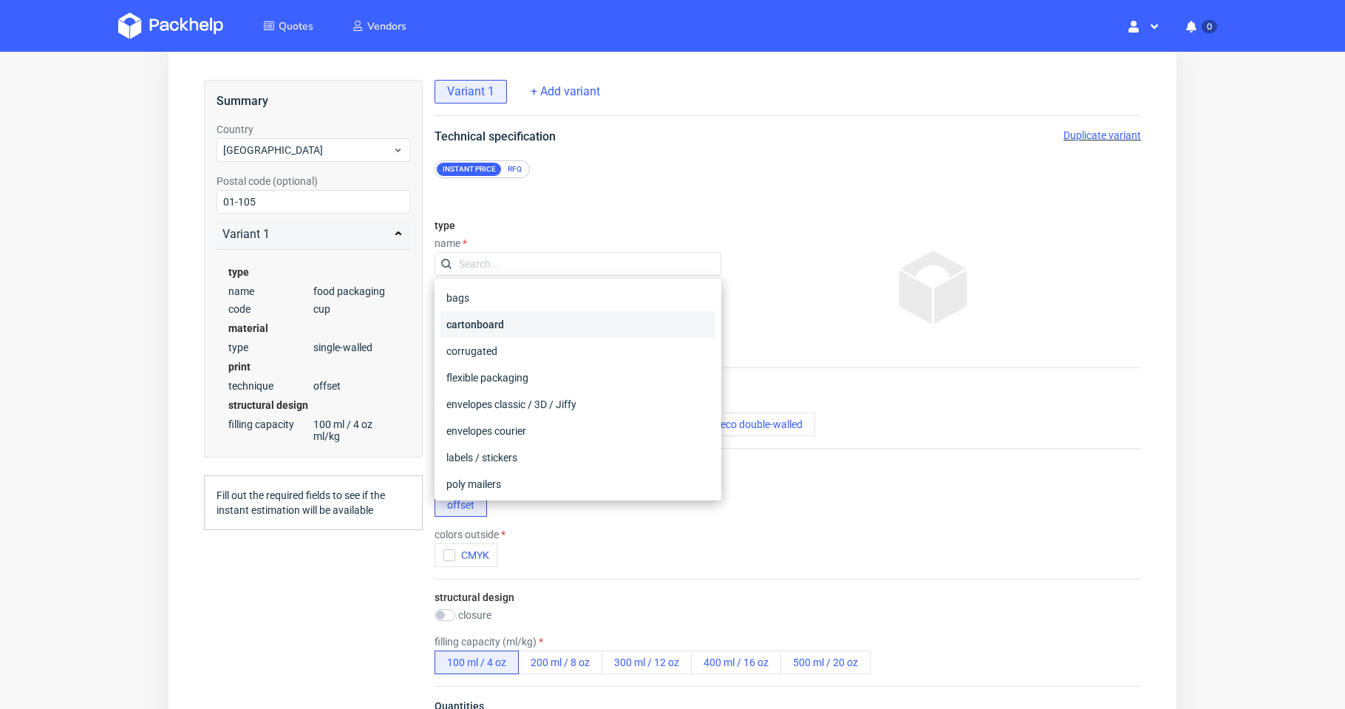
click at [560, 330] on div "cartonboard" at bounding box center [577, 324] width 275 height 27
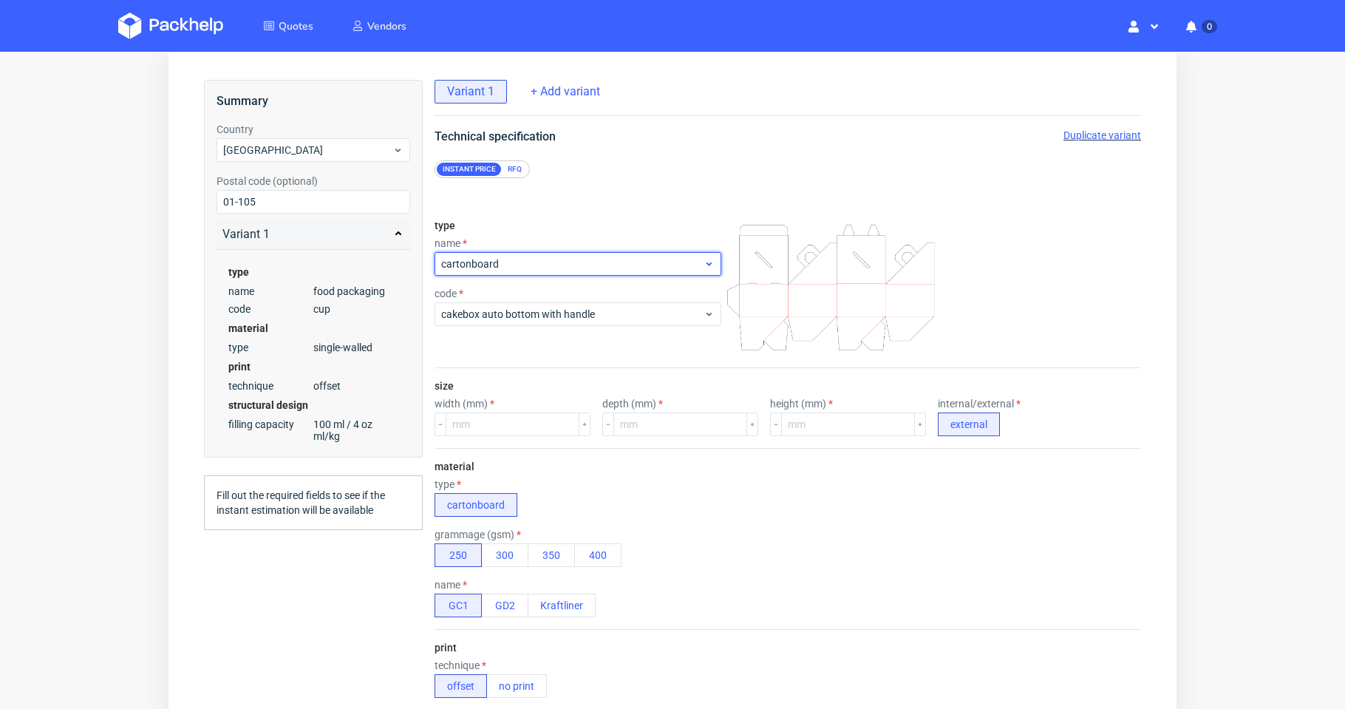
click at [597, 269] on span "cartonboard" at bounding box center [572, 263] width 262 height 15
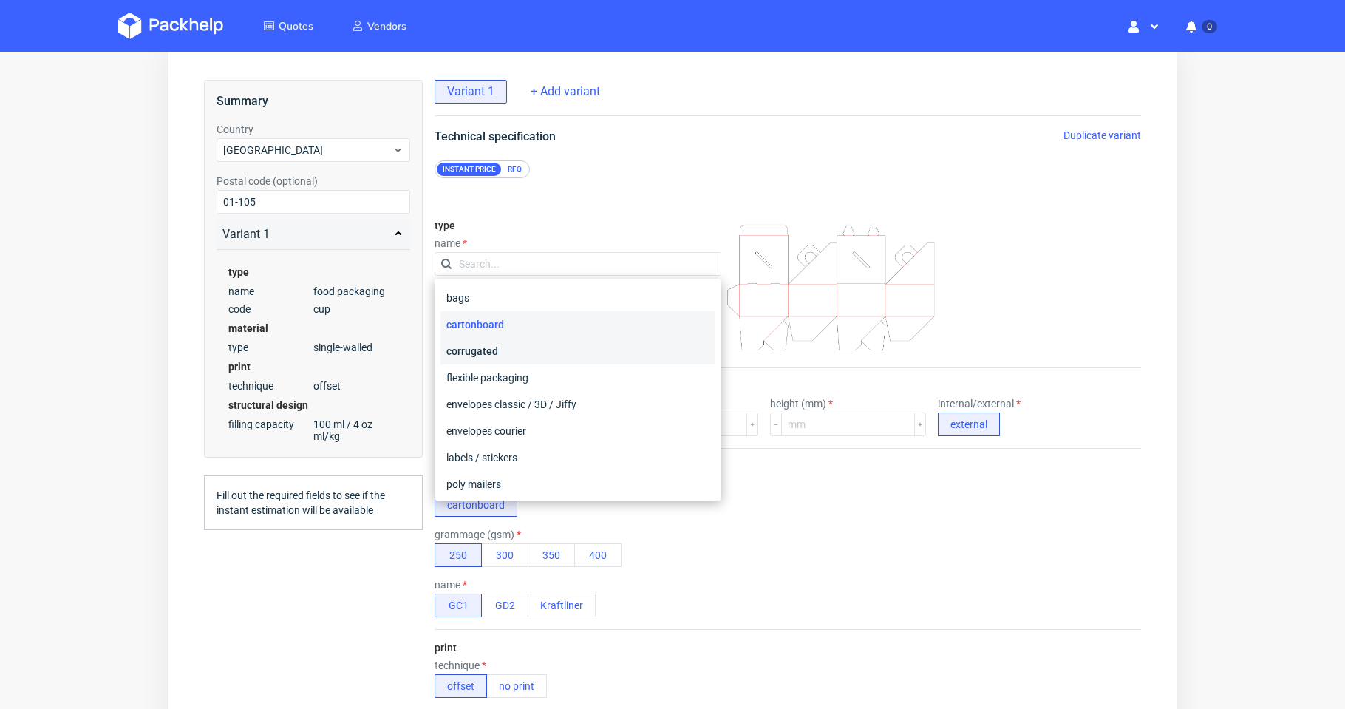
click at [534, 356] on div "corrugated" at bounding box center [577, 351] width 275 height 27
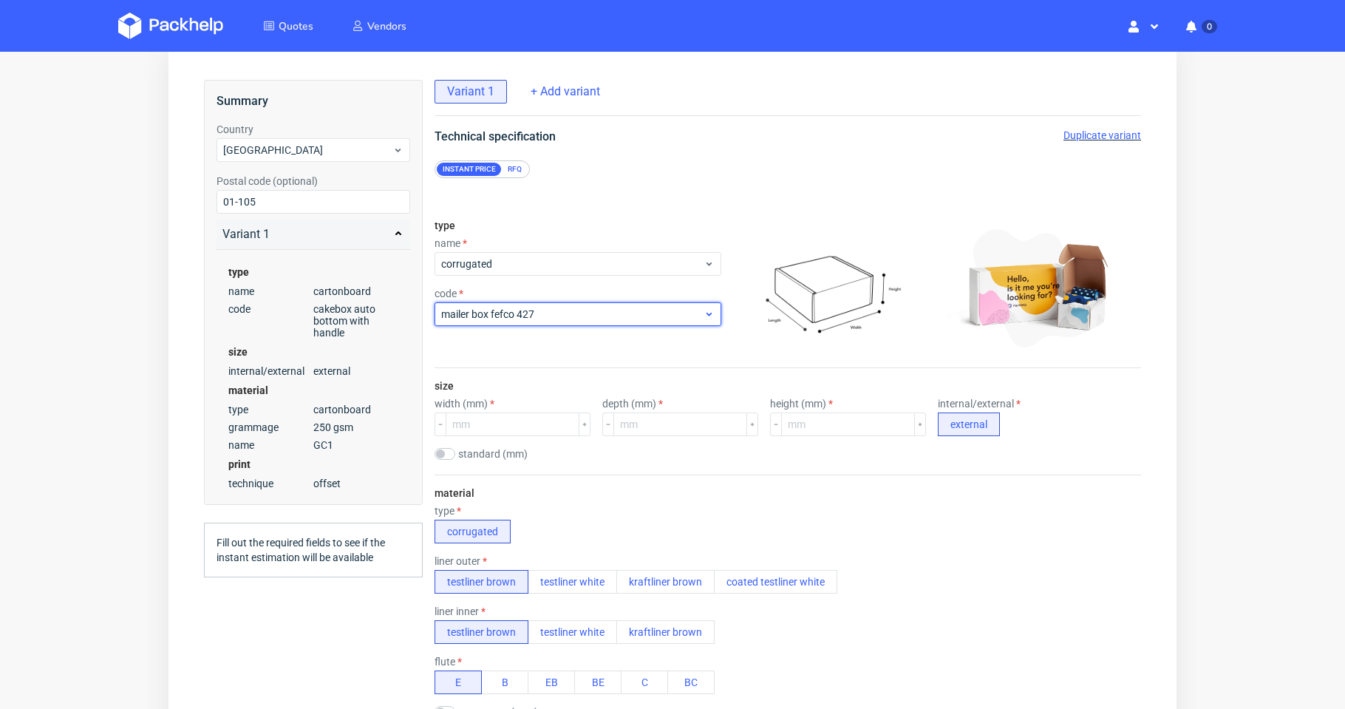
click at [669, 313] on span "mailer box fefco 427" at bounding box center [572, 314] width 262 height 15
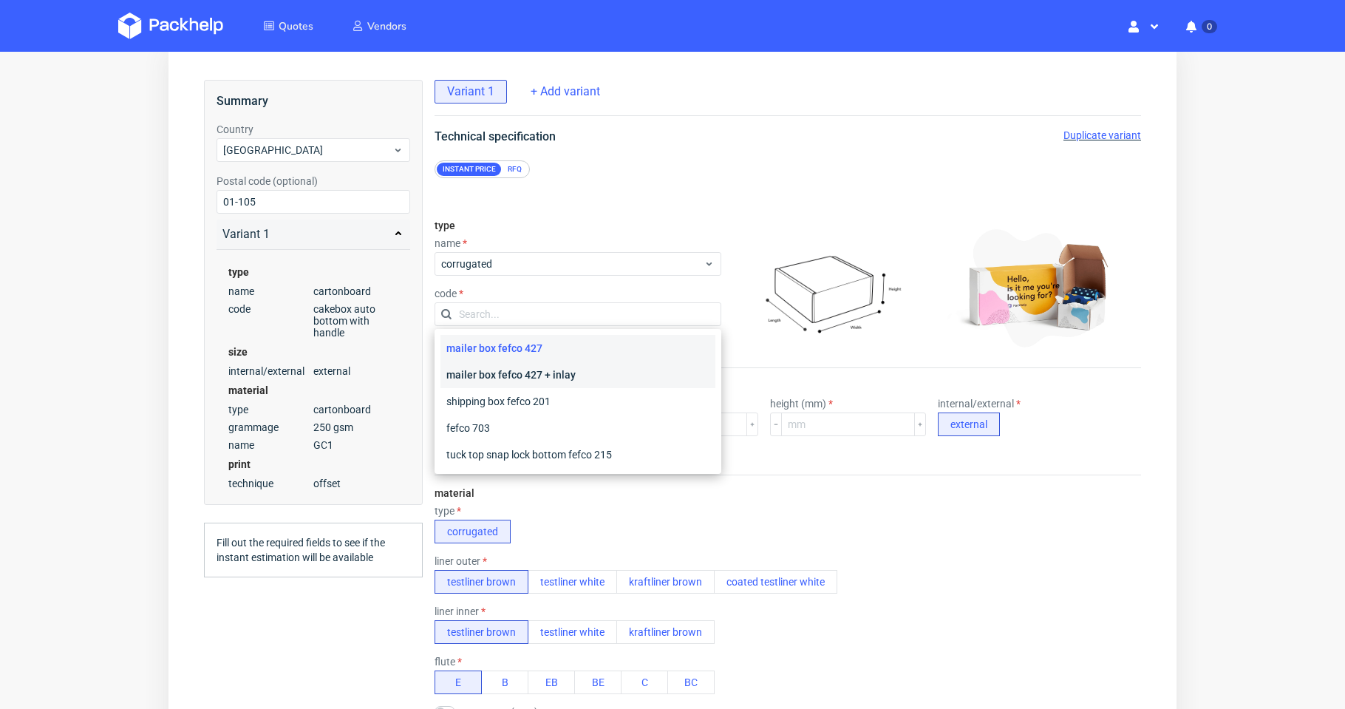
click at [630, 367] on div "mailer box fefco 427 + inlay" at bounding box center [577, 374] width 275 height 27
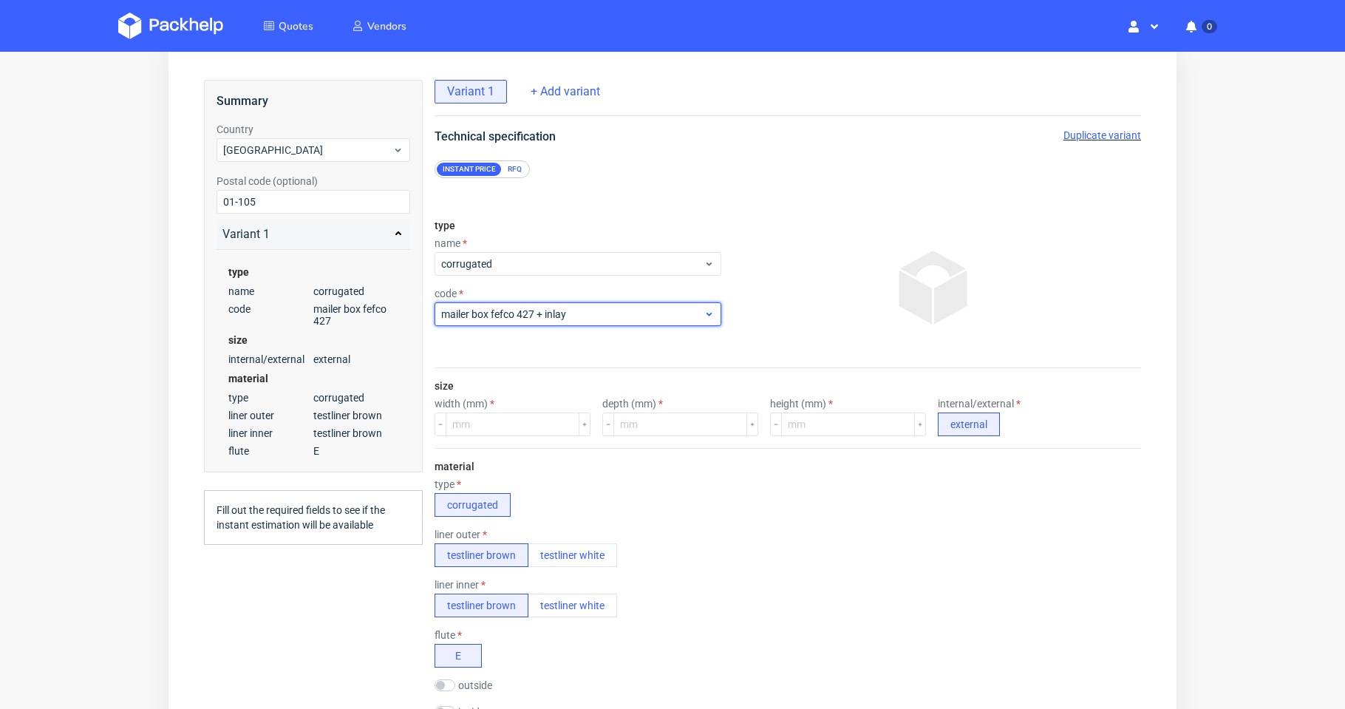
click at [679, 321] on span "mailer box fefco 427 + inlay" at bounding box center [572, 314] width 262 height 15
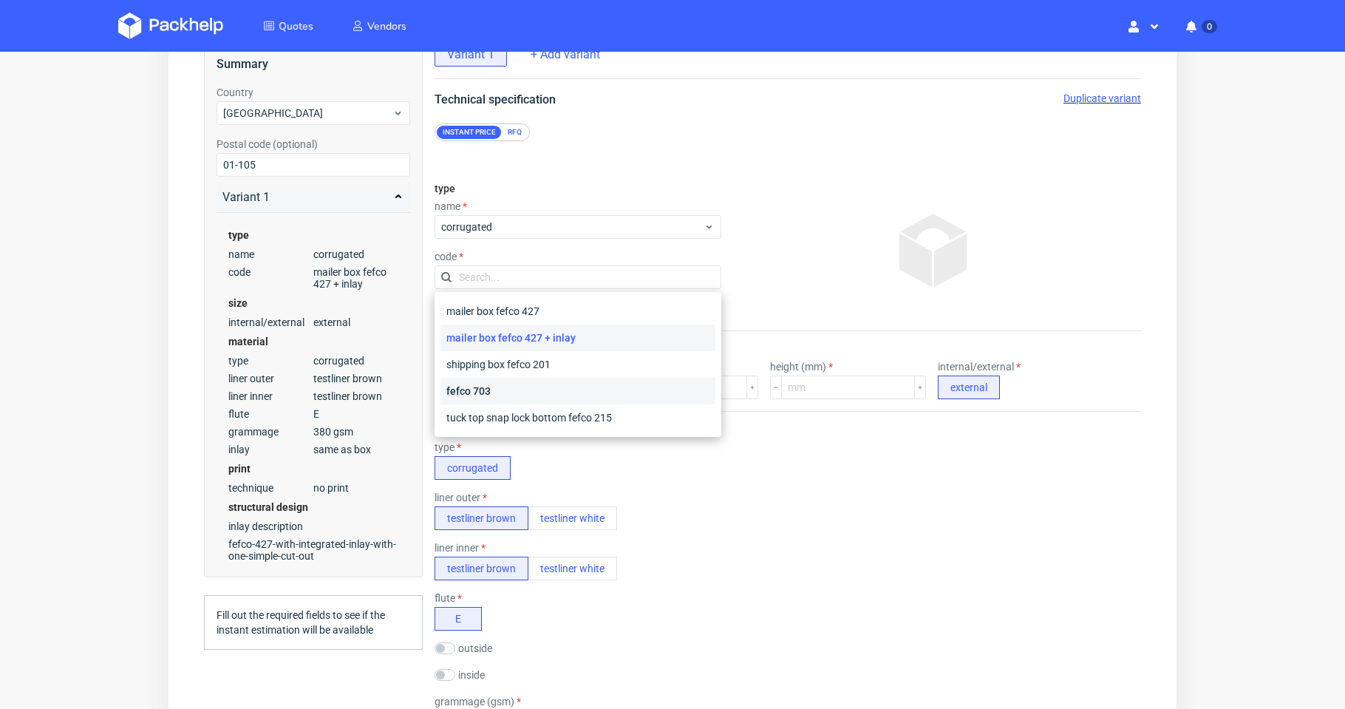
scroll to position [148, 0]
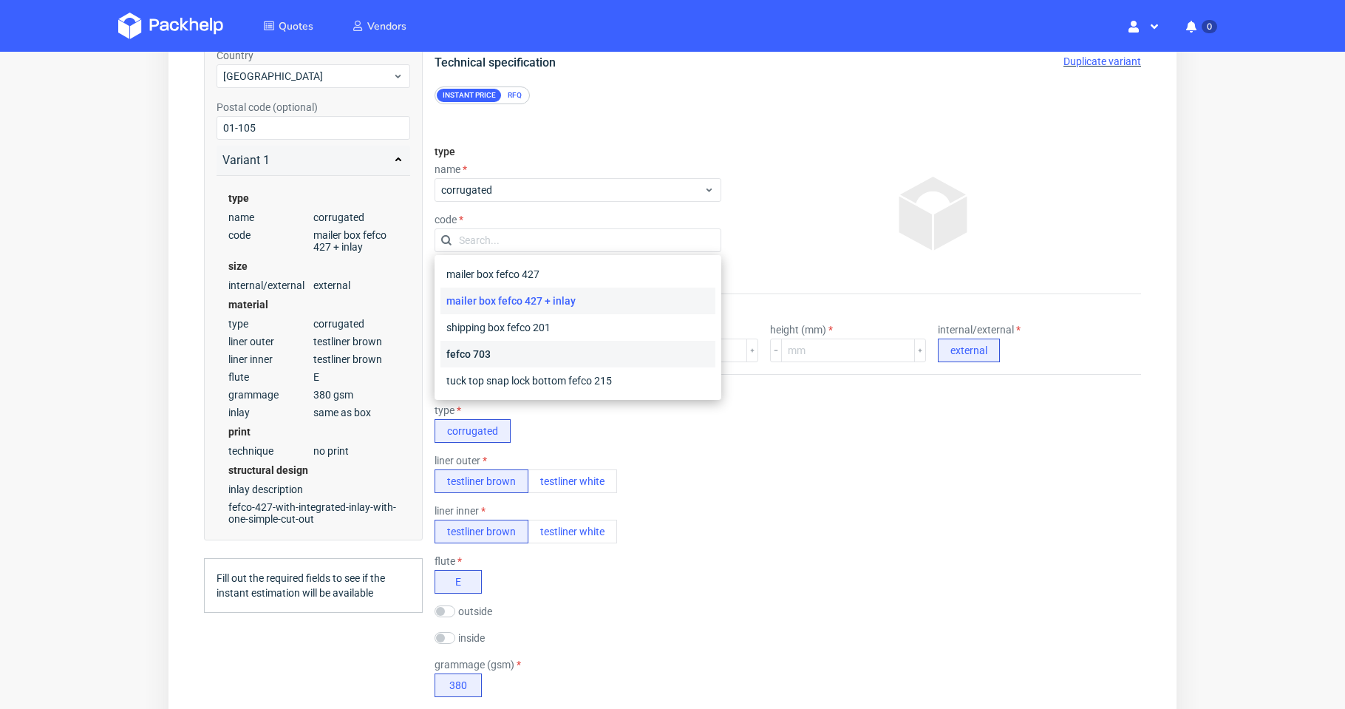
click at [607, 343] on div "fefco 703" at bounding box center [577, 354] width 275 height 27
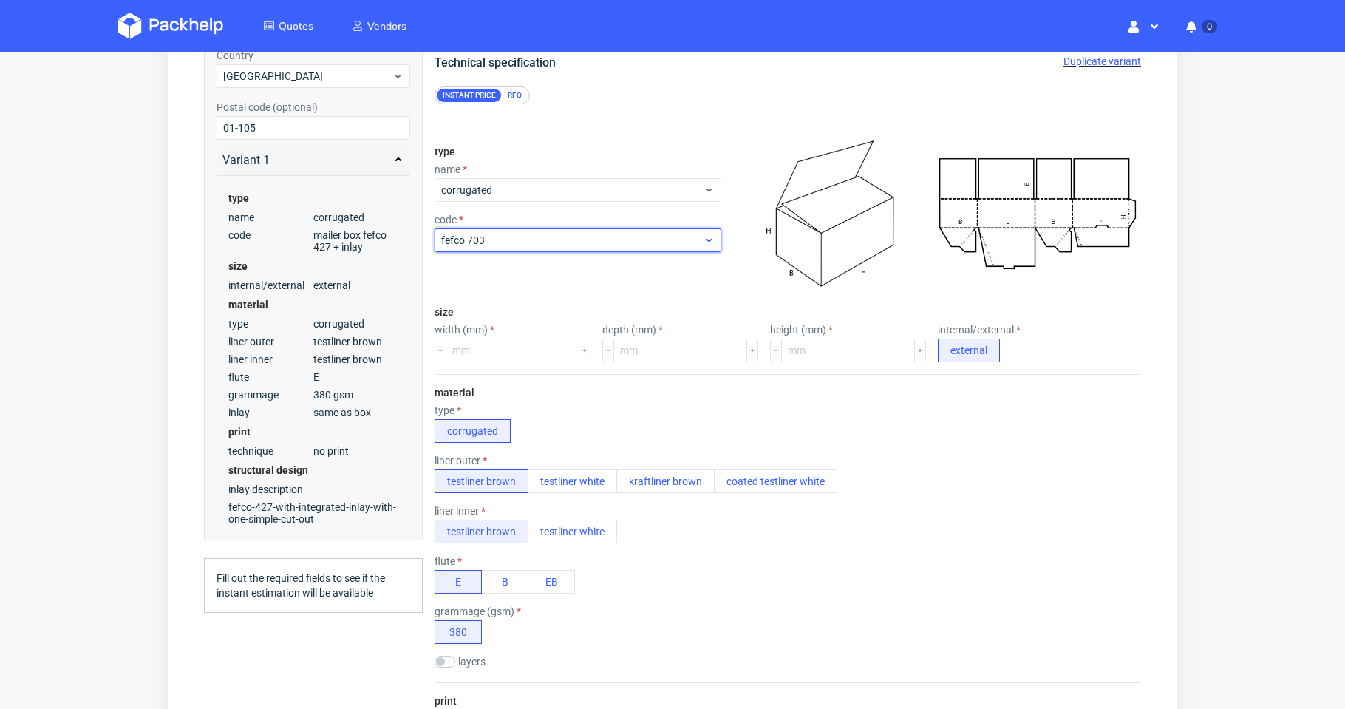
click at [635, 235] on span "fefco 703" at bounding box center [572, 240] width 262 height 15
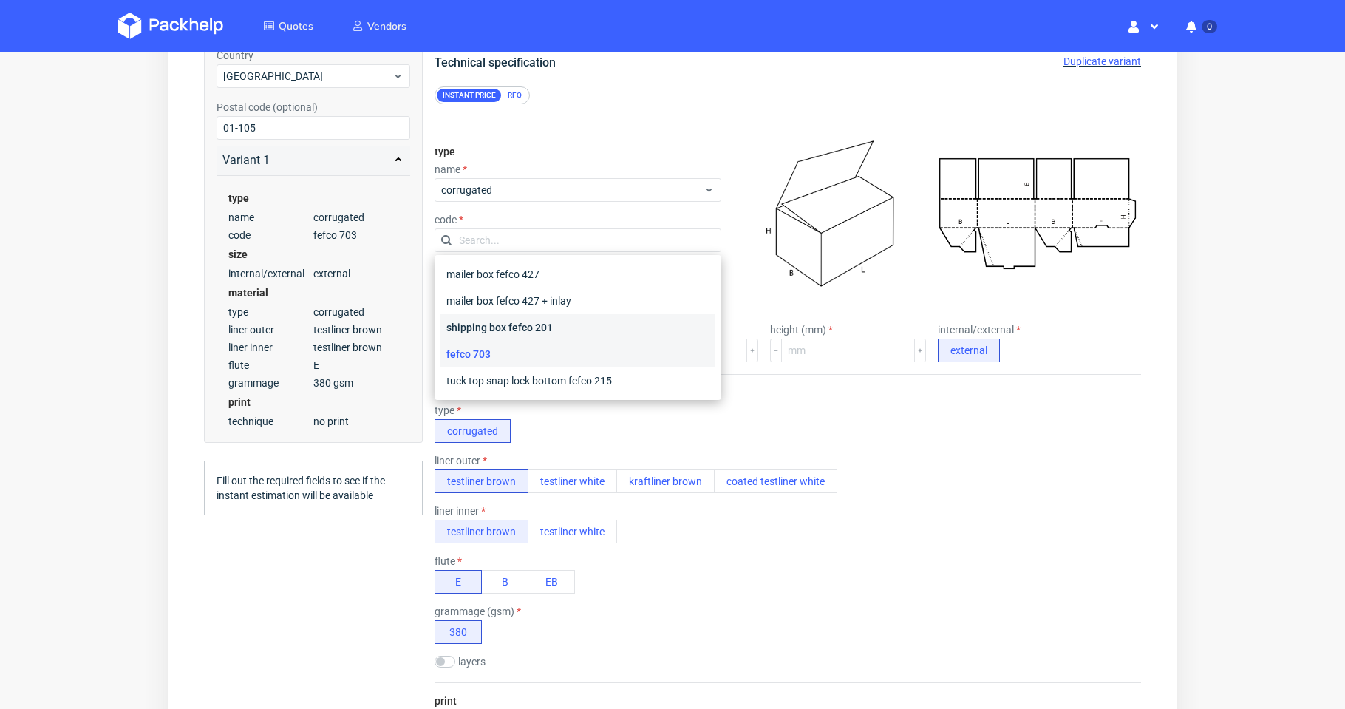
click at [575, 326] on div "shipping box fefco 201" at bounding box center [577, 327] width 275 height 27
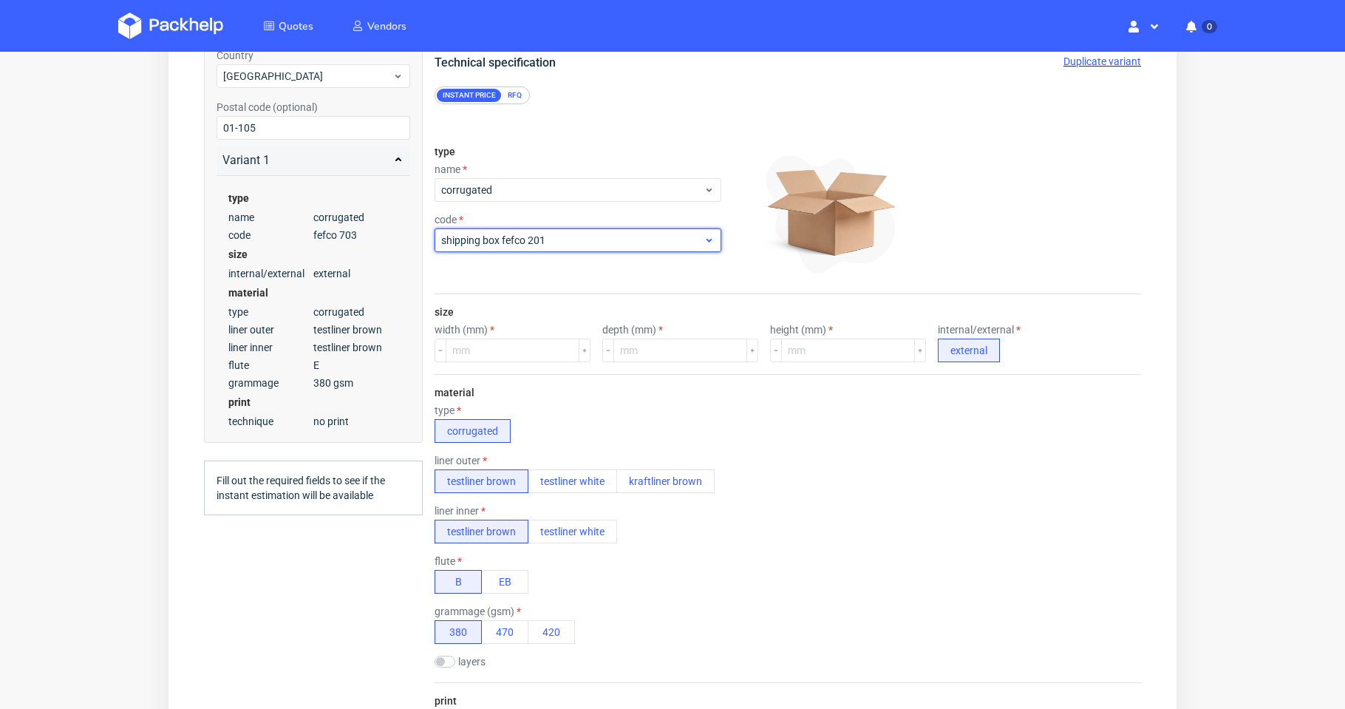
click at [630, 240] on span "shipping box fefco 201" at bounding box center [572, 240] width 262 height 15
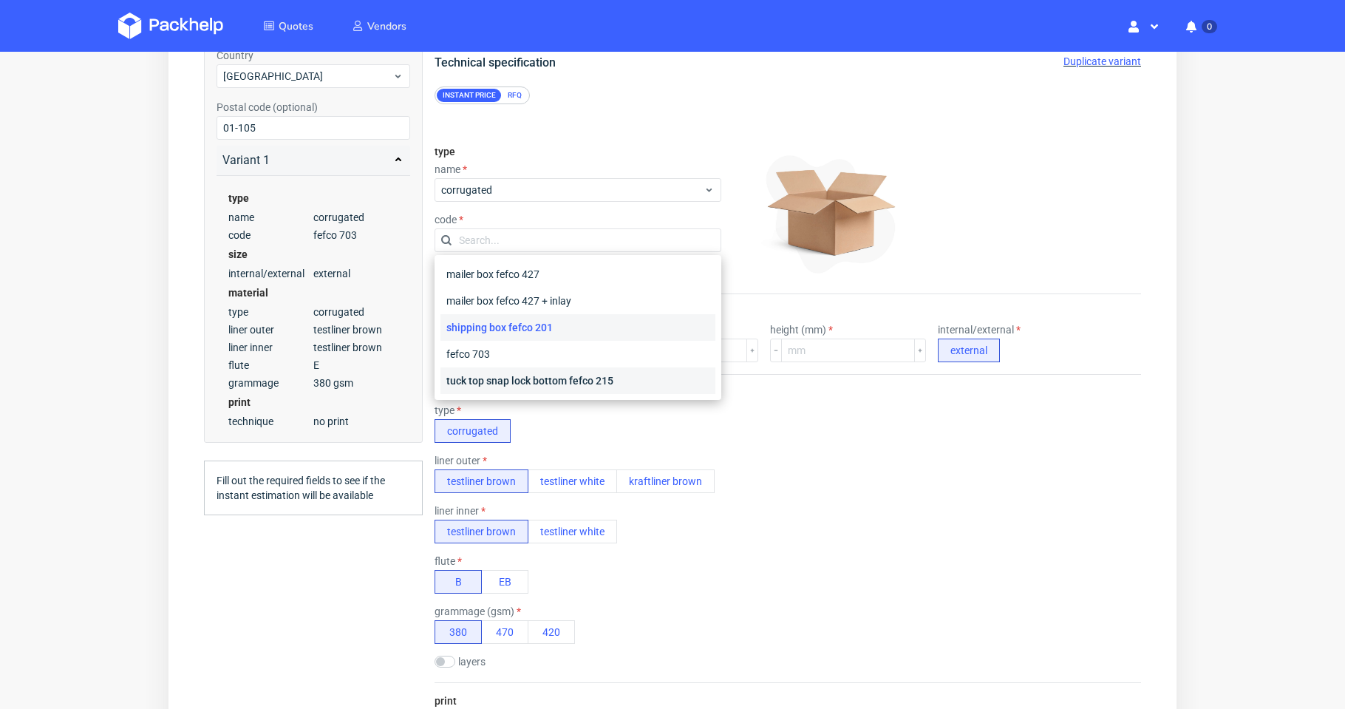
click at [560, 379] on div "tuck top snap lock bottom fefco 215" at bounding box center [577, 380] width 275 height 27
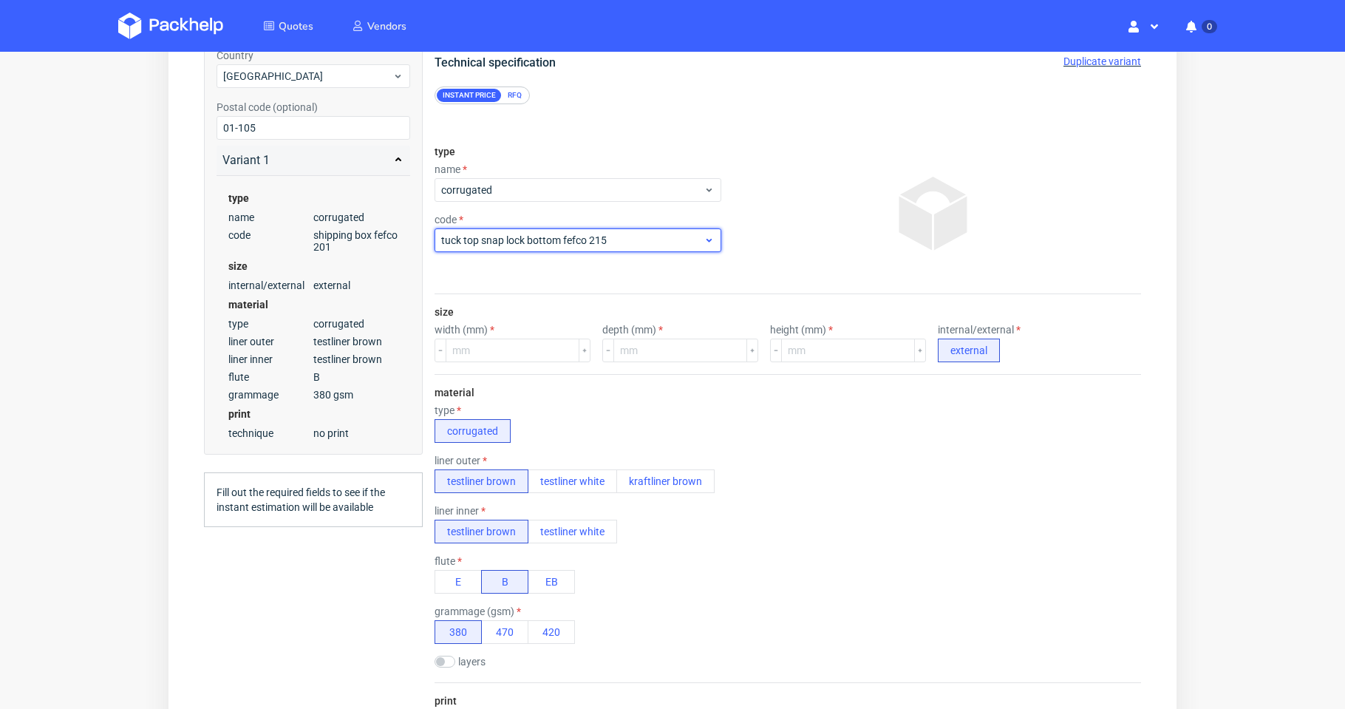
click at [616, 238] on span "tuck top snap lock bottom fefco 215" at bounding box center [572, 240] width 262 height 15
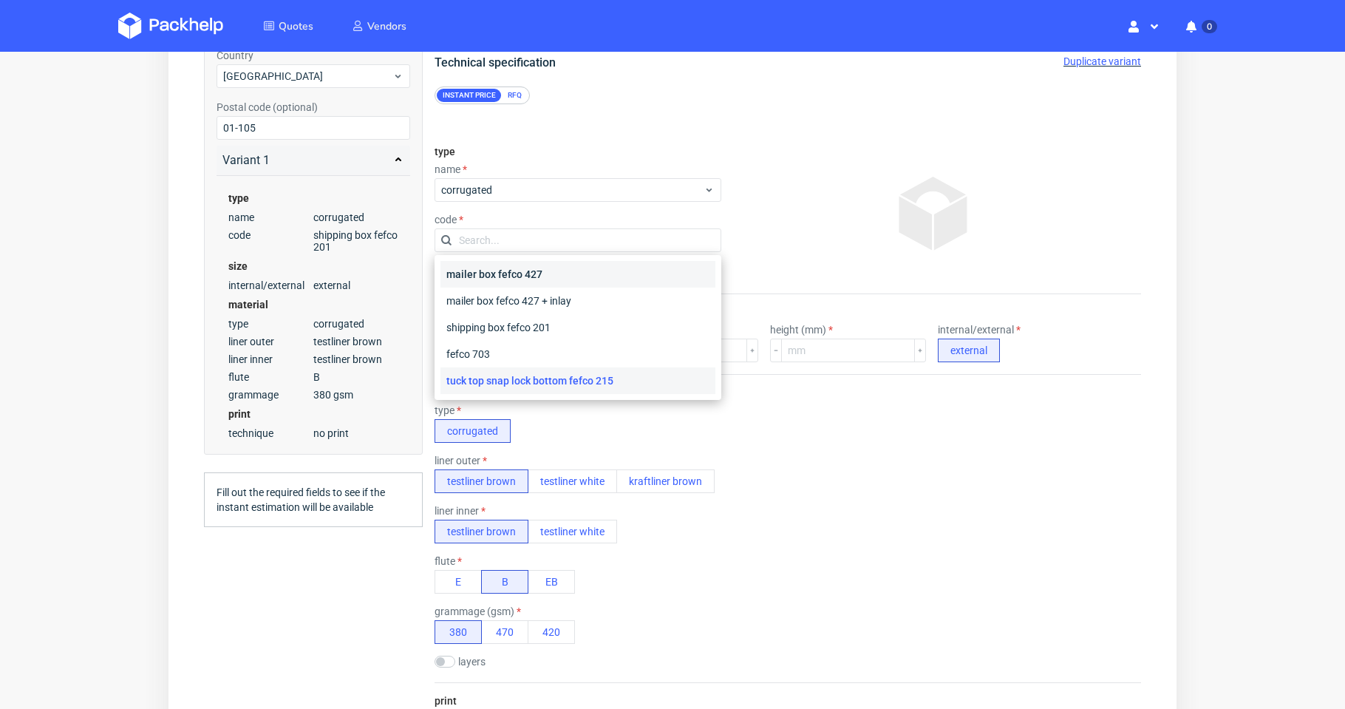
click at [571, 278] on div "mailer box fefco 427" at bounding box center [577, 274] width 275 height 27
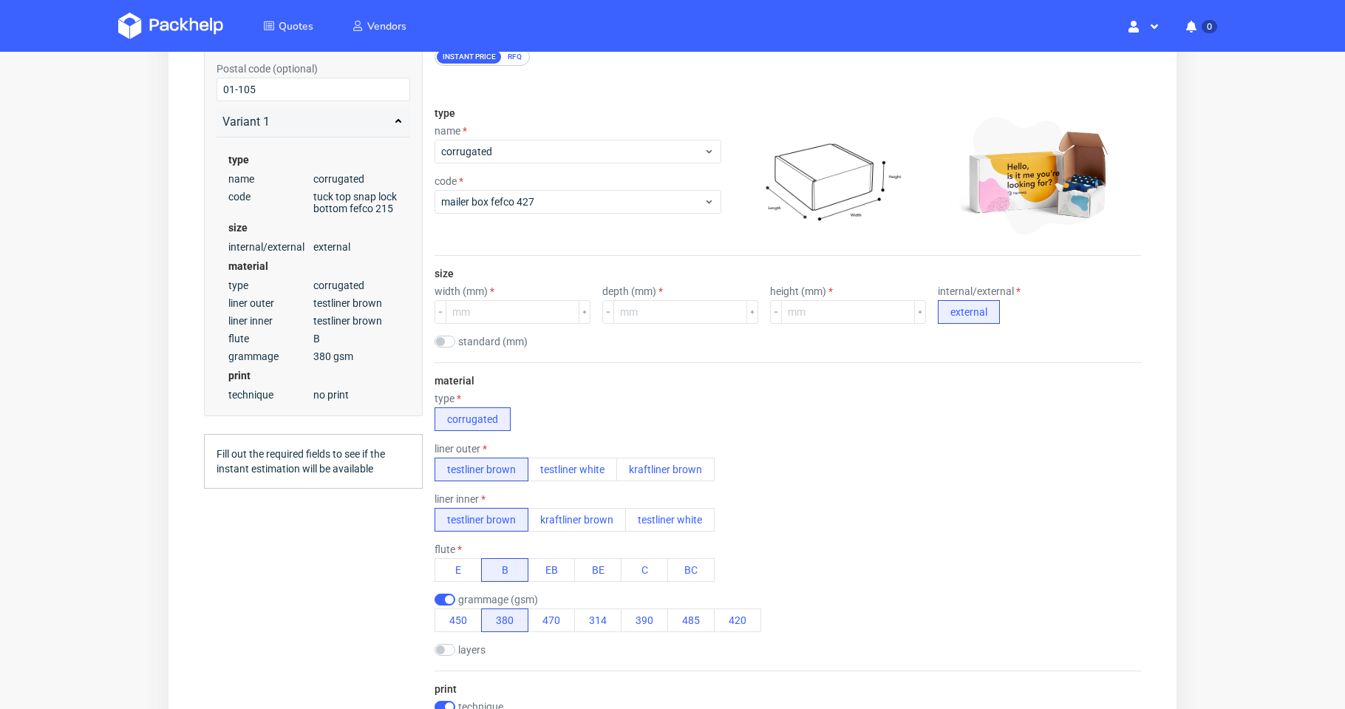
scroll to position [222, 0]
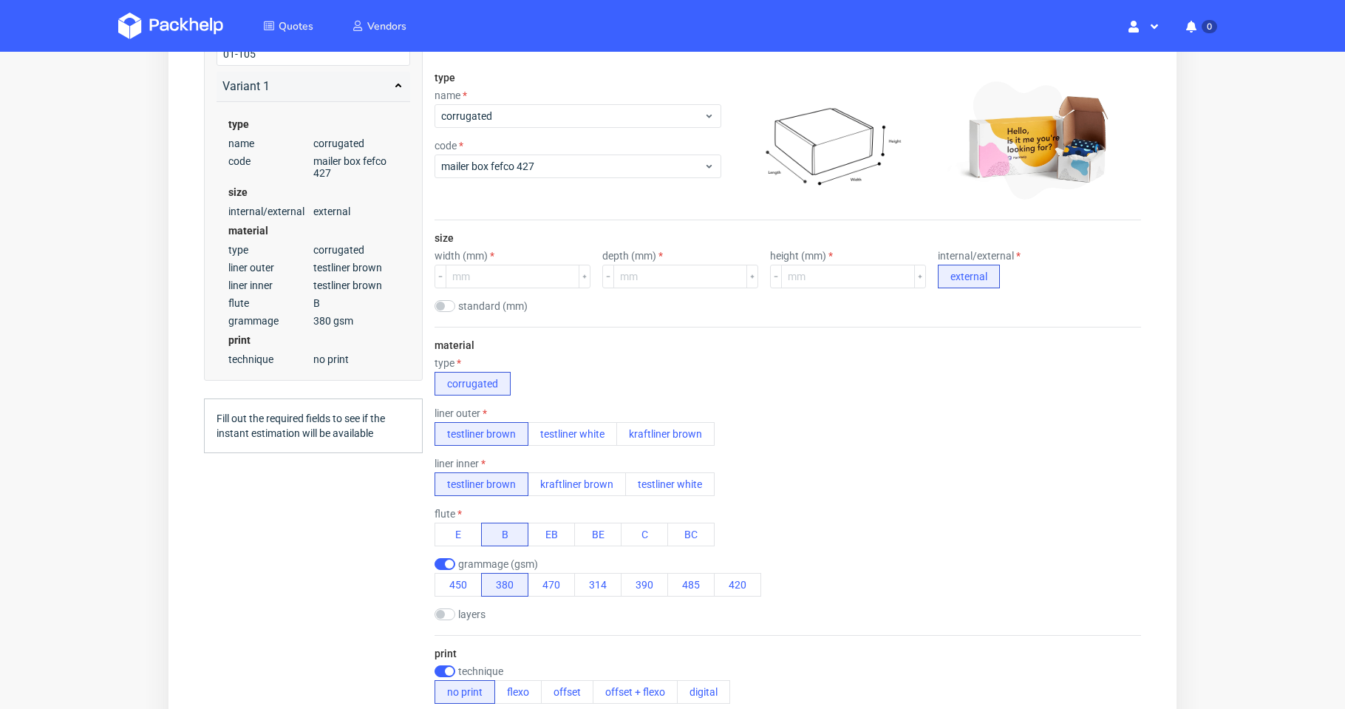
click at [478, 309] on label "standard (mm)" at bounding box center [492, 306] width 69 height 12
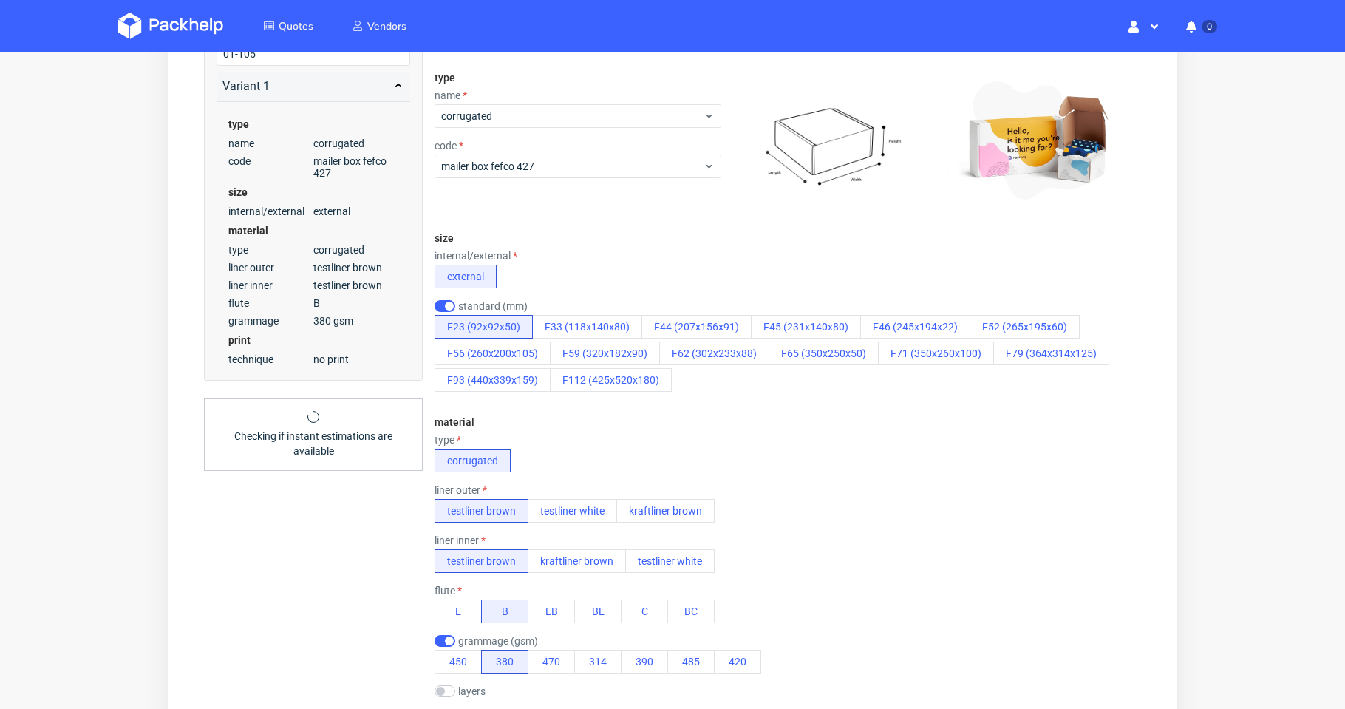
click at [478, 305] on label "standard (mm)" at bounding box center [492, 306] width 69 height 12
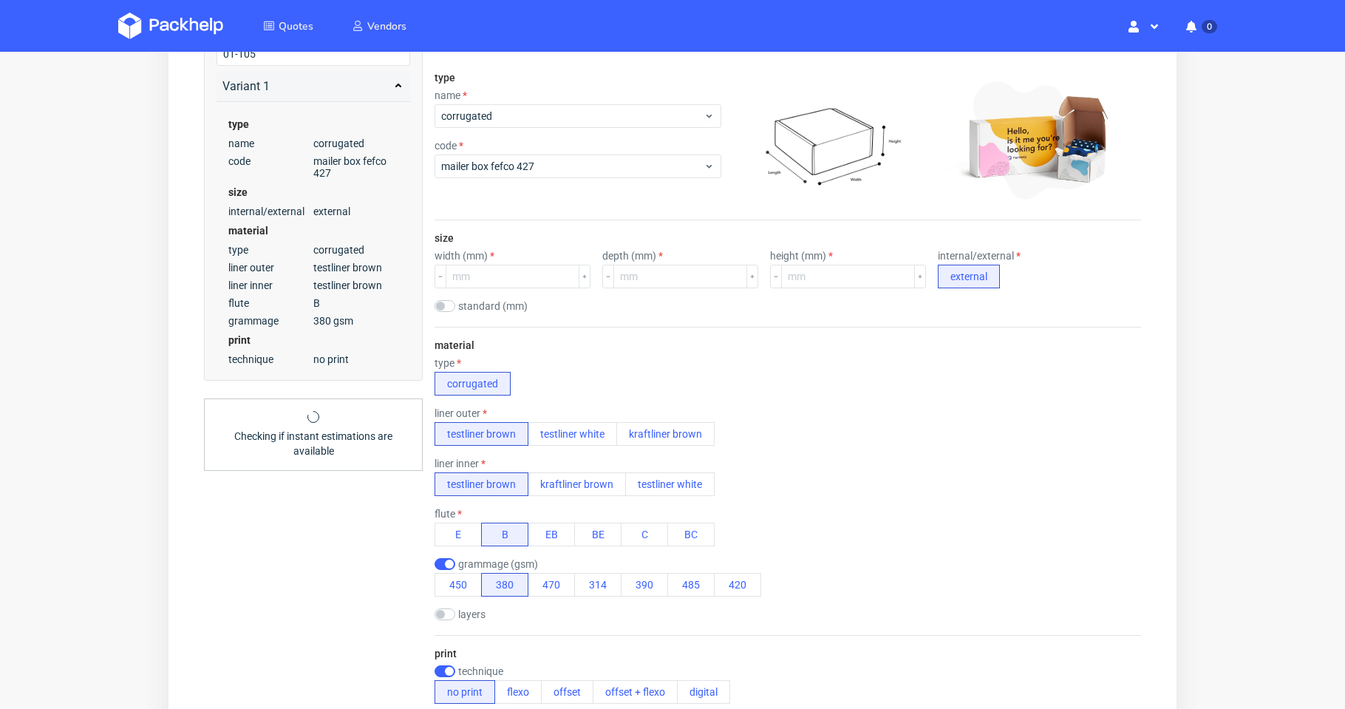
click at [478, 305] on label "standard (mm)" at bounding box center [492, 306] width 69 height 12
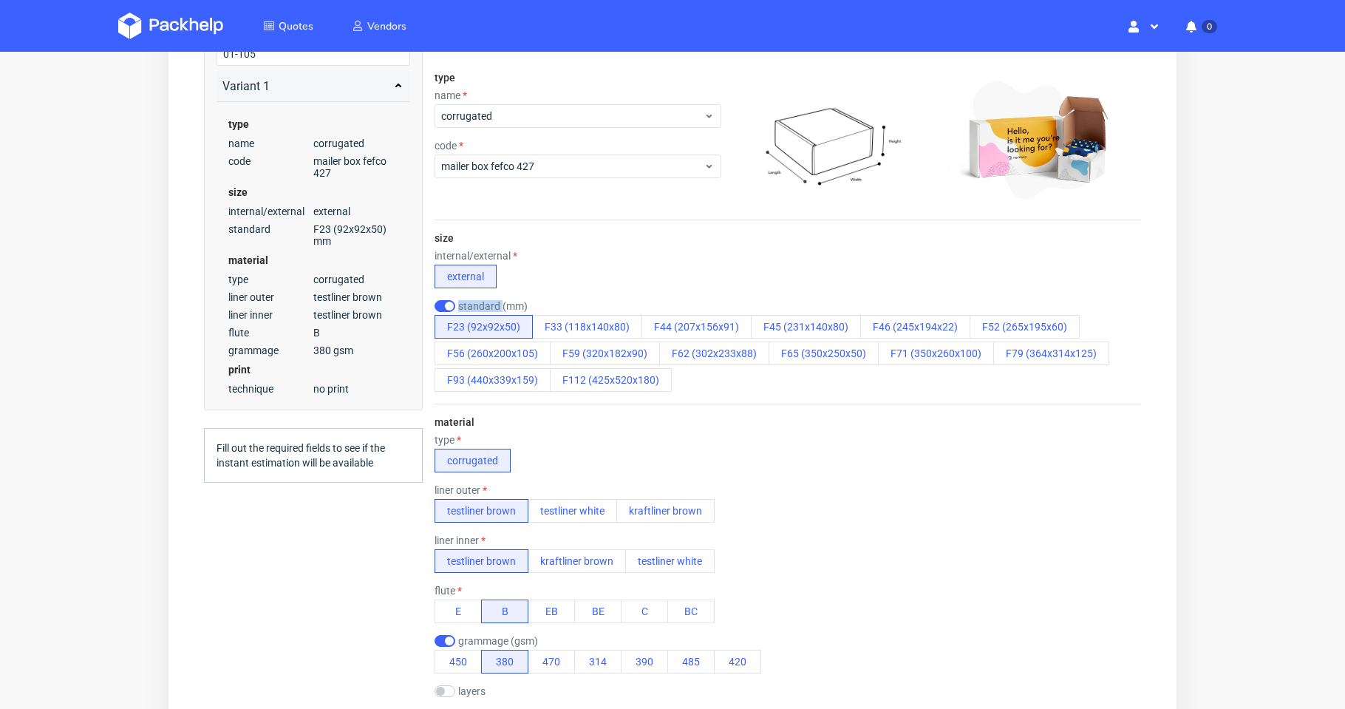
click at [488, 306] on label "standard (mm)" at bounding box center [492, 306] width 69 height 12
checkbox input "false"
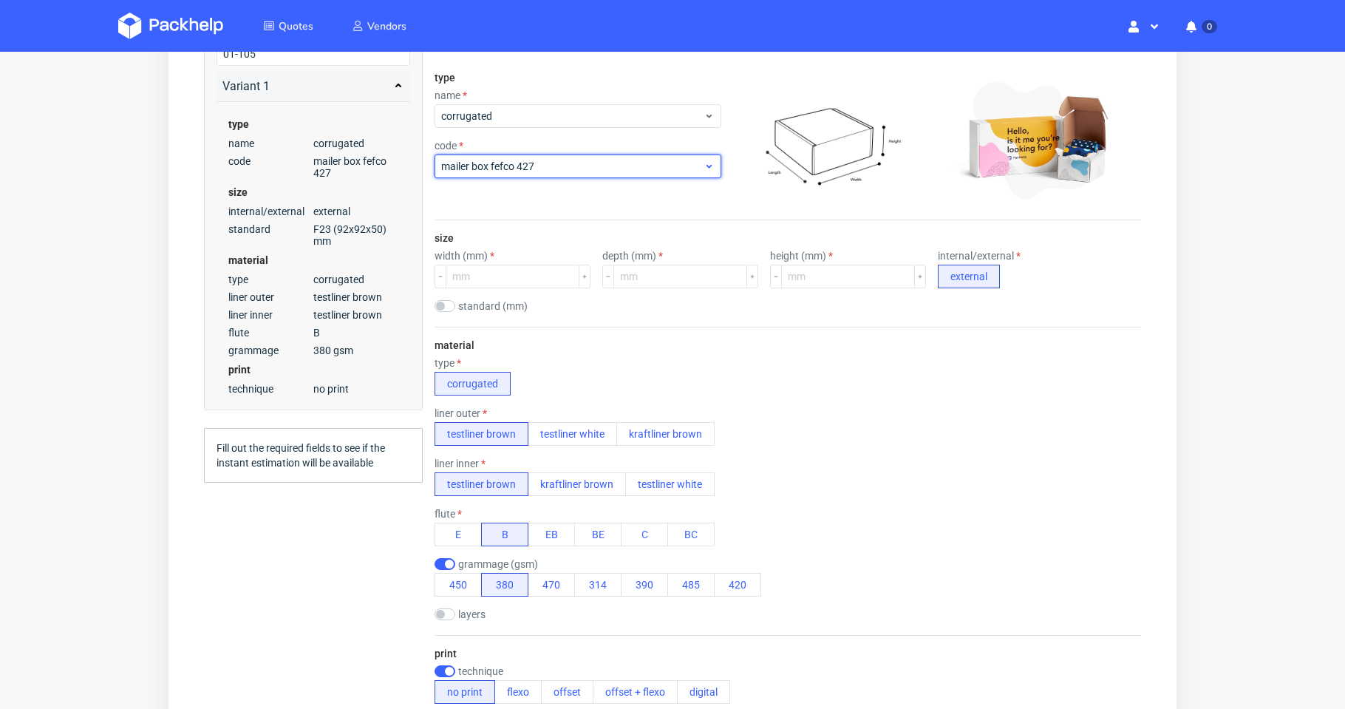
click at [547, 160] on span "mailer box fefco 427" at bounding box center [572, 166] width 262 height 15
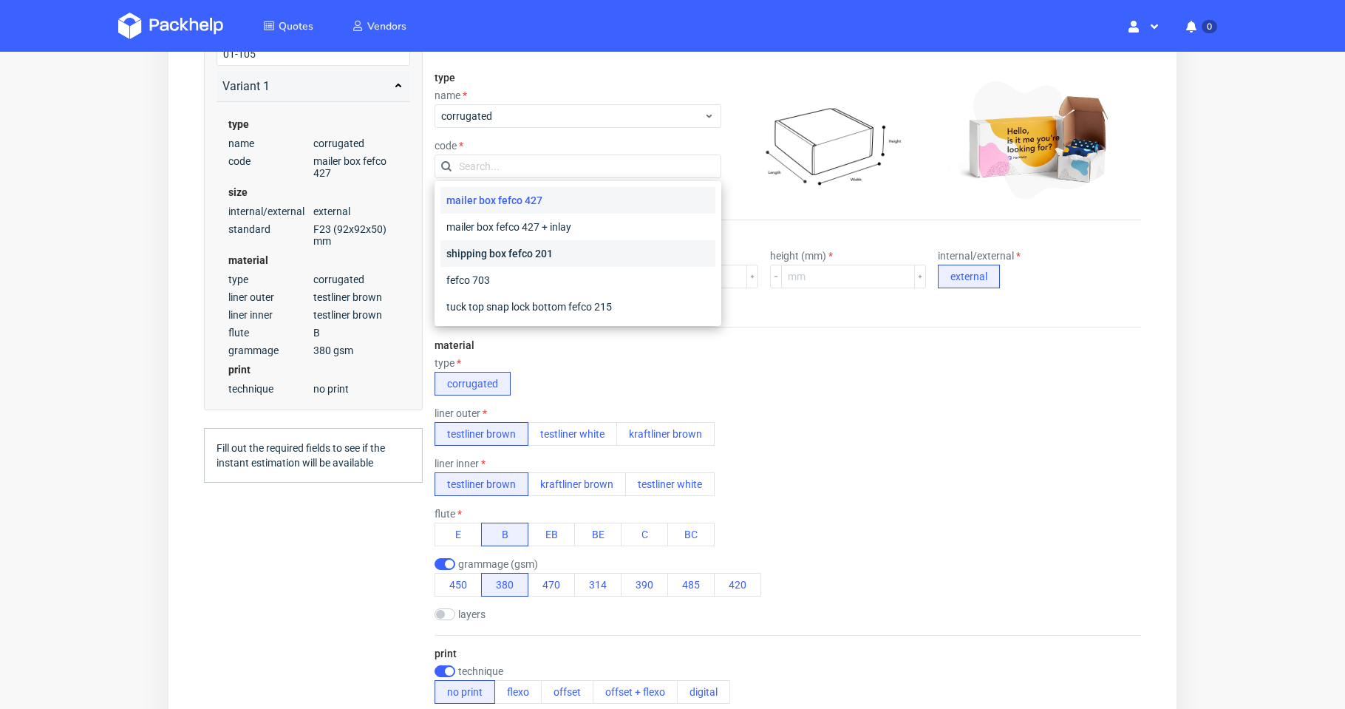
click at [543, 247] on div "shipping box fefco 201" at bounding box center [577, 253] width 275 height 27
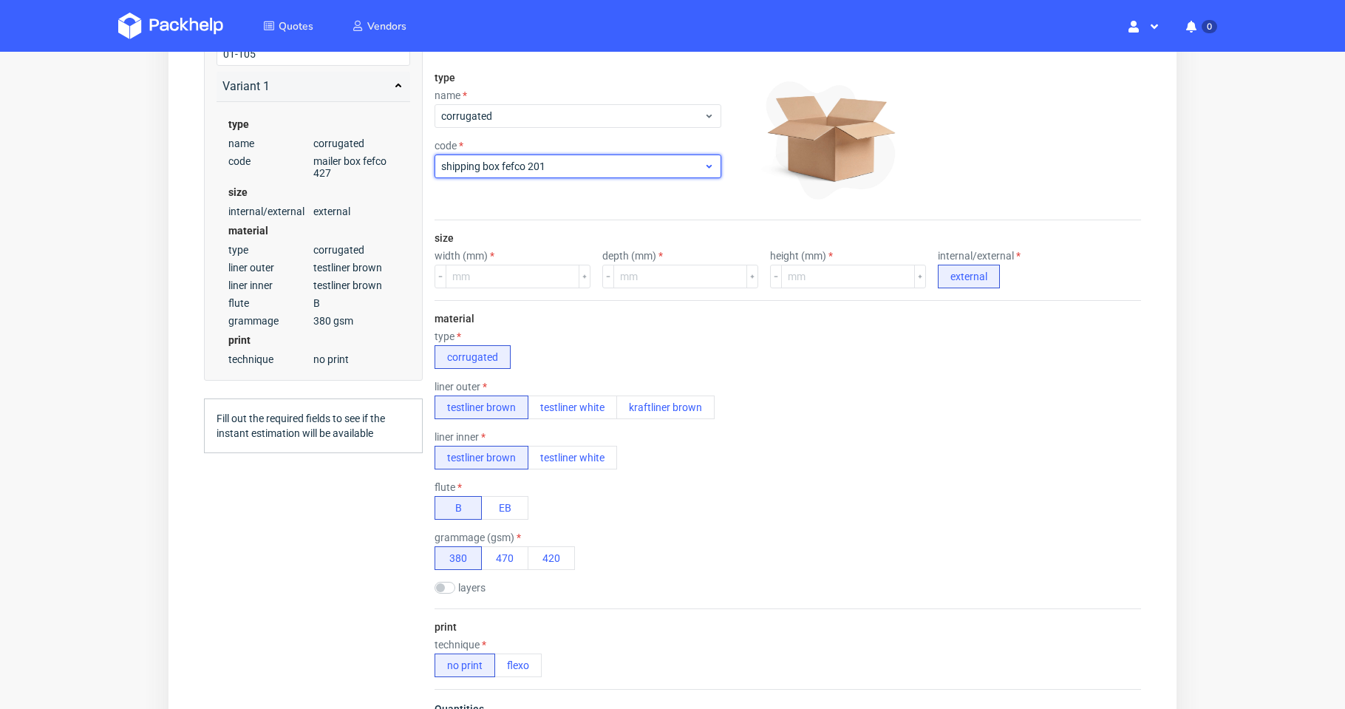
click at [518, 166] on span "shipping box fefco 201" at bounding box center [572, 166] width 262 height 15
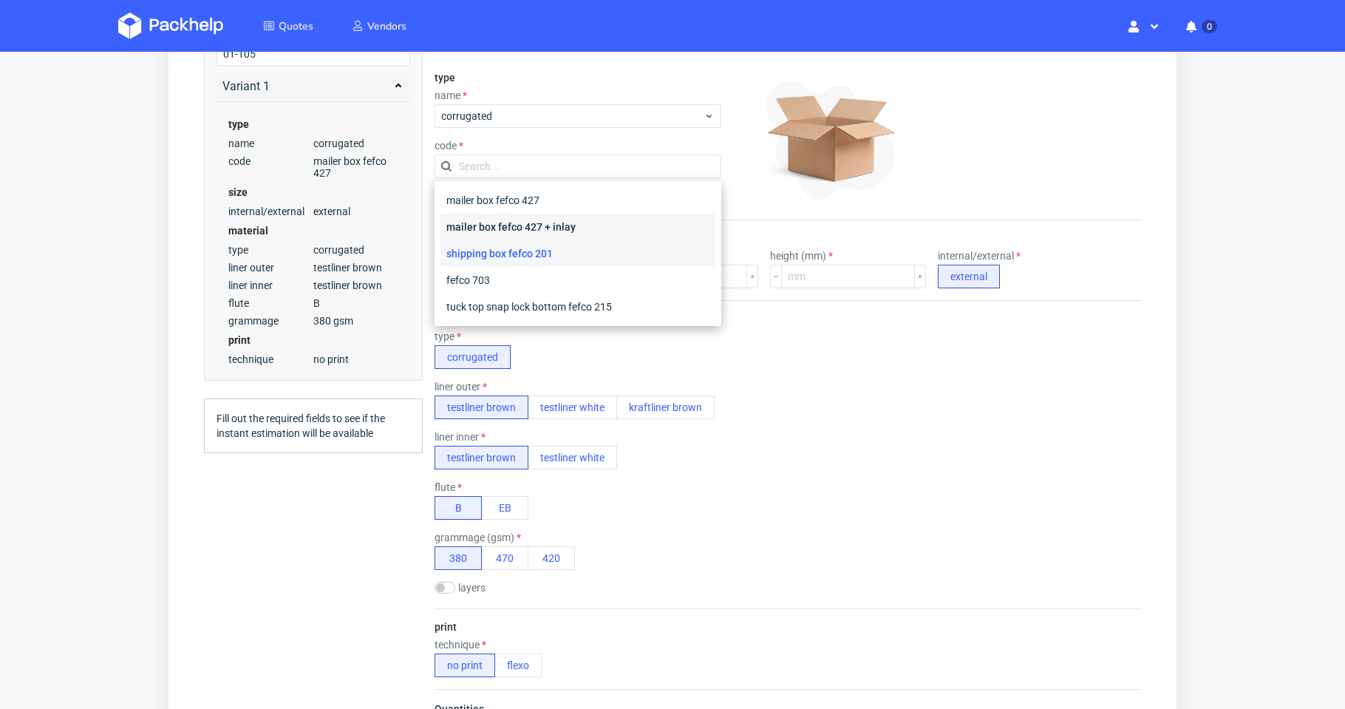
click at [520, 228] on div "mailer box fefco 427 + inlay" at bounding box center [577, 227] width 275 height 27
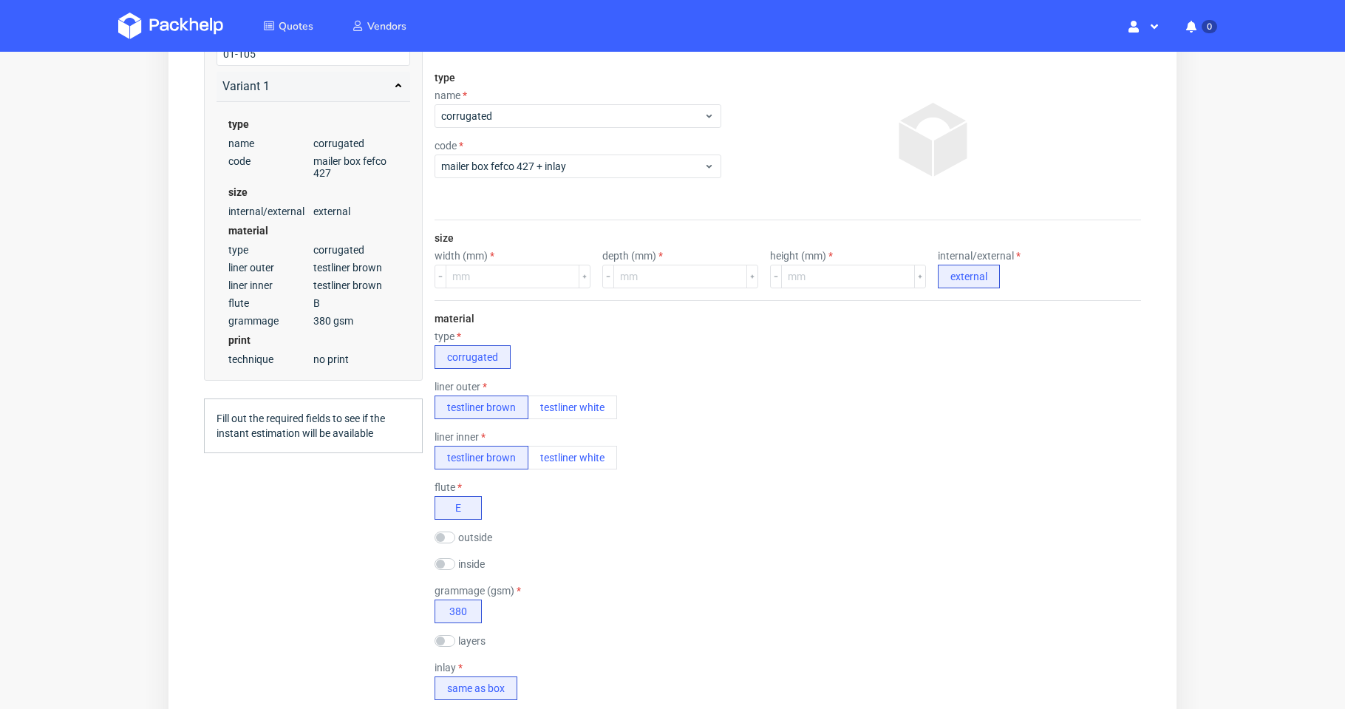
click at [541, 148] on div "code" at bounding box center [577, 146] width 287 height 12
click at [546, 163] on span "mailer box fefco 427 + inlay" at bounding box center [572, 166] width 262 height 15
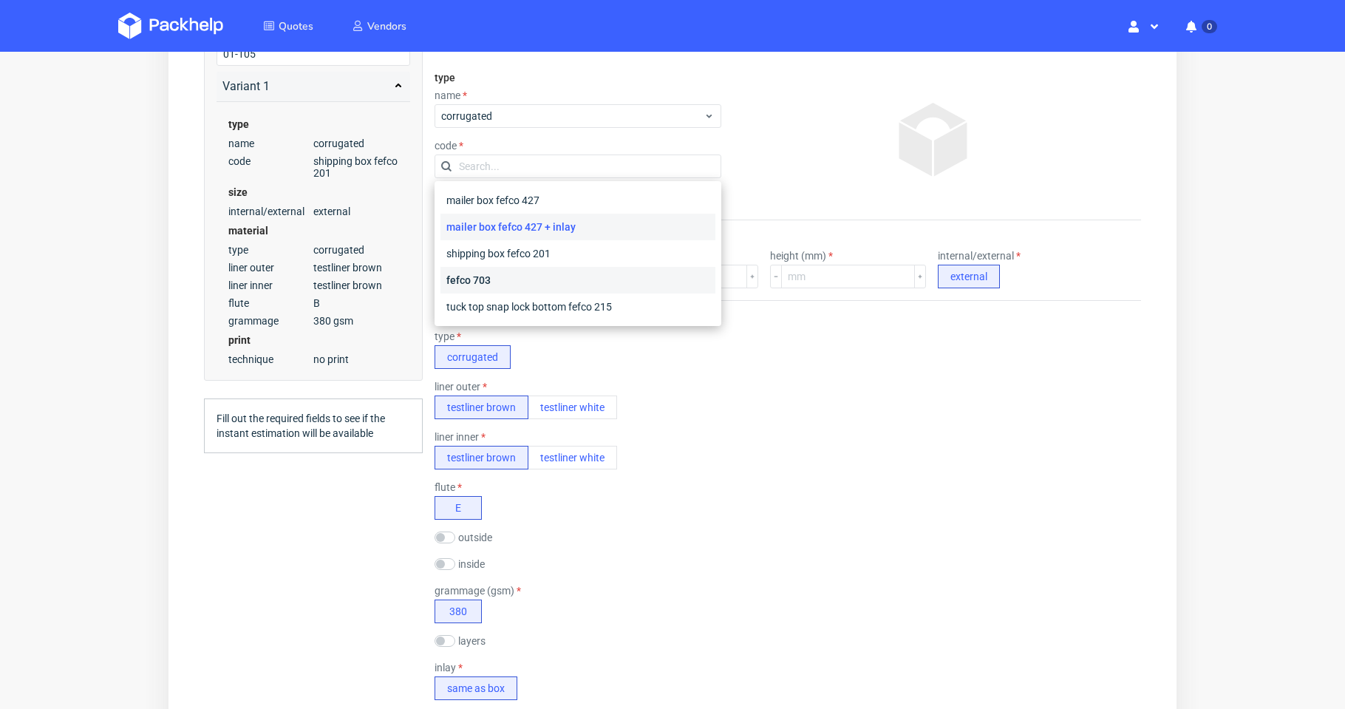
click at [508, 278] on div "fefco 703" at bounding box center [577, 280] width 275 height 27
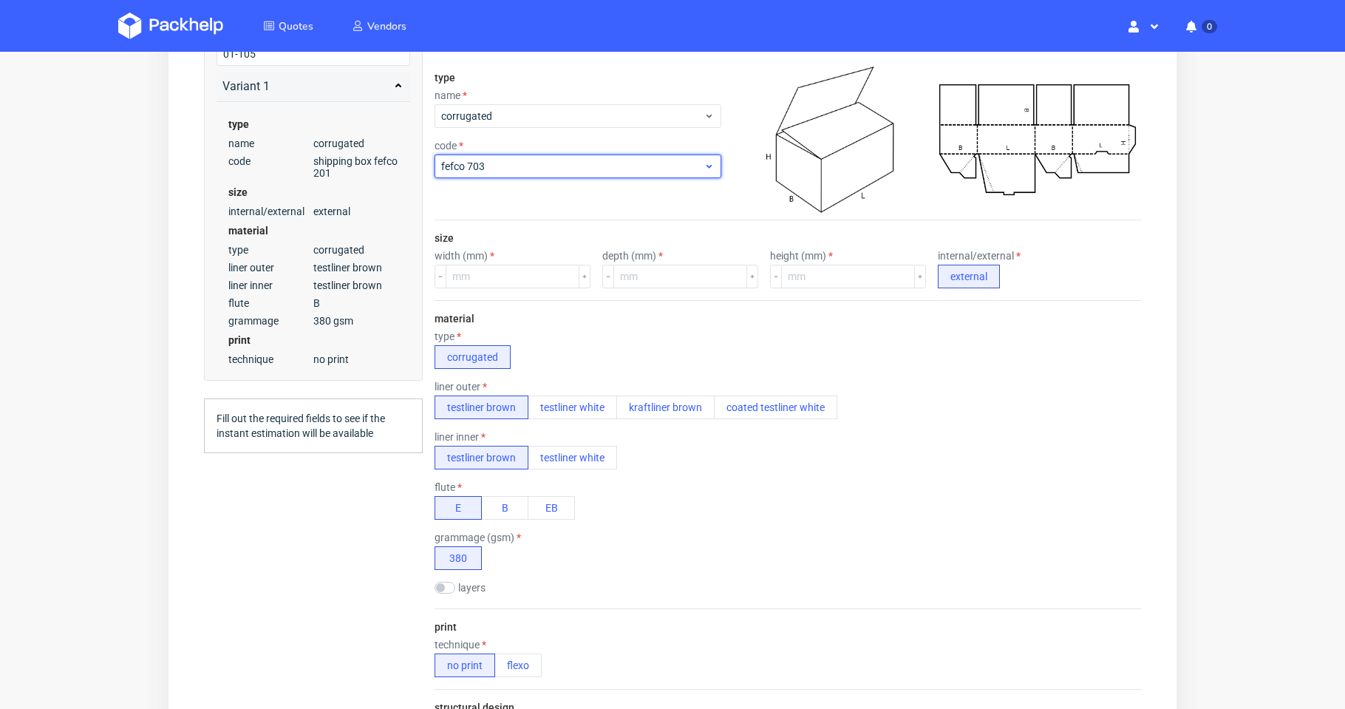
click at [564, 163] on span "fefco 703" at bounding box center [572, 166] width 262 height 15
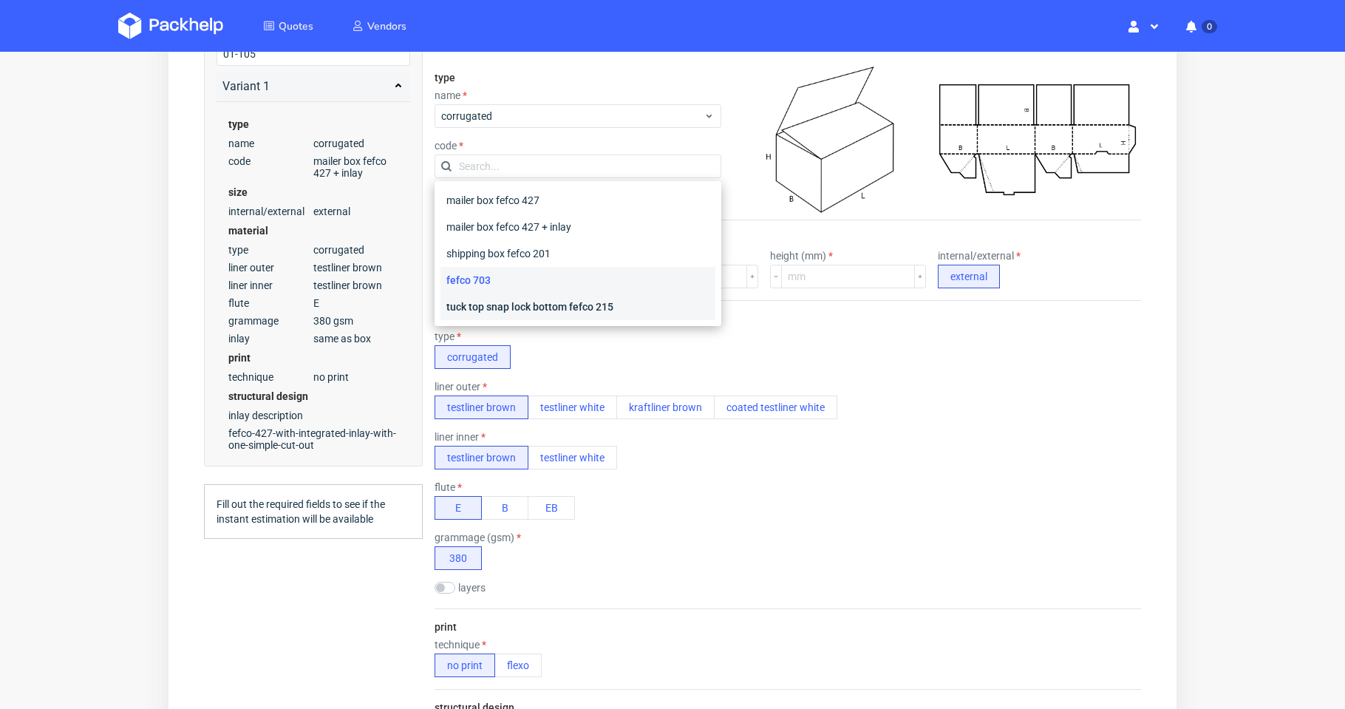
click at [539, 301] on div "tuck top snap lock bottom fefco 215" at bounding box center [577, 306] width 275 height 27
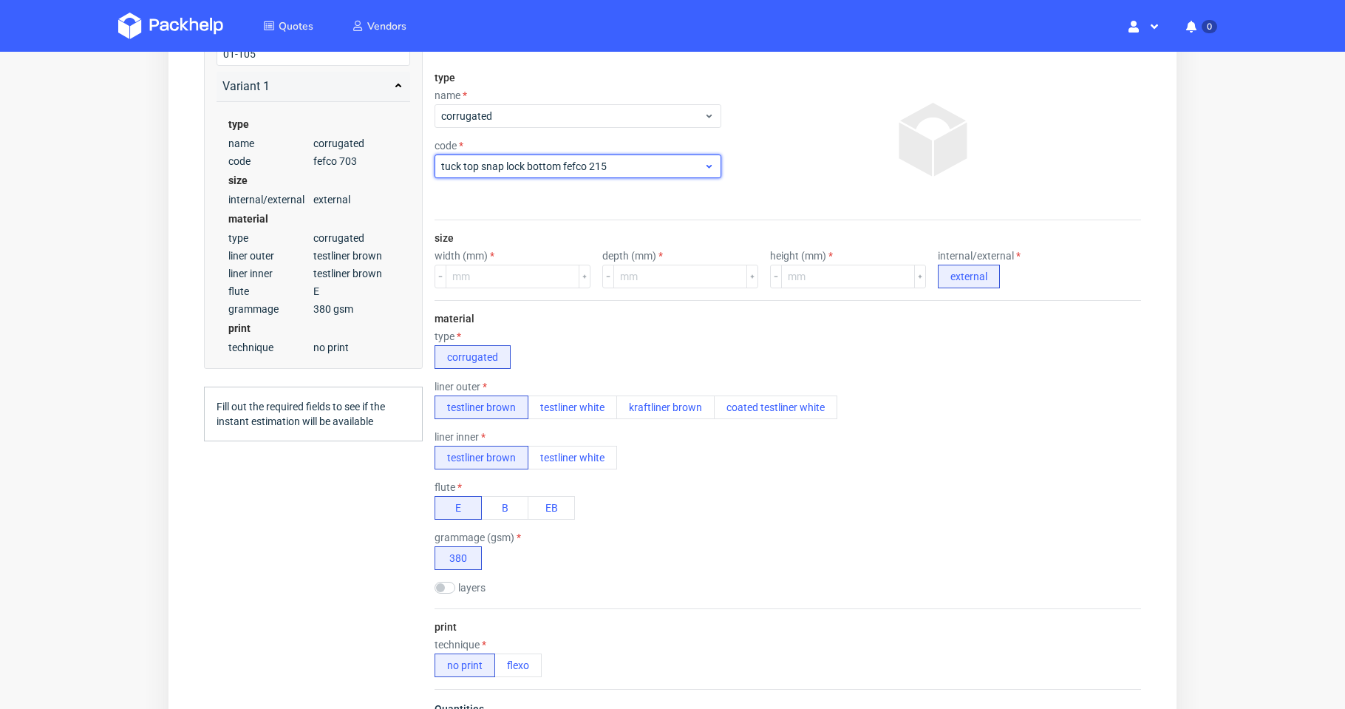
click at [559, 159] on span "tuck top snap lock bottom fefco 215" at bounding box center [572, 166] width 262 height 15
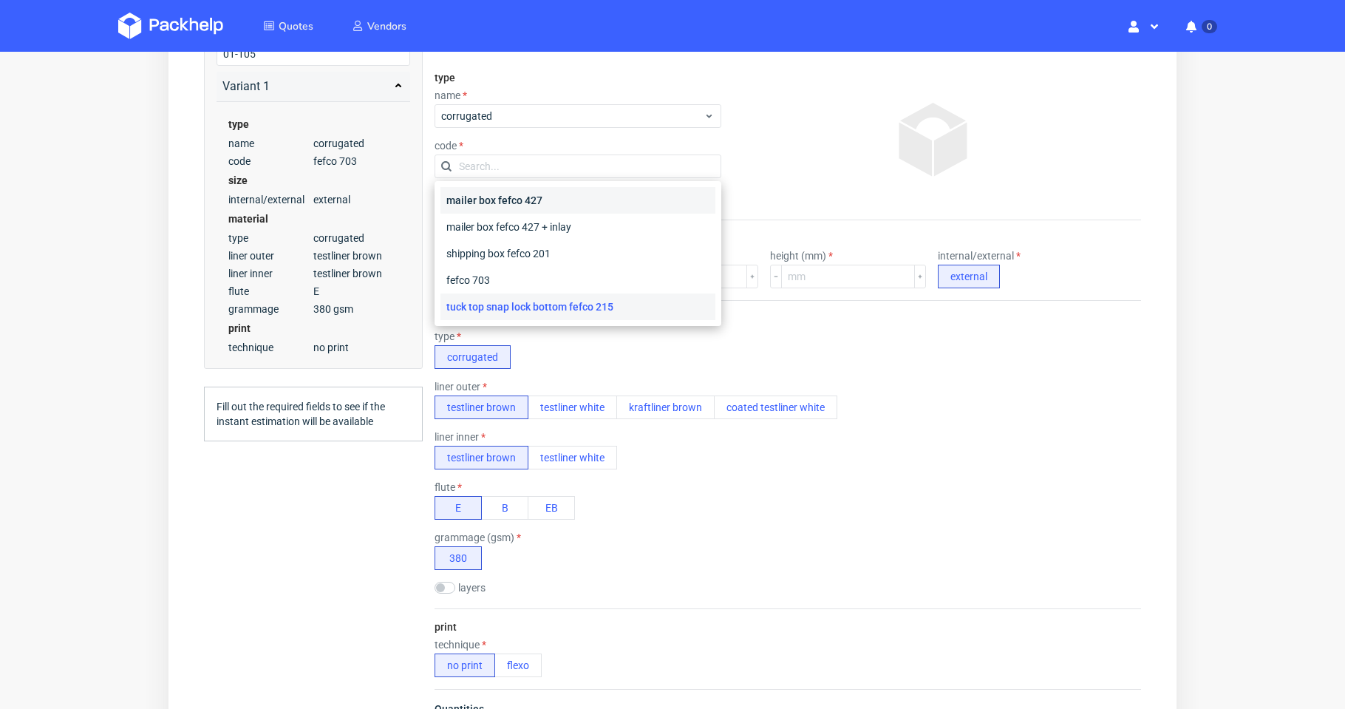
click at [557, 198] on div "mailer box fefco 427" at bounding box center [577, 200] width 275 height 27
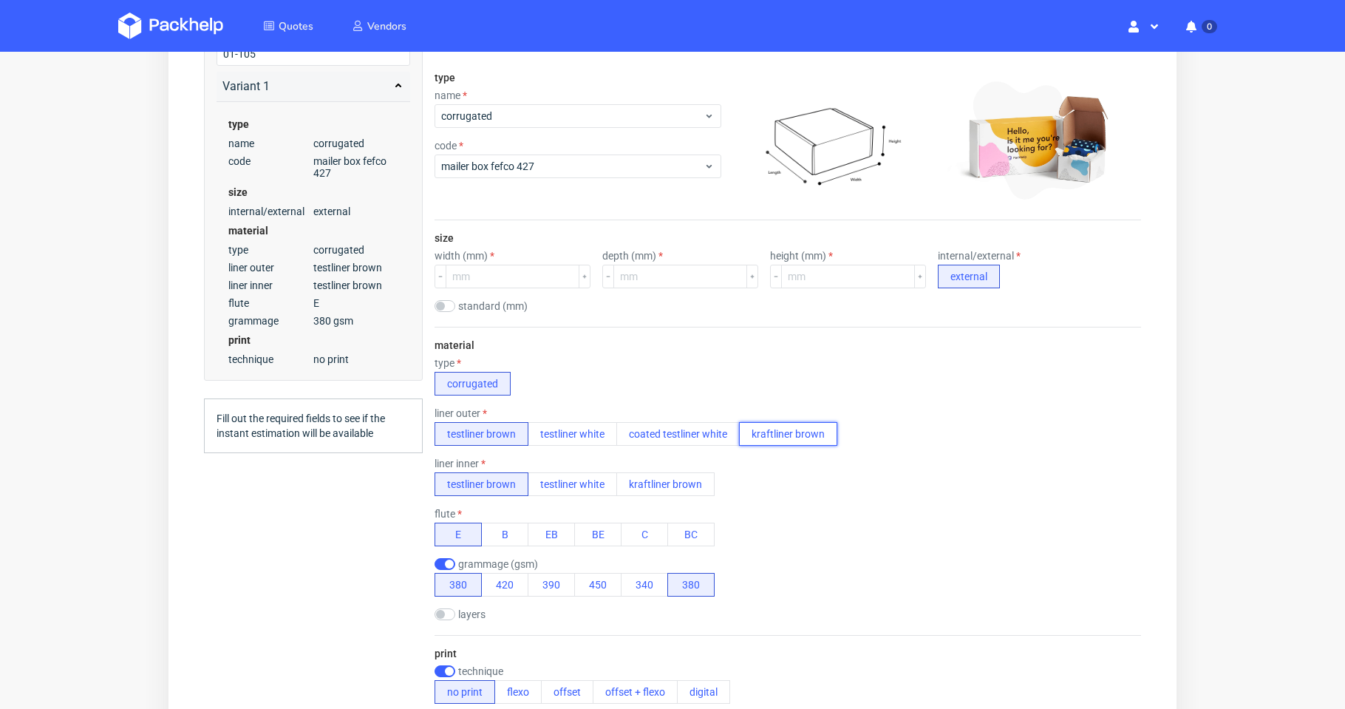
click at [820, 429] on button "kraftliner brown" at bounding box center [788, 434] width 98 height 24
checkbox input "false"
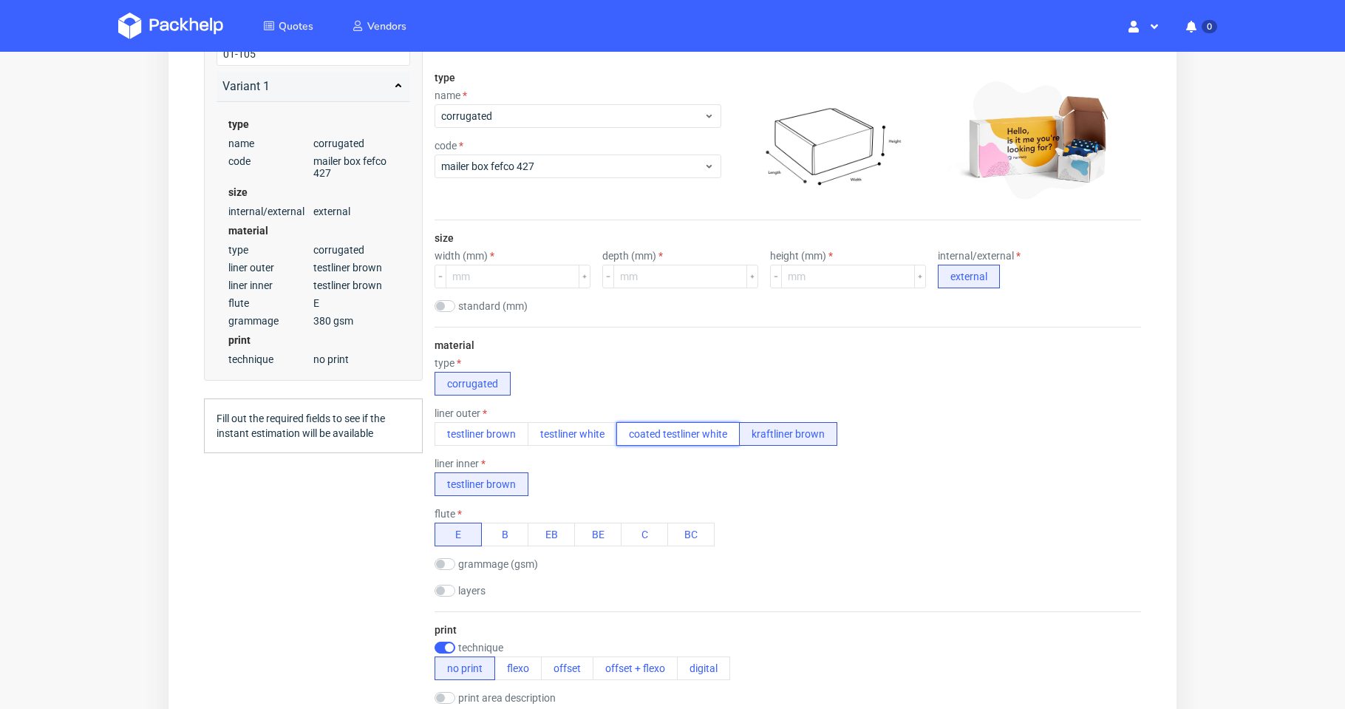
click at [695, 437] on button "coated testliner white" at bounding box center [677, 434] width 123 height 24
click at [587, 435] on button "testliner white" at bounding box center [572, 434] width 89 height 24
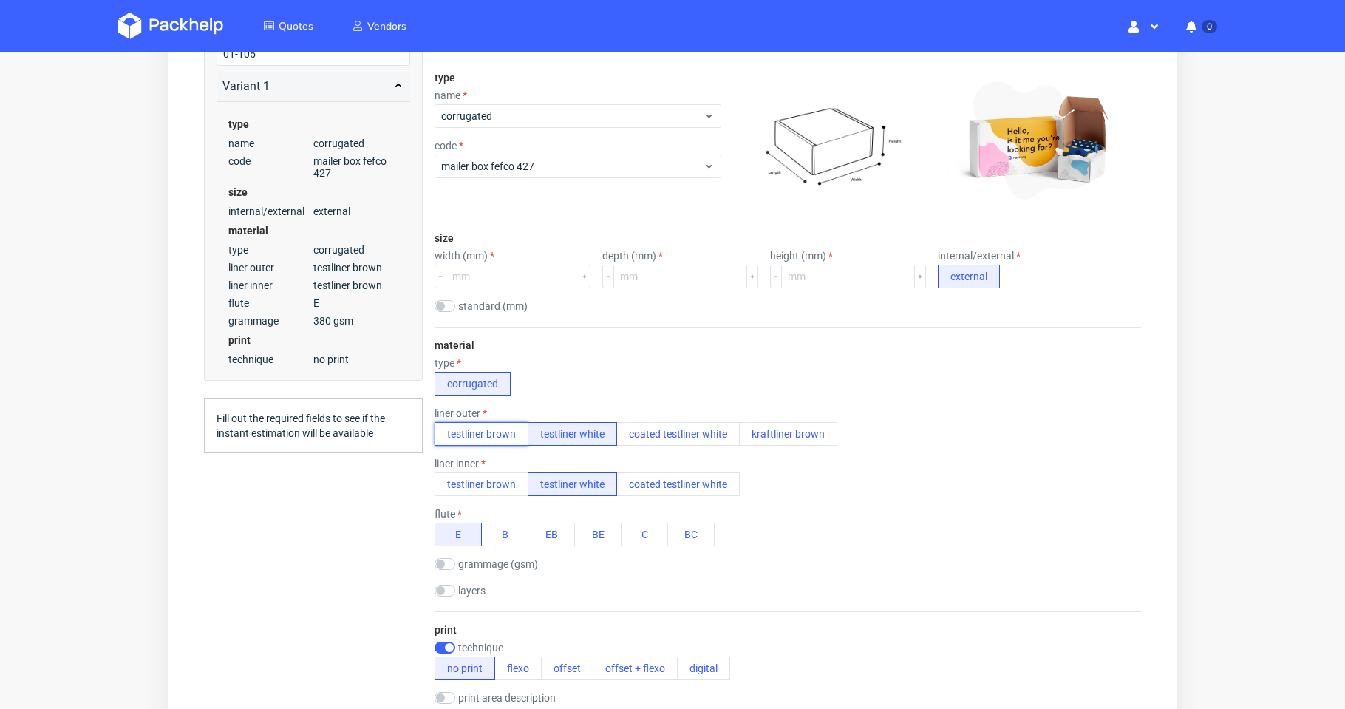
click at [500, 438] on button "testliner brown" at bounding box center [481, 434] width 94 height 24
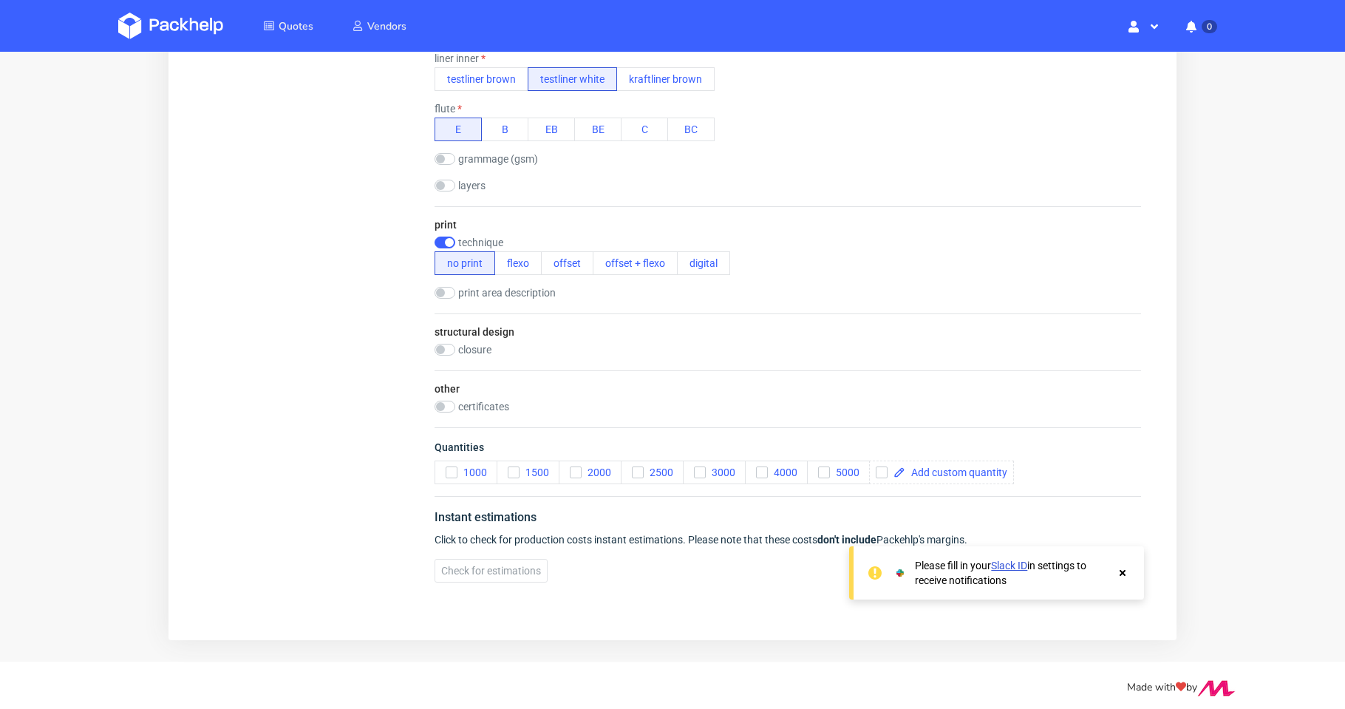
scroll to position [630, 0]
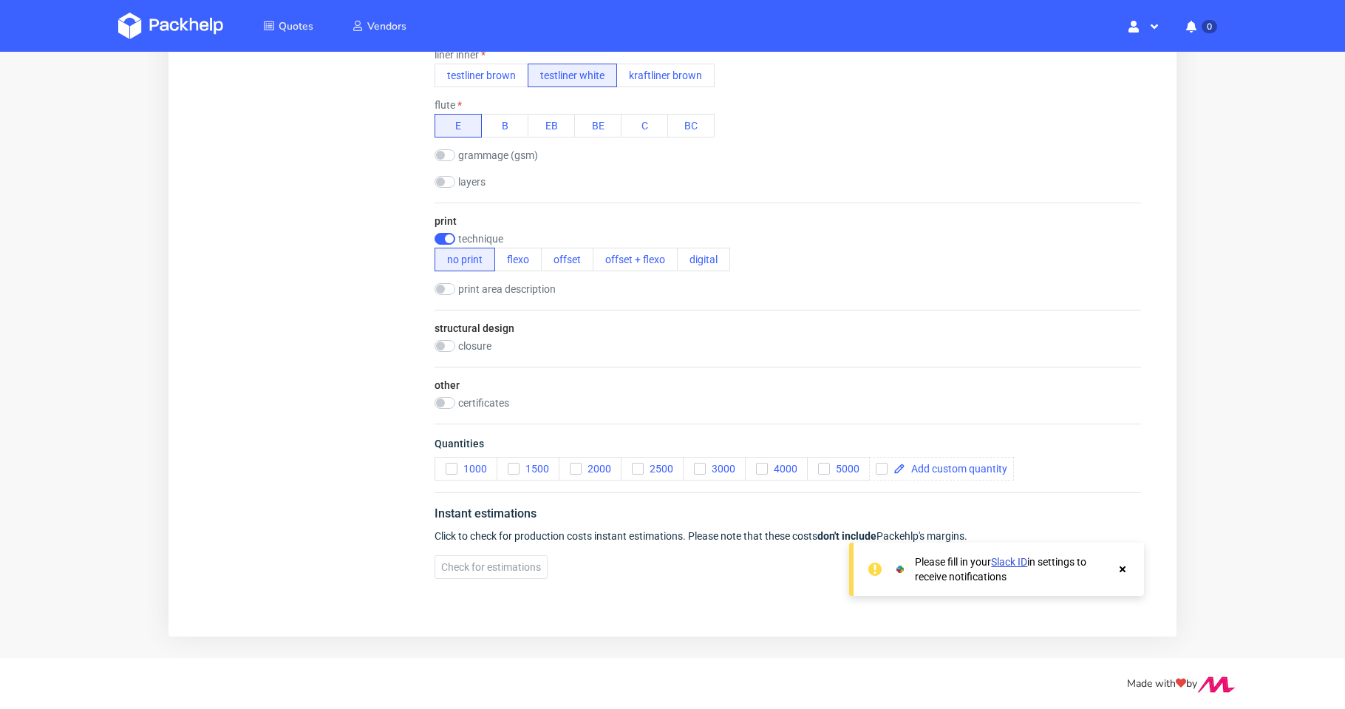
click at [1122, 570] on use at bounding box center [1122, 569] width 6 height 6
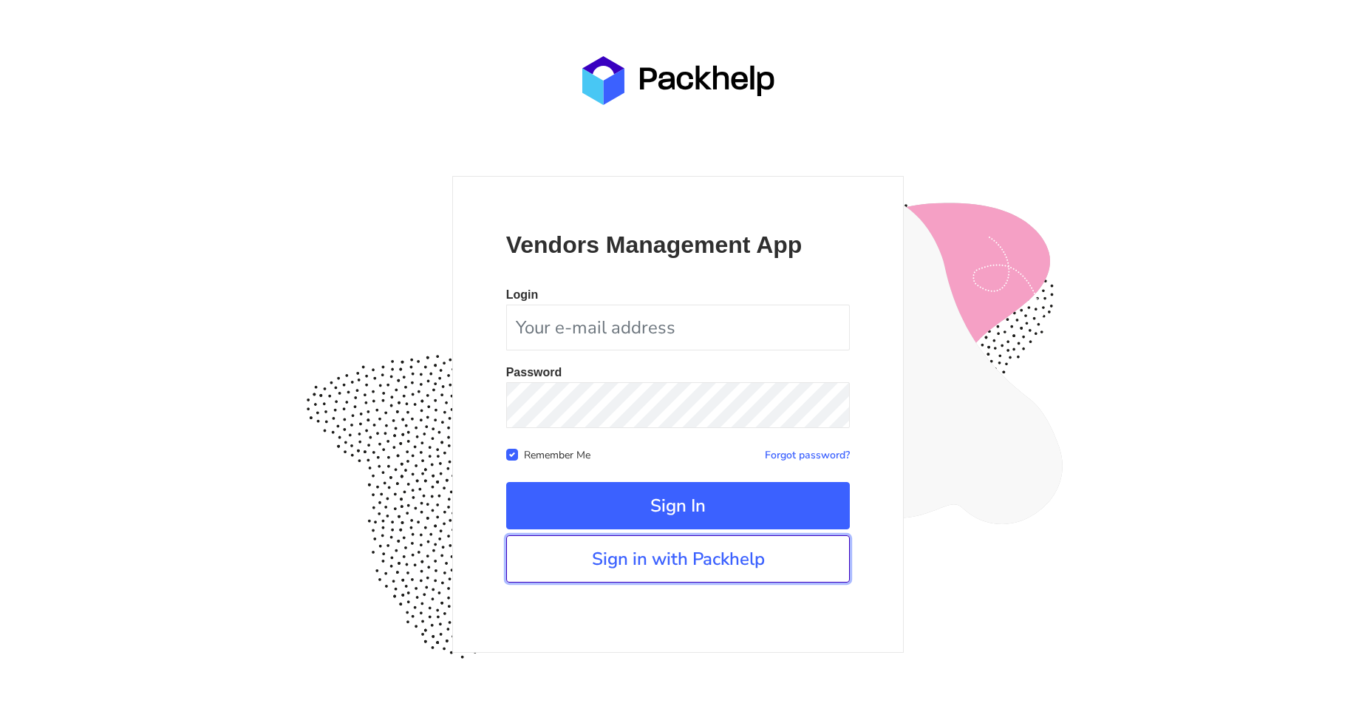
click at [692, 571] on link "Sign in with Packhelp" at bounding box center [678, 558] width 344 height 47
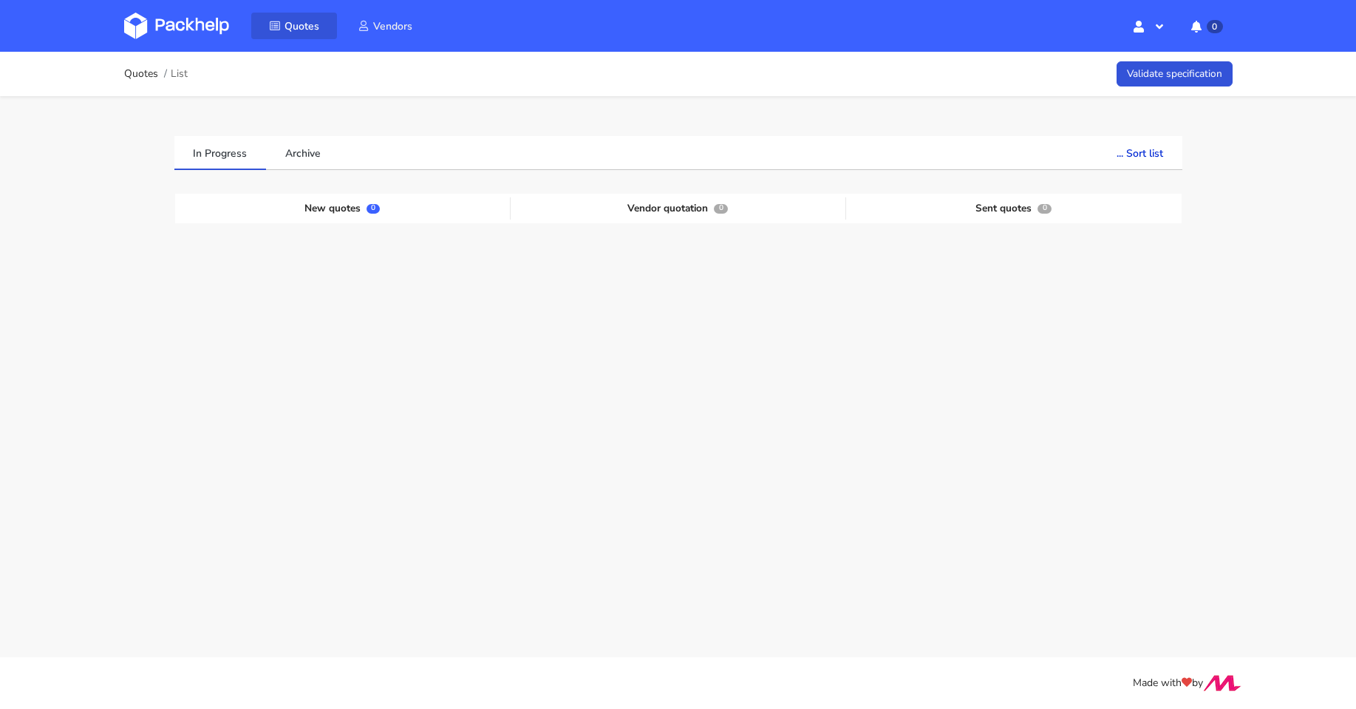
click at [290, 33] on span "Quotes" at bounding box center [301, 26] width 35 height 14
click at [168, 20] on img at bounding box center [176, 26] width 105 height 27
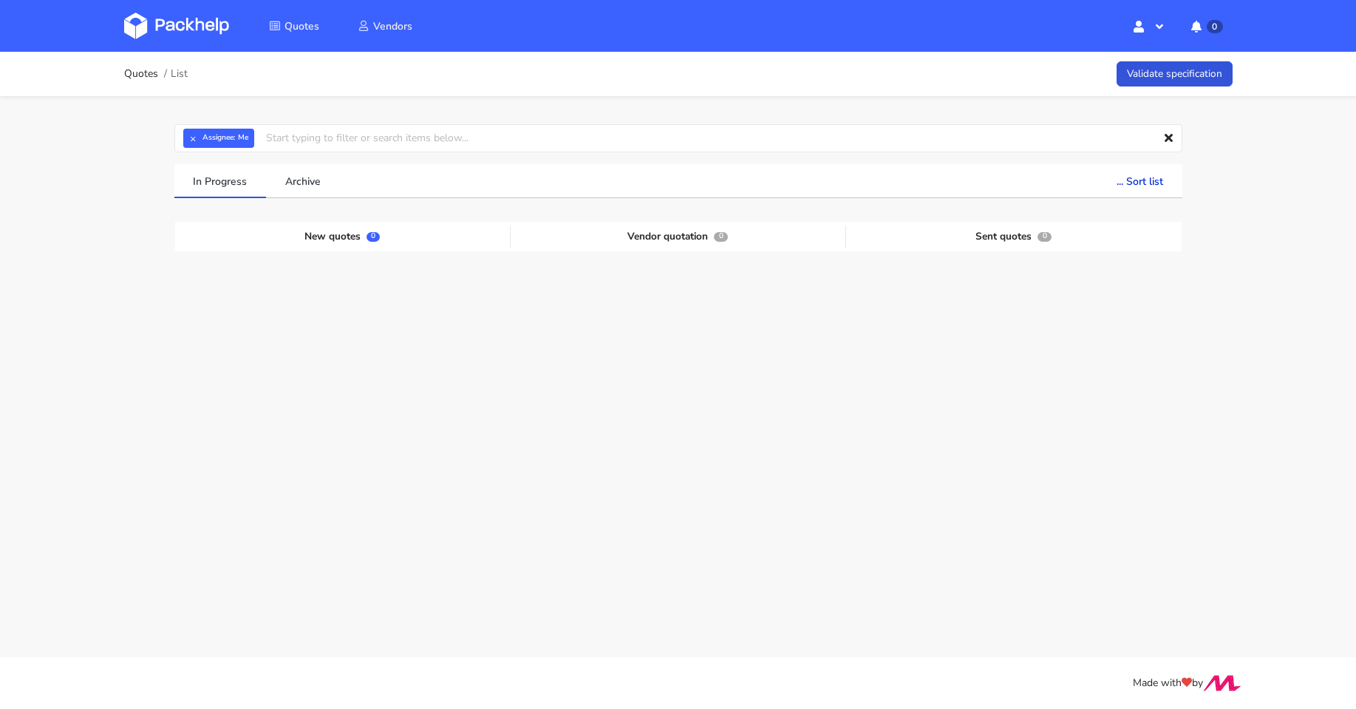
click at [350, 152] on div "× Assignee: Me Assignee Me [PERSON_NAME] [PERSON_NAME] [PERSON_NAME] [PERSON_NA…" at bounding box center [678, 305] width 1064 height 418
click at [346, 138] on input "text" at bounding box center [678, 138] width 1008 height 28
click at [339, 143] on input "text" at bounding box center [678, 138] width 1008 height 28
click at [344, 86] on div "Quotes List Validate specification" at bounding box center [678, 74] width 1108 height 30
